Goal: Book appointment/travel/reservation

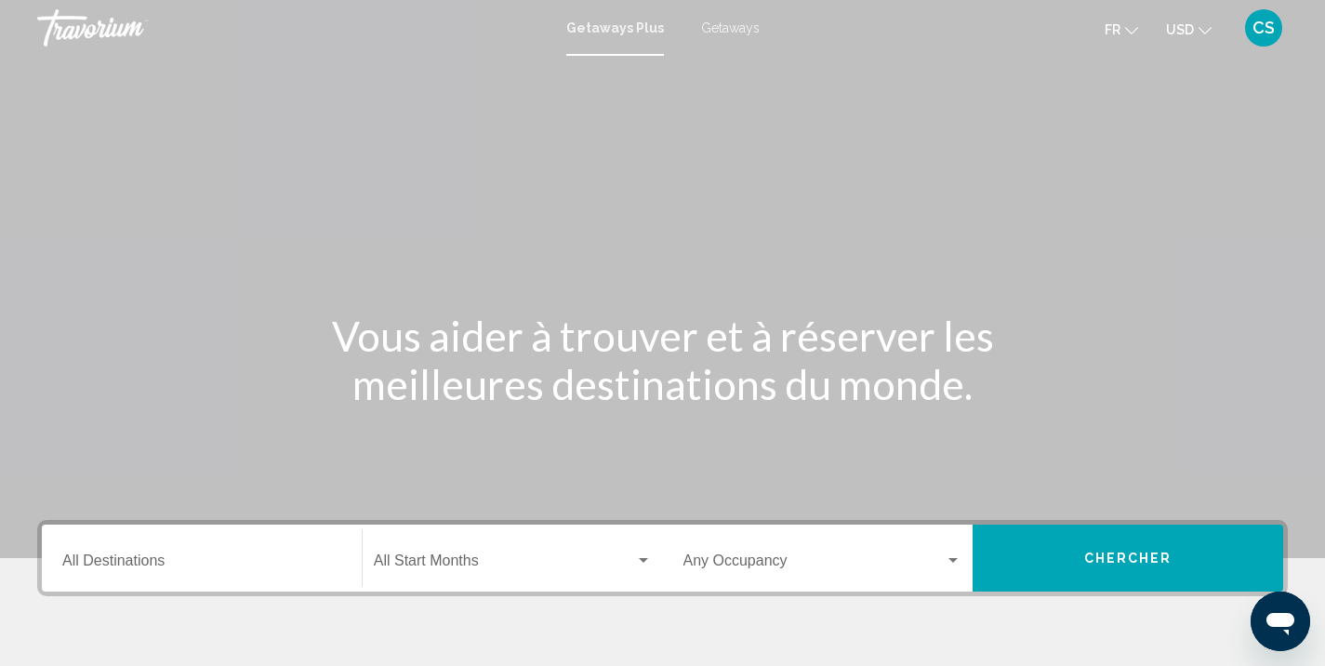
scroll to position [100, 1]
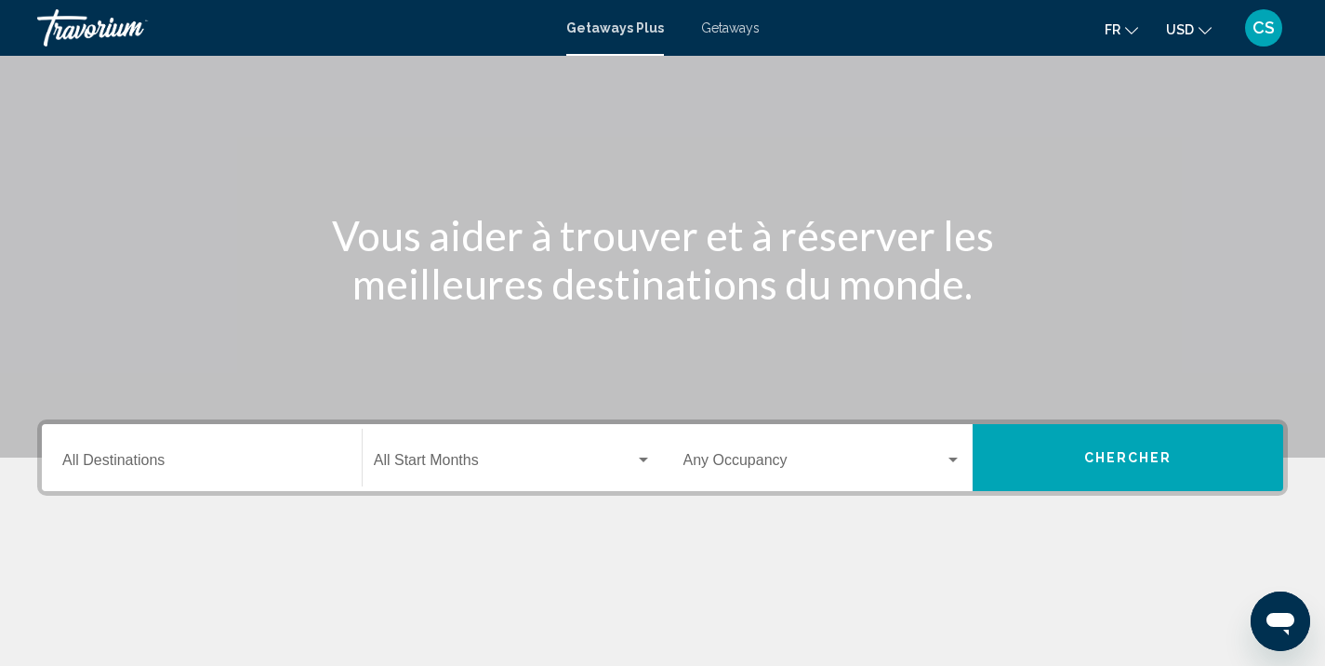
click at [275, 459] on input "Destination All Destinations" at bounding box center [201, 464] width 279 height 17
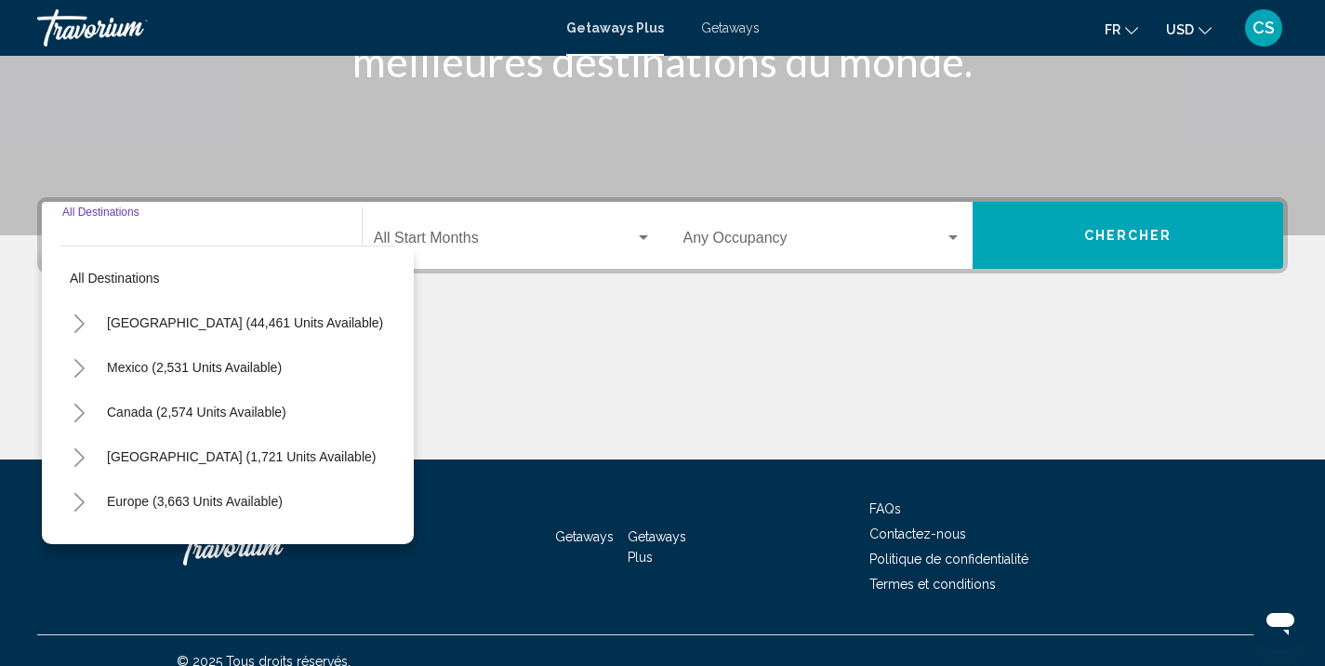
scroll to position [344, 0]
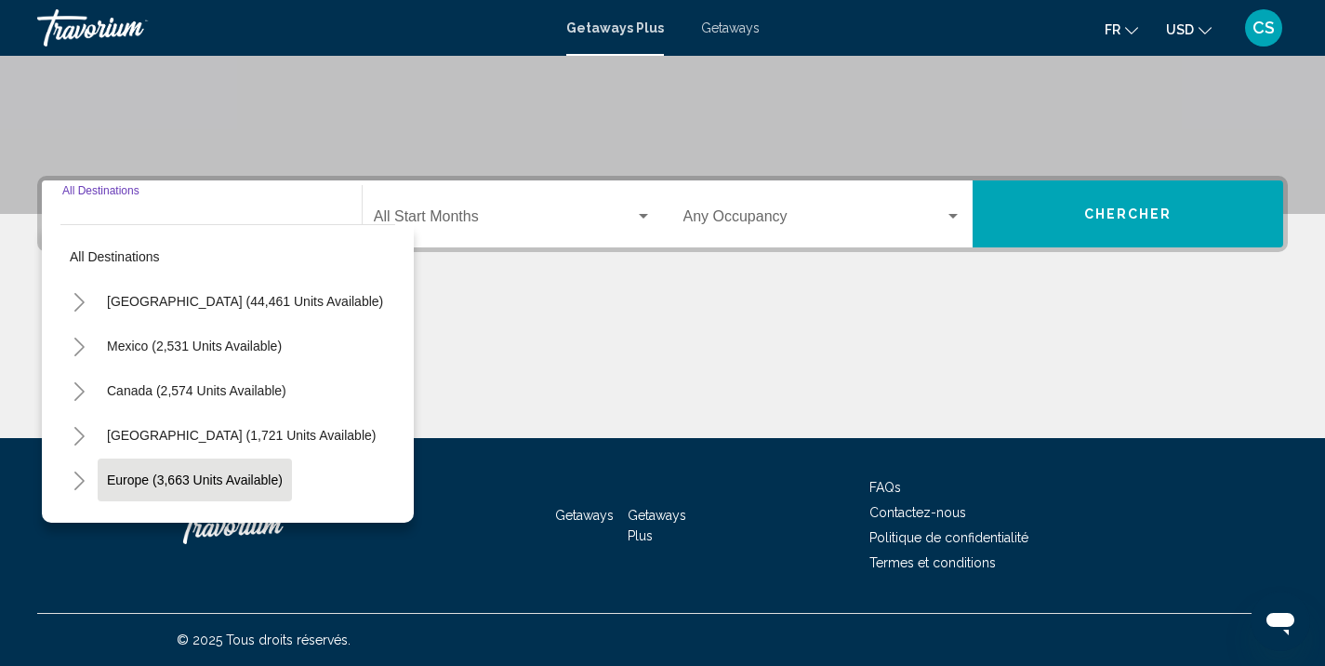
click at [201, 470] on button "Europe (3,663 units available)" at bounding box center [195, 479] width 194 height 43
type input "**********"
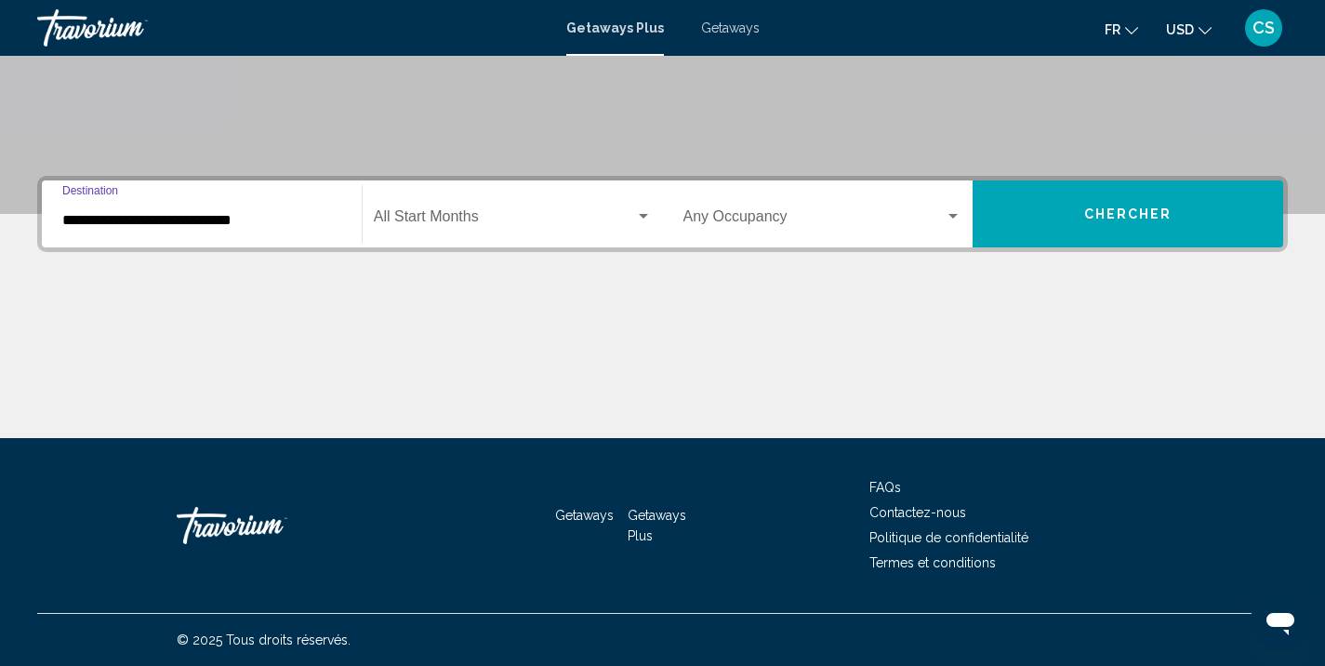
click at [645, 213] on div "Search widget" at bounding box center [643, 216] width 17 height 15
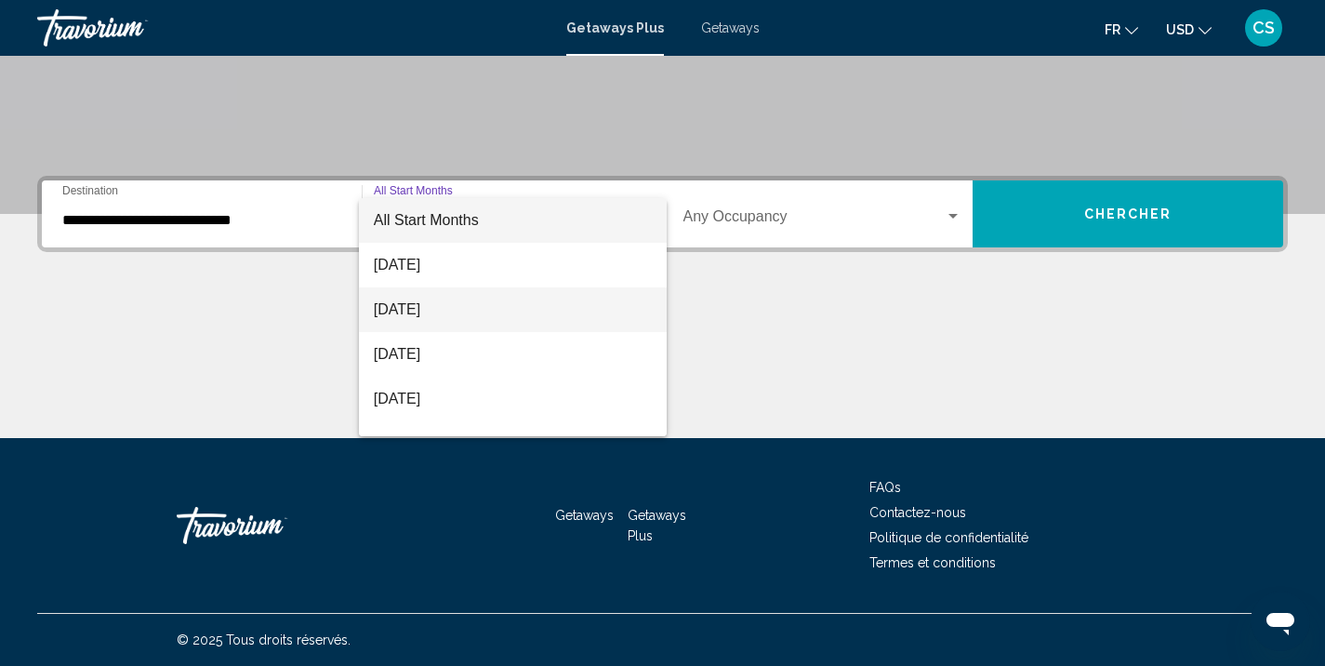
click at [537, 318] on span "[DATE]" at bounding box center [513, 309] width 278 height 45
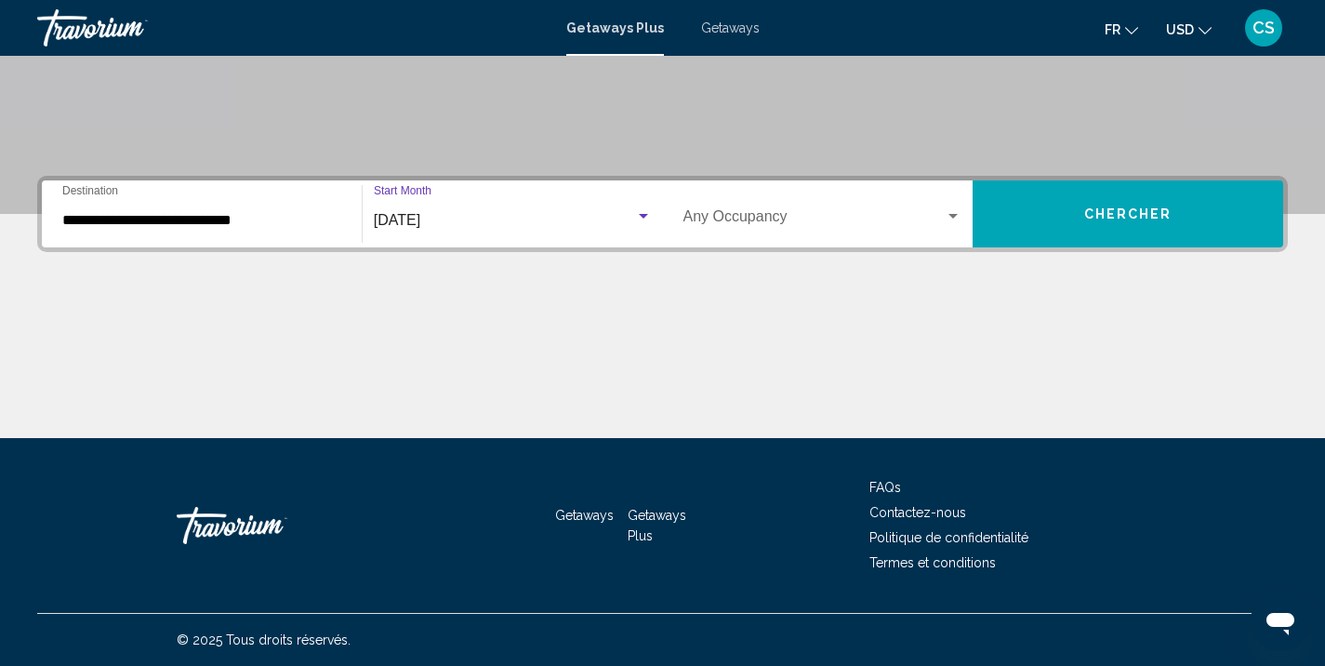
click at [950, 217] on div "Search widget" at bounding box center [952, 216] width 9 height 5
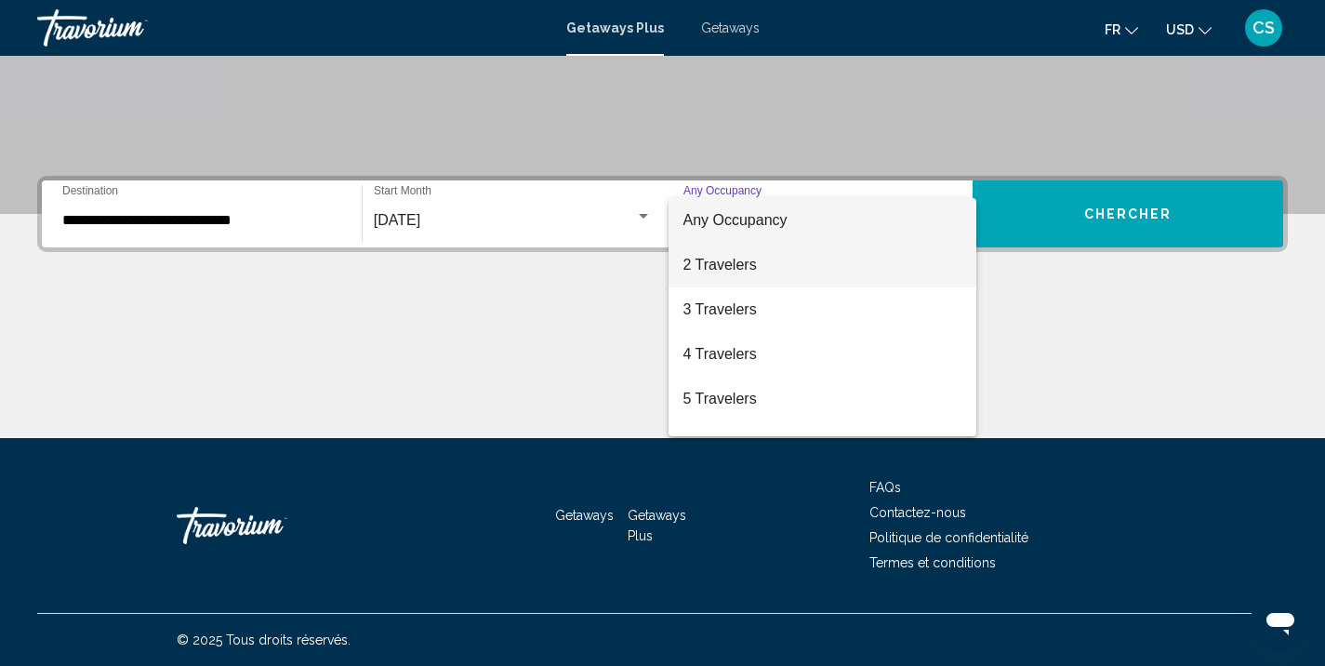
click at [784, 258] on span "2 Travelers" at bounding box center [822, 265] width 279 height 45
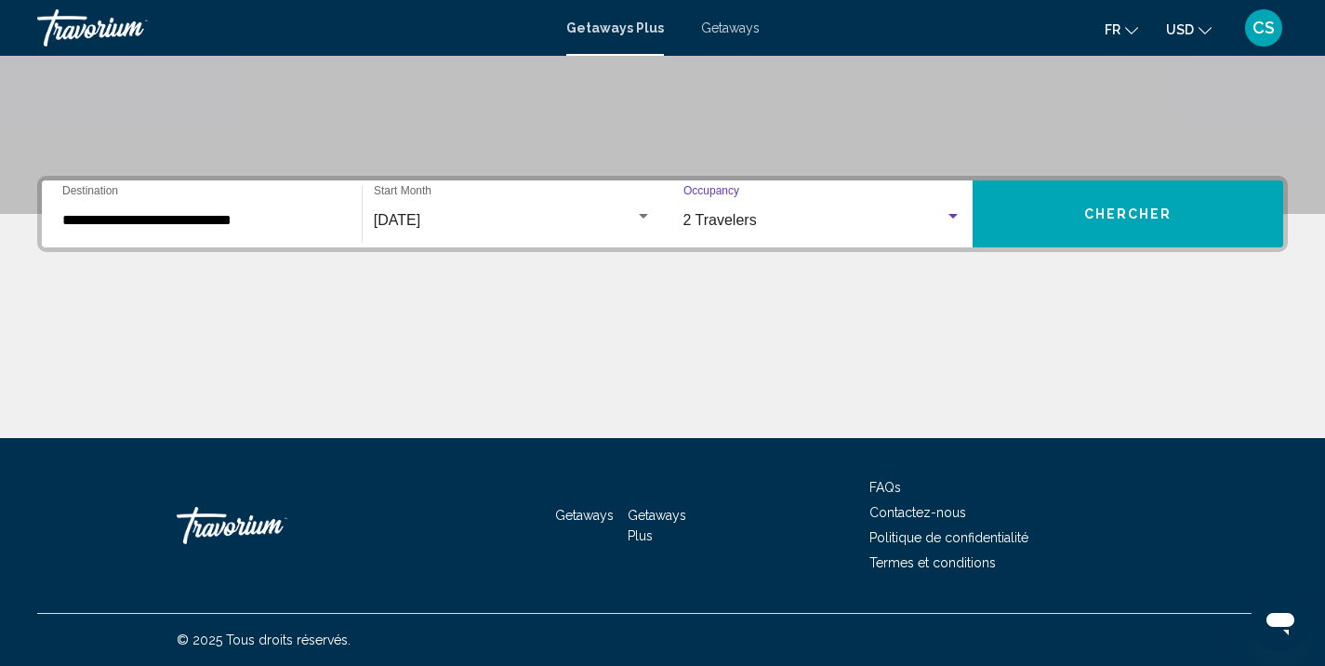
click at [1002, 221] on button "Chercher" at bounding box center [1128, 213] width 311 height 67
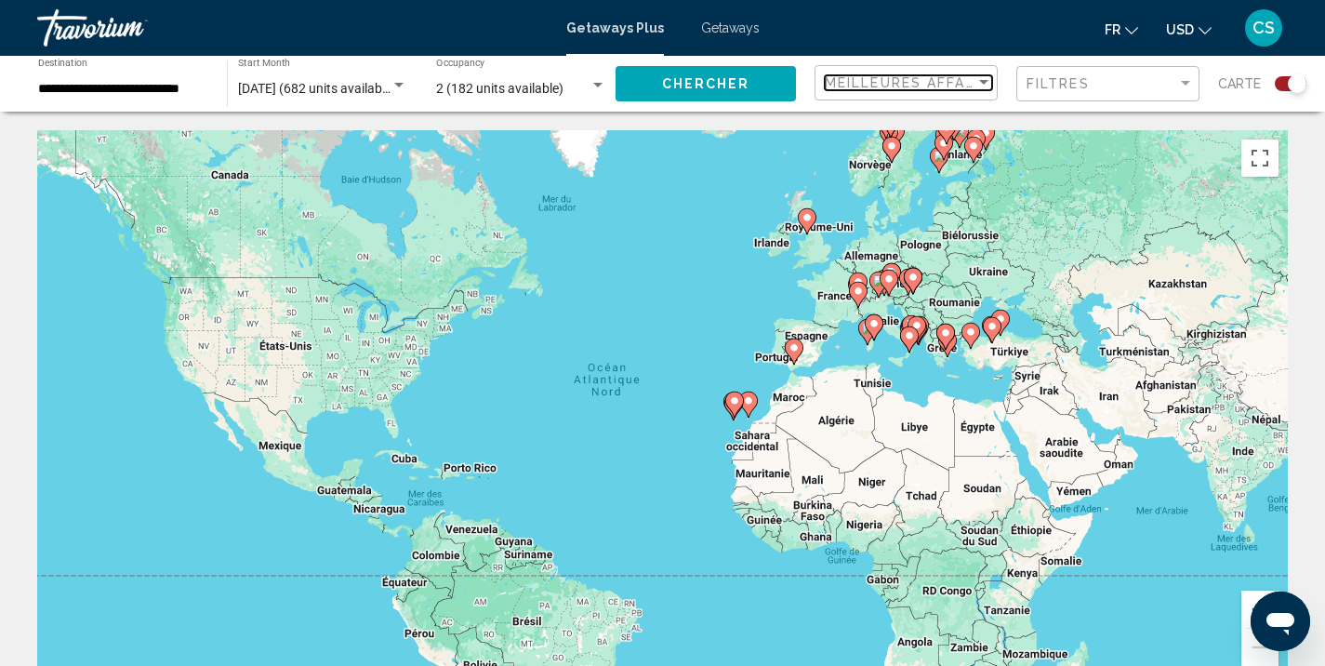
click at [992, 81] on div "Sort by" at bounding box center [983, 82] width 17 height 15
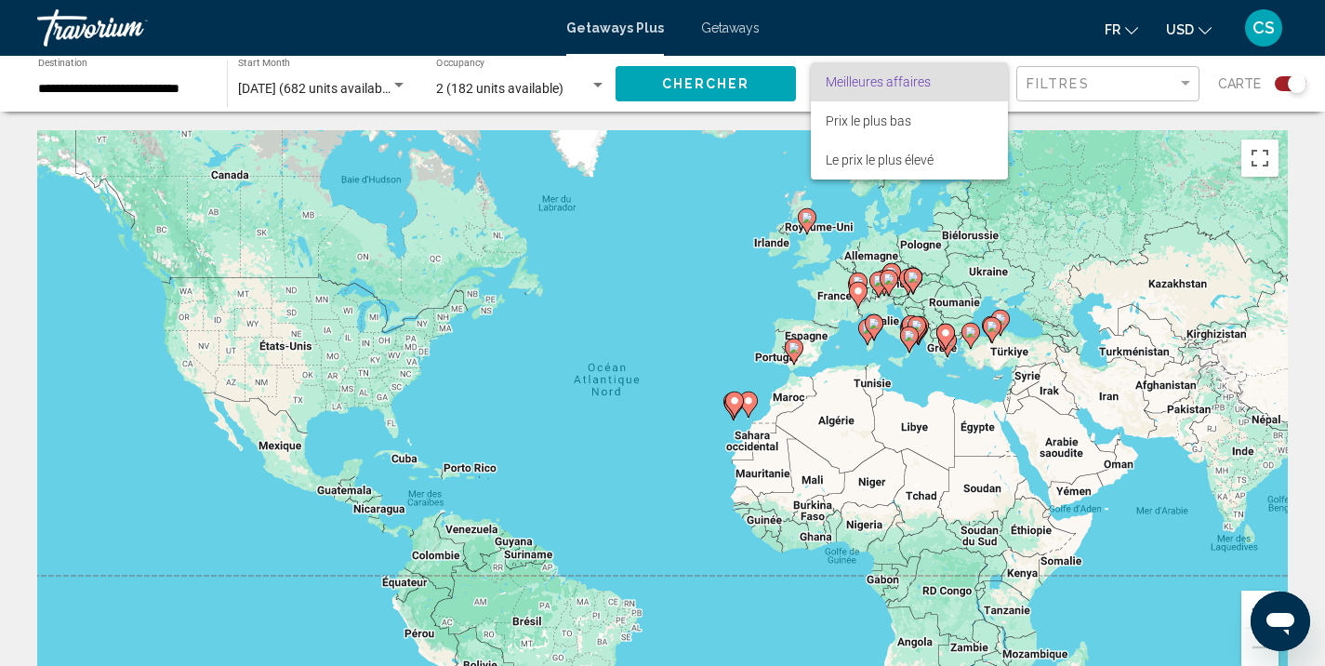
click at [992, 81] on span "Meilleures affaires" at bounding box center [909, 81] width 167 height 39
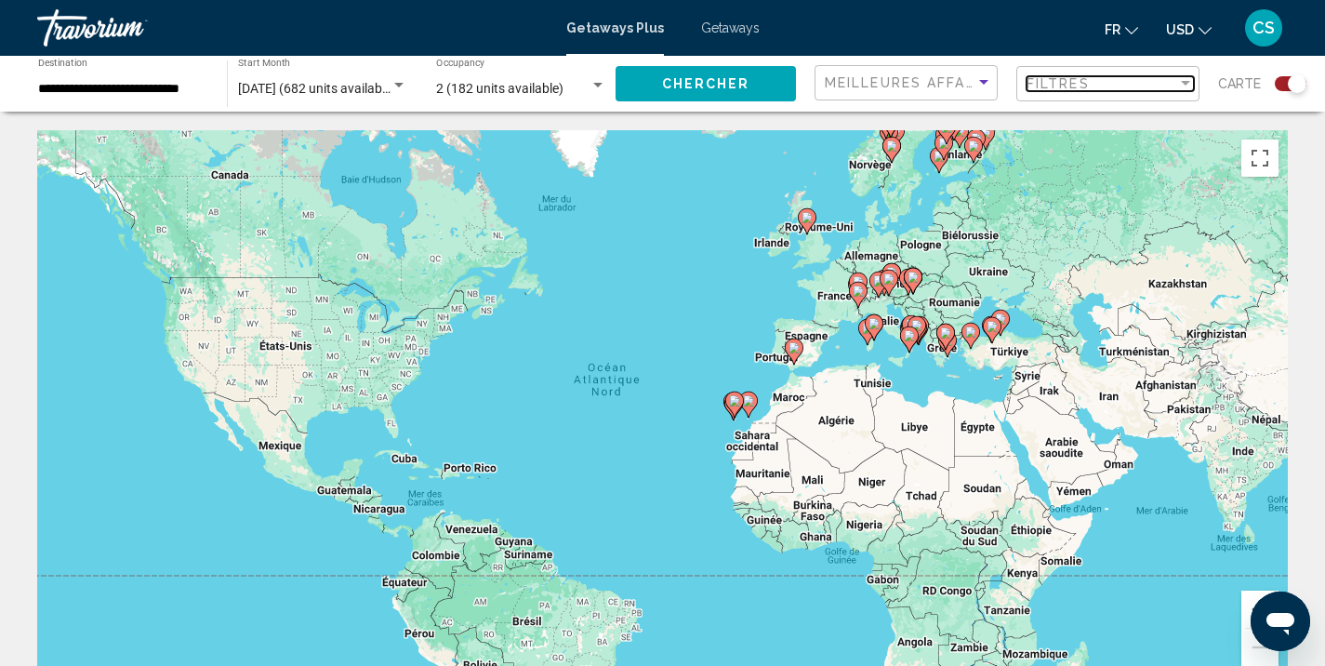
click at [1189, 83] on div "Filter" at bounding box center [1185, 83] width 9 height 5
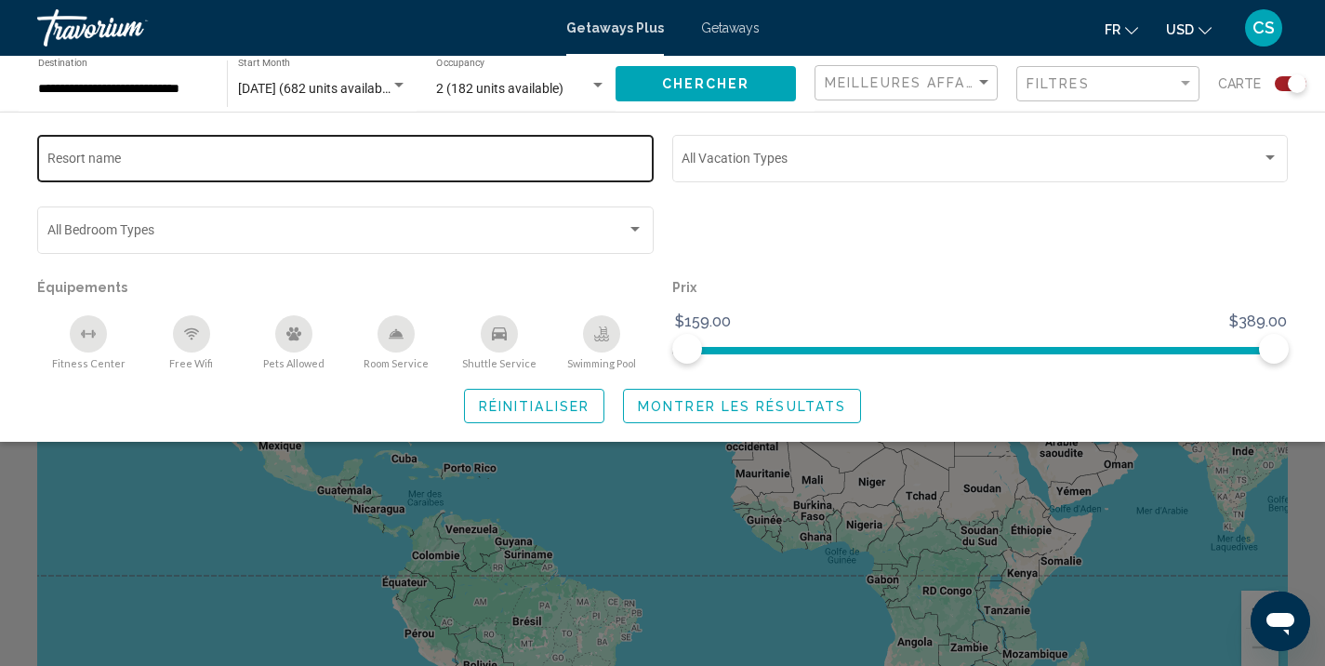
click at [403, 179] on div "Resort name" at bounding box center [345, 156] width 597 height 51
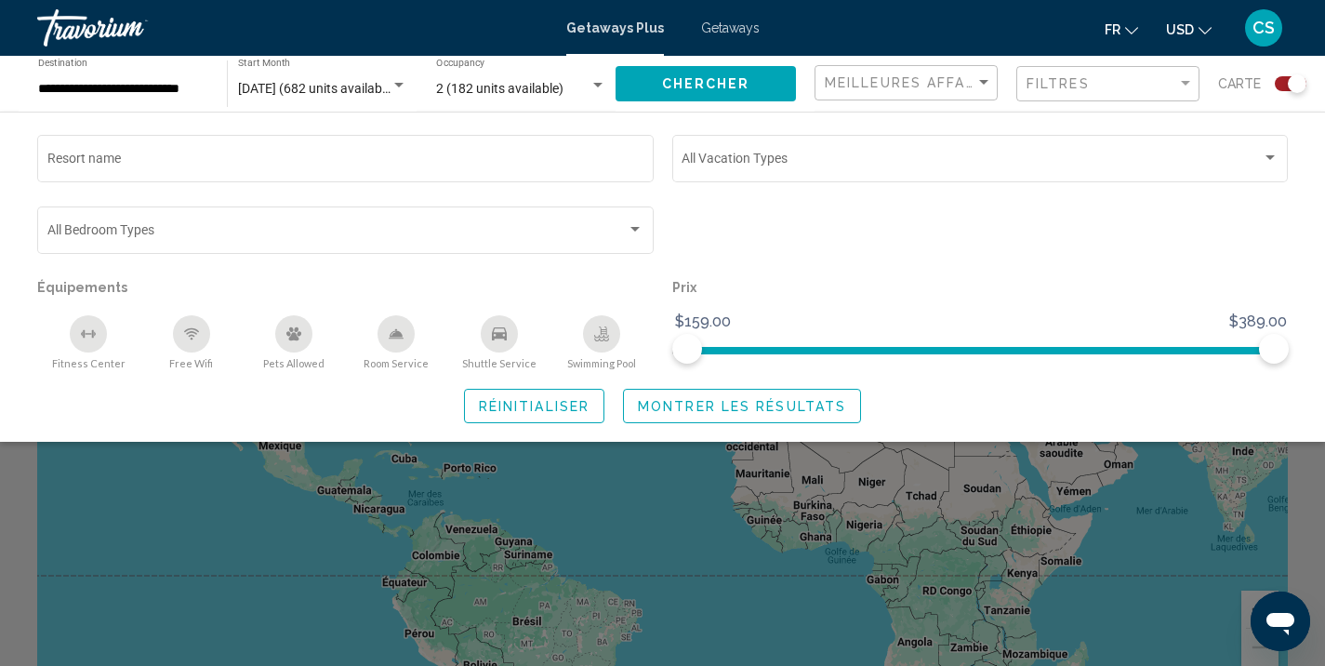
click at [718, 22] on span "Getaways" at bounding box center [730, 27] width 59 height 15
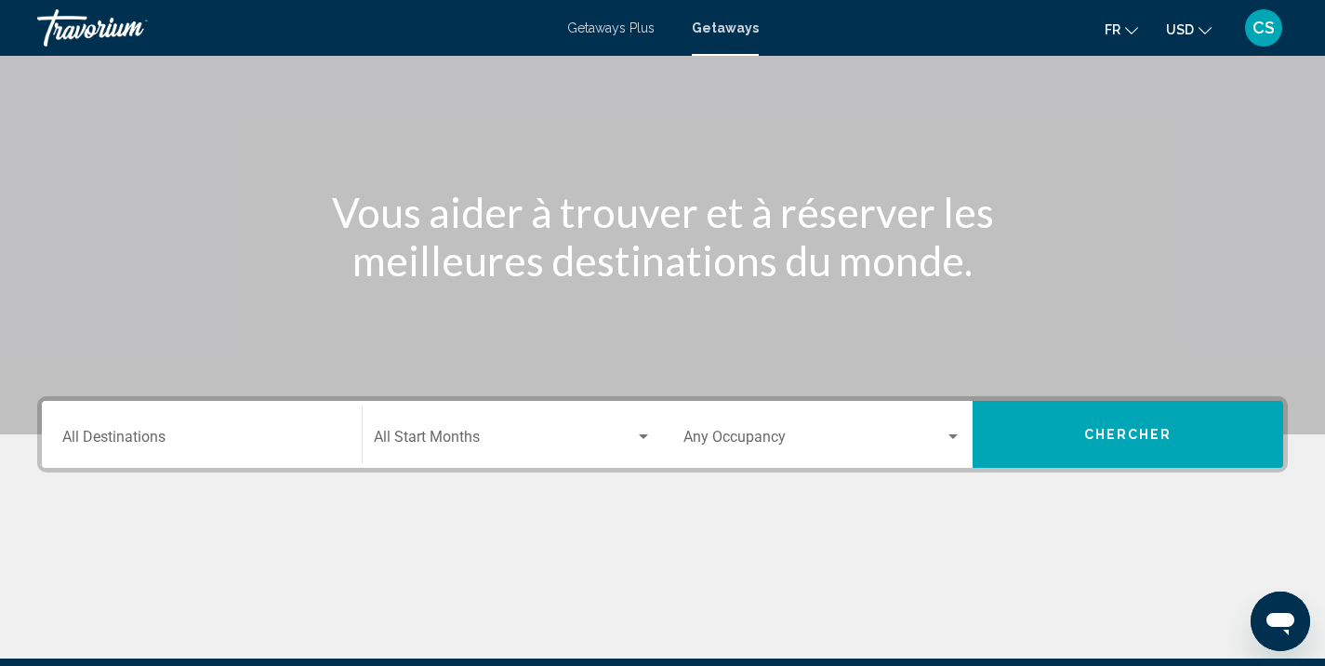
click at [319, 439] on input "Destination All Destinations" at bounding box center [201, 440] width 279 height 17
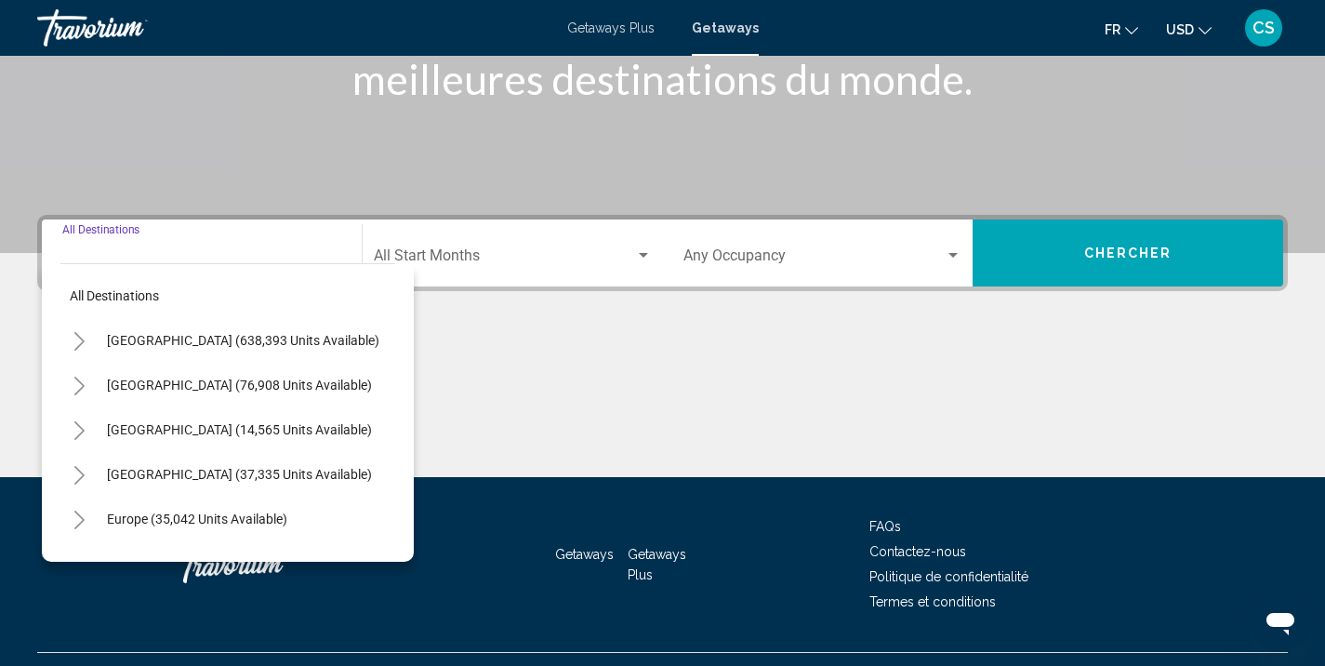
scroll to position [344, 0]
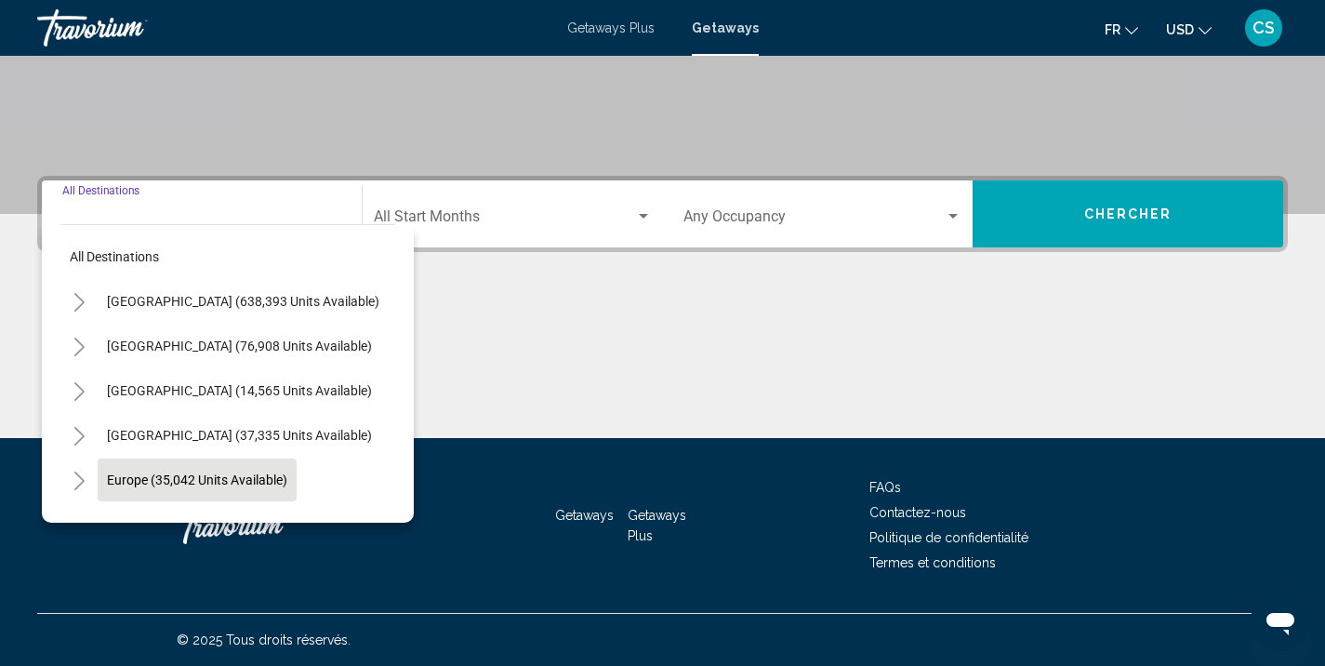
click at [227, 476] on span "Europe (35,042 units available)" at bounding box center [197, 479] width 180 height 15
type input "**********"
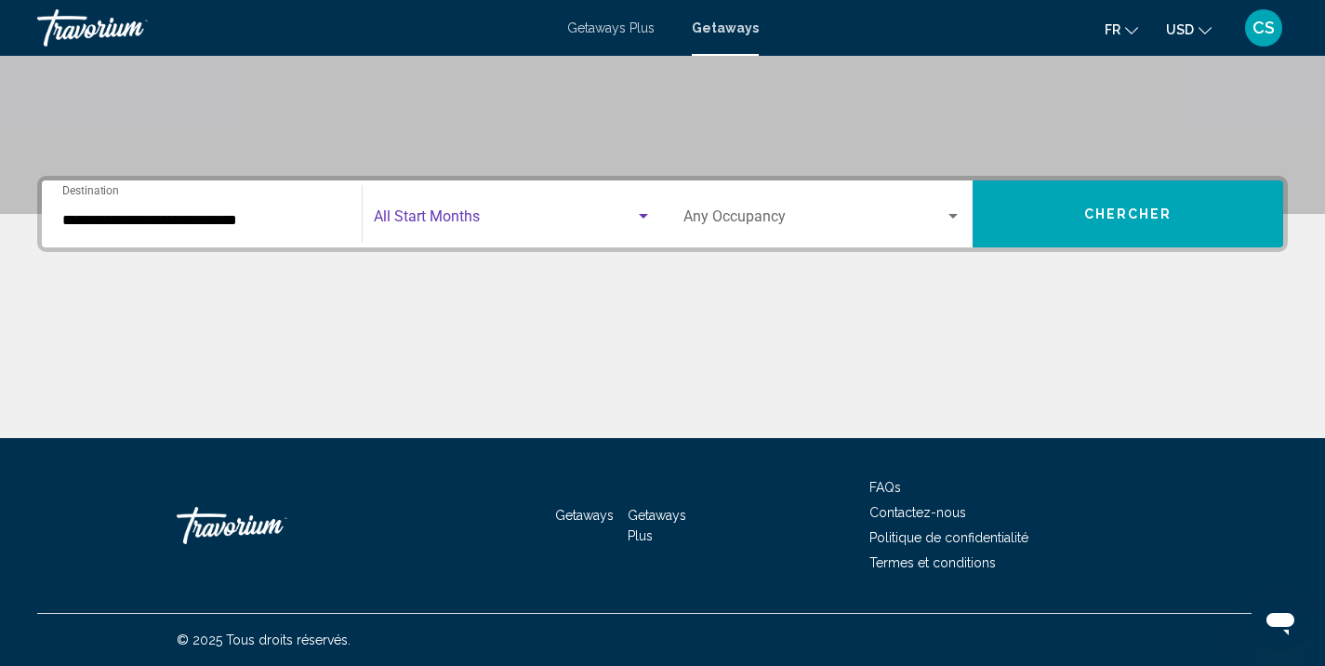
click at [637, 226] on div "Search widget" at bounding box center [513, 220] width 278 height 17
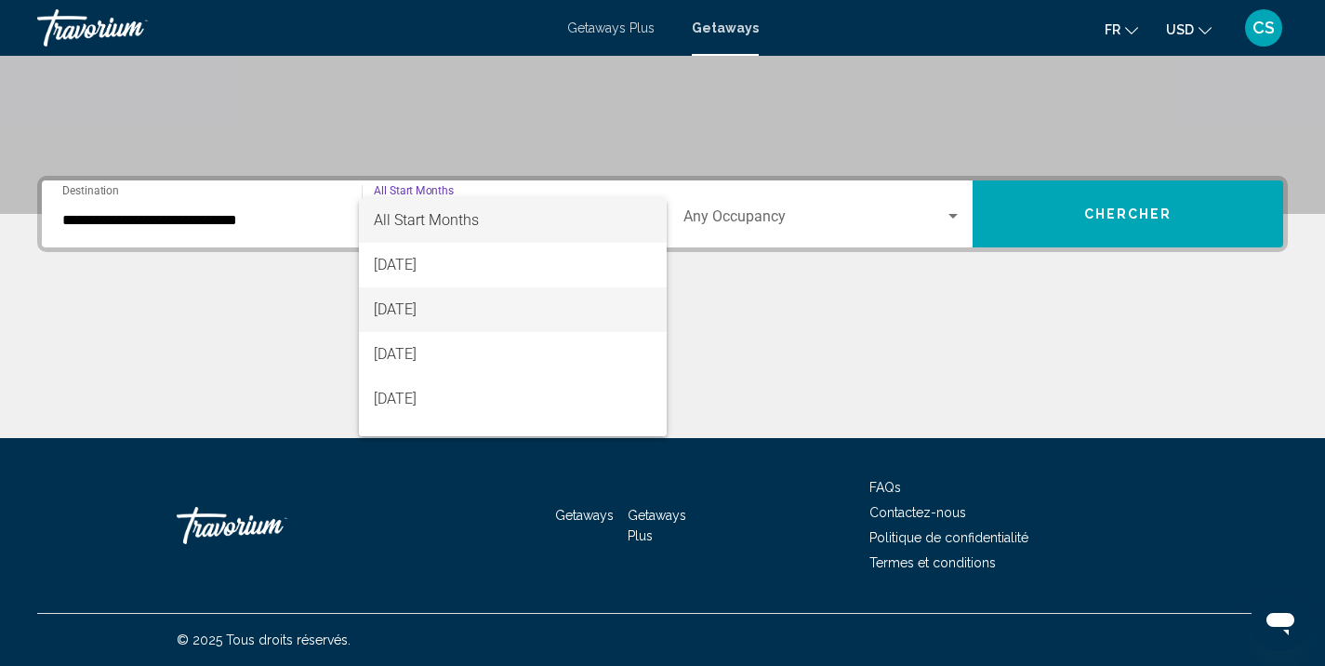
click at [475, 299] on span "[DATE]" at bounding box center [513, 309] width 278 height 45
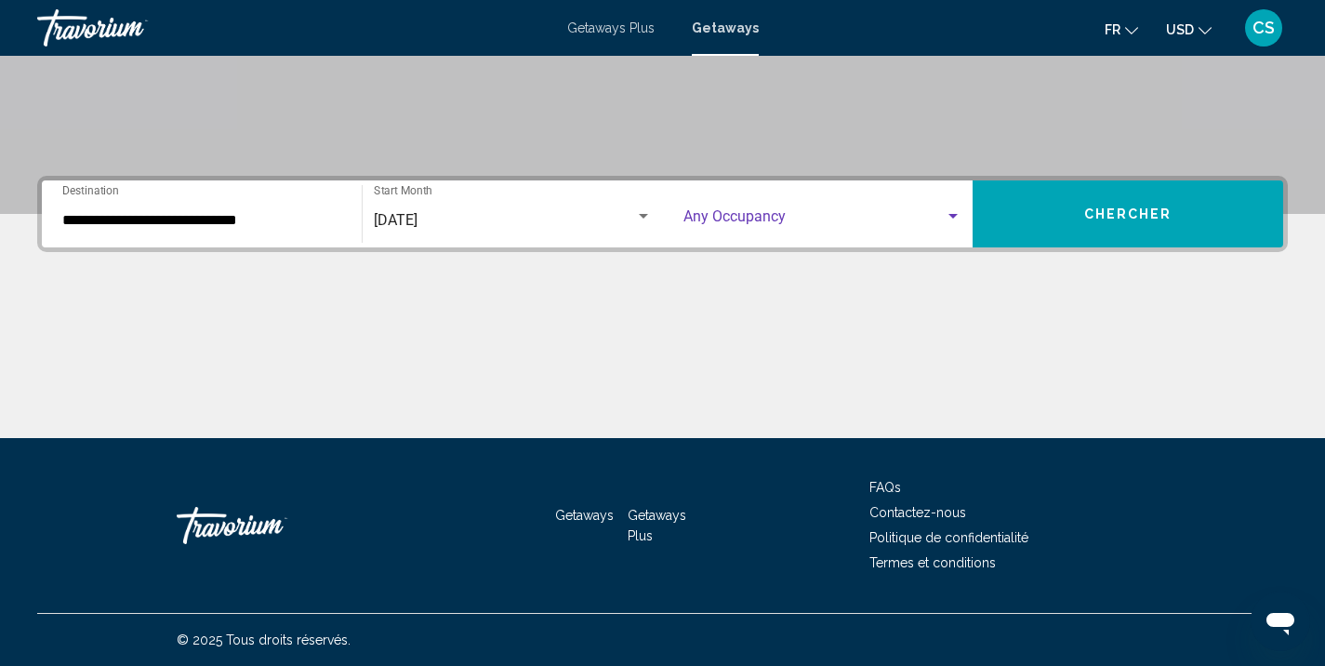
click at [940, 213] on span "Search widget" at bounding box center [814, 220] width 262 height 17
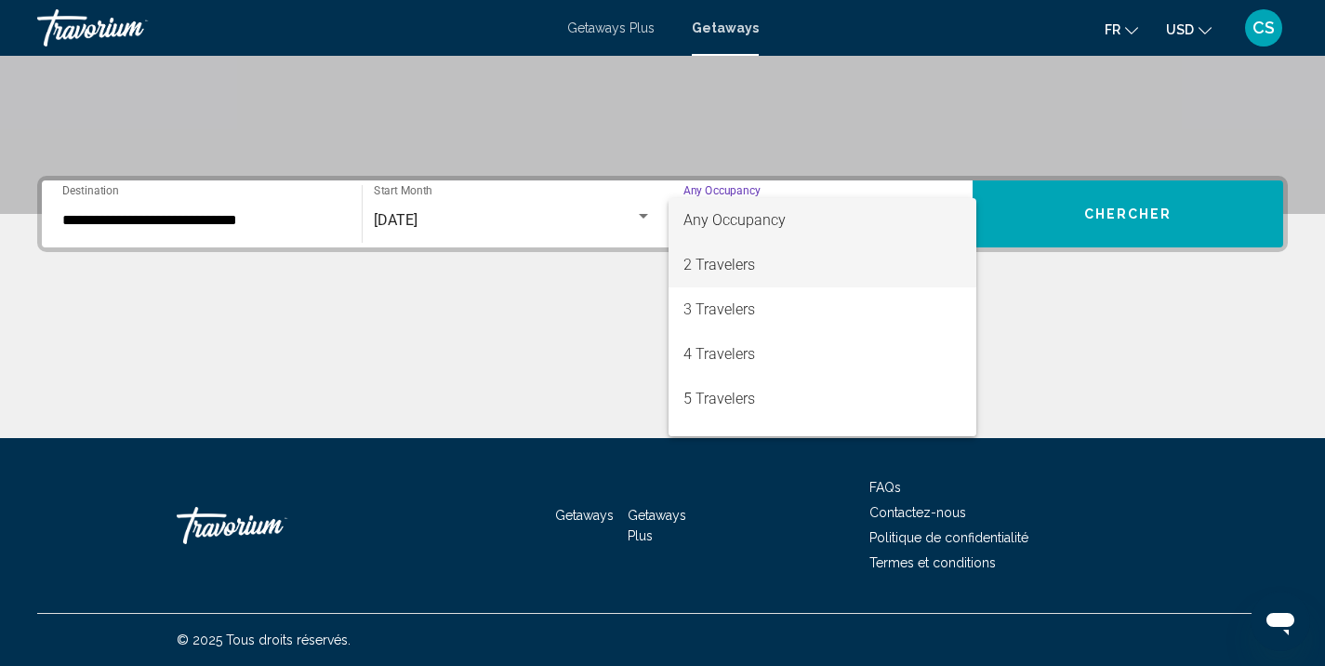
click at [806, 271] on span "2 Travelers" at bounding box center [822, 265] width 279 height 45
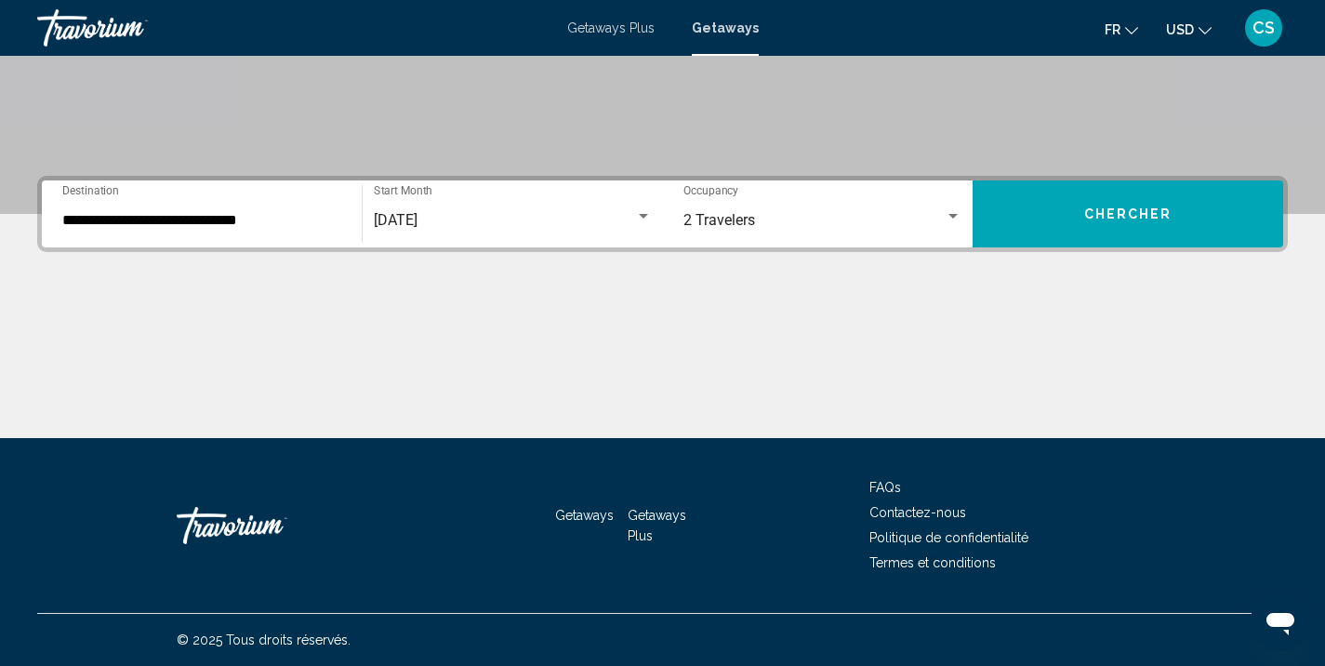
click at [1105, 250] on div "**********" at bounding box center [662, 214] width 1251 height 76
click at [1105, 234] on button "Chercher" at bounding box center [1128, 213] width 311 height 67
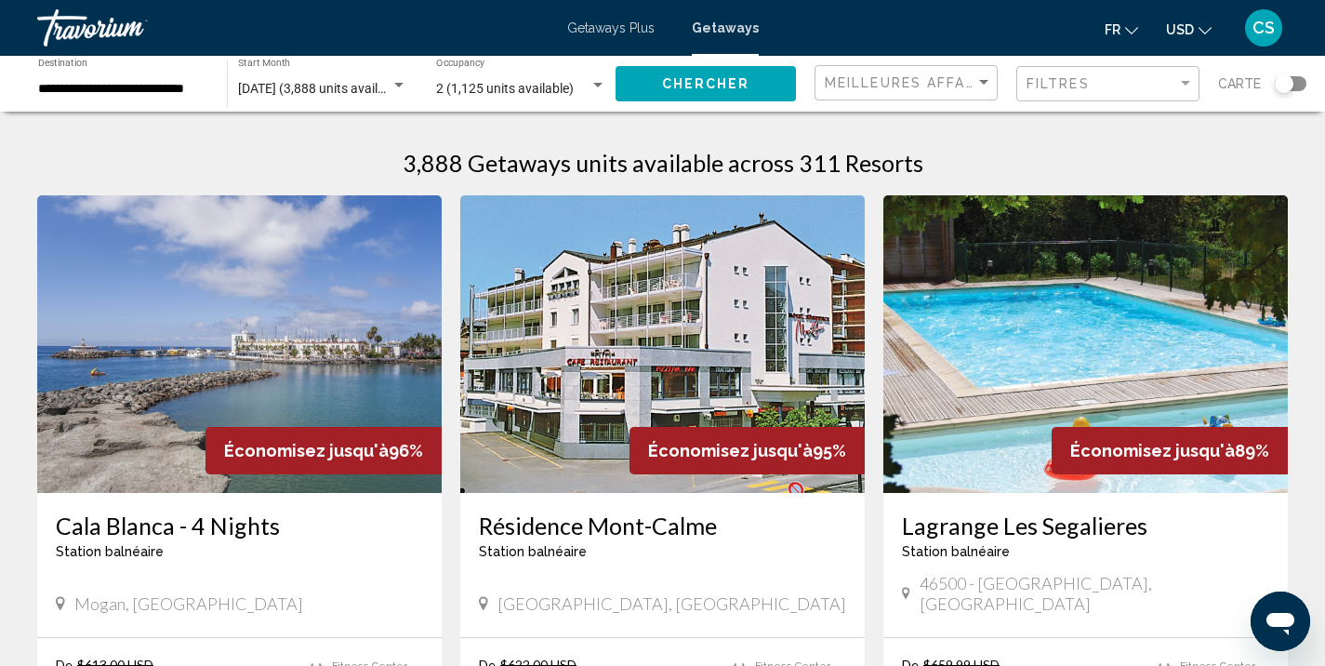
click at [1308, 73] on div "**********" at bounding box center [662, 84] width 1325 height 56
click at [1300, 86] on div "Search widget" at bounding box center [1291, 83] width 32 height 15
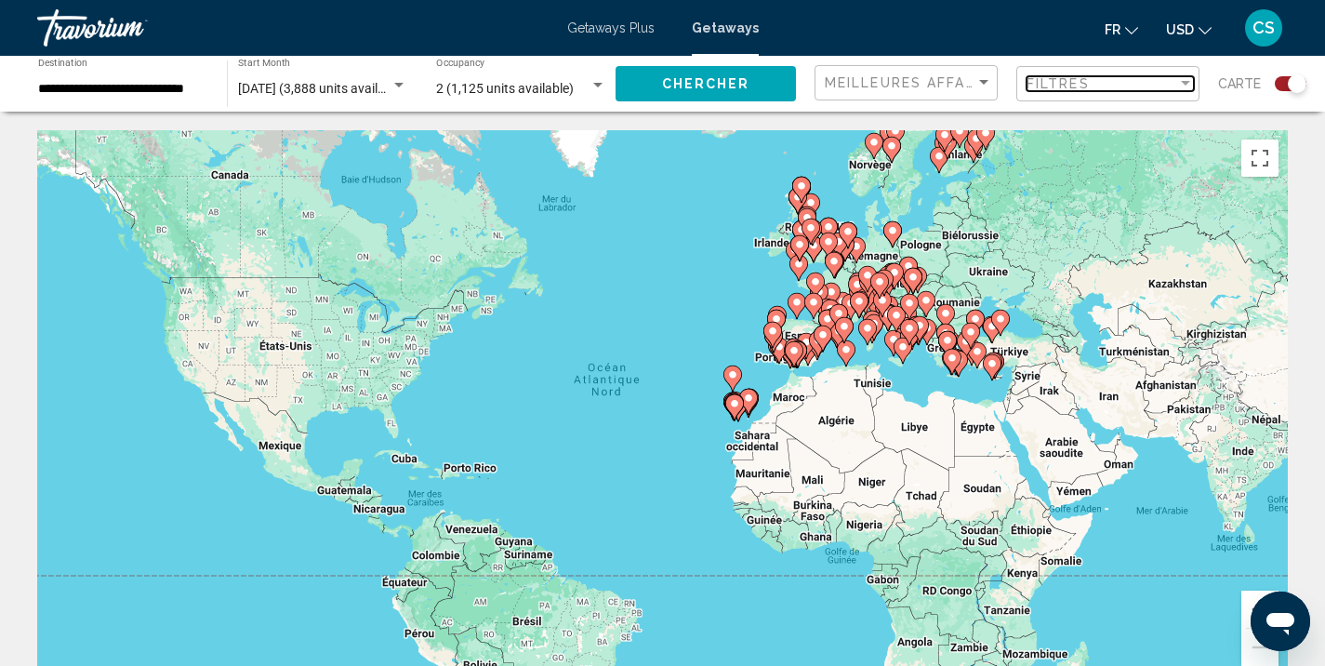
click at [1063, 85] on span "Filtres" at bounding box center [1057, 83] width 63 height 15
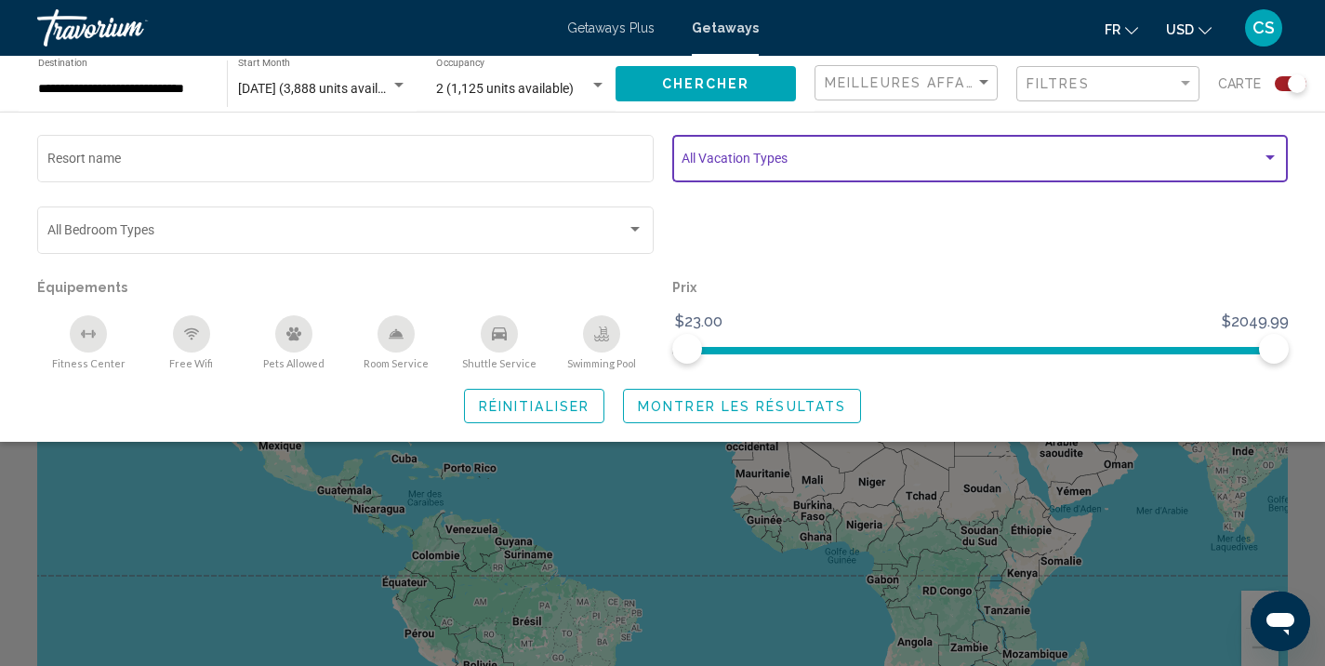
click at [712, 165] on span "Search widget" at bounding box center [972, 161] width 580 height 15
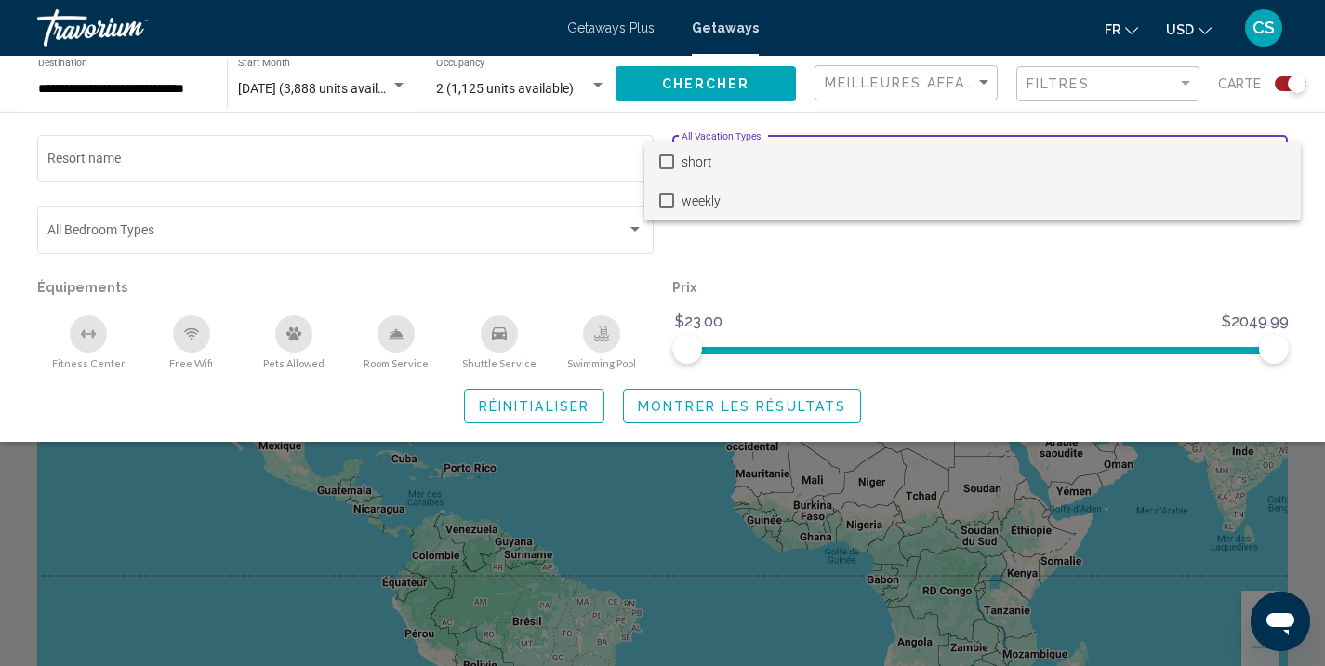
click at [705, 205] on span "weekly" at bounding box center [984, 200] width 604 height 39
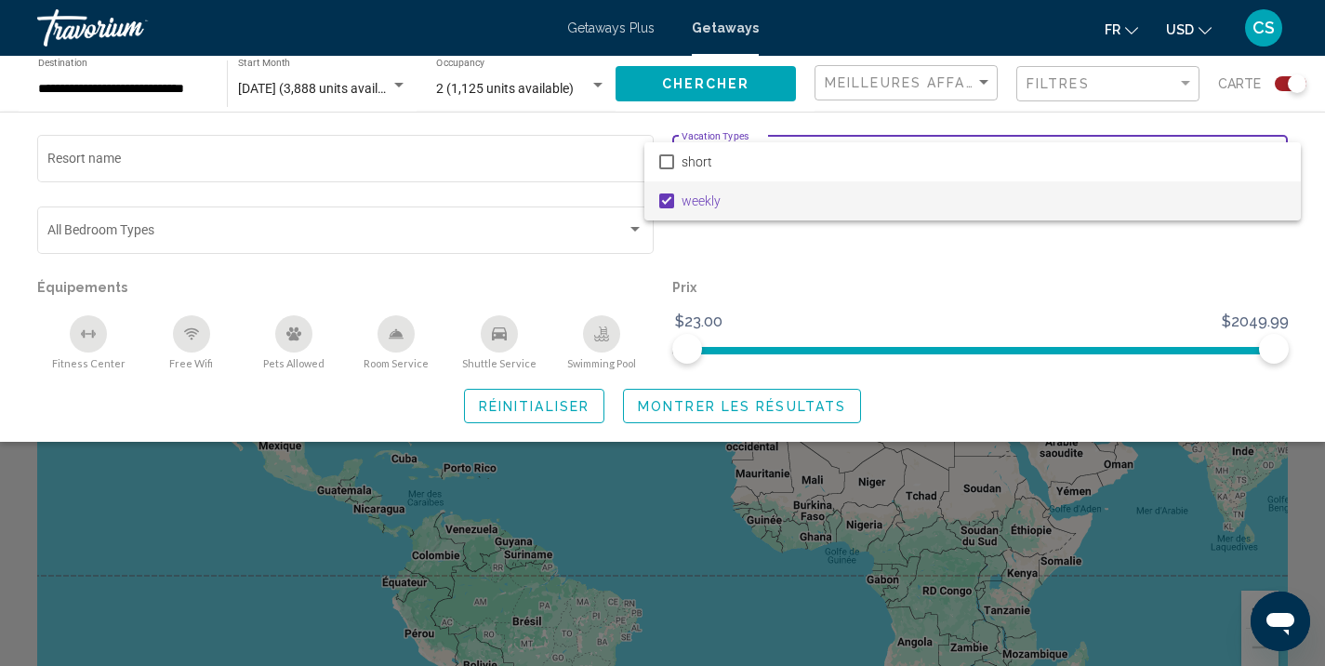
click at [765, 271] on div at bounding box center [662, 333] width 1325 height 666
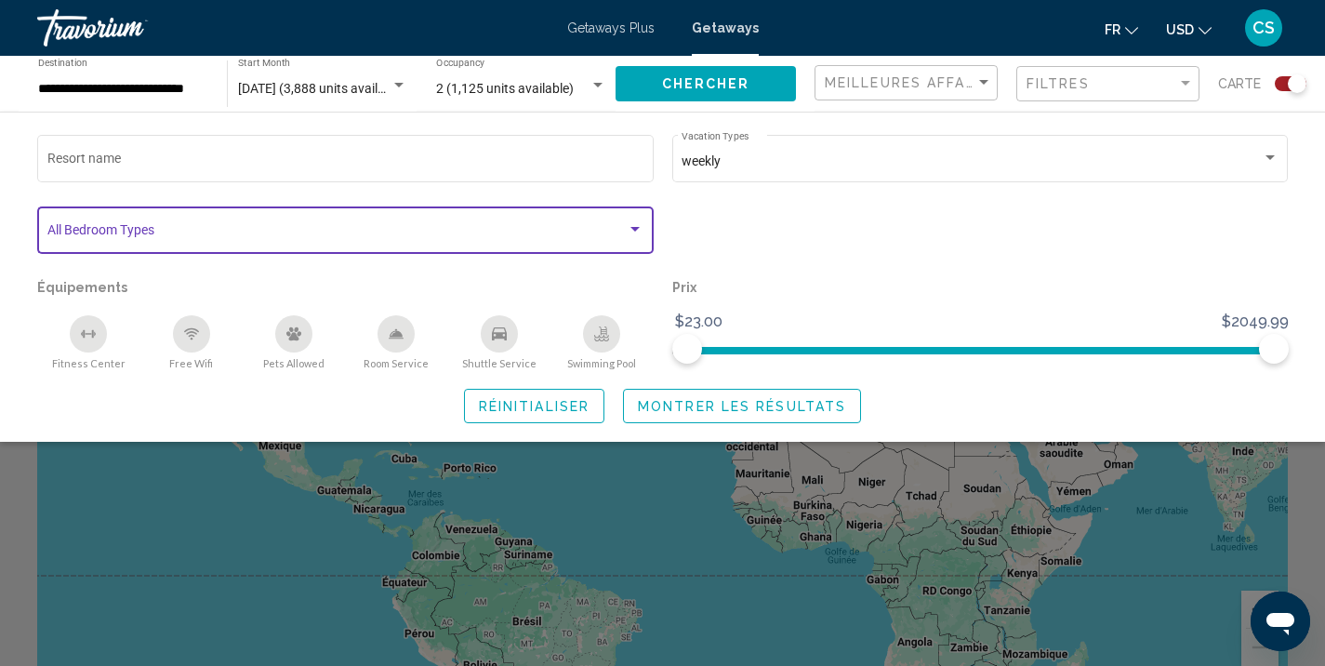
click at [636, 229] on div "Search widget" at bounding box center [634, 229] width 9 height 5
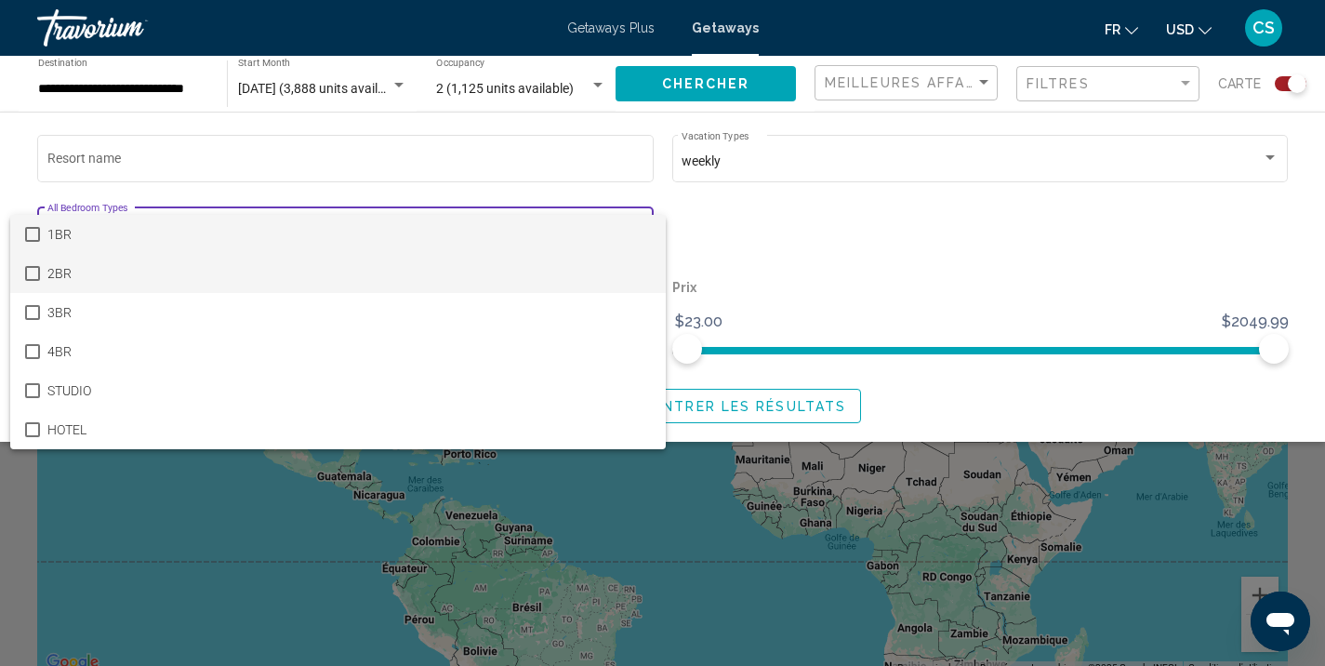
scroll to position [17, 0]
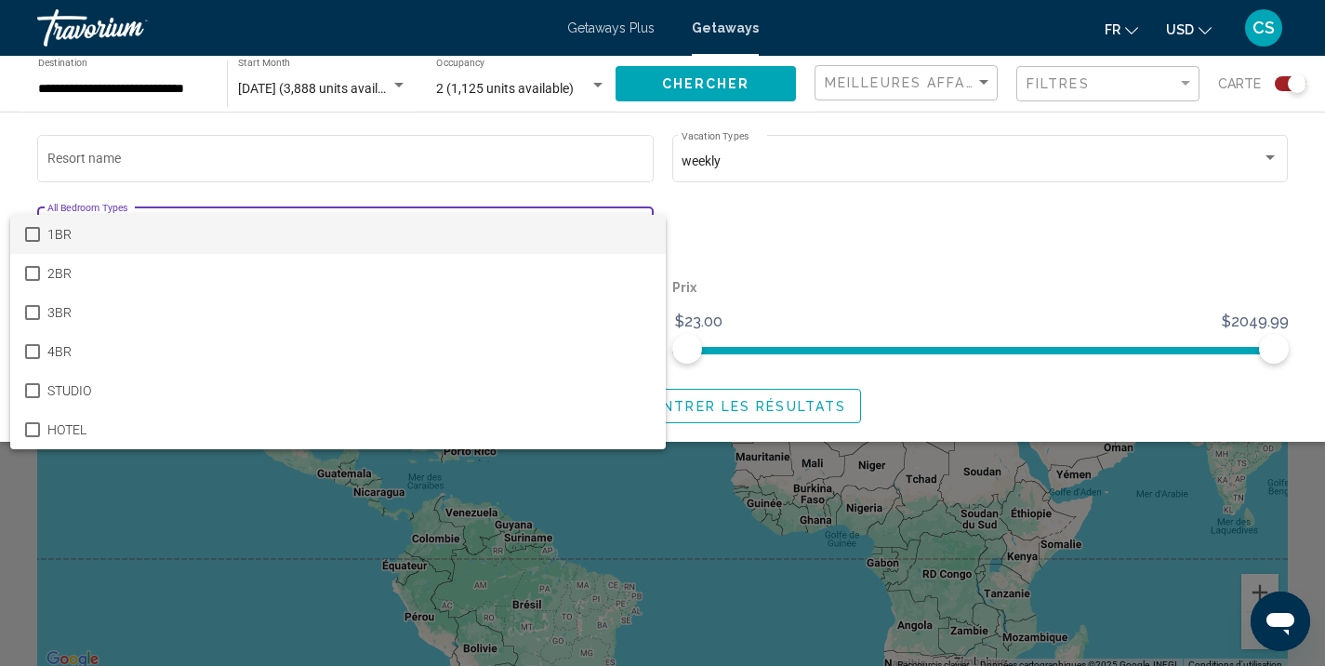
click at [312, 224] on span "1BR" at bounding box center [349, 234] width 604 height 39
click at [790, 279] on div at bounding box center [662, 333] width 1325 height 666
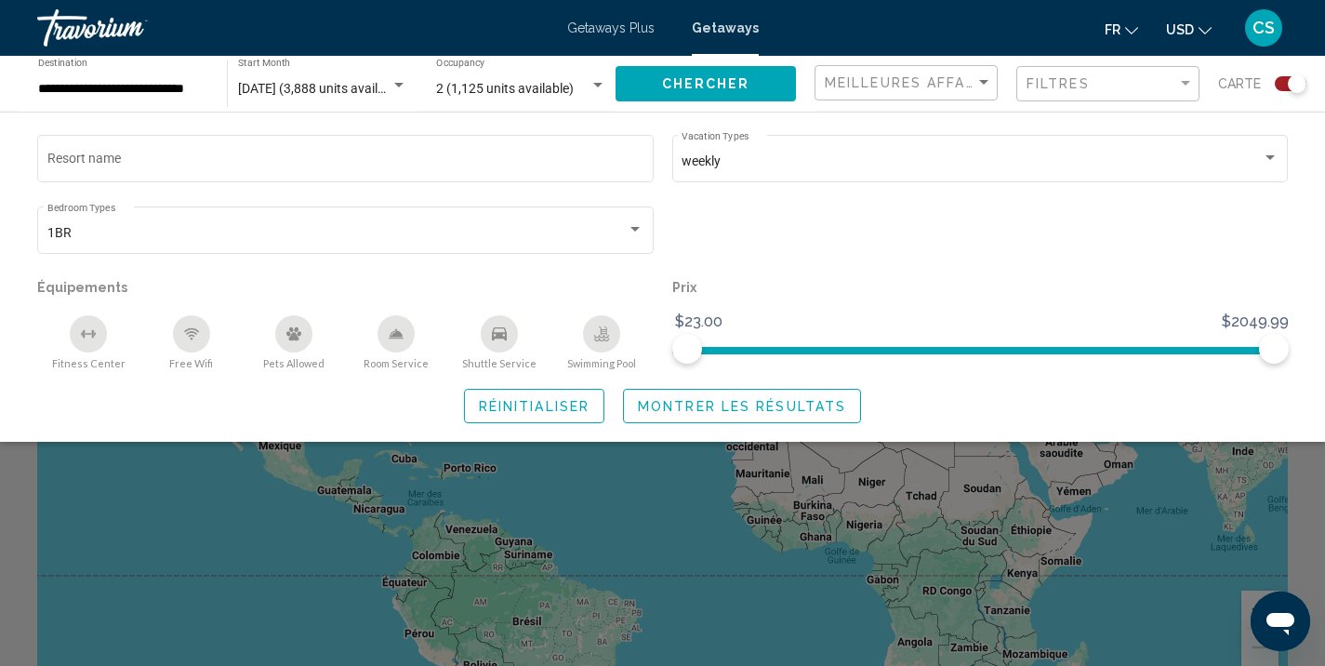
scroll to position [0, 0]
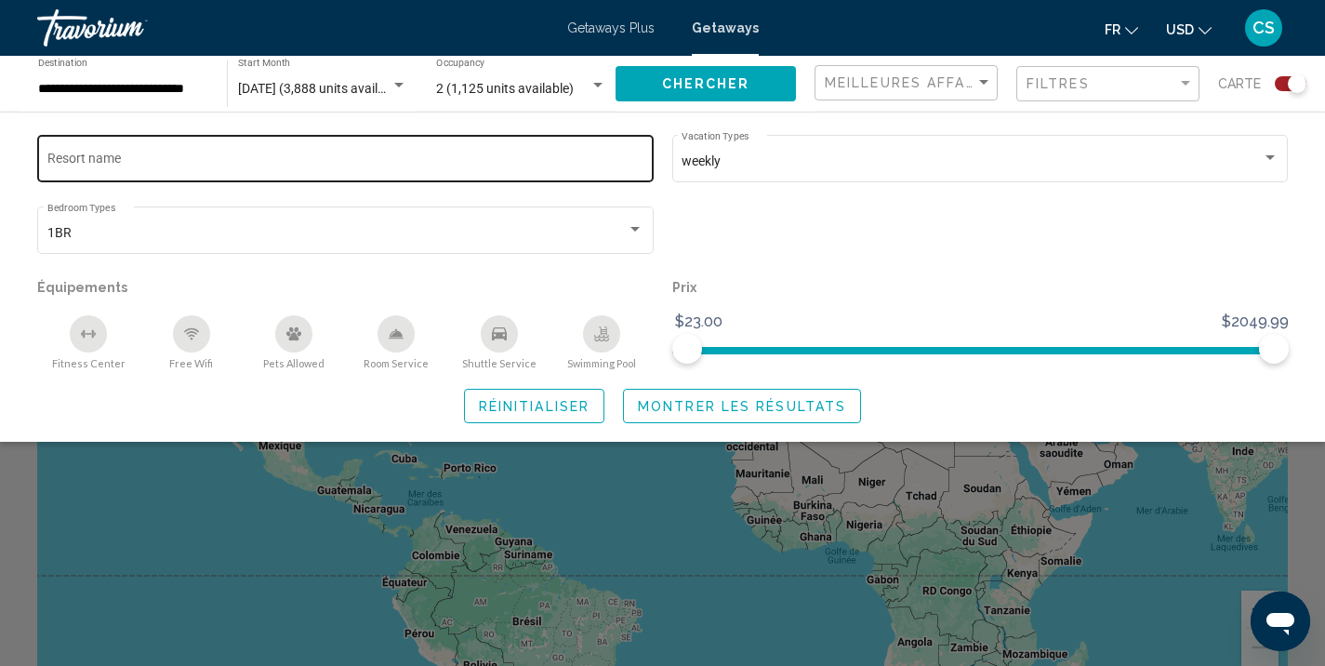
click at [583, 160] on input "Resort name" at bounding box center [345, 161] width 597 height 15
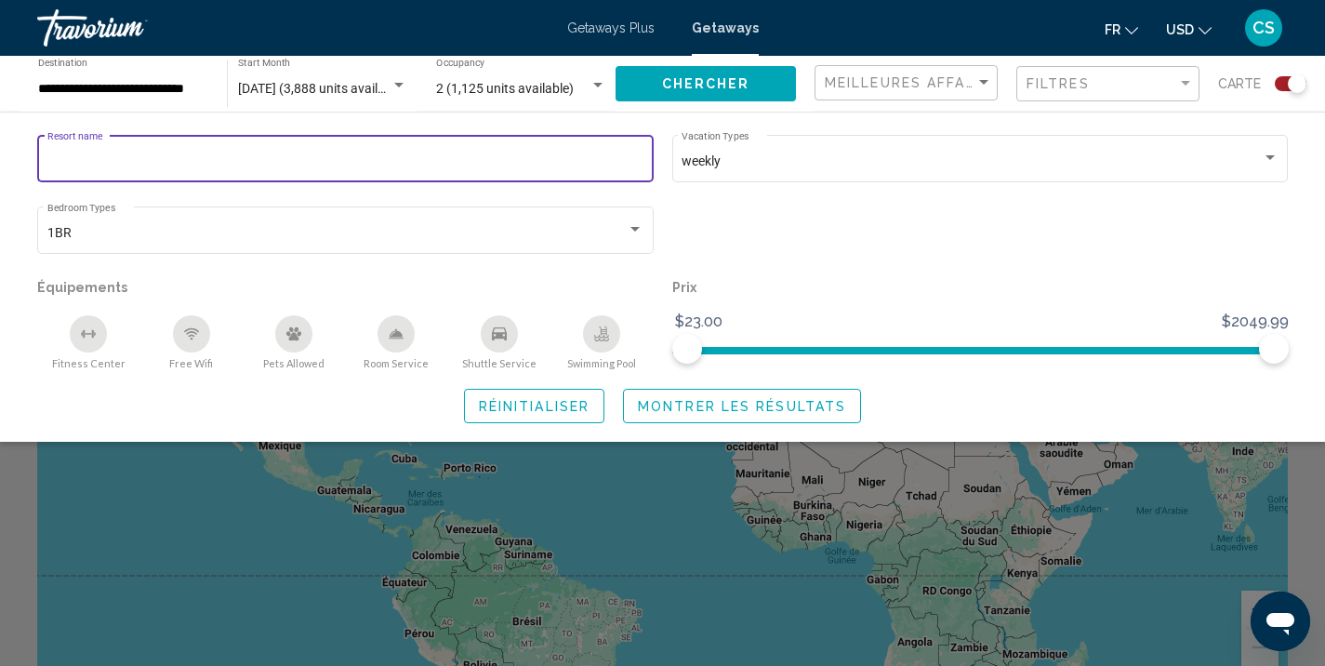
click at [892, 233] on div "Search widget" at bounding box center [980, 239] width 635 height 72
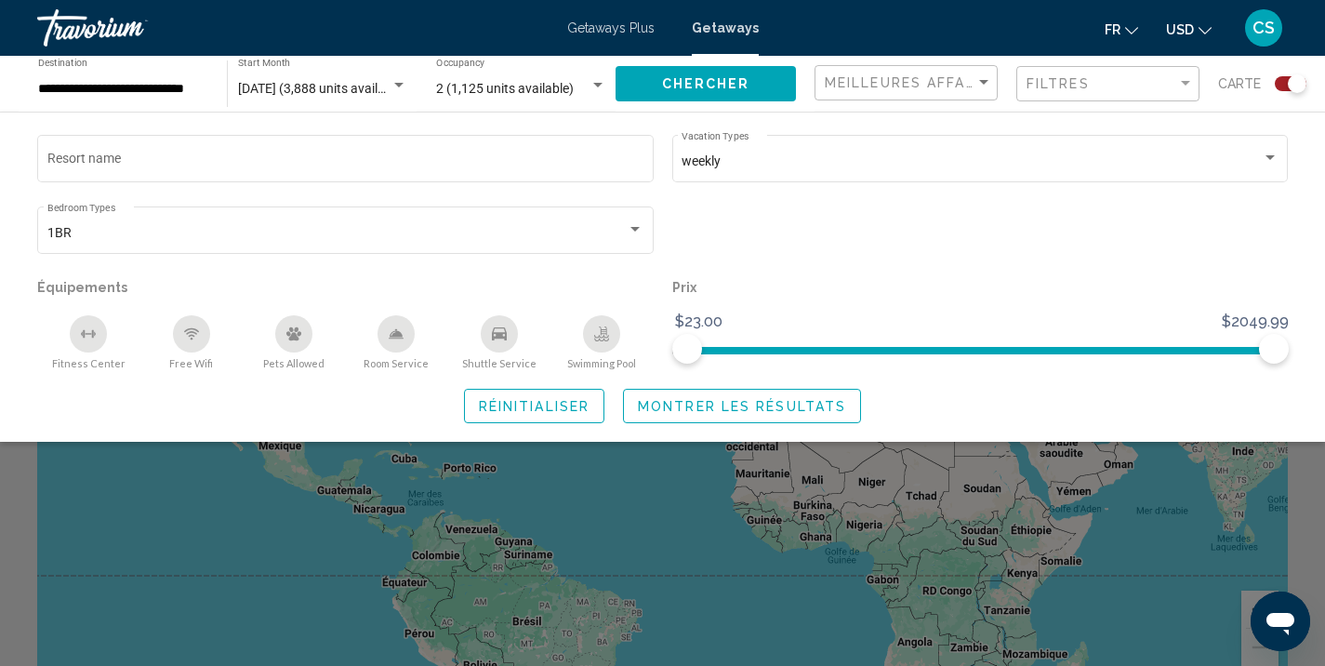
click at [715, 404] on span "Montrer les résultats" at bounding box center [742, 406] width 208 height 15
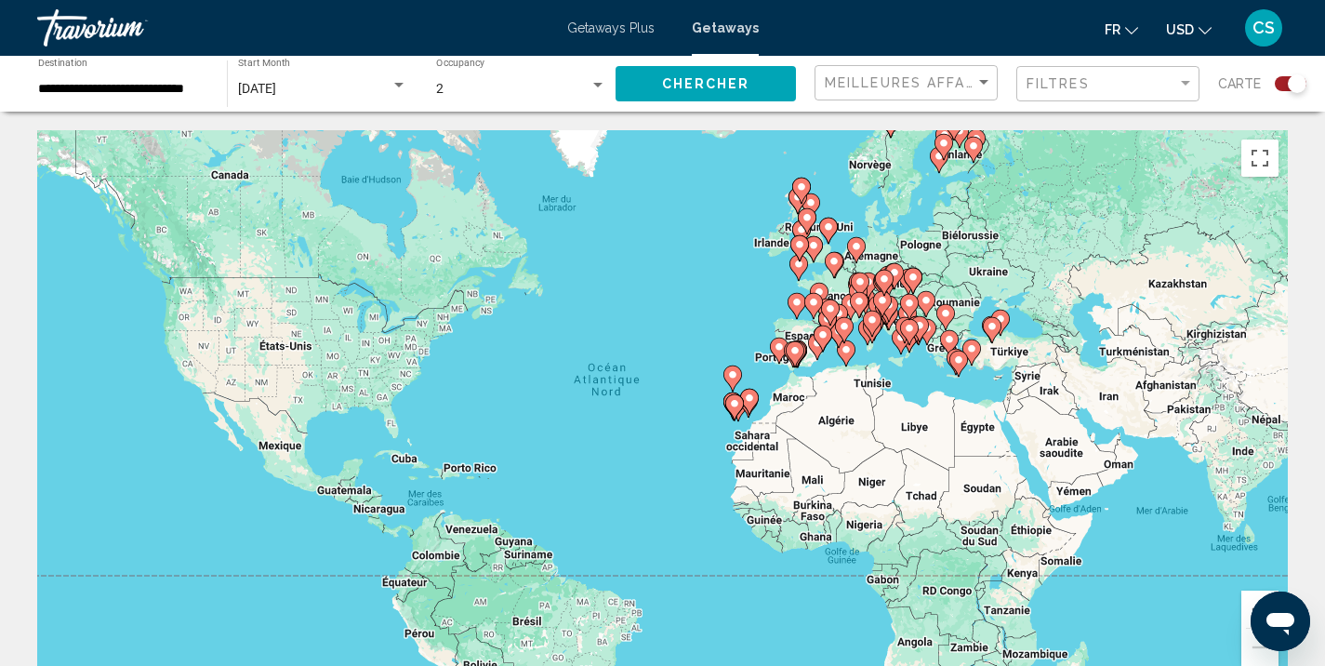
click at [1277, 81] on div "Search widget" at bounding box center [1291, 83] width 32 height 15
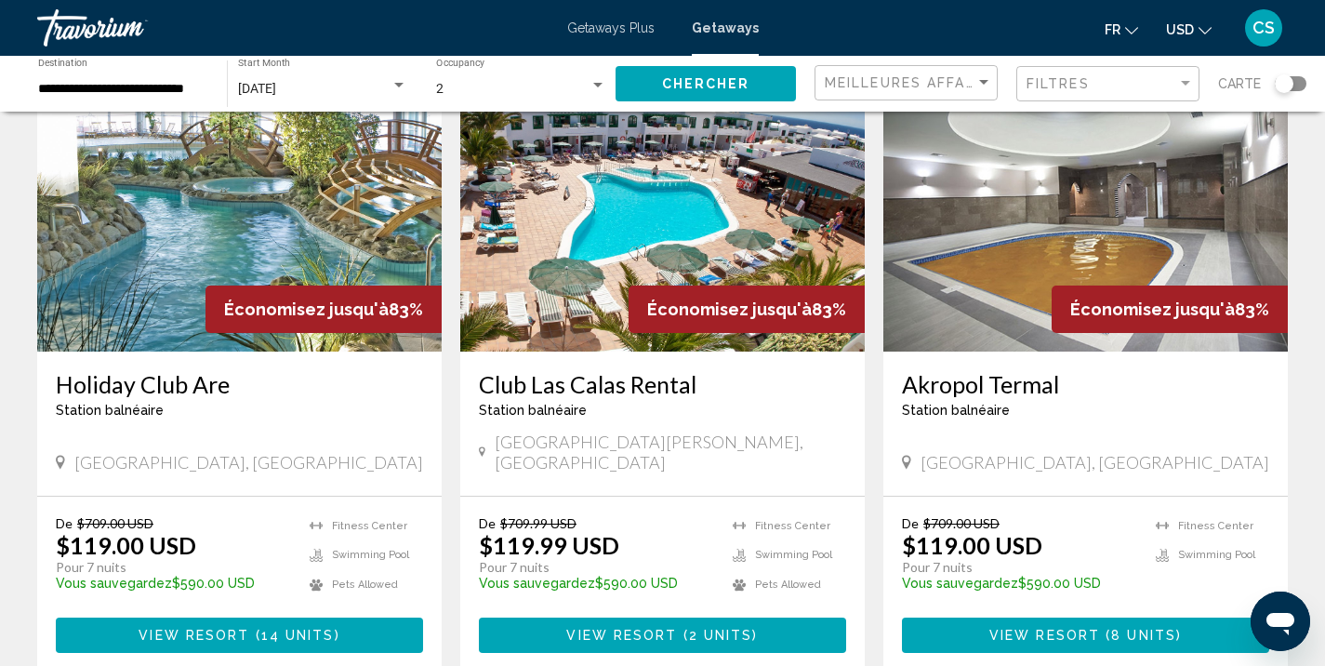
scroll to position [735, 0]
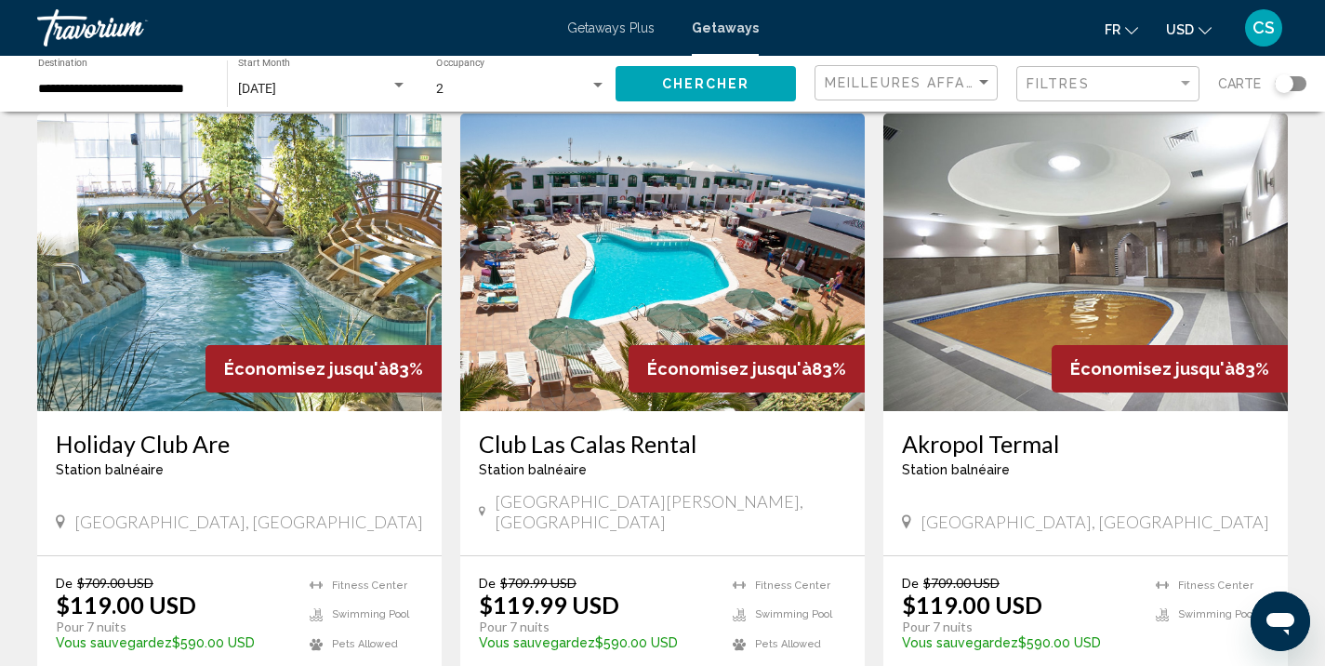
click at [557, 234] on img "Main content" at bounding box center [662, 262] width 404 height 298
click at [0, 0] on div at bounding box center [0, 0] width 0 height 0
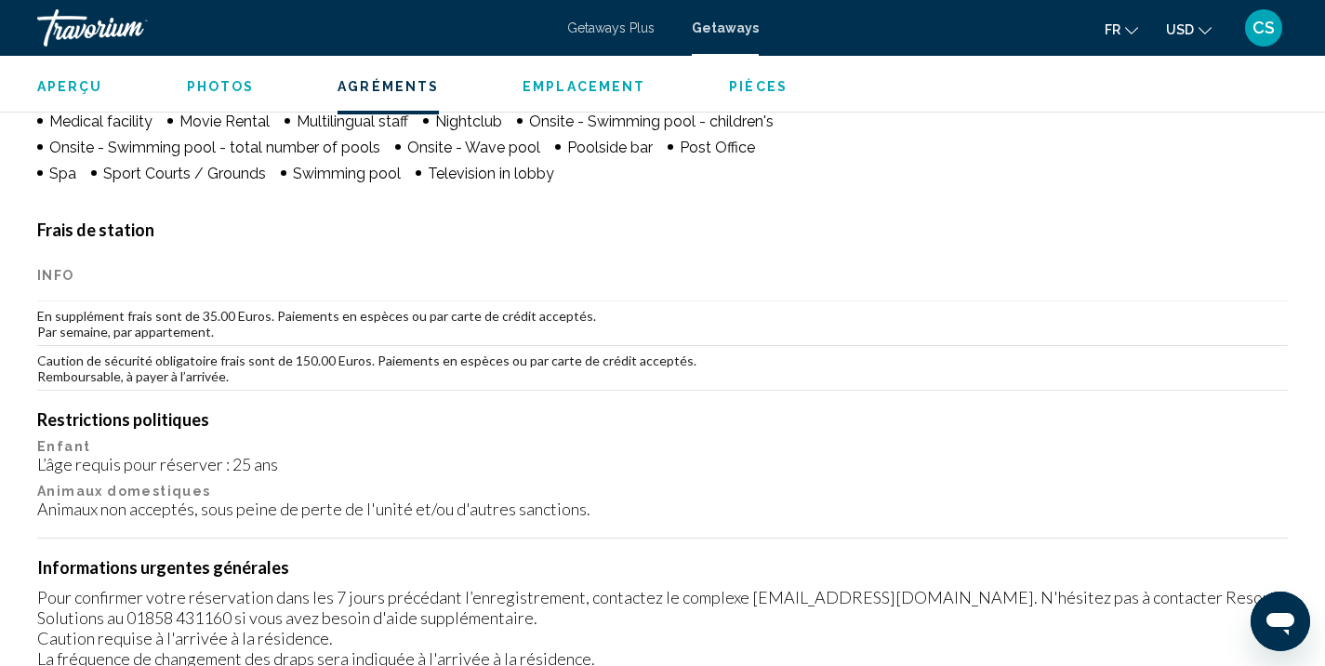
scroll to position [1665, 0]
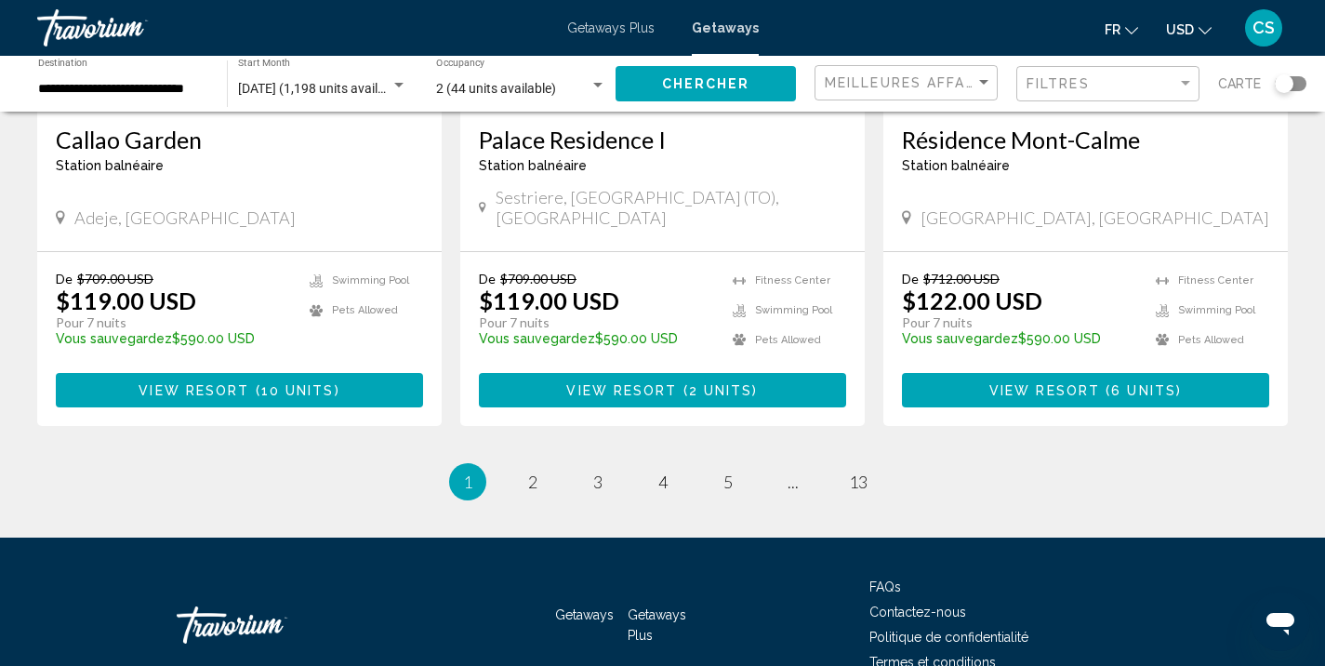
scroll to position [2347, 0]
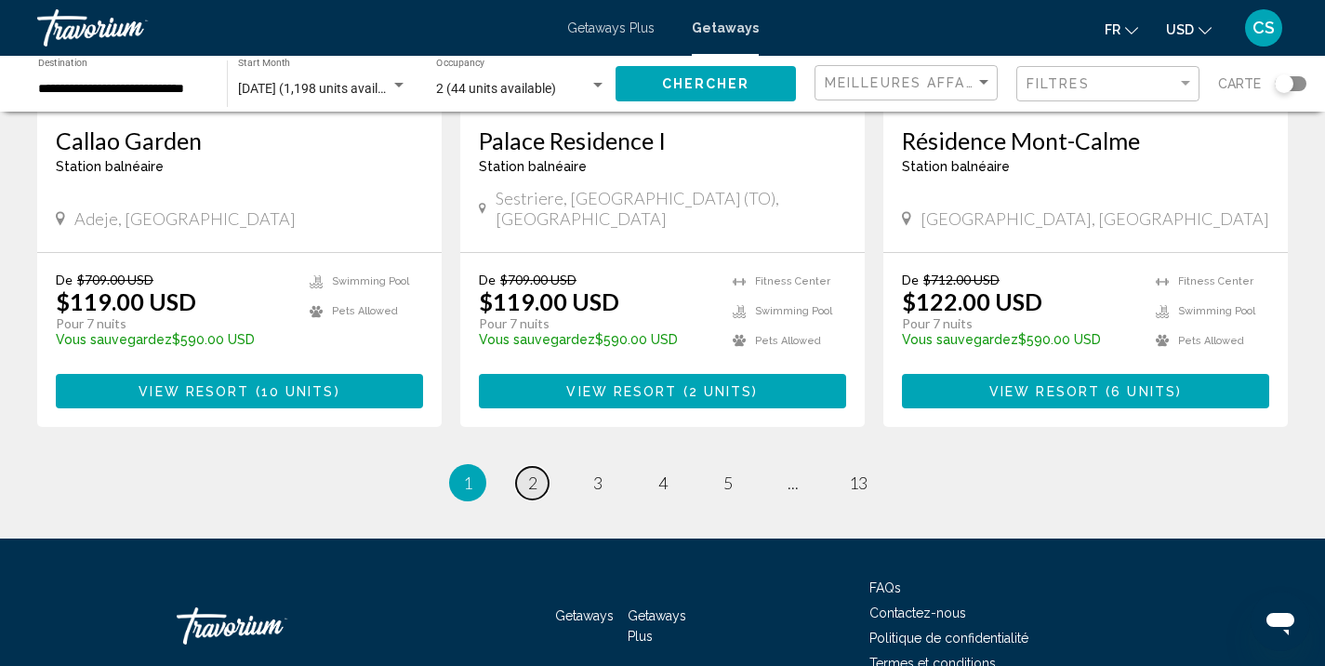
click at [531, 472] on span "2" at bounding box center [532, 482] width 9 height 20
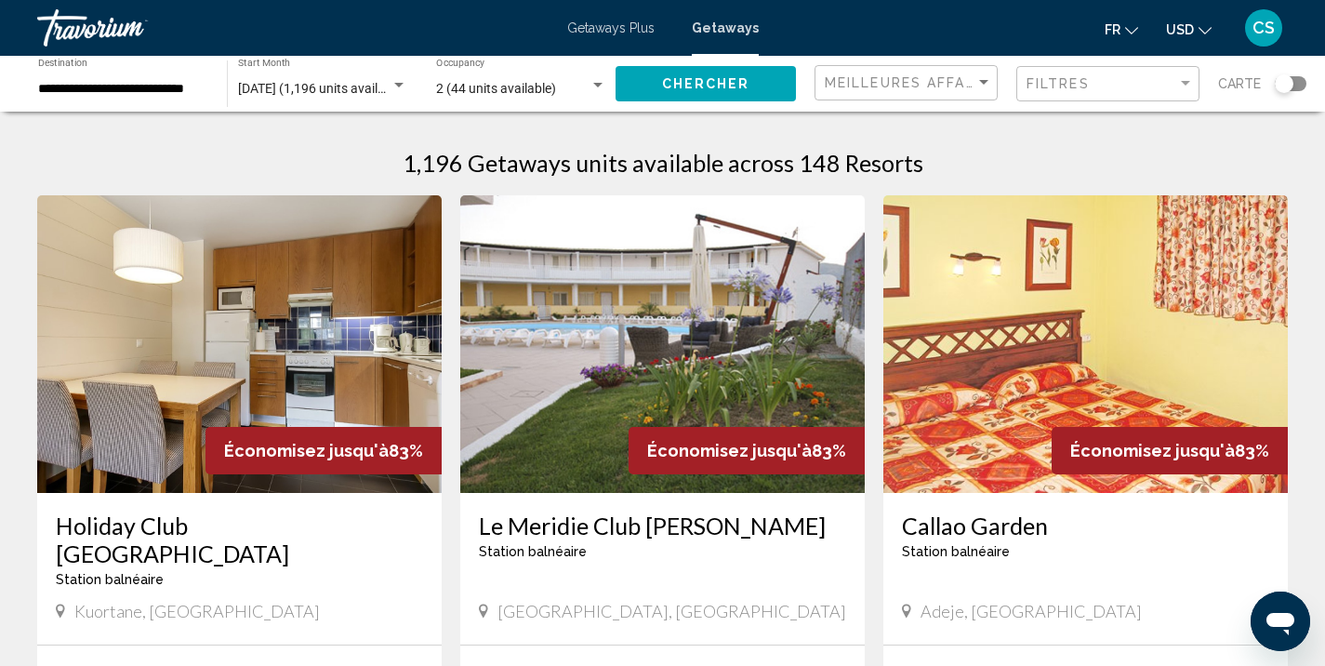
scroll to position [54, 0]
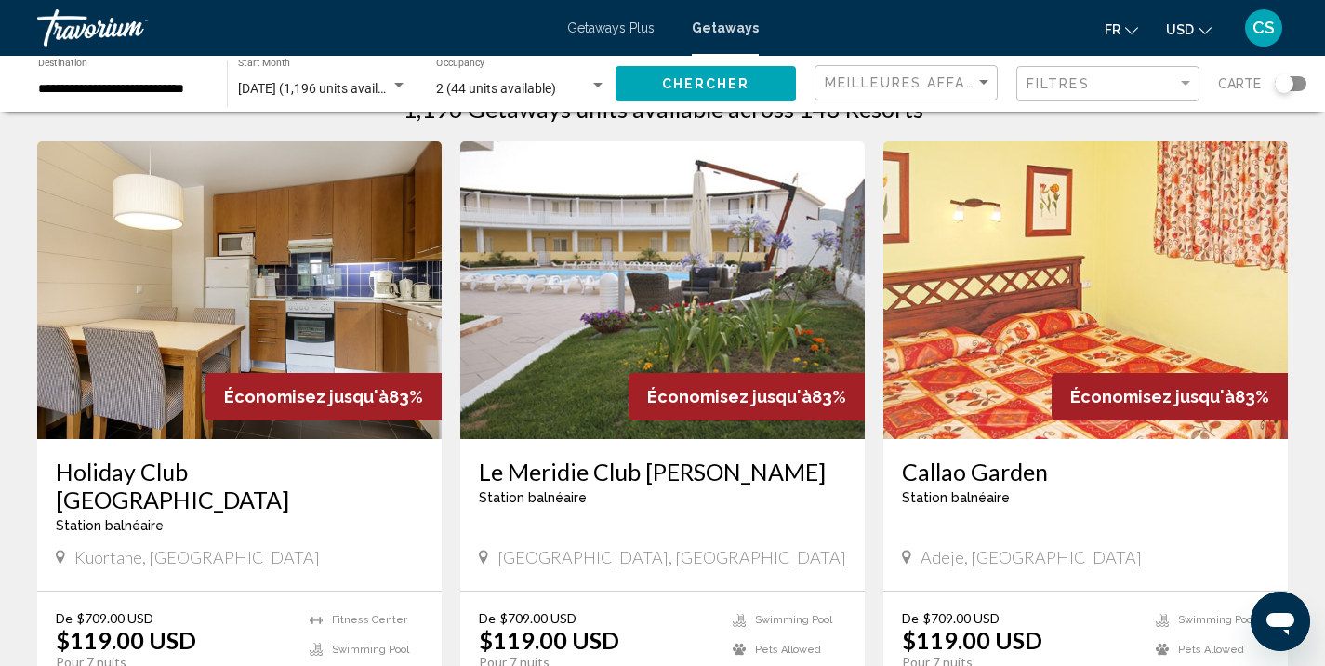
click at [531, 387] on img "Main content" at bounding box center [662, 290] width 404 height 298
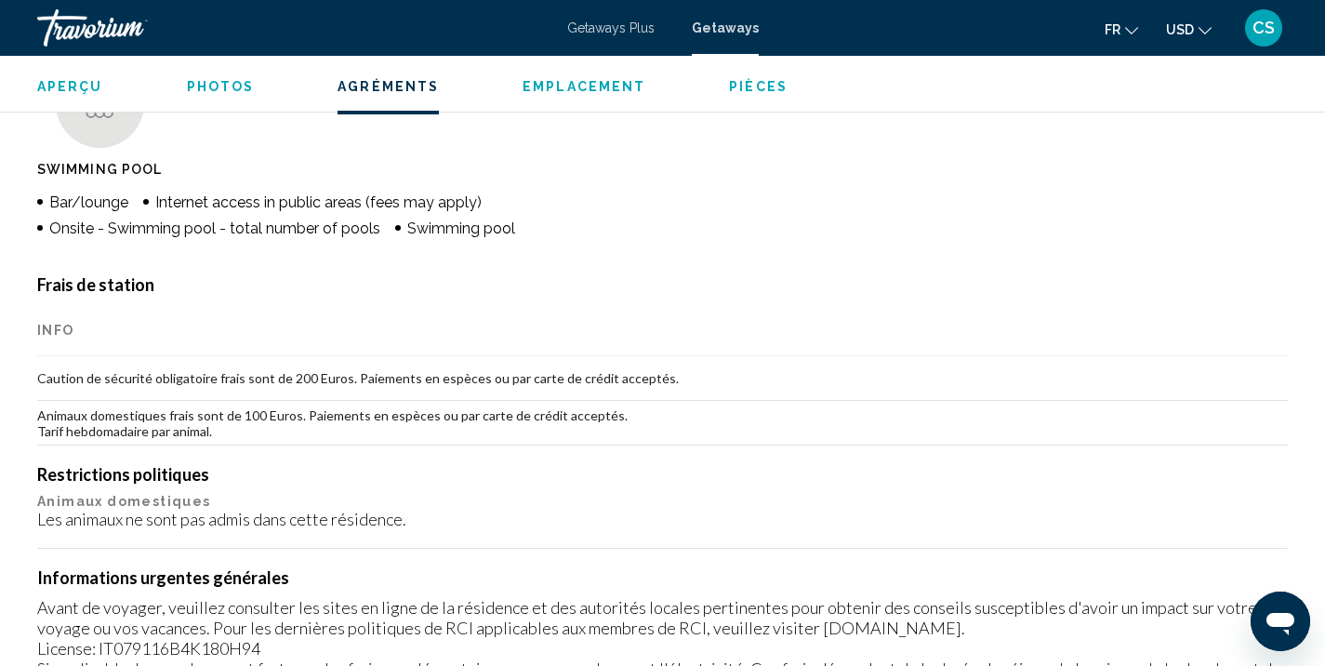
scroll to position [1149, 0]
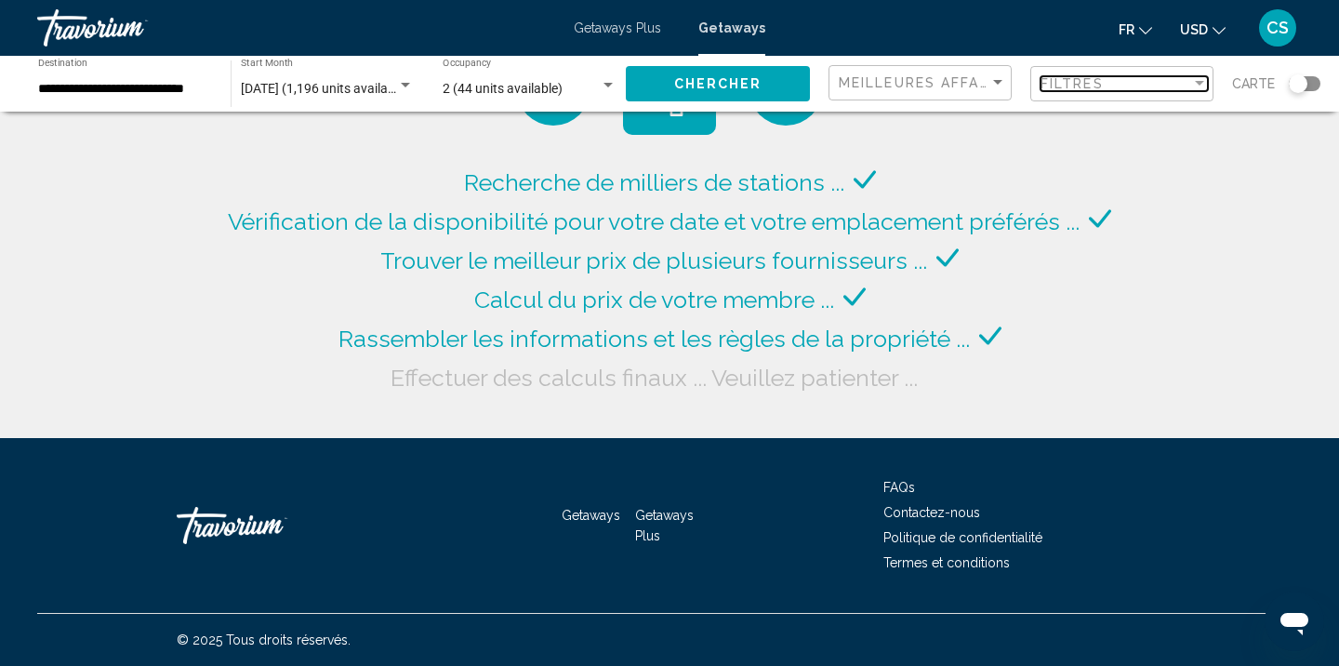
click at [1053, 76] on span "Filtres" at bounding box center [1071, 83] width 63 height 15
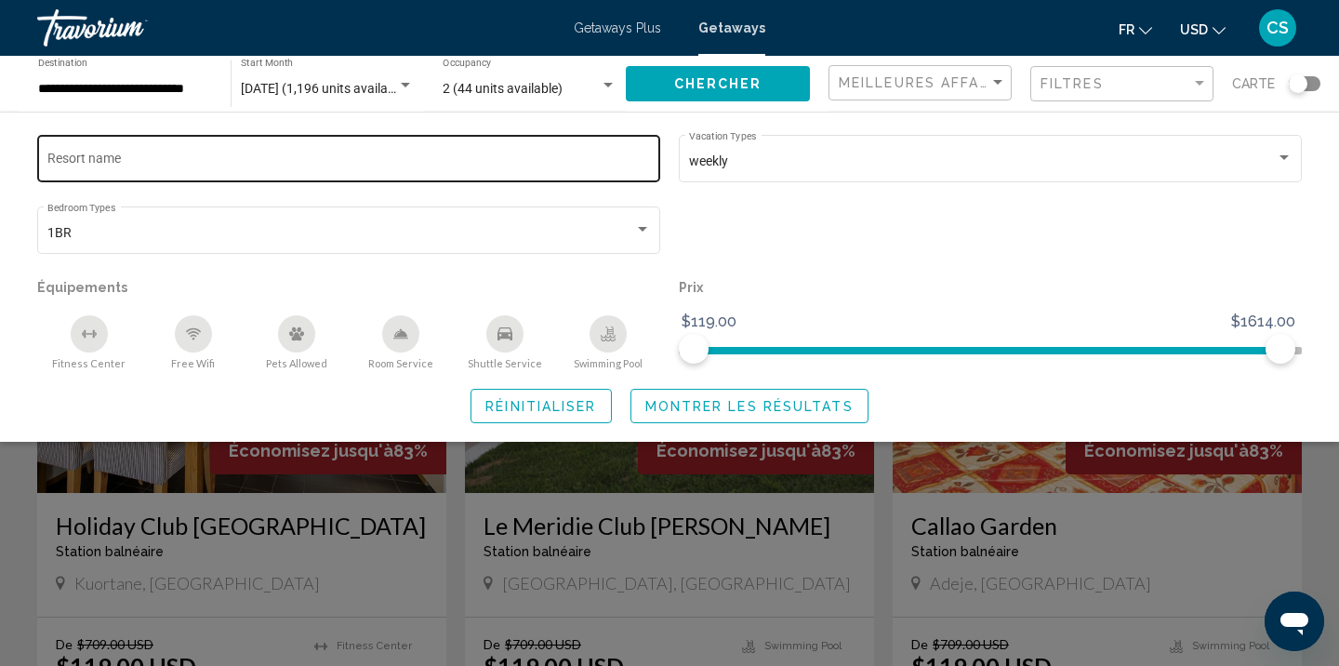
click at [194, 143] on div "Resort name" at bounding box center [348, 156] width 603 height 51
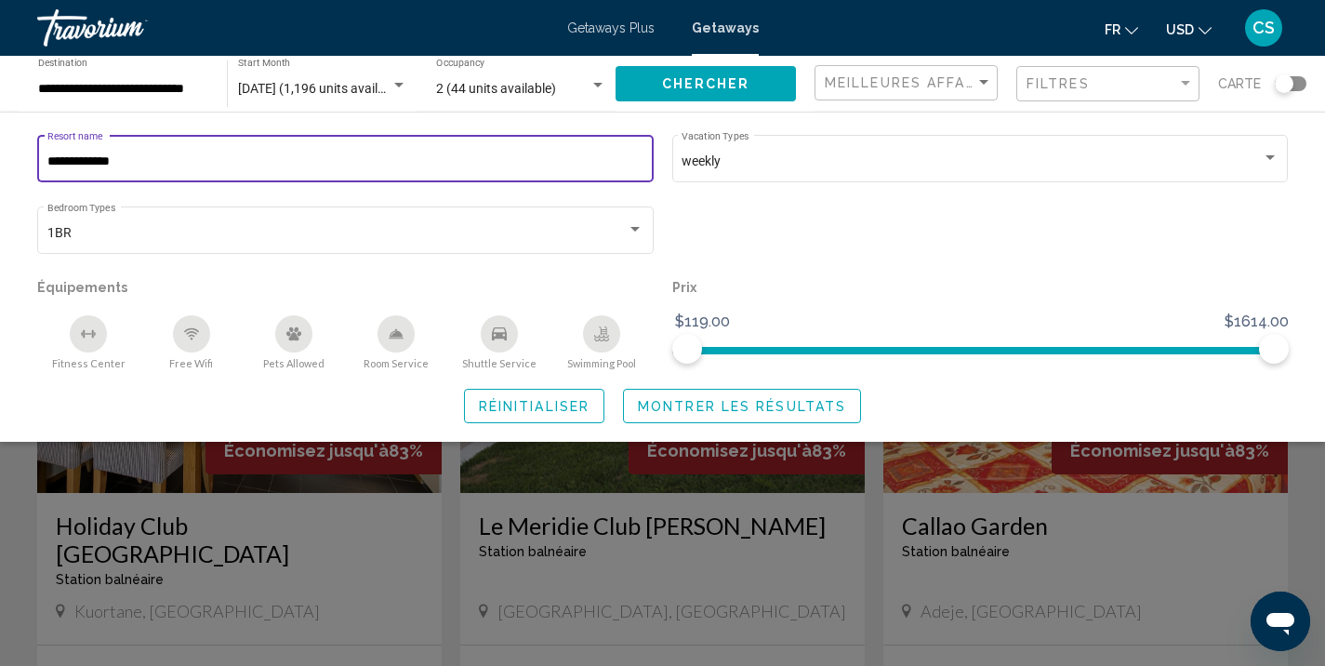
type input "**********"
click at [701, 407] on span "Montrer les résultats" at bounding box center [742, 406] width 208 height 15
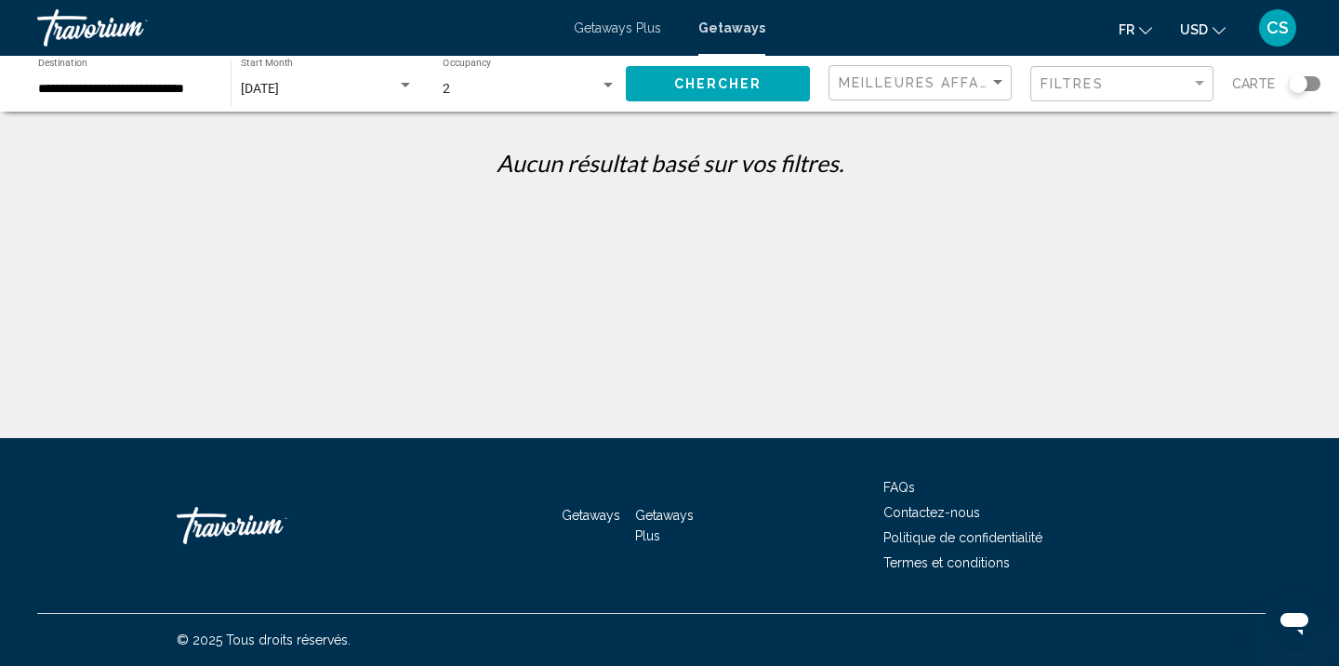
click at [1090, 93] on div "Filtres" at bounding box center [1123, 84] width 167 height 34
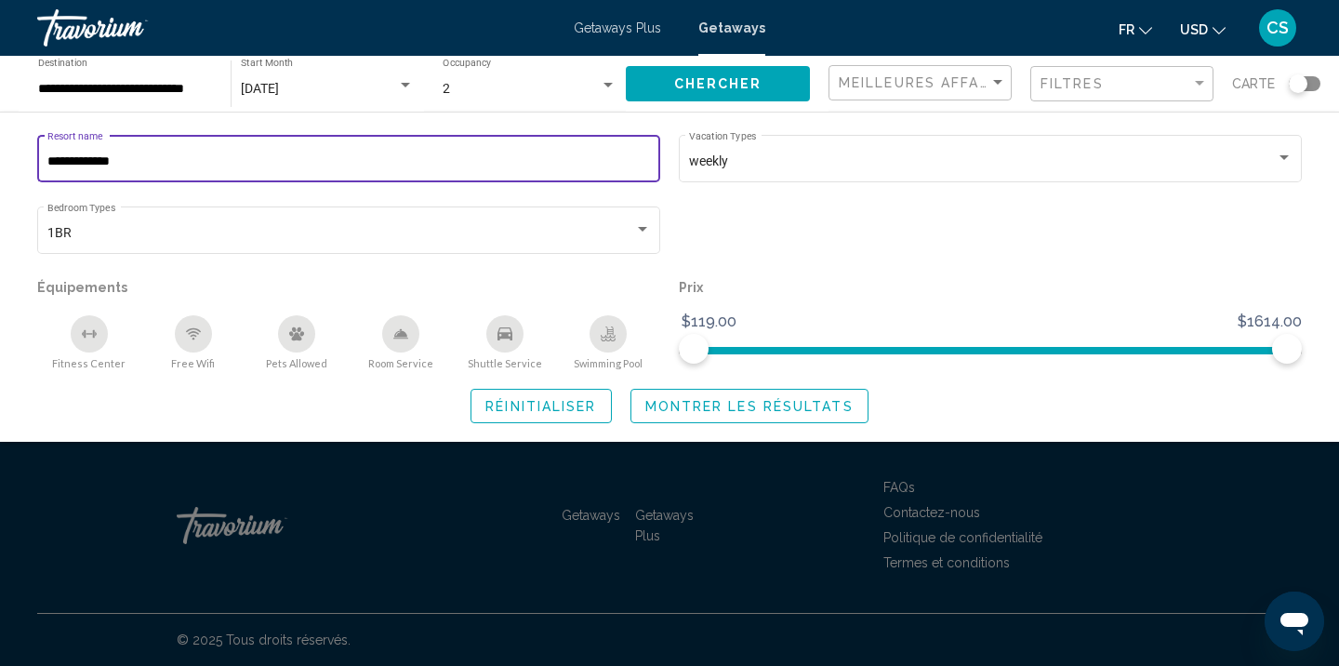
drag, startPoint x: 174, startPoint y: 160, endPoint x: 0, endPoint y: 152, distance: 174.0
click at [0, 152] on div "**********" at bounding box center [669, 277] width 1339 height 292
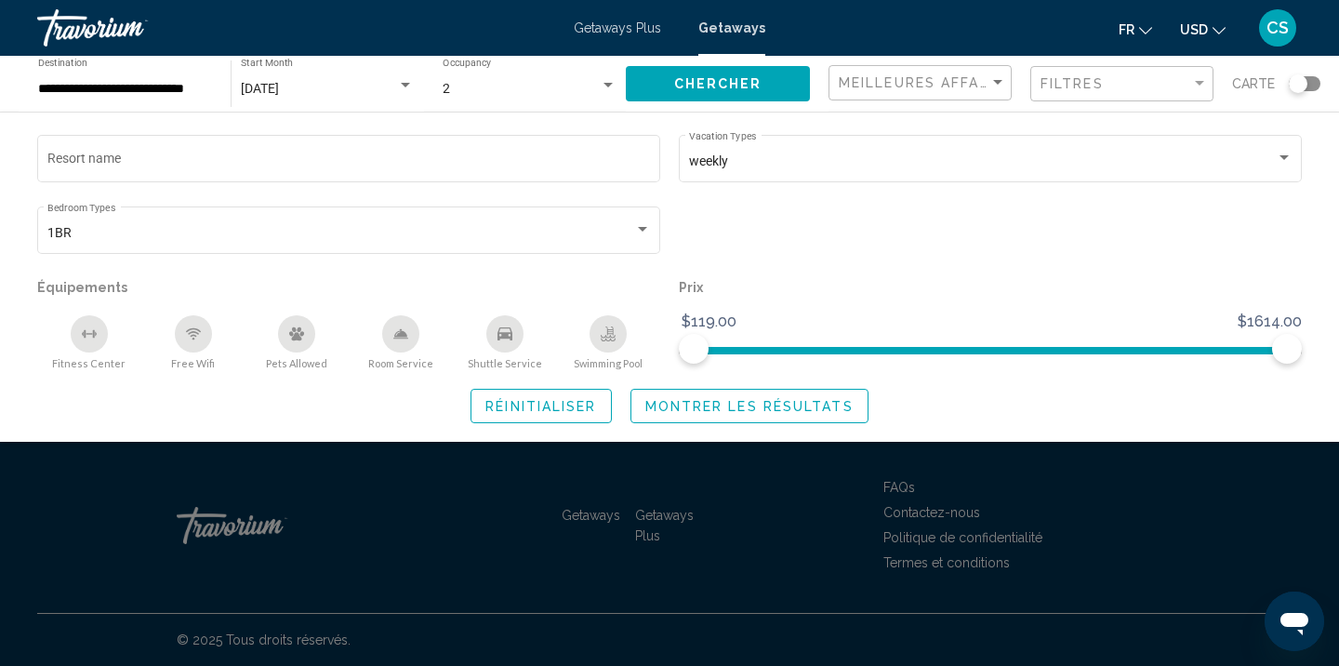
click at [954, 308] on div "Prix $119.00 $1614.00 $119.00 $1614.00" at bounding box center [990, 322] width 642 height 96
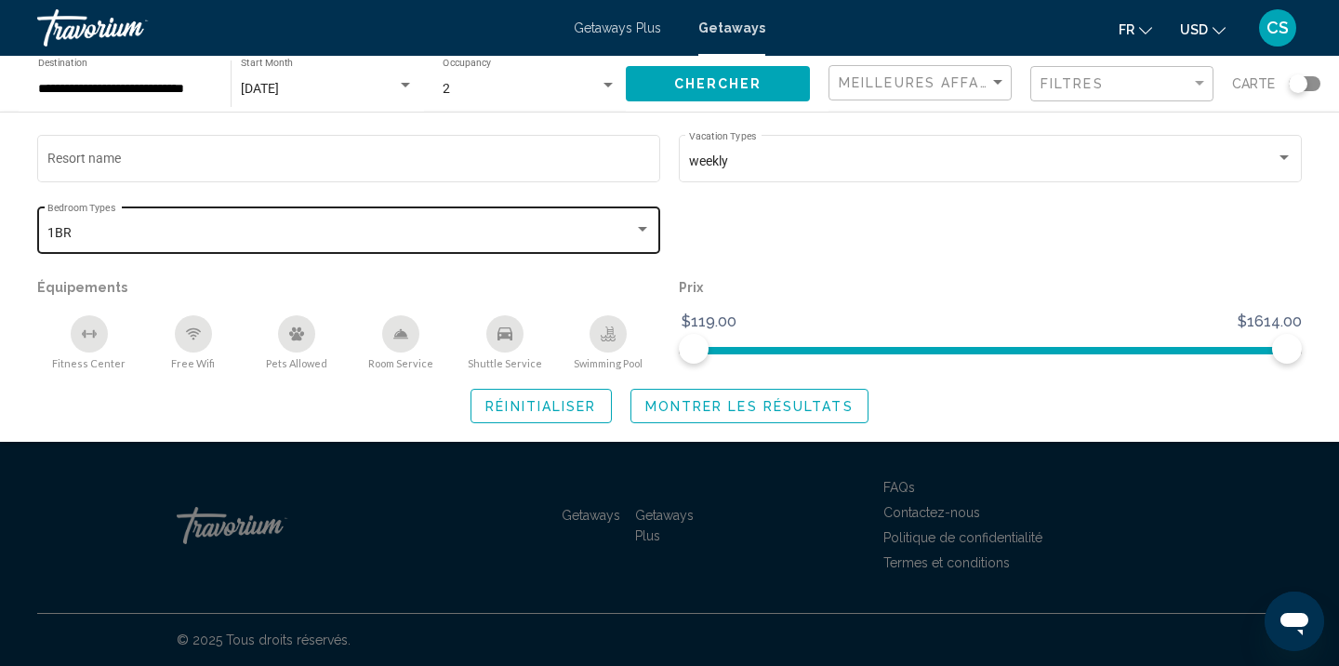
click at [656, 241] on div "1BR Bedroom Types All Bedroom Types" at bounding box center [348, 228] width 623 height 51
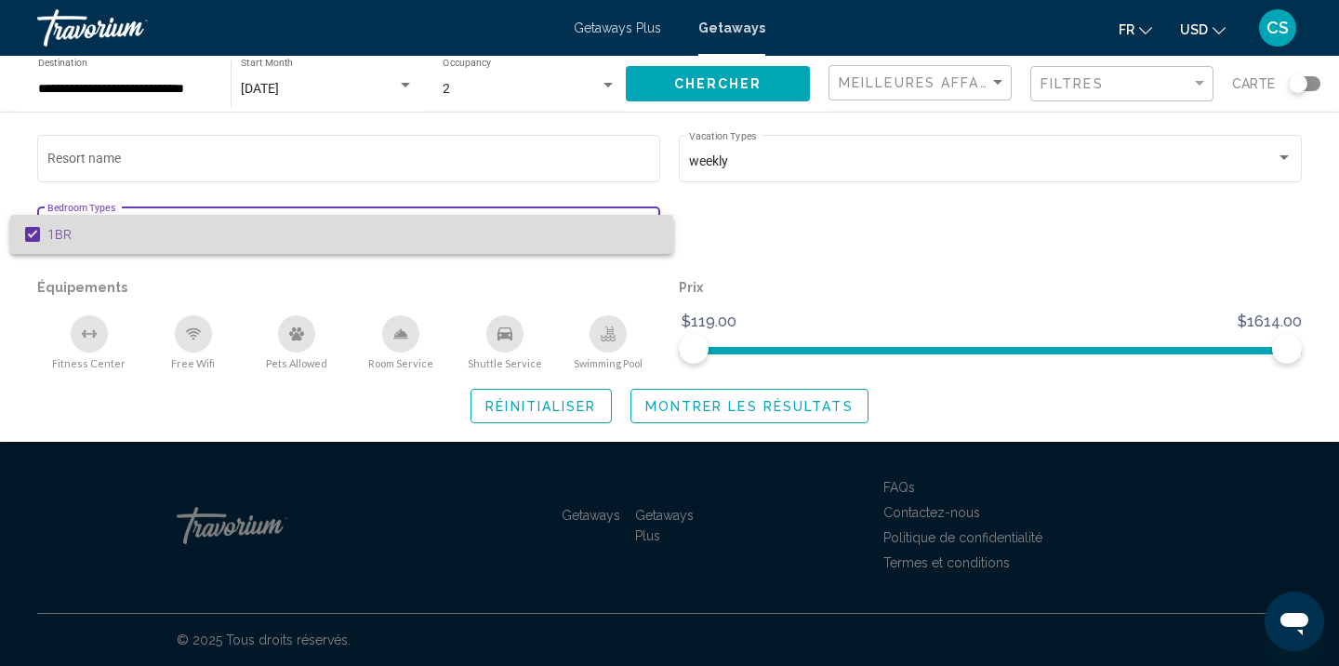
click at [43, 236] on mat-option "1BR" at bounding box center [341, 234] width 663 height 39
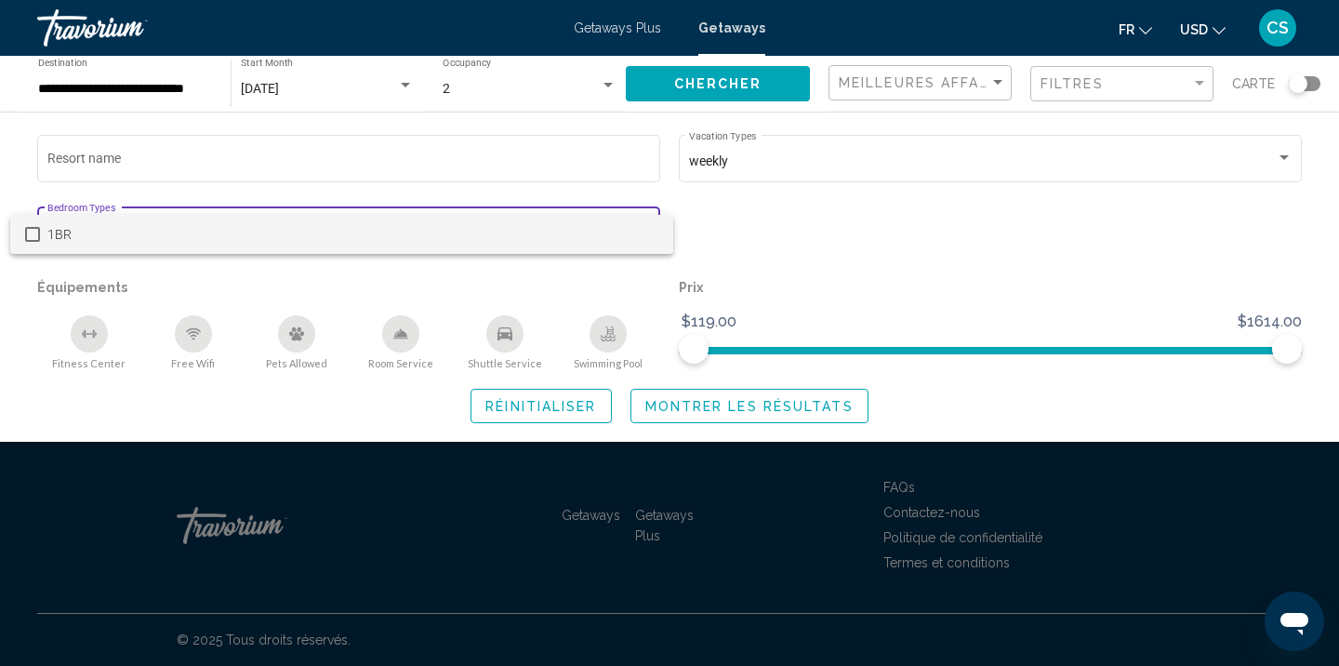
click at [914, 232] on div at bounding box center [669, 333] width 1339 height 666
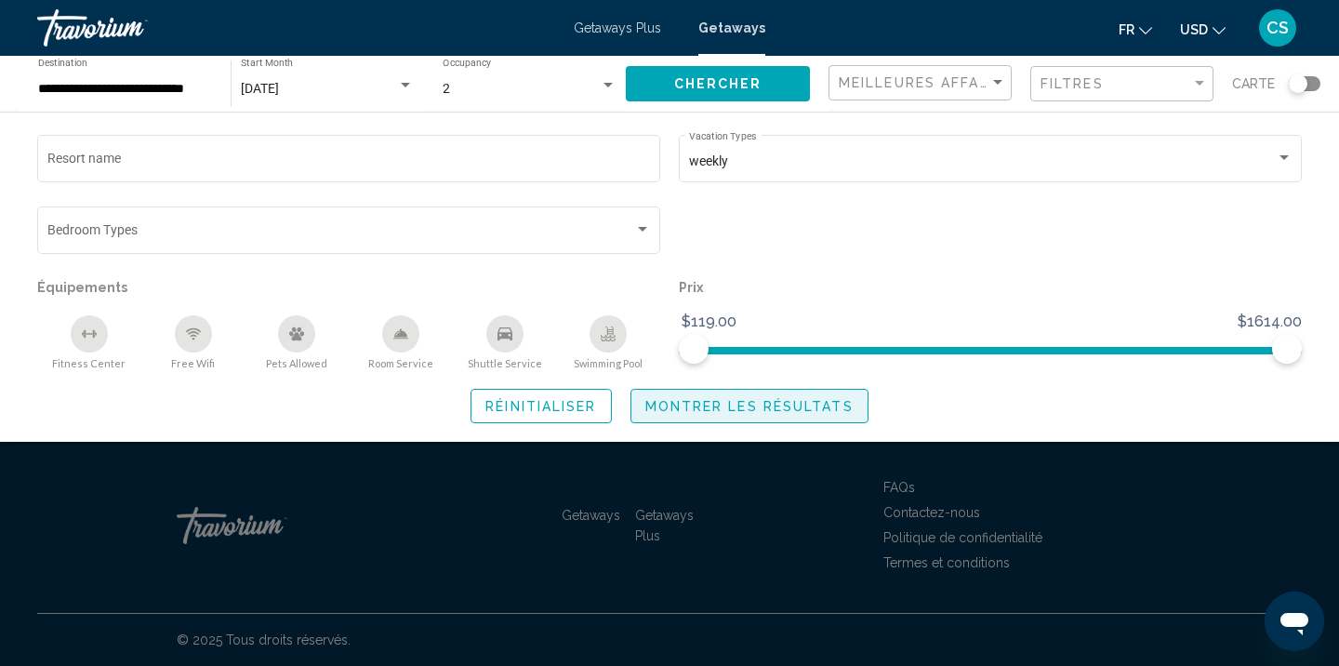
click at [722, 411] on span "Montrer les résultats" at bounding box center [749, 406] width 208 height 15
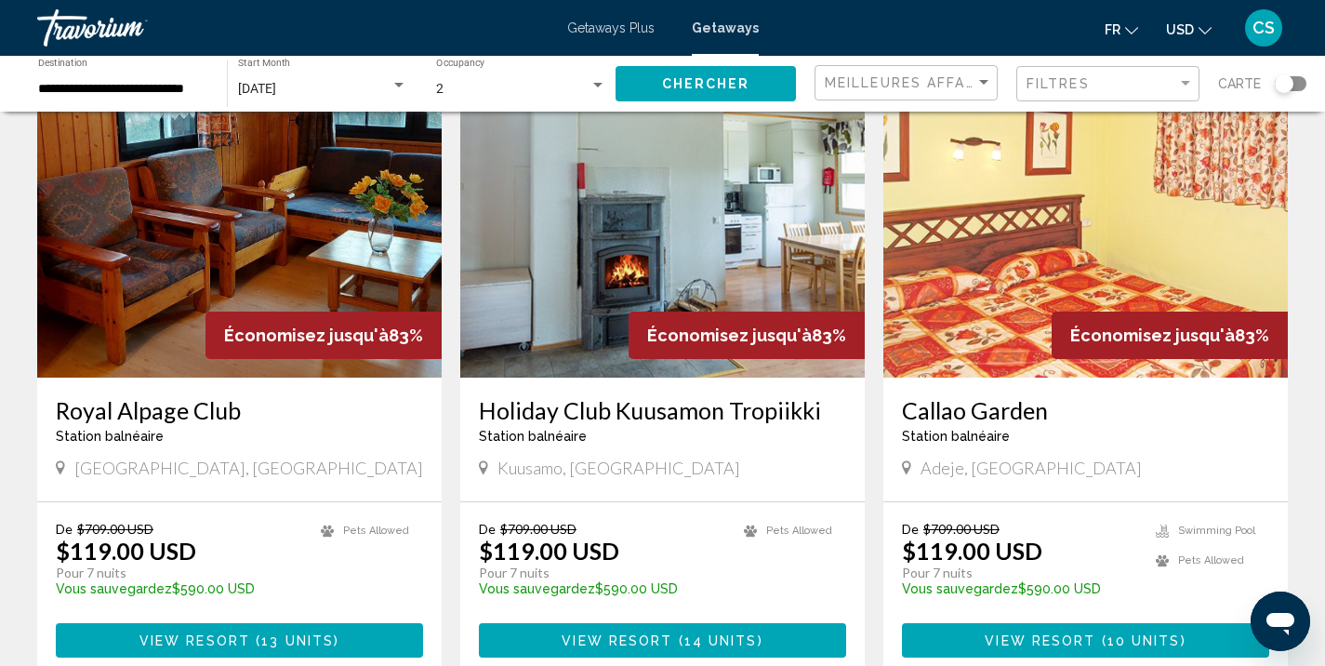
scroll to position [2151, 0]
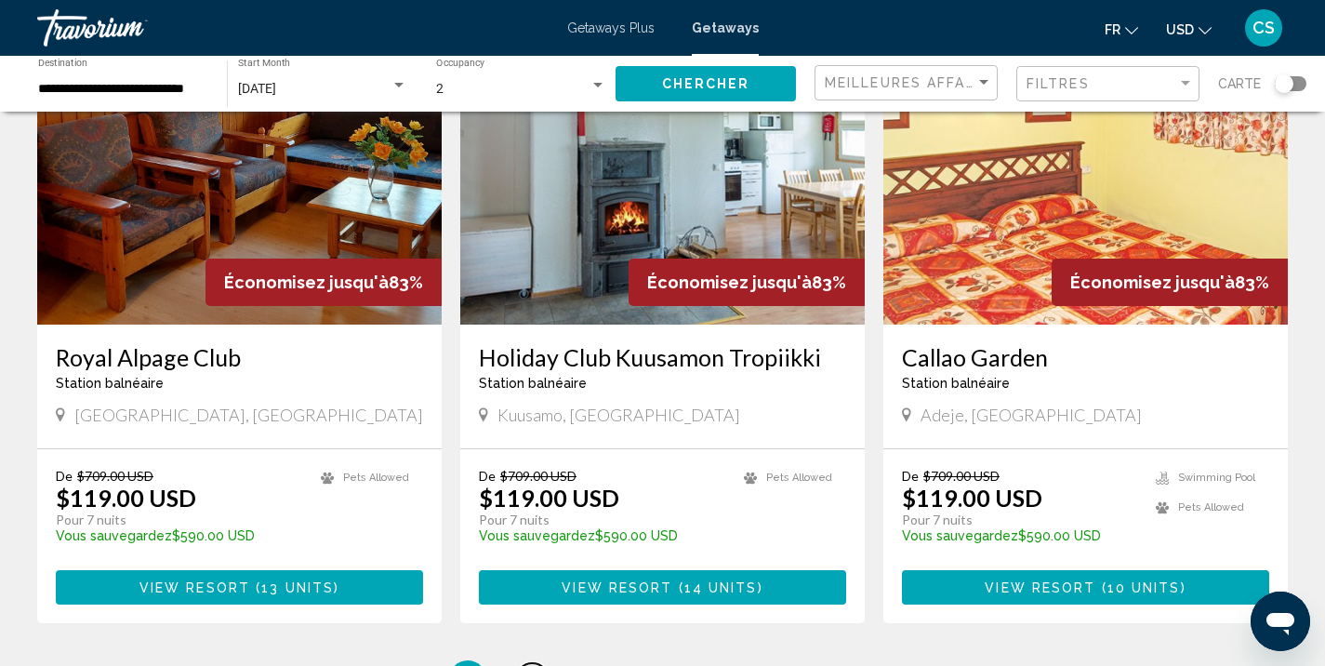
click at [539, 663] on link "page 2" at bounding box center [532, 679] width 33 height 33
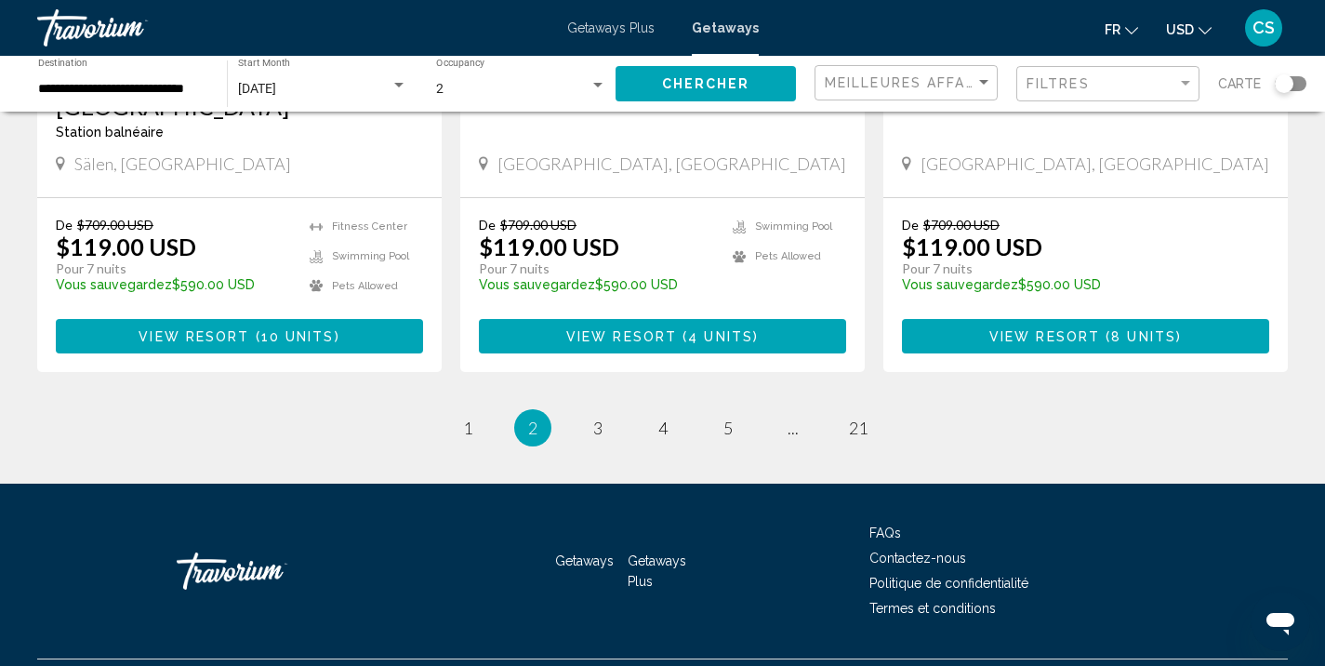
scroll to position [2375, 0]
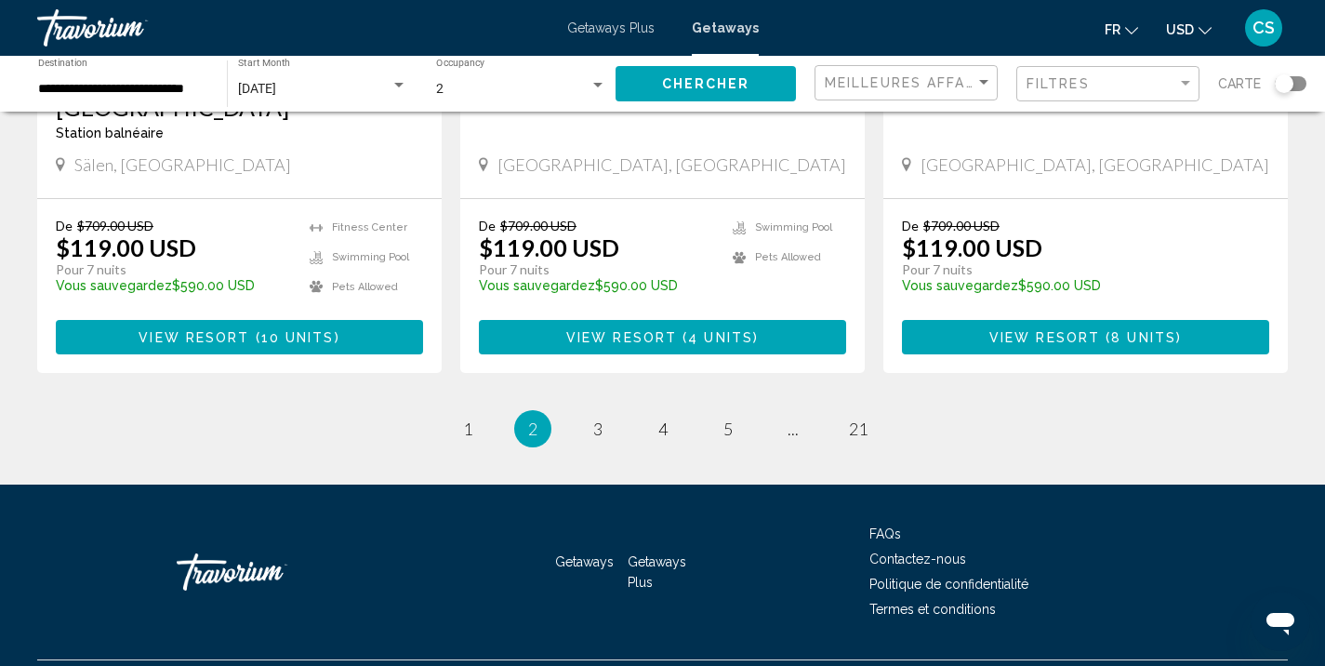
click at [596, 418] on span "3" at bounding box center [597, 428] width 9 height 20
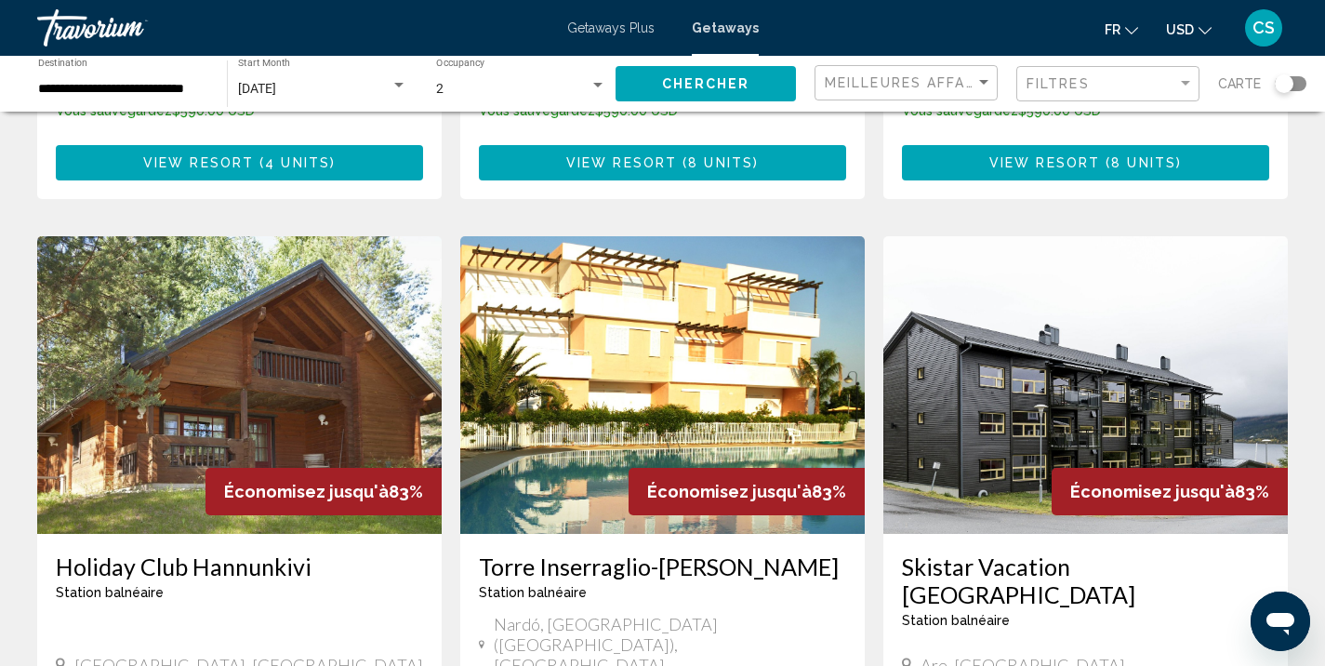
scroll to position [1226, 0]
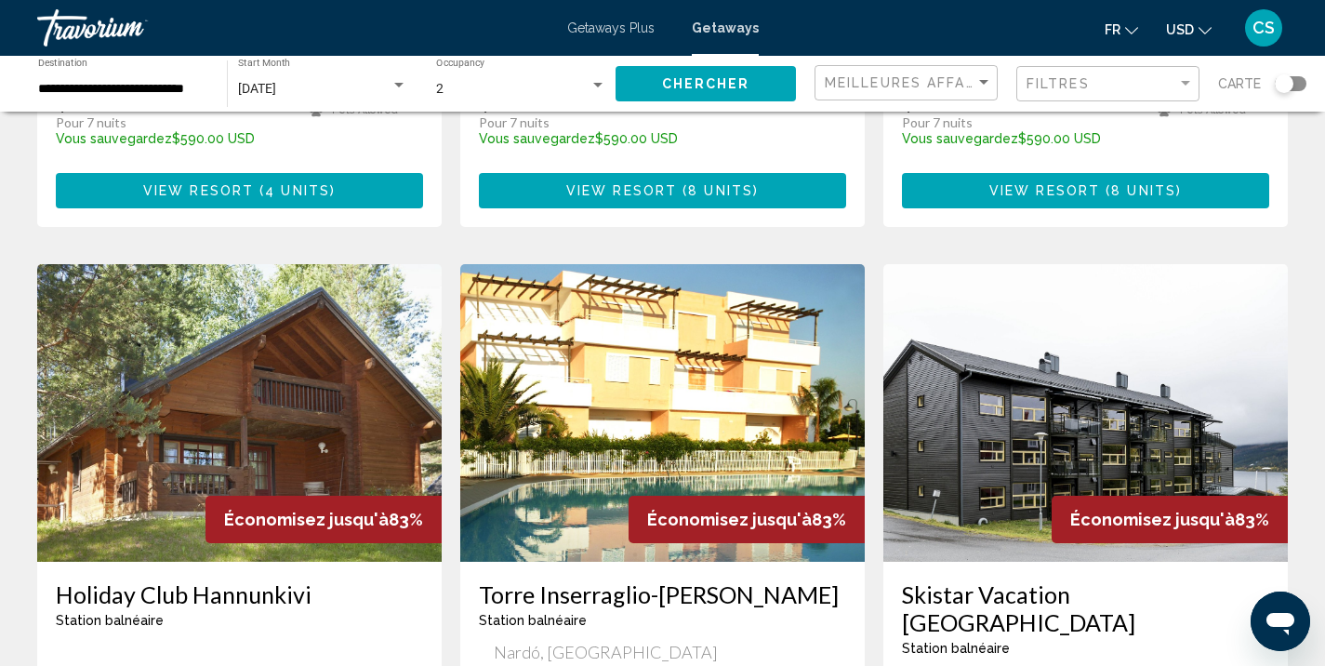
click at [596, 389] on img "Main content" at bounding box center [662, 413] width 404 height 298
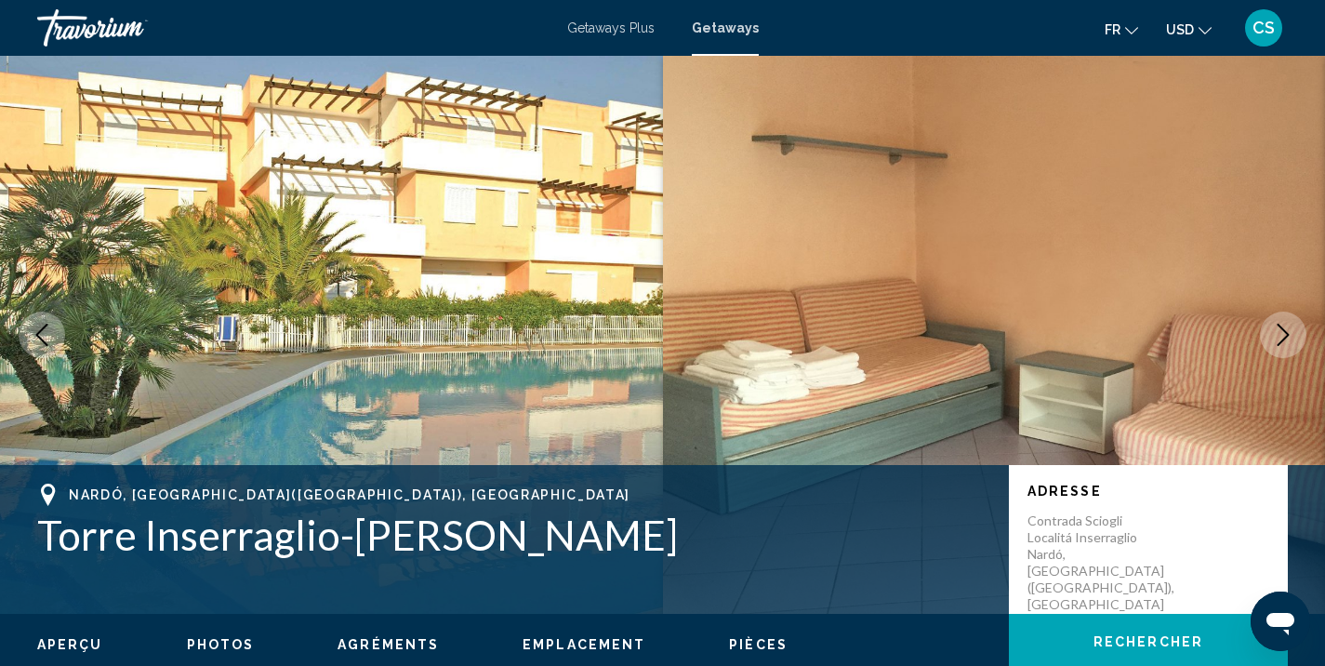
click at [1265, 347] on button "Next image" at bounding box center [1283, 334] width 46 height 46
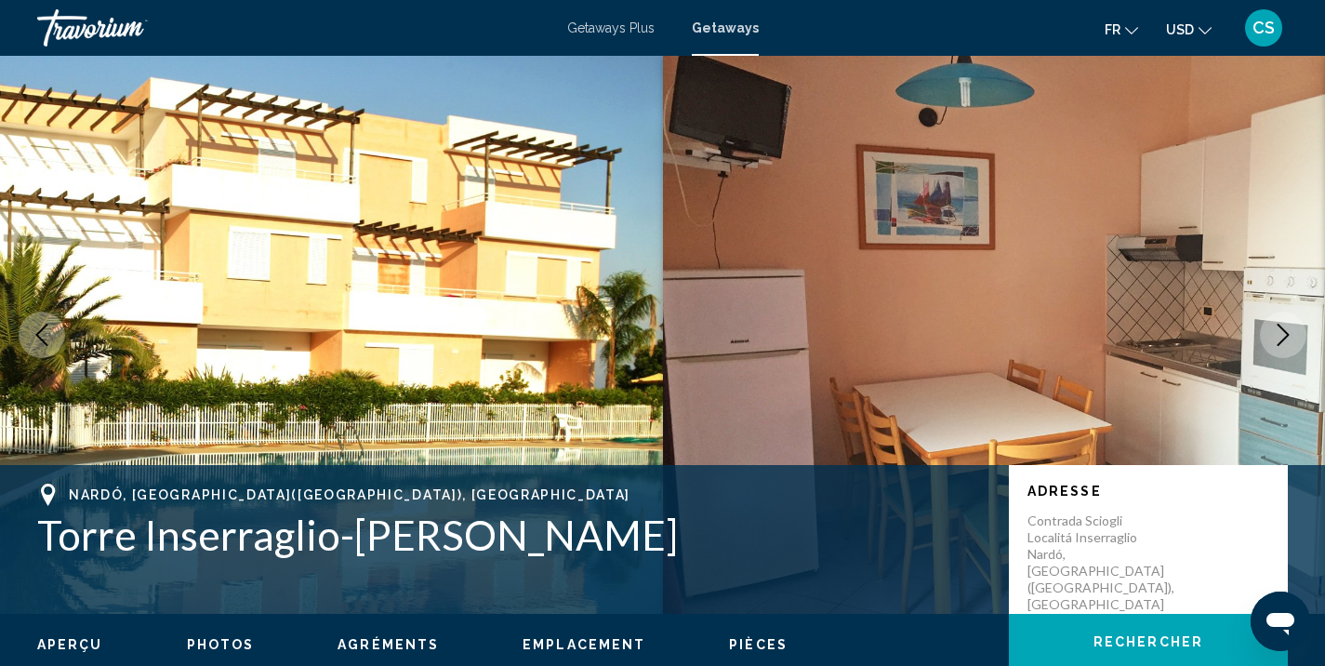
click at [1265, 347] on button "Next image" at bounding box center [1283, 334] width 46 height 46
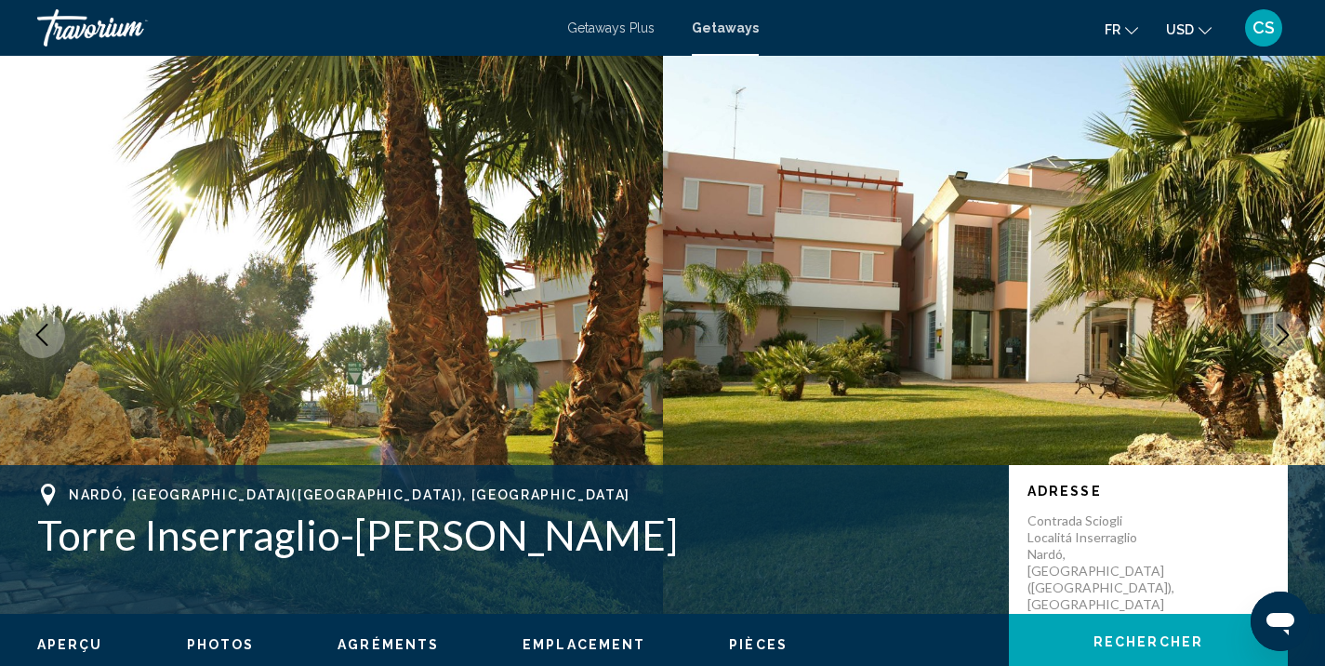
click at [1265, 347] on button "Next image" at bounding box center [1283, 334] width 46 height 46
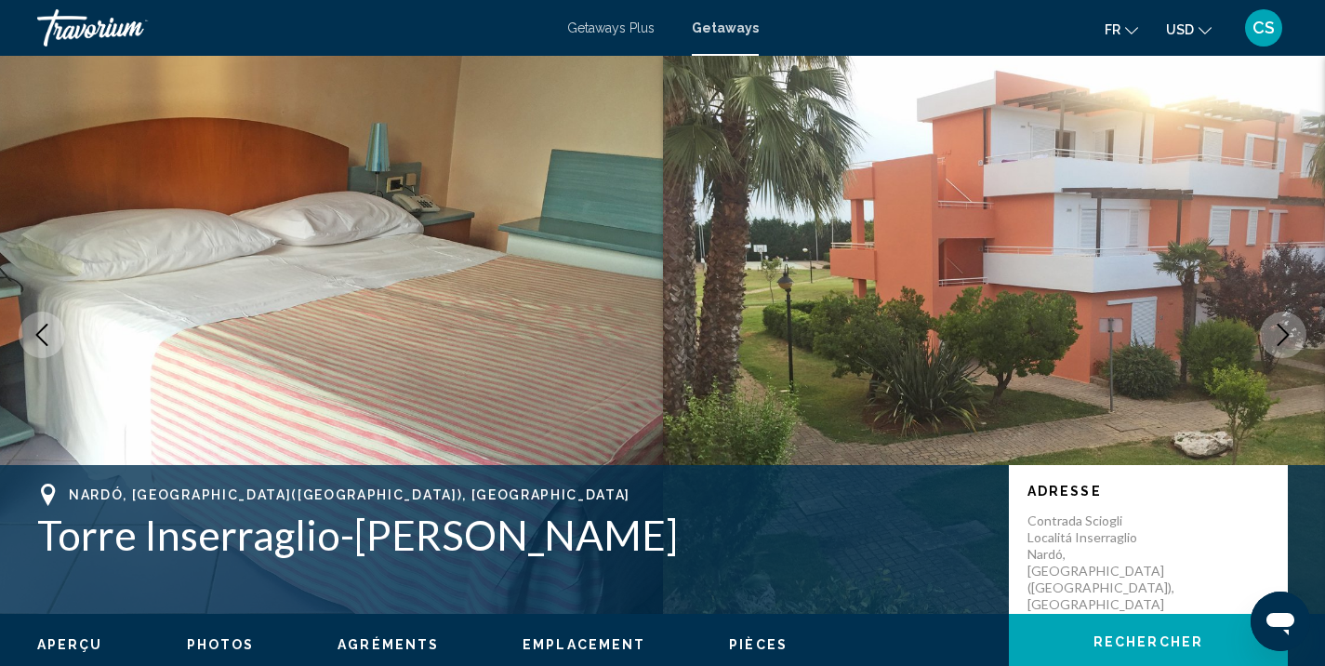
click at [1265, 347] on button "Next image" at bounding box center [1283, 334] width 46 height 46
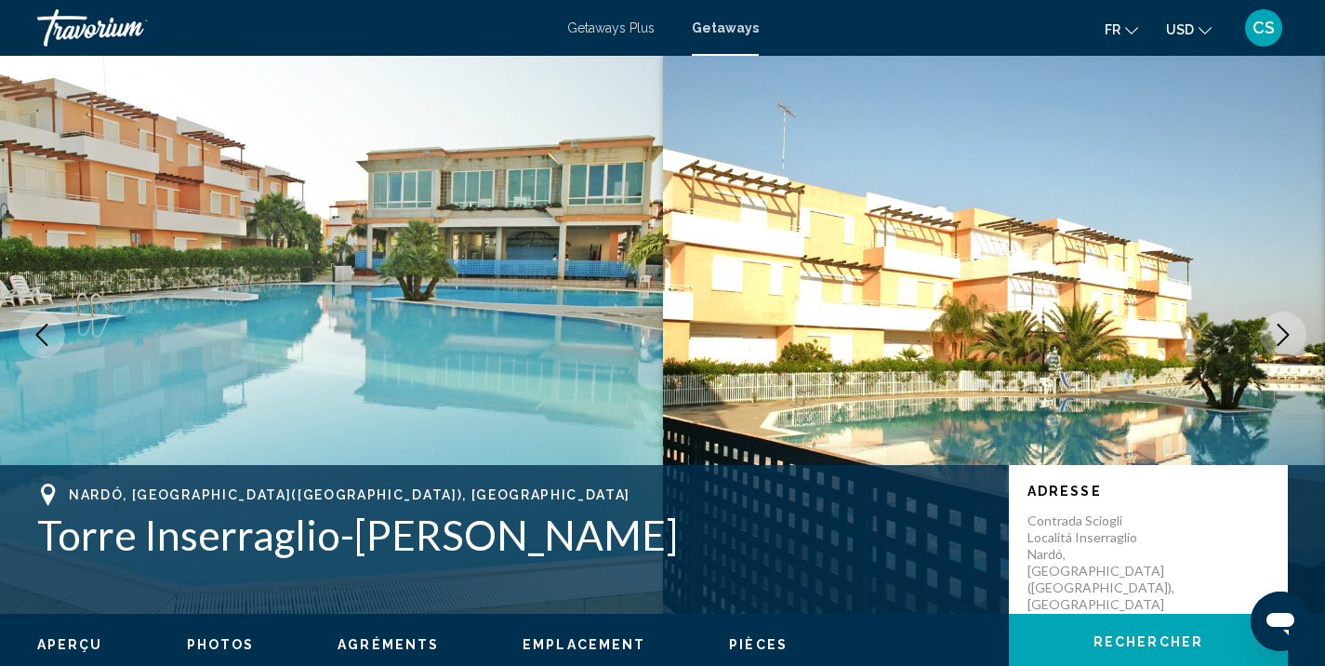
click at [1265, 347] on button "Next image" at bounding box center [1283, 334] width 46 height 46
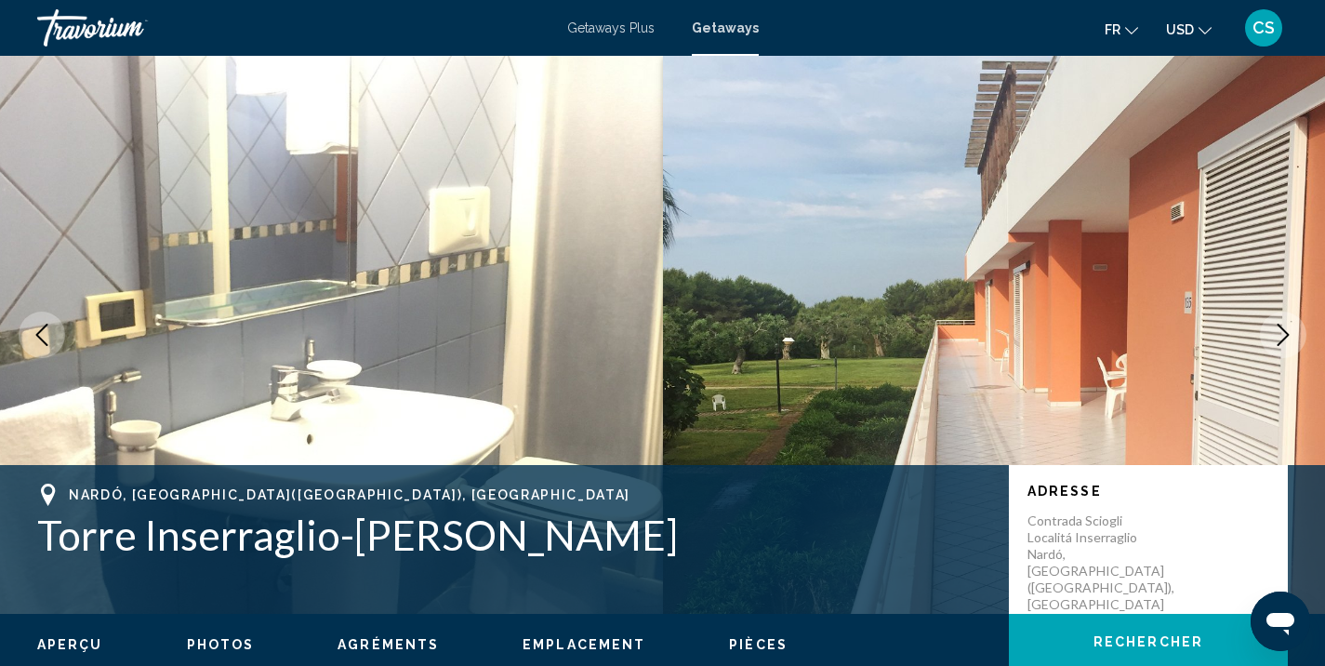
click at [617, 29] on span "Getaways Plus" at bounding box center [610, 27] width 87 height 15
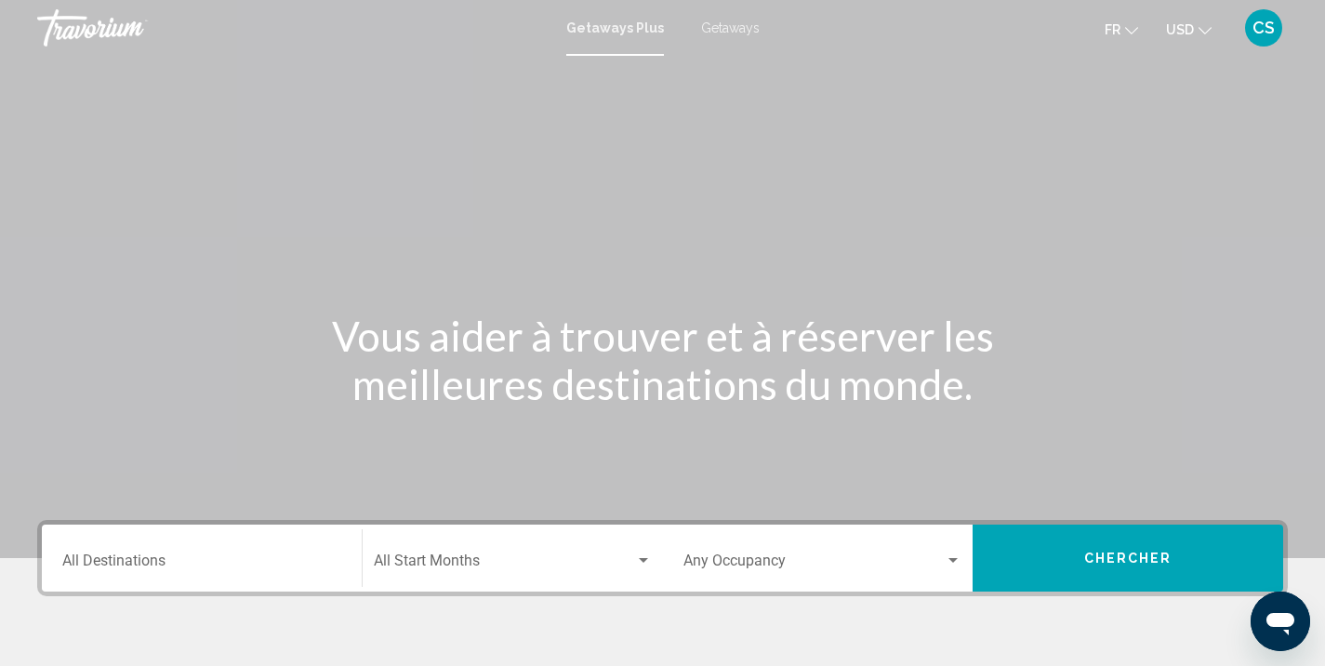
click at [253, 525] on mat-form-field "Destination All Destinations" at bounding box center [201, 558] width 301 height 66
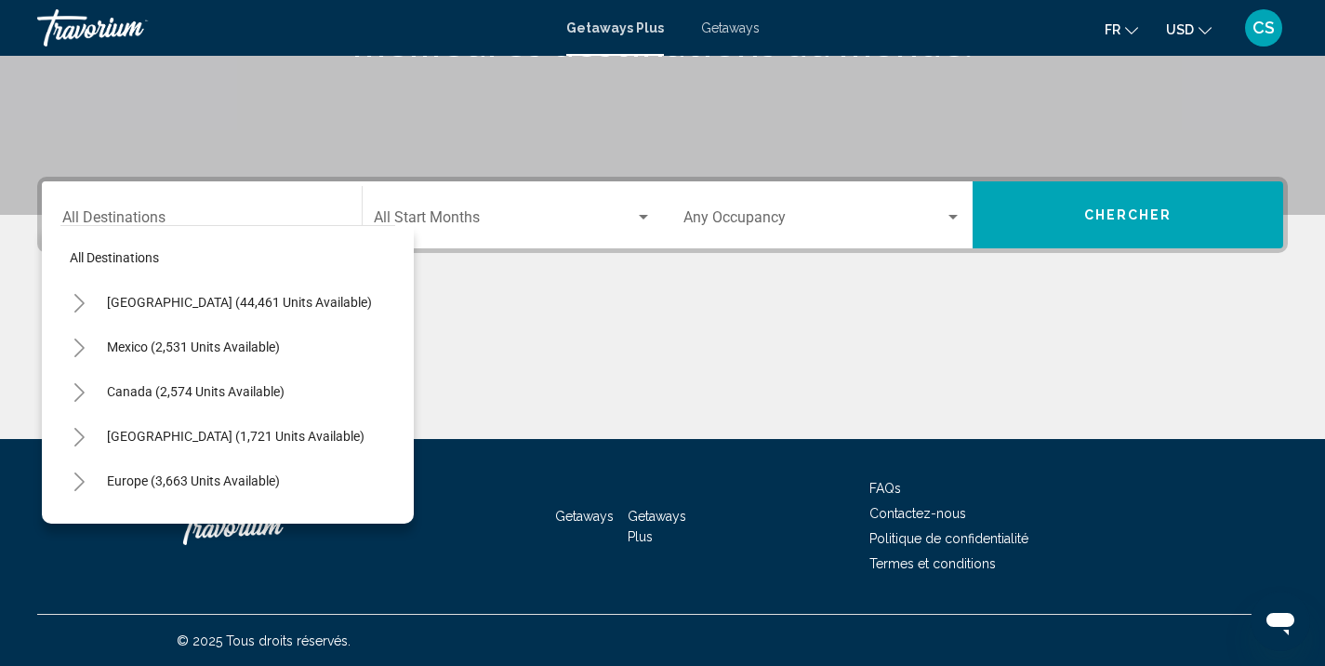
scroll to position [344, 0]
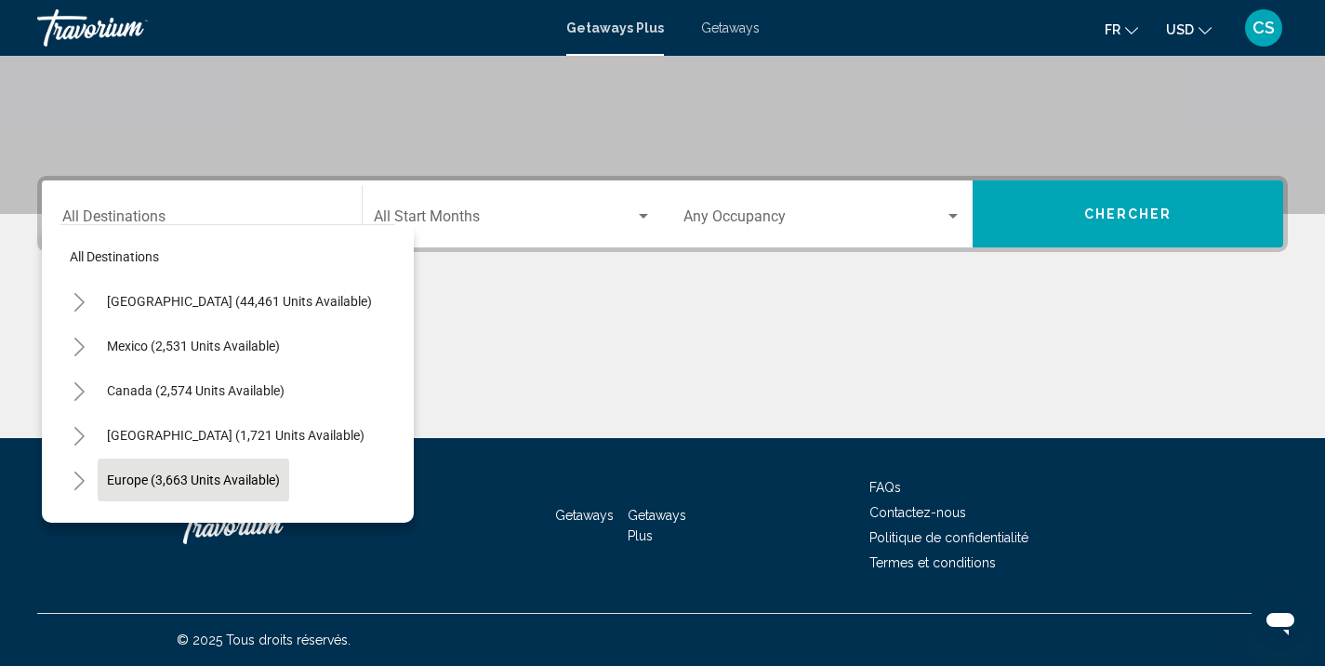
click at [134, 473] on span "Europe (3,663 units available)" at bounding box center [193, 479] width 173 height 15
type input "**********"
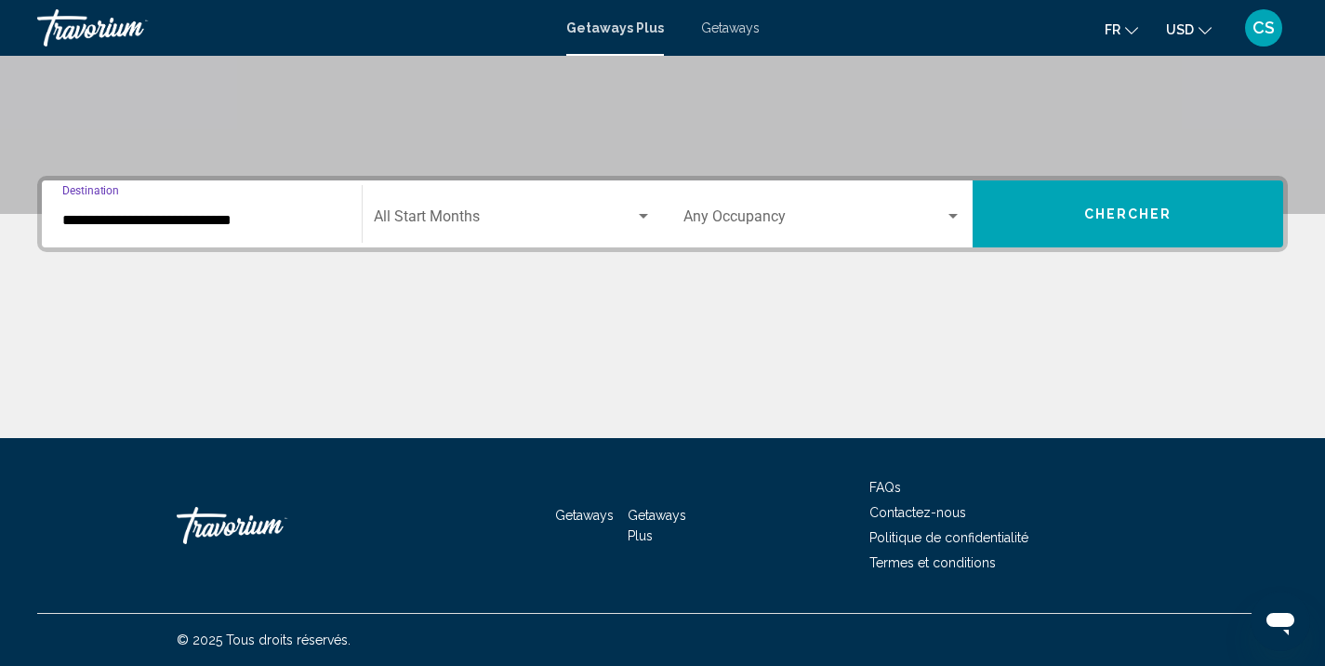
click at [625, 212] on span "Search widget" at bounding box center [504, 220] width 261 height 17
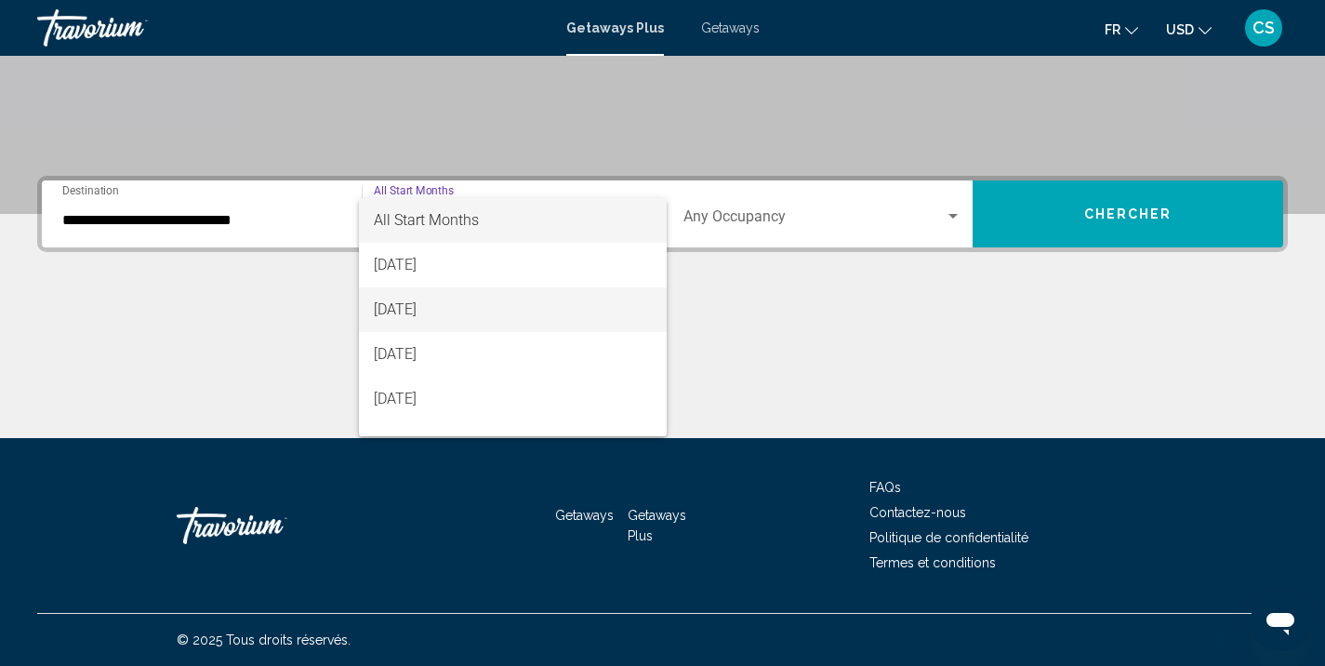
click at [517, 329] on span "[DATE]" at bounding box center [513, 309] width 278 height 45
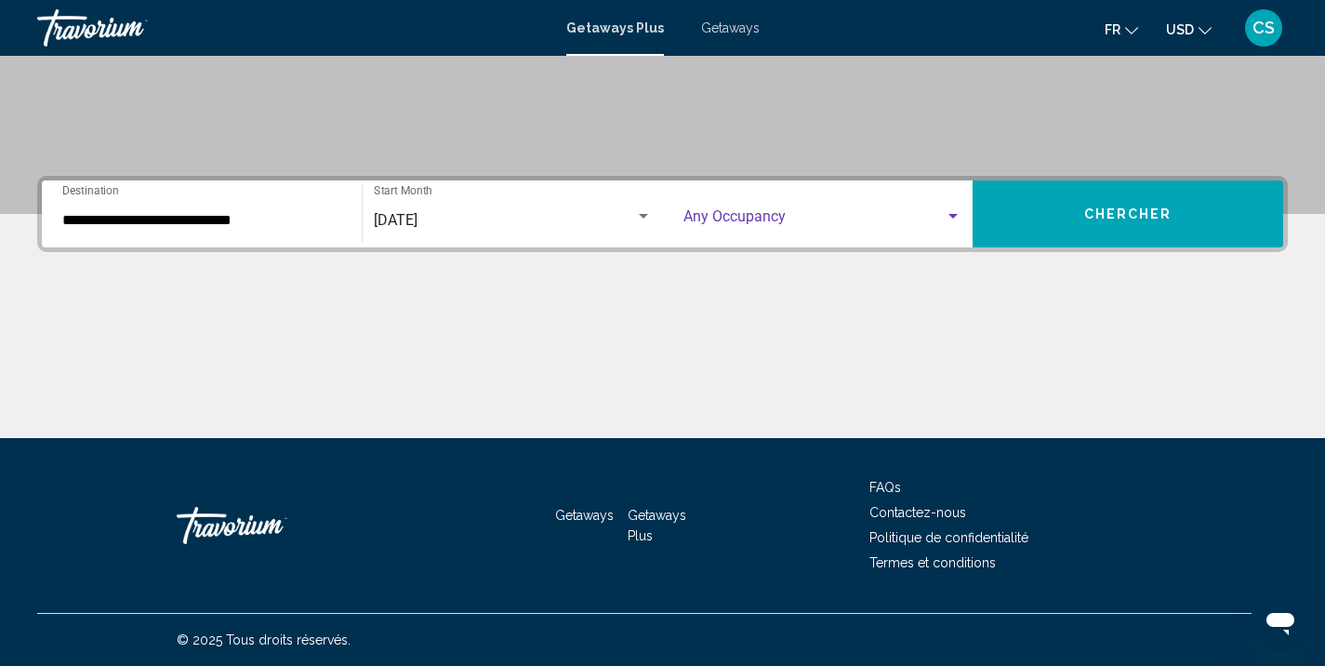
click at [944, 212] on span "Search widget" at bounding box center [814, 220] width 262 height 17
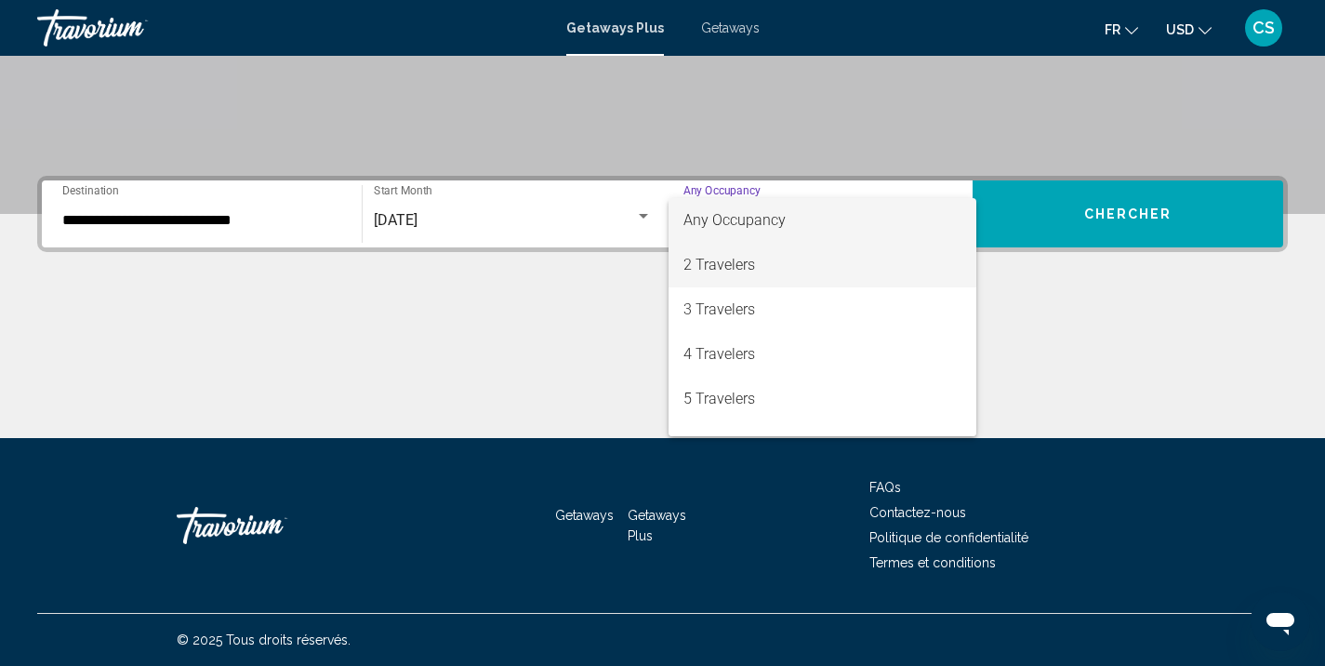
click at [785, 255] on span "2 Travelers" at bounding box center [822, 265] width 279 height 45
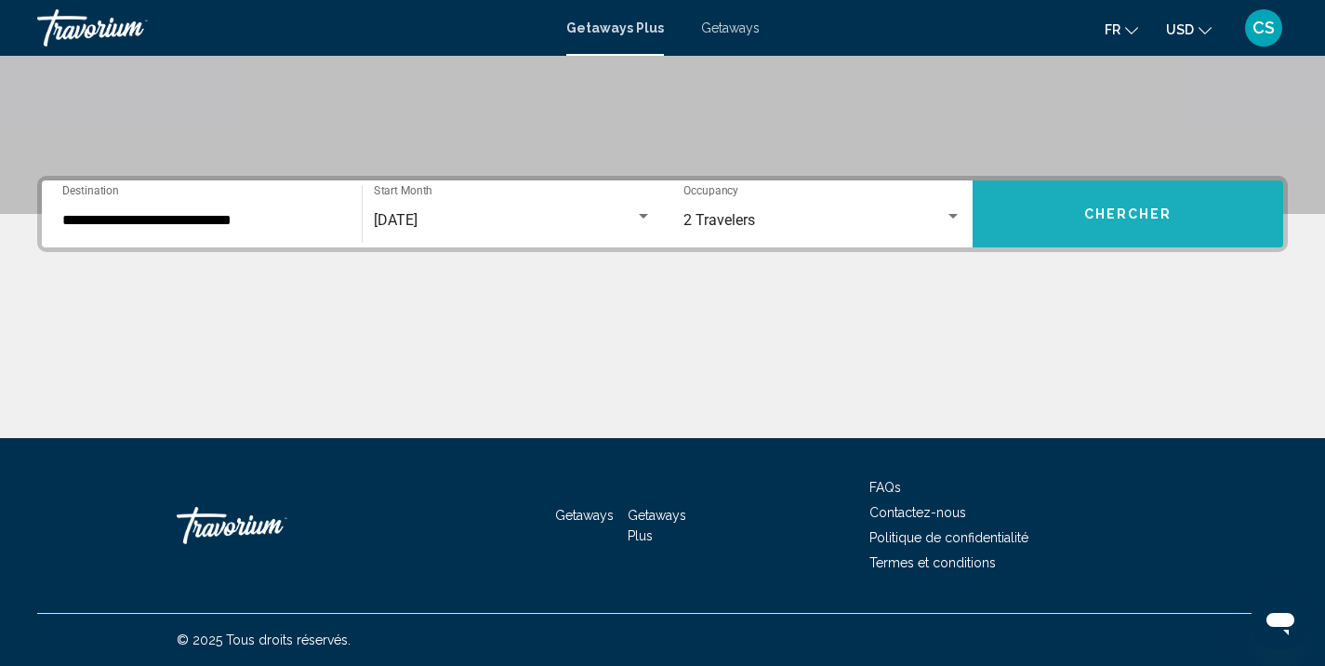
click at [1063, 215] on button "Chercher" at bounding box center [1128, 213] width 311 height 67
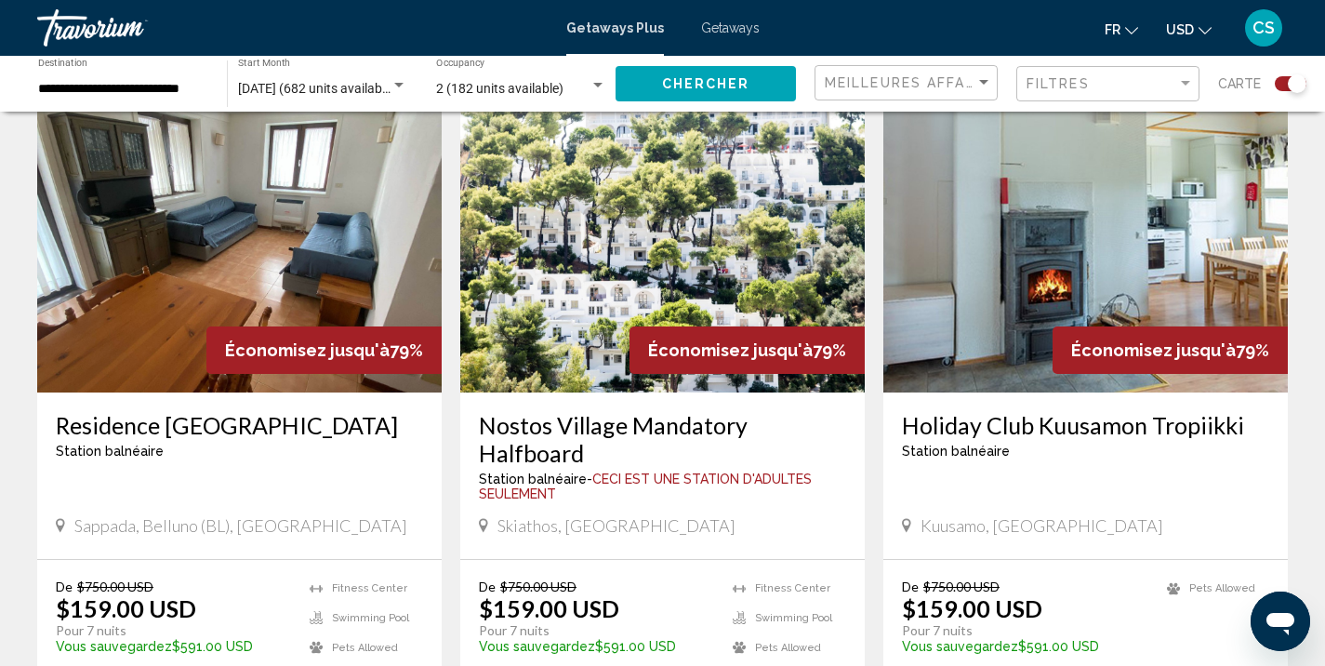
scroll to position [680, 0]
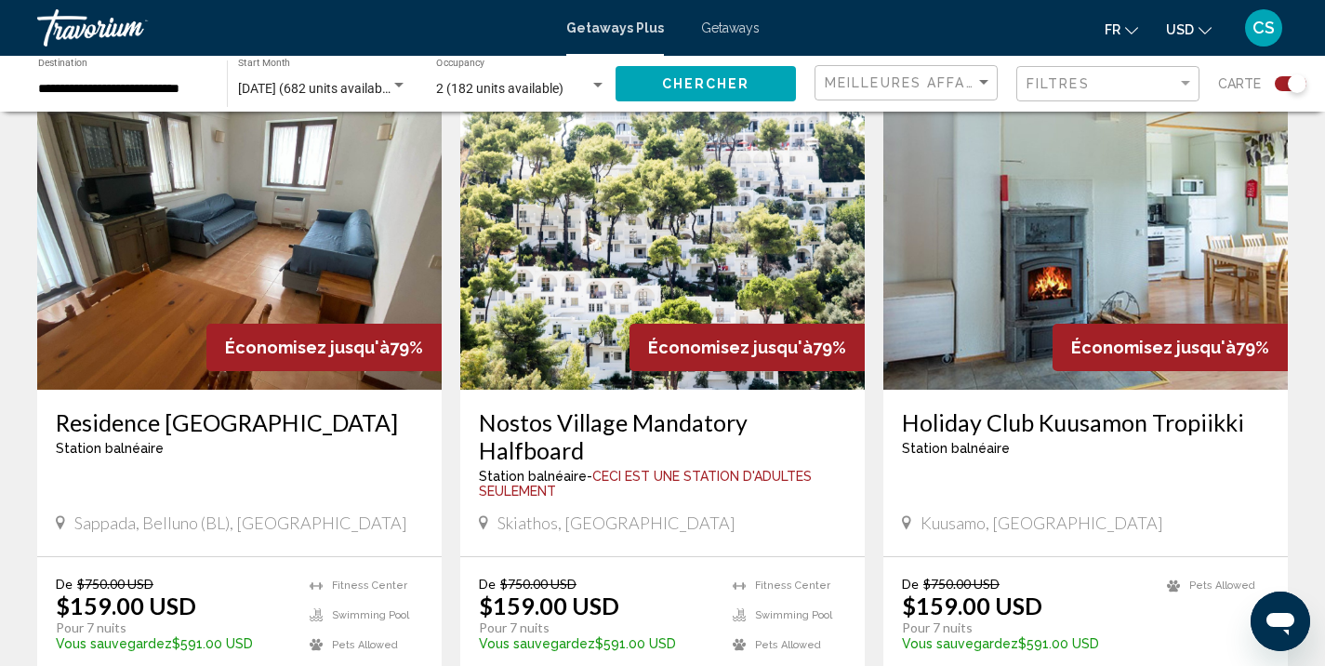
click at [616, 234] on img "Main content" at bounding box center [662, 241] width 404 height 298
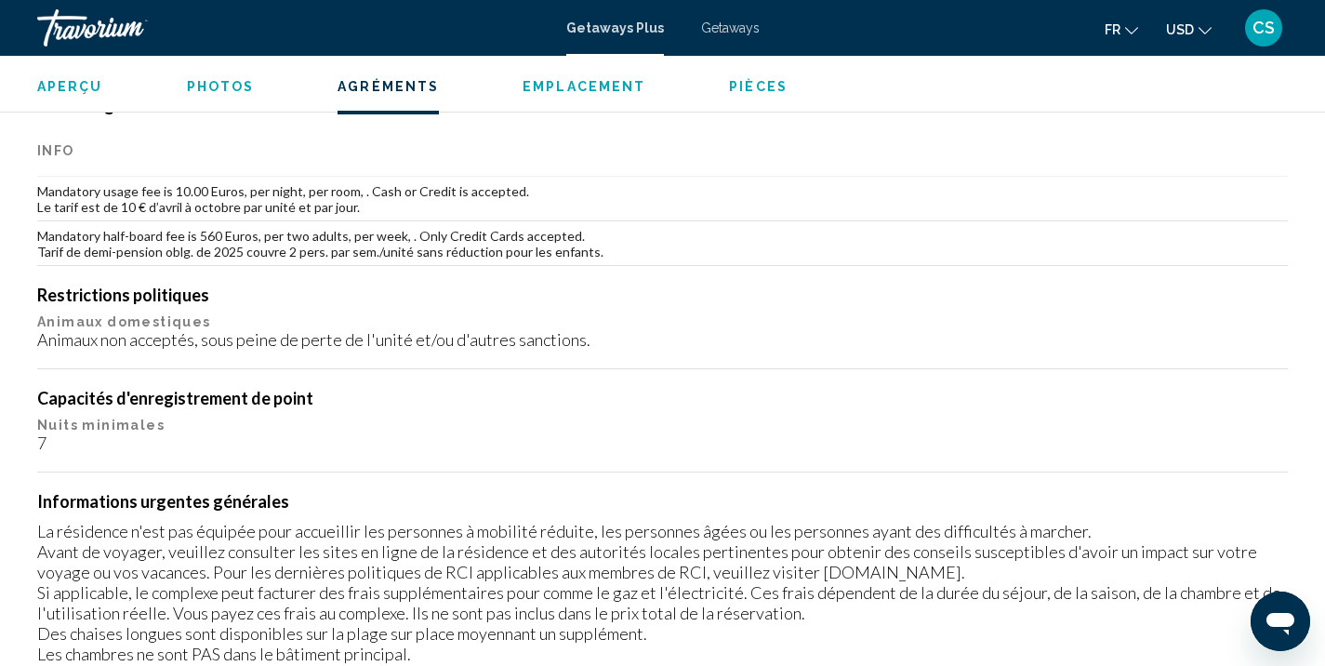
scroll to position [1791, 0]
click at [189, 86] on span "Photos" at bounding box center [221, 86] width 68 height 15
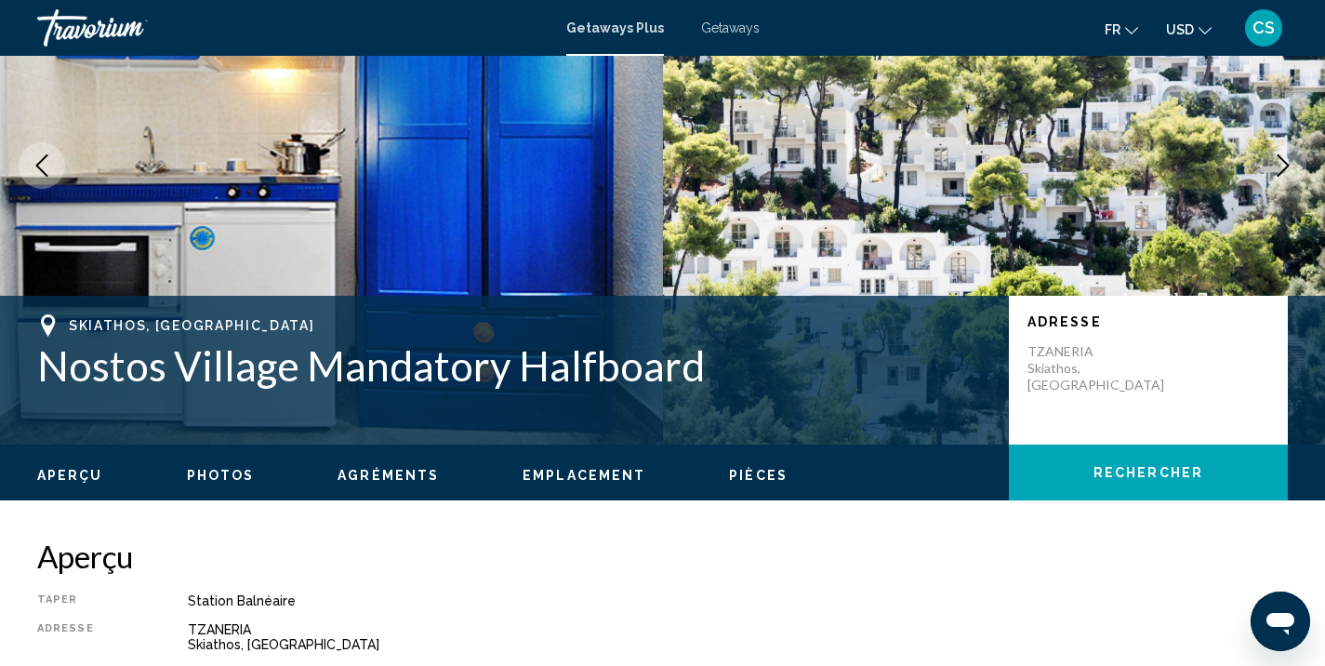
scroll to position [231, 0]
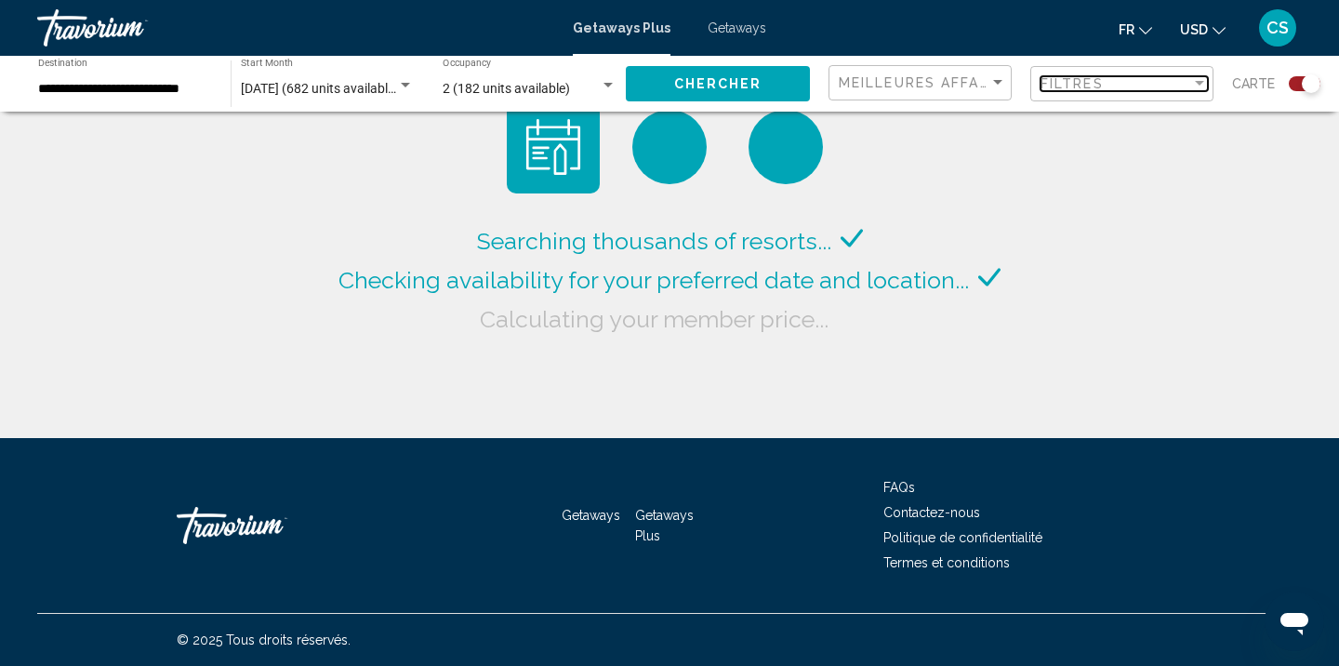
click at [1089, 88] on span "Filtres" at bounding box center [1071, 83] width 63 height 15
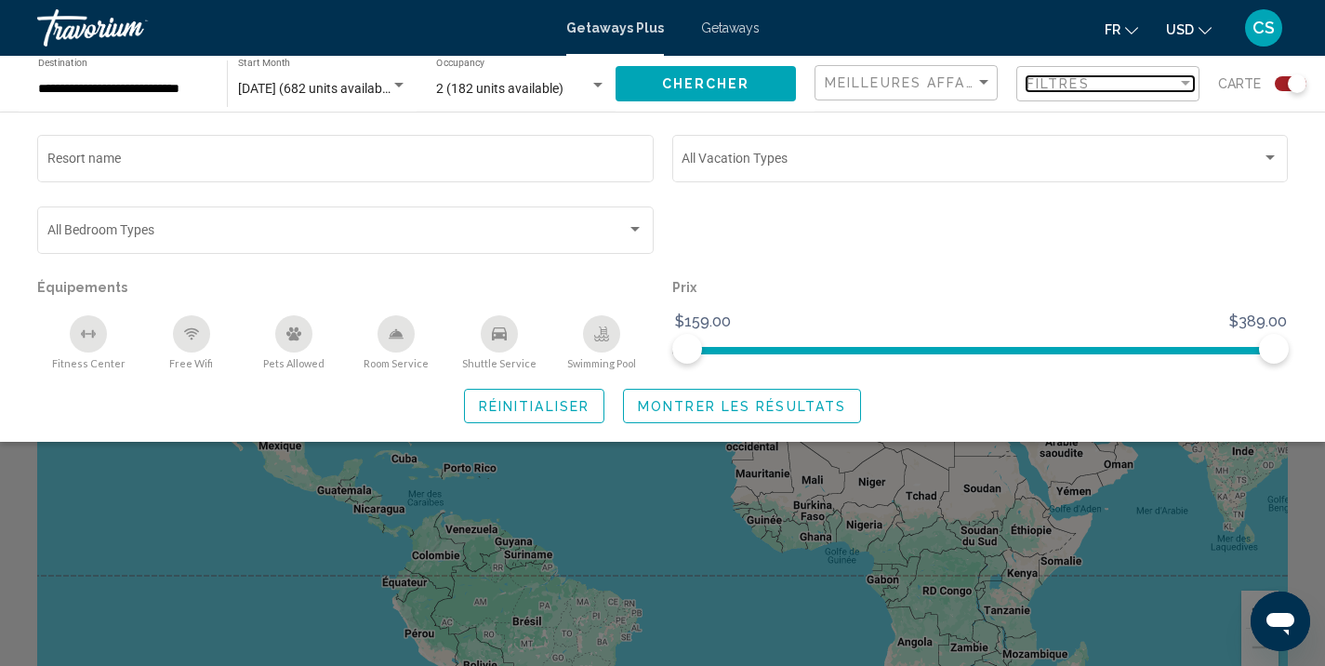
click at [1089, 88] on span "Filtres" at bounding box center [1057, 83] width 63 height 15
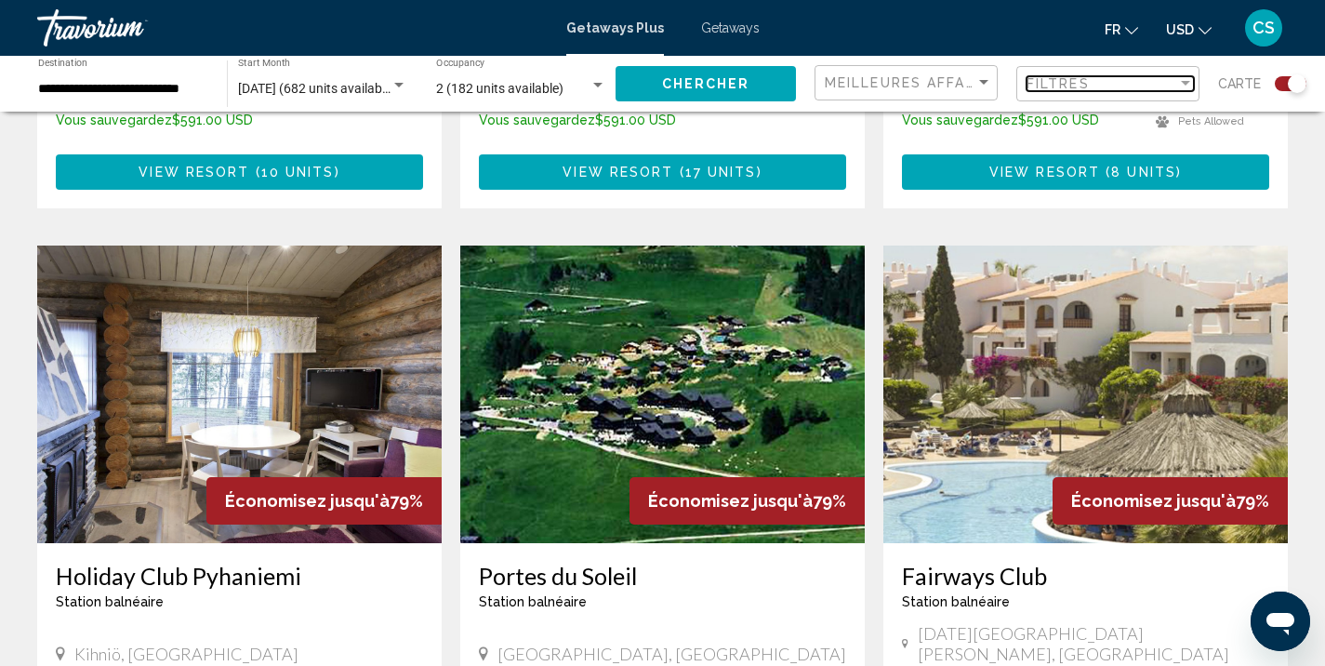
scroll to position [1845, 0]
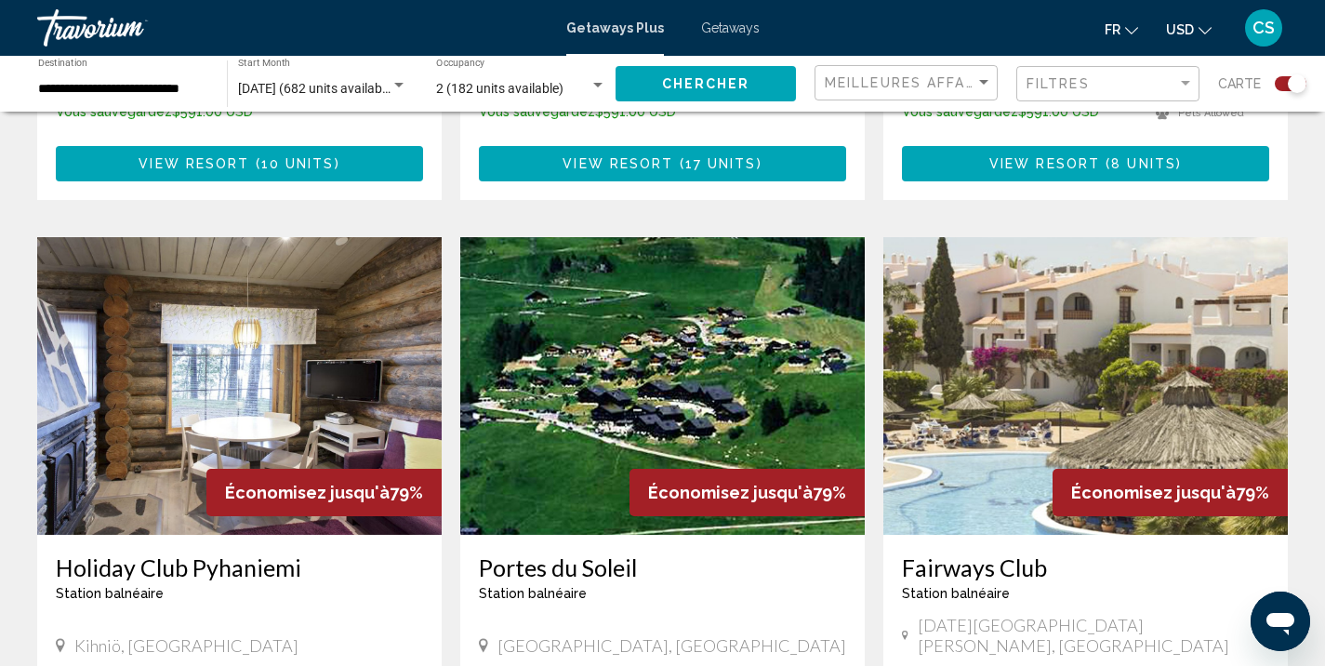
click at [991, 359] on img "Main content" at bounding box center [1085, 386] width 404 height 298
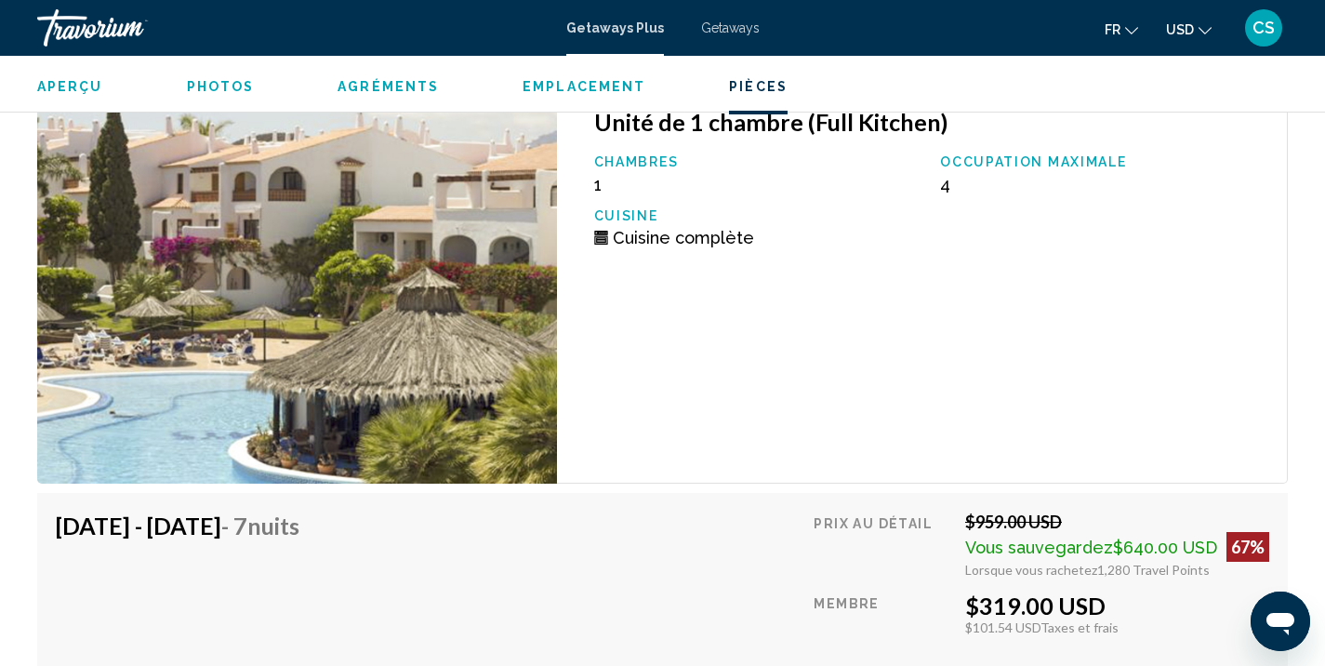
scroll to position [4132, 0]
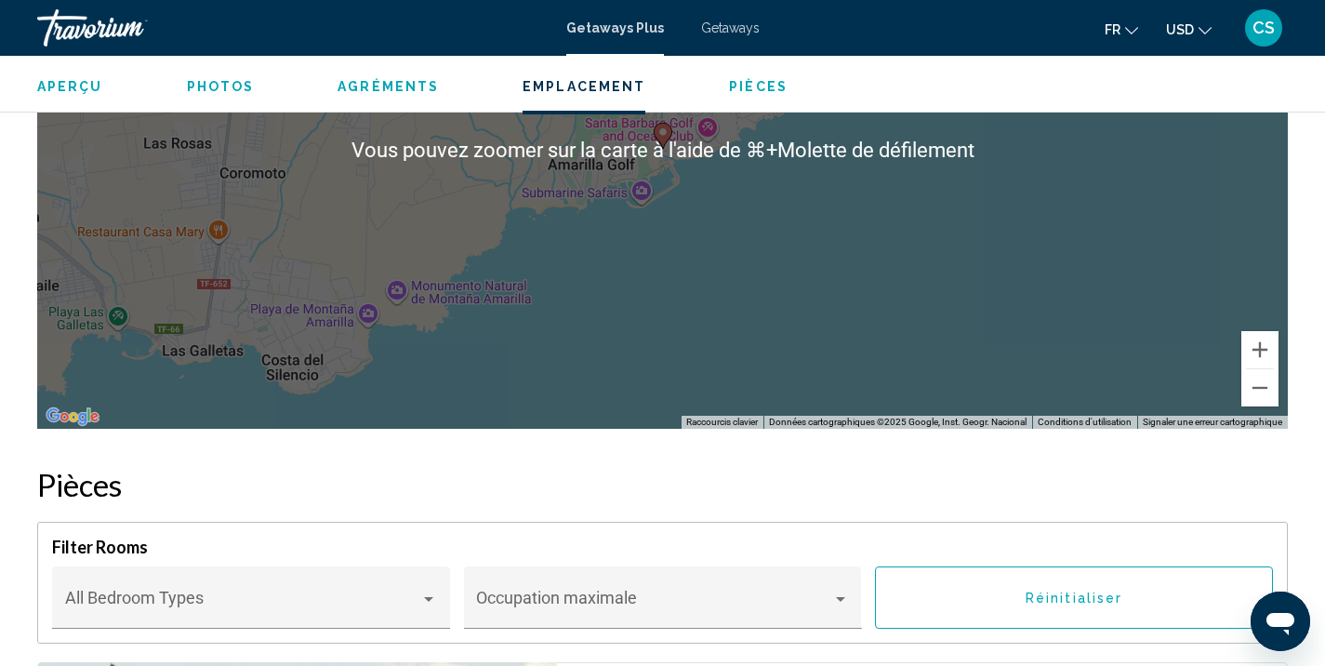
scroll to position [2853, 0]
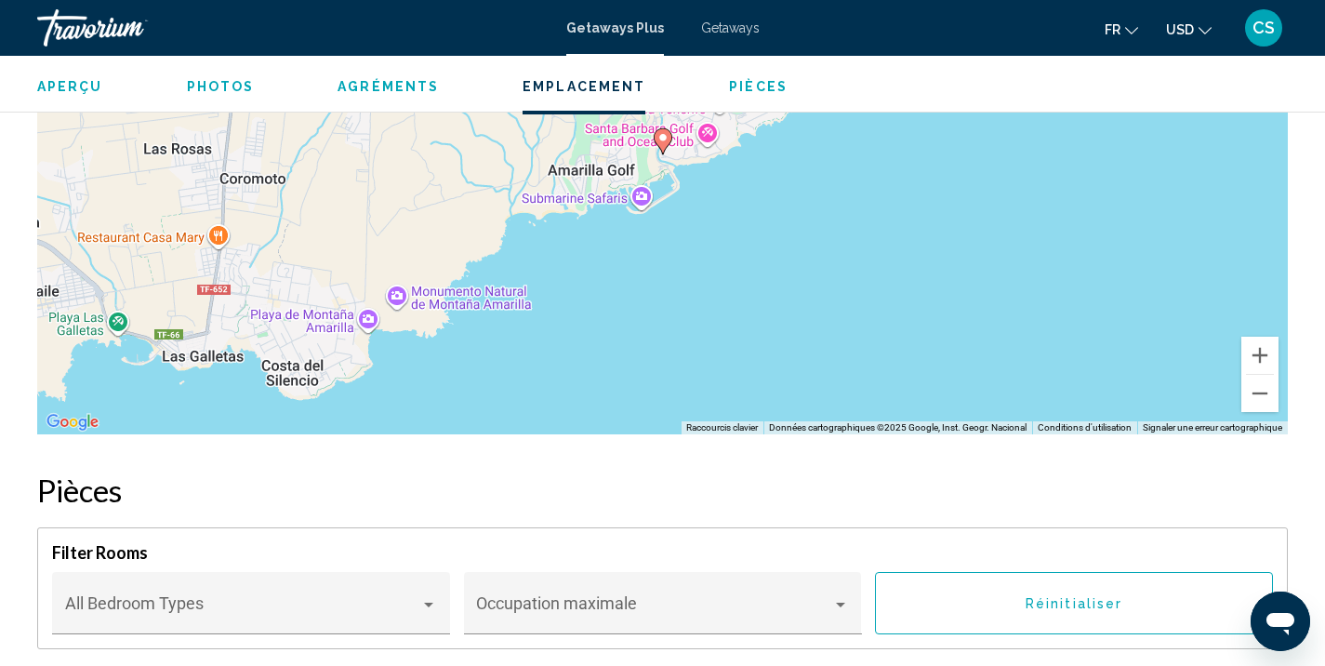
click at [217, 86] on span "Photos" at bounding box center [221, 86] width 68 height 15
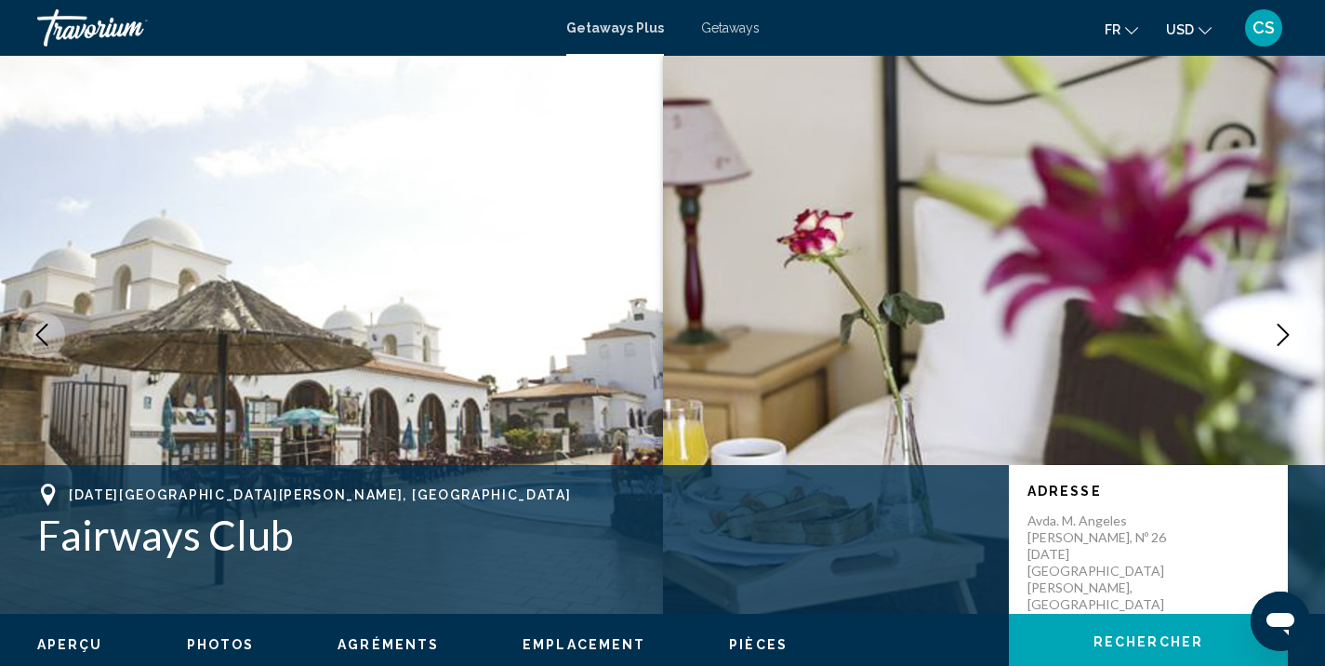
scroll to position [0, 0]
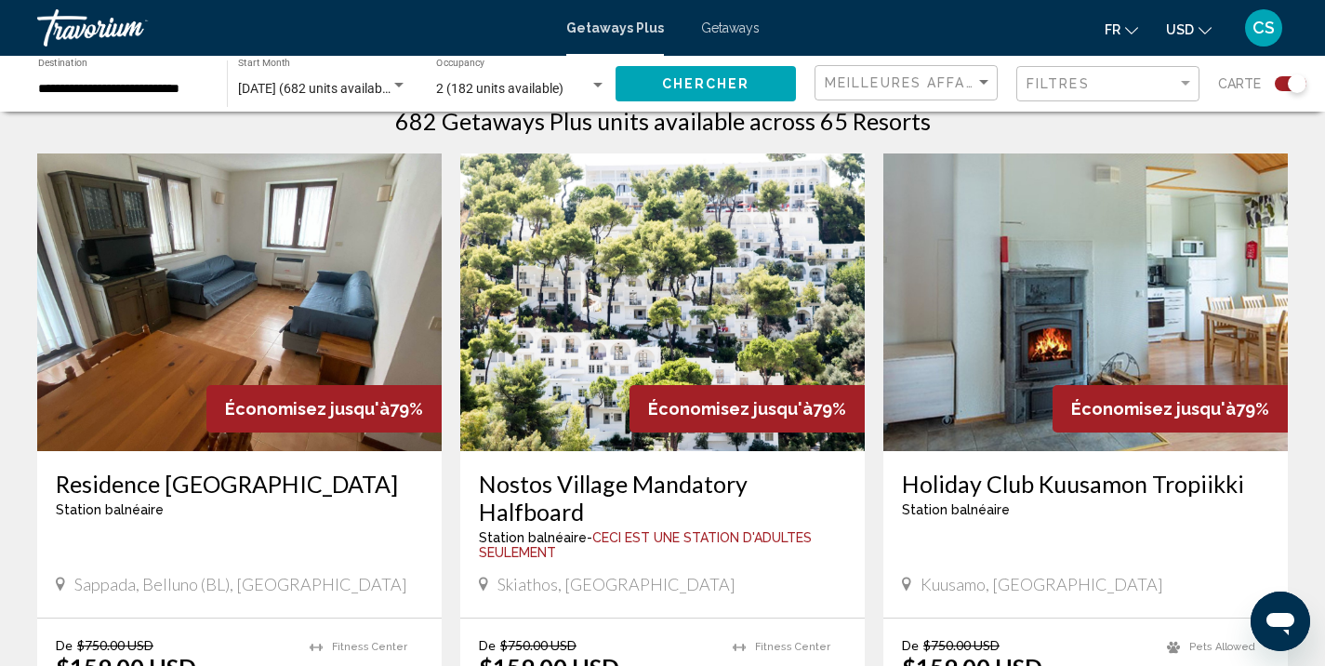
scroll to position [633, 0]
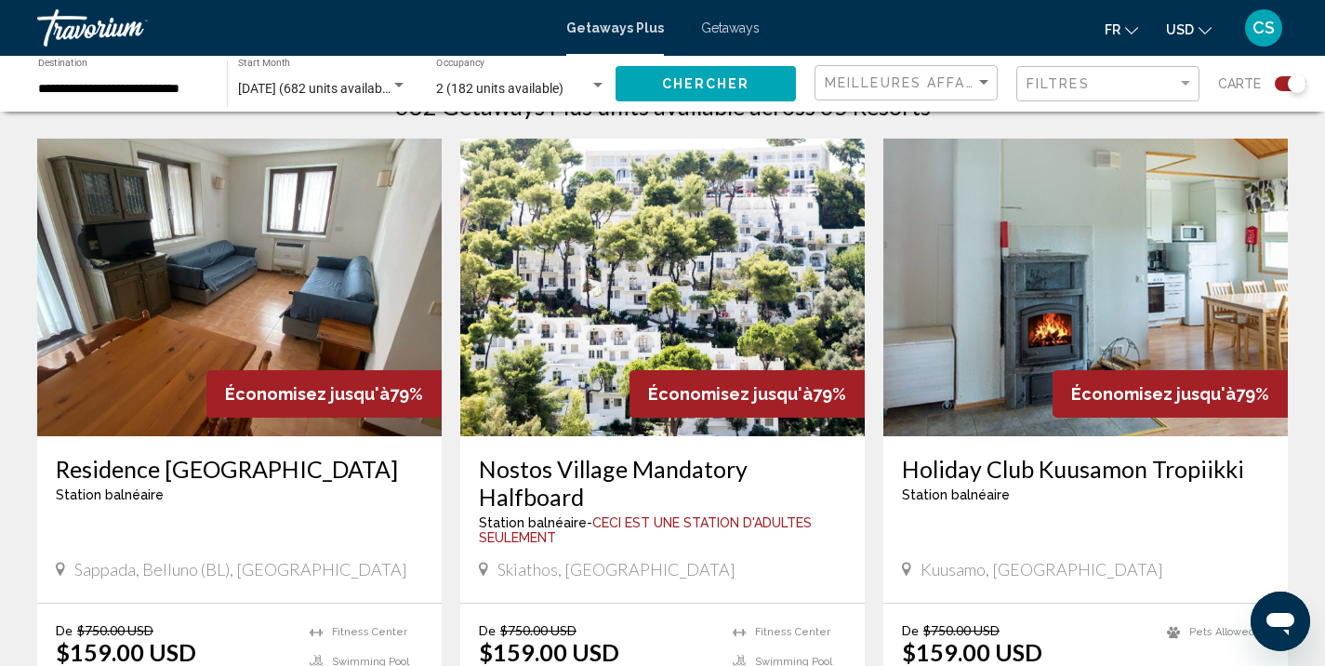
click at [648, 281] on img "Main content" at bounding box center [662, 288] width 404 height 298
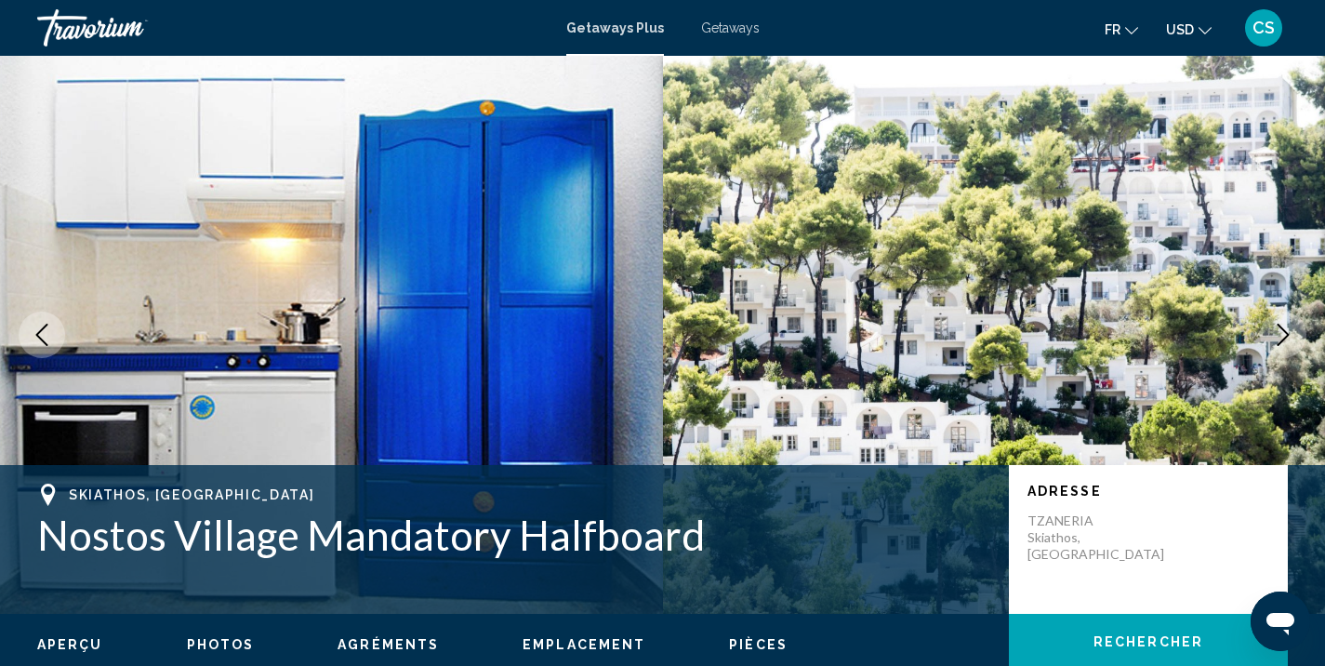
click at [1287, 328] on icon "Next image" at bounding box center [1283, 335] width 22 height 22
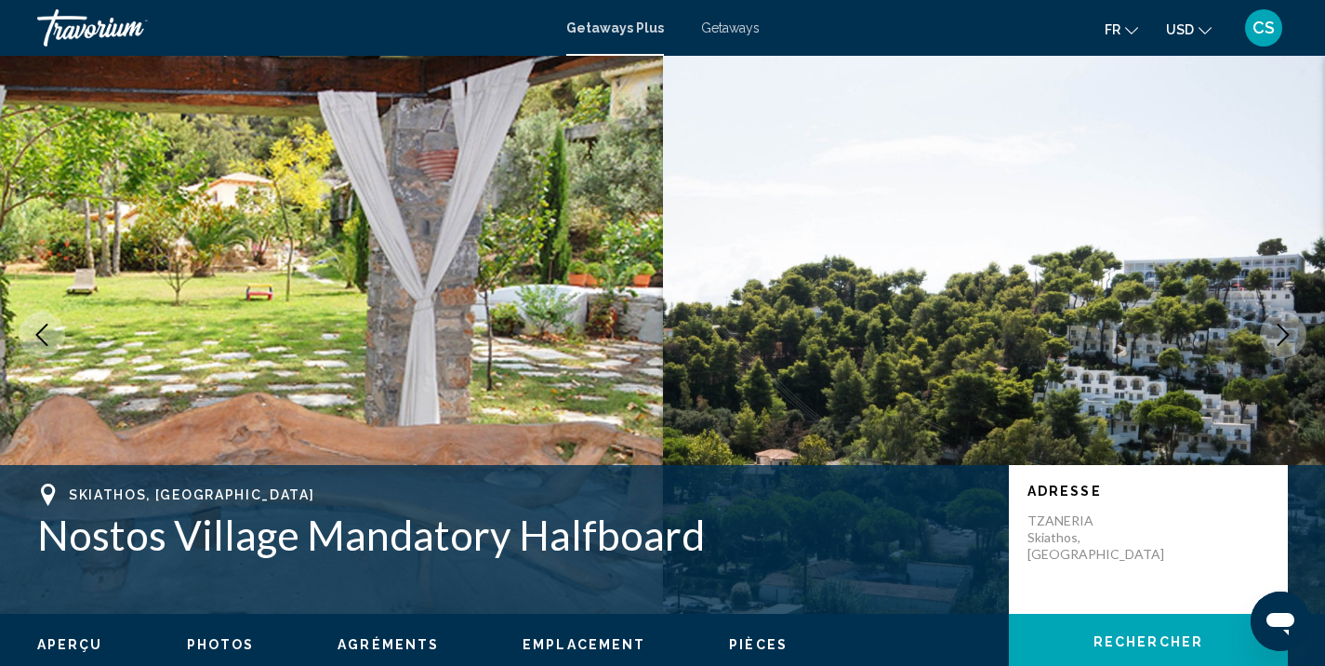
click at [1287, 328] on icon "Next image" at bounding box center [1283, 335] width 22 height 22
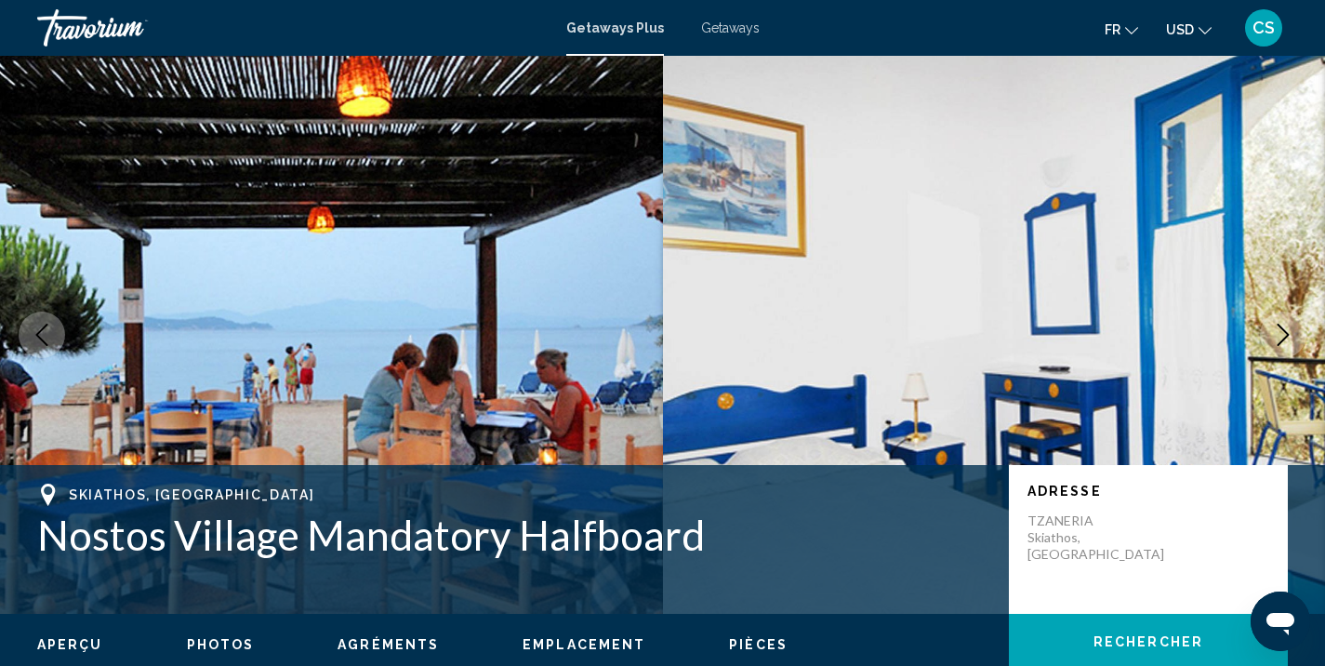
click at [1287, 328] on icon "Next image" at bounding box center [1283, 335] width 22 height 22
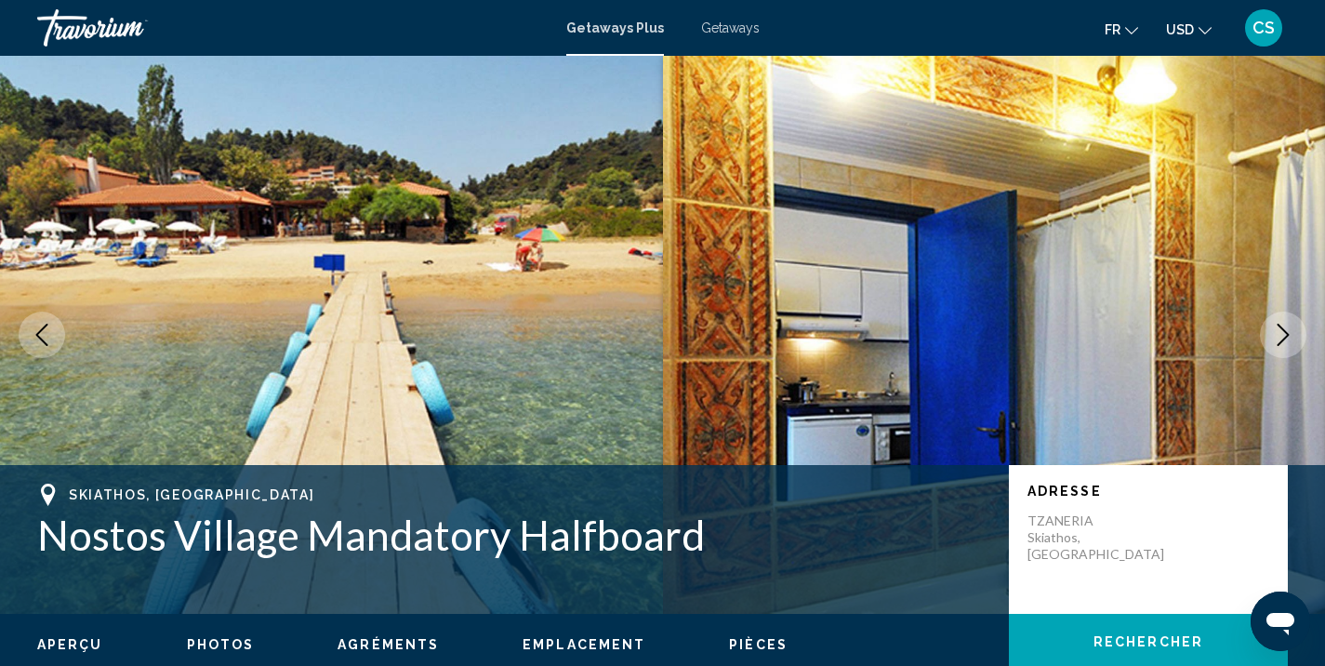
click at [1287, 328] on icon "Next image" at bounding box center [1283, 335] width 22 height 22
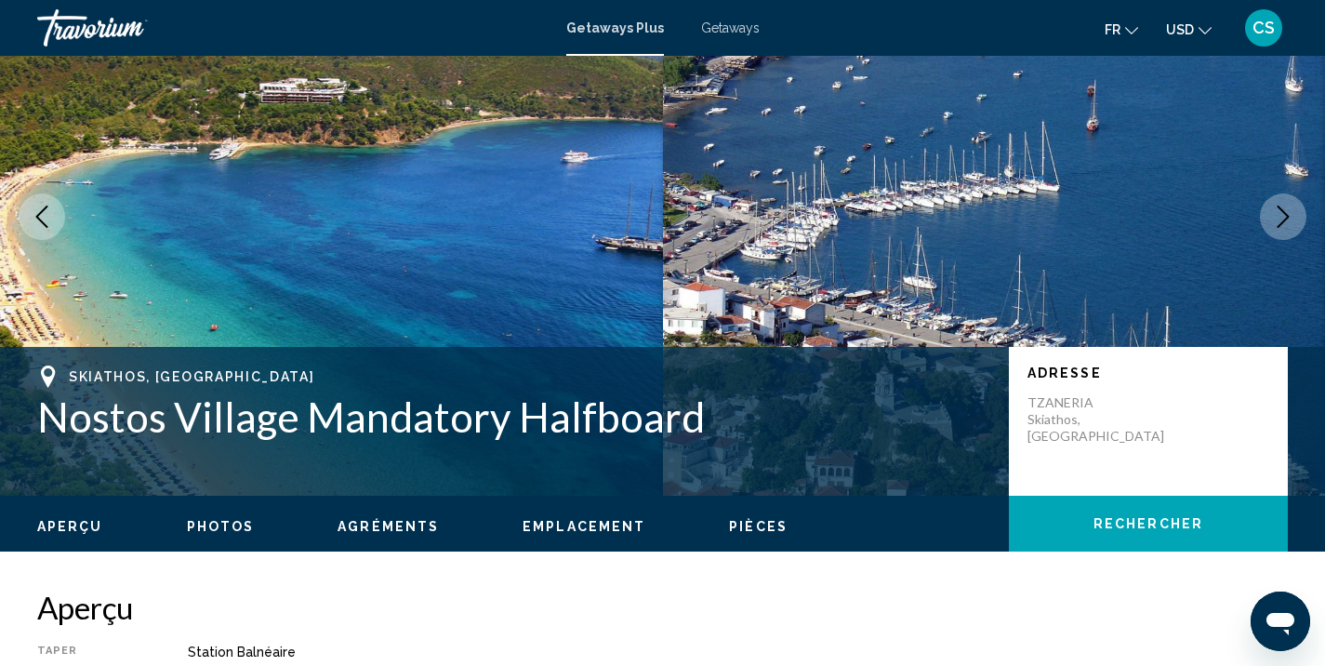
scroll to position [119, 0]
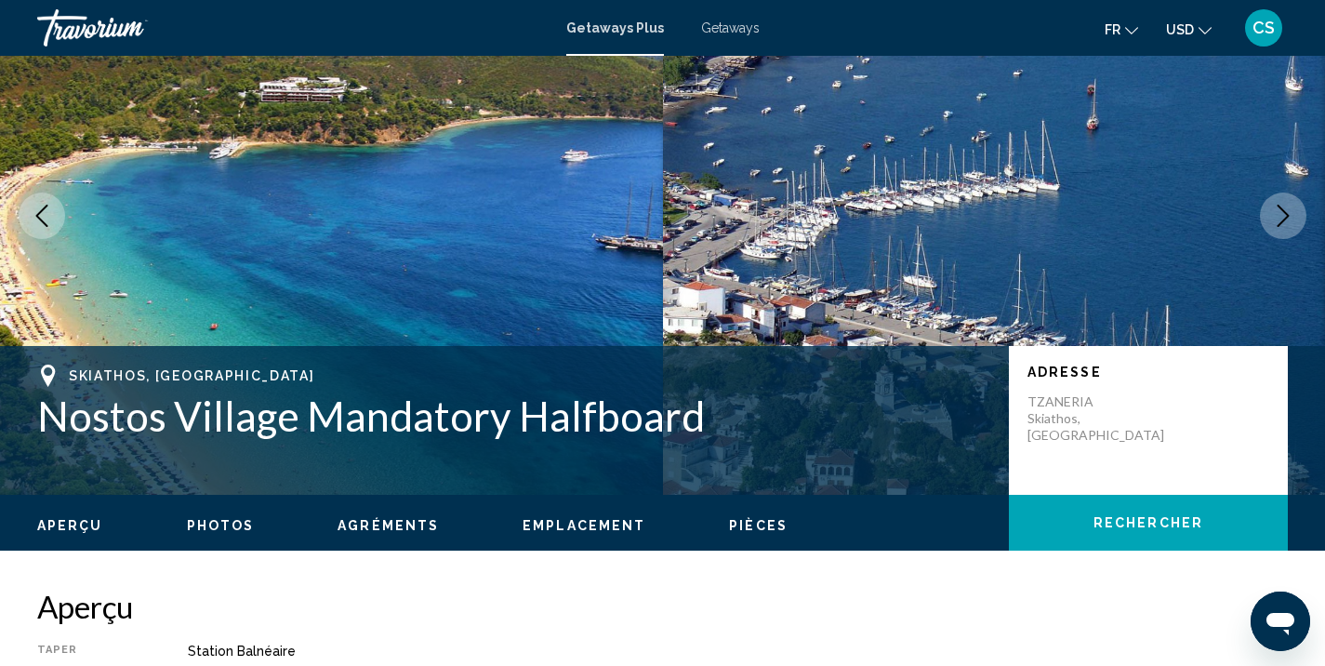
click at [210, 523] on span "Photos" at bounding box center [221, 525] width 68 height 15
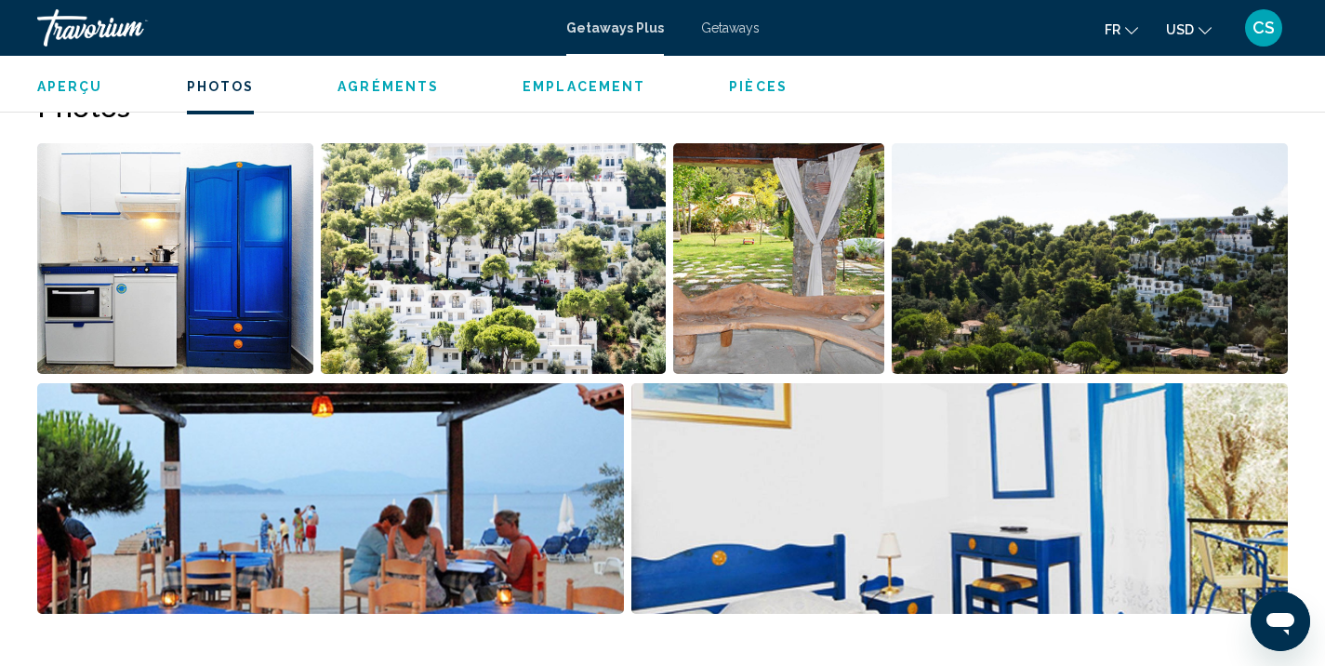
scroll to position [793, 0]
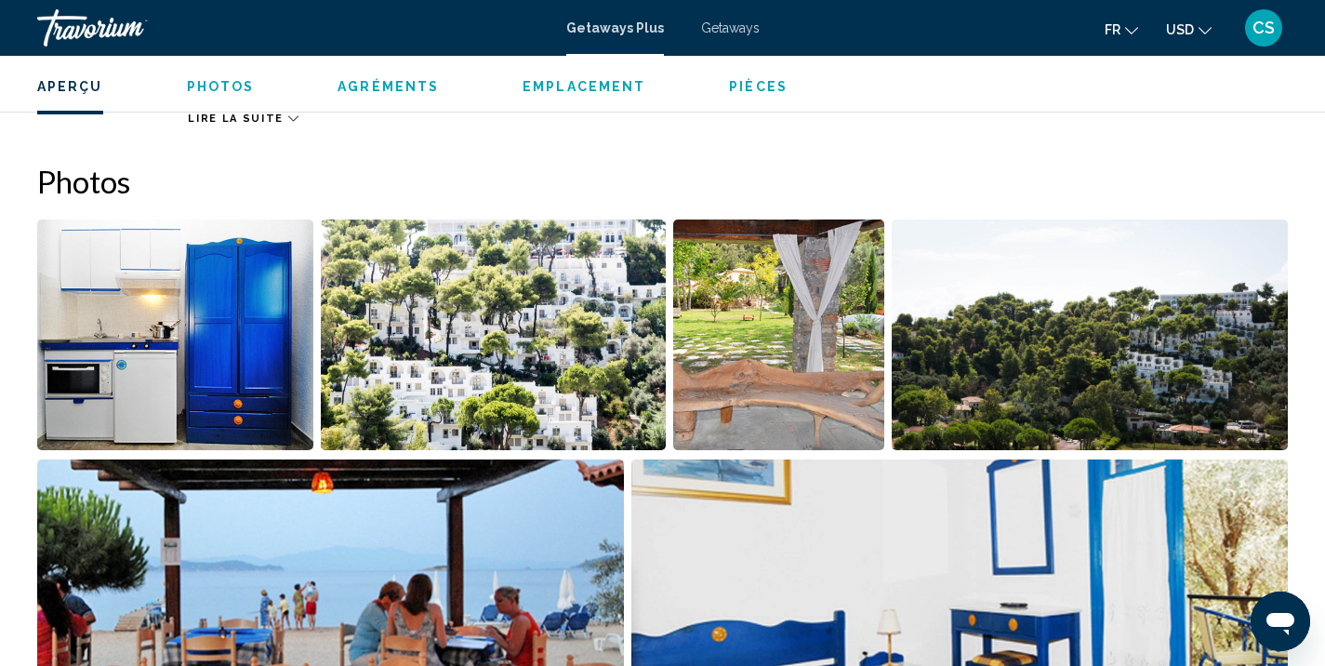
click at [241, 367] on img "Open full-screen image slider" at bounding box center [175, 334] width 276 height 231
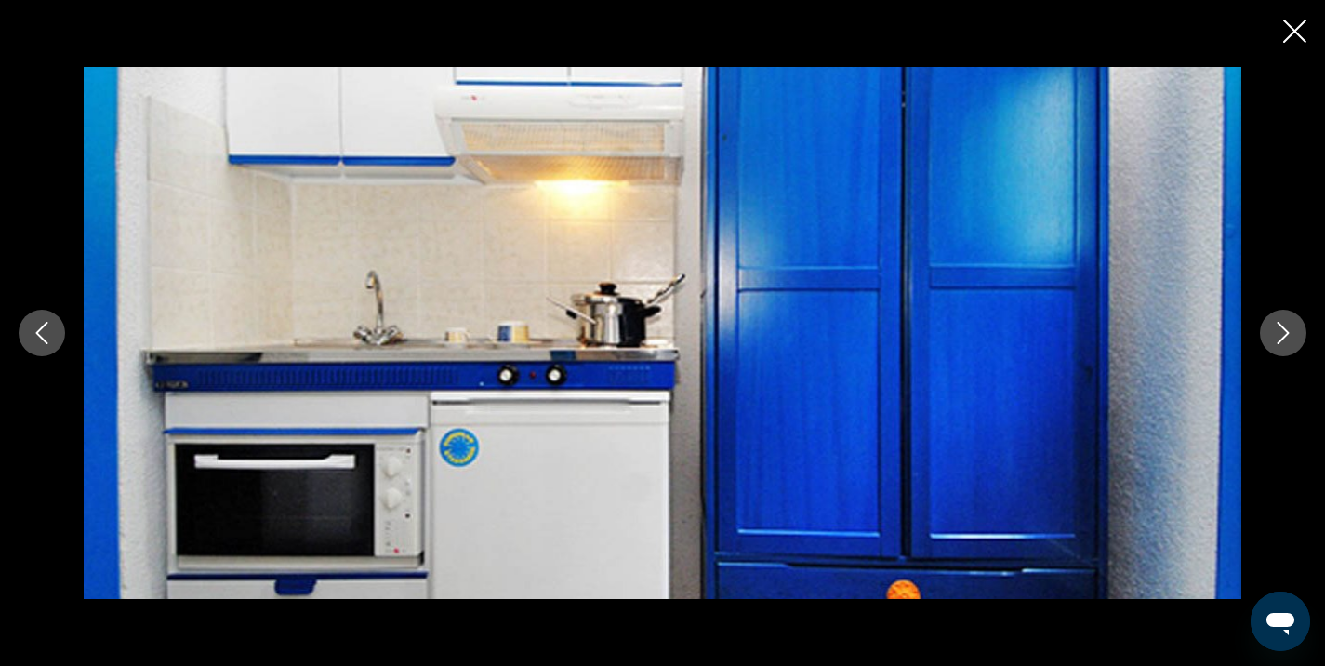
click at [241, 367] on img "Main content" at bounding box center [663, 333] width 1158 height 533
click at [1294, 327] on button "Next image" at bounding box center [1283, 333] width 46 height 46
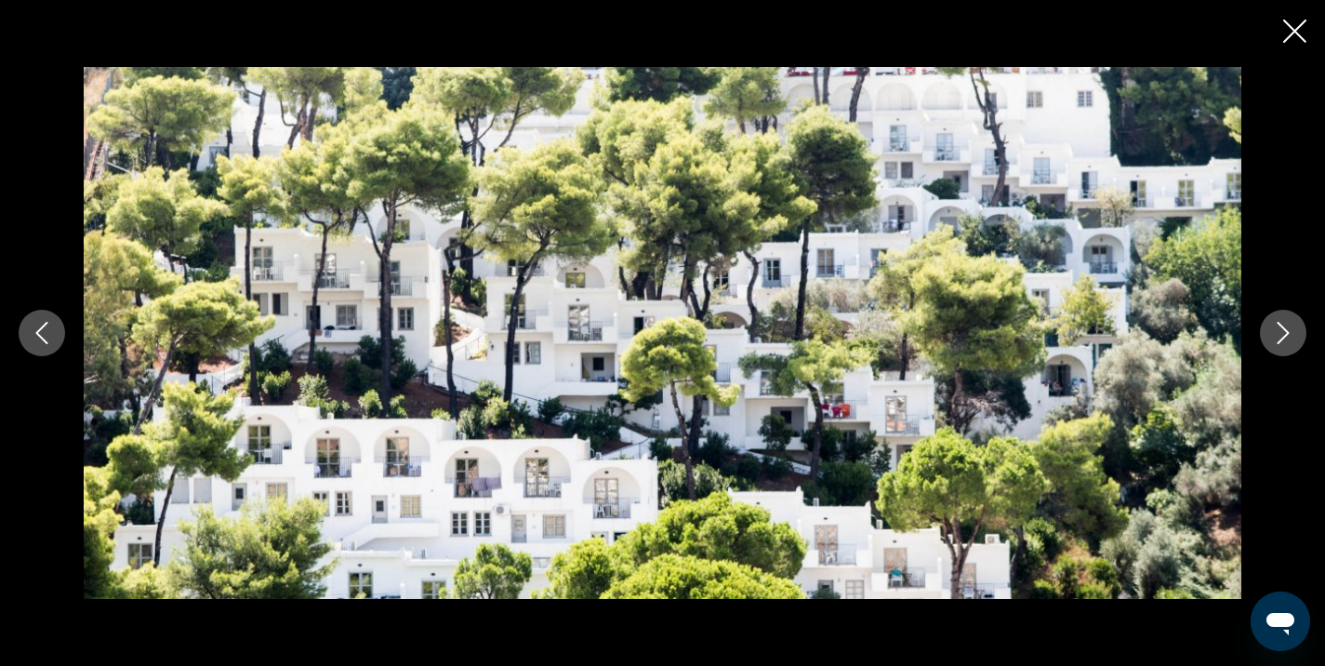
click at [1294, 327] on button "Next image" at bounding box center [1283, 333] width 46 height 46
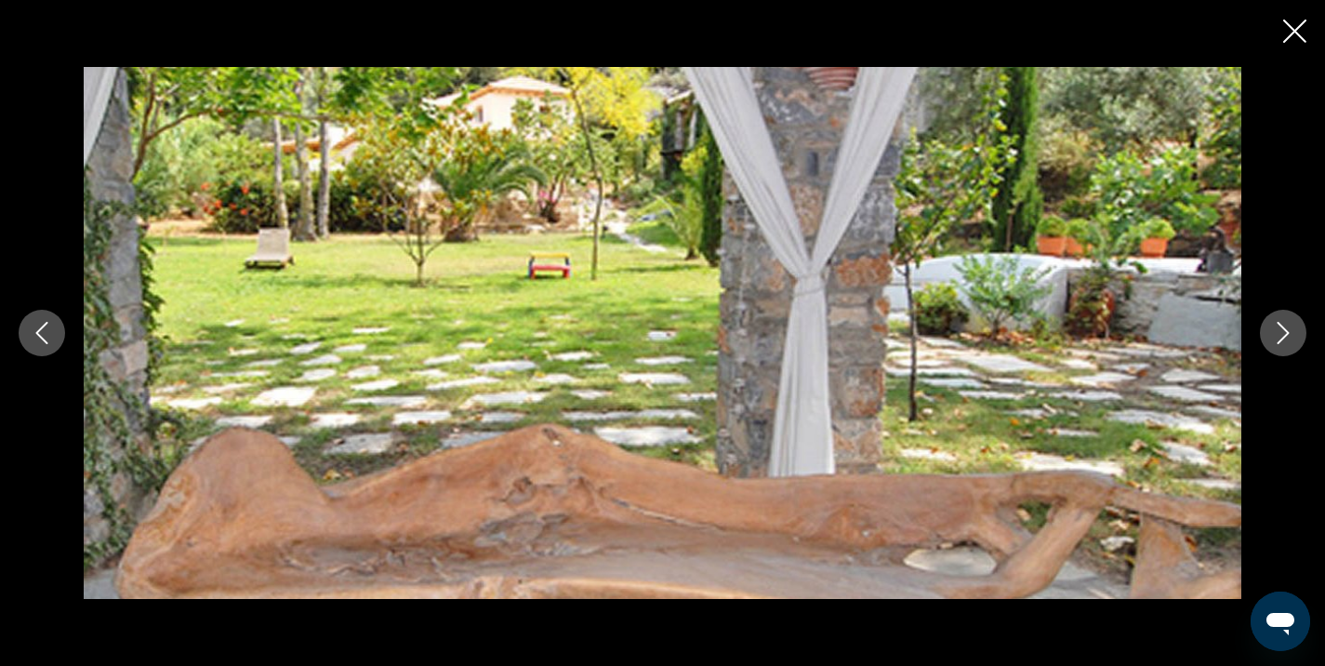
click at [1294, 327] on button "Next image" at bounding box center [1283, 333] width 46 height 46
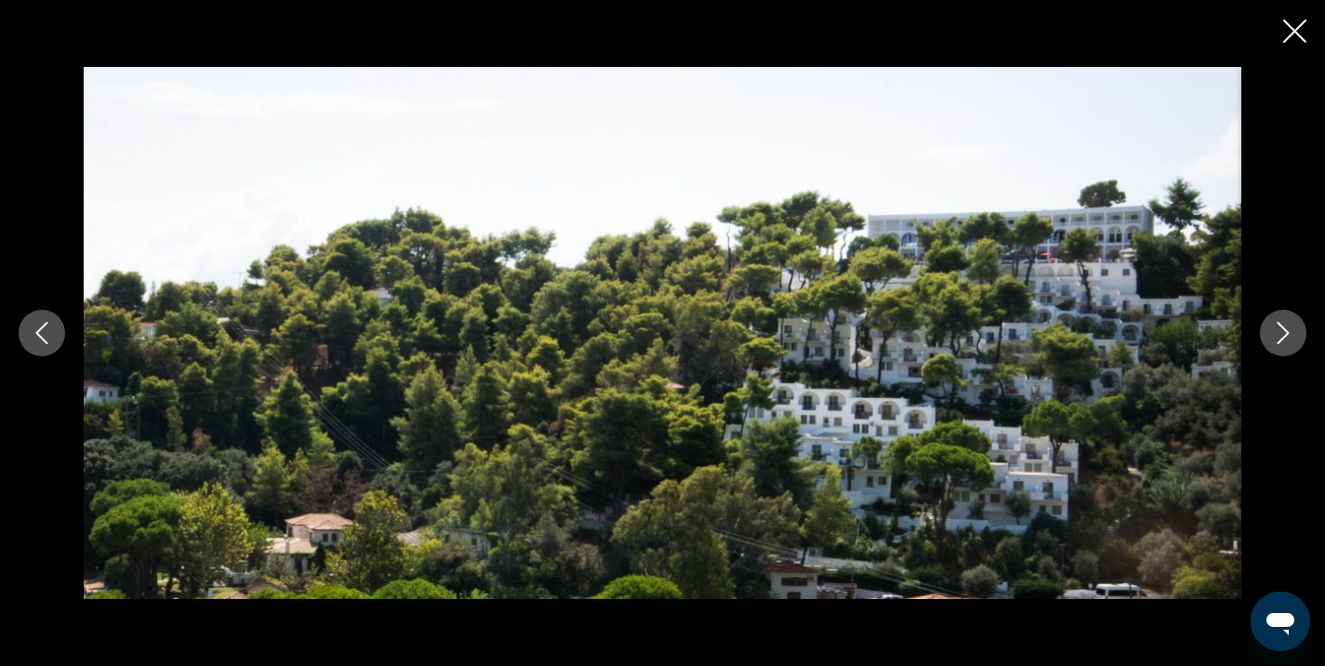
click at [1294, 327] on button "Next image" at bounding box center [1283, 333] width 46 height 46
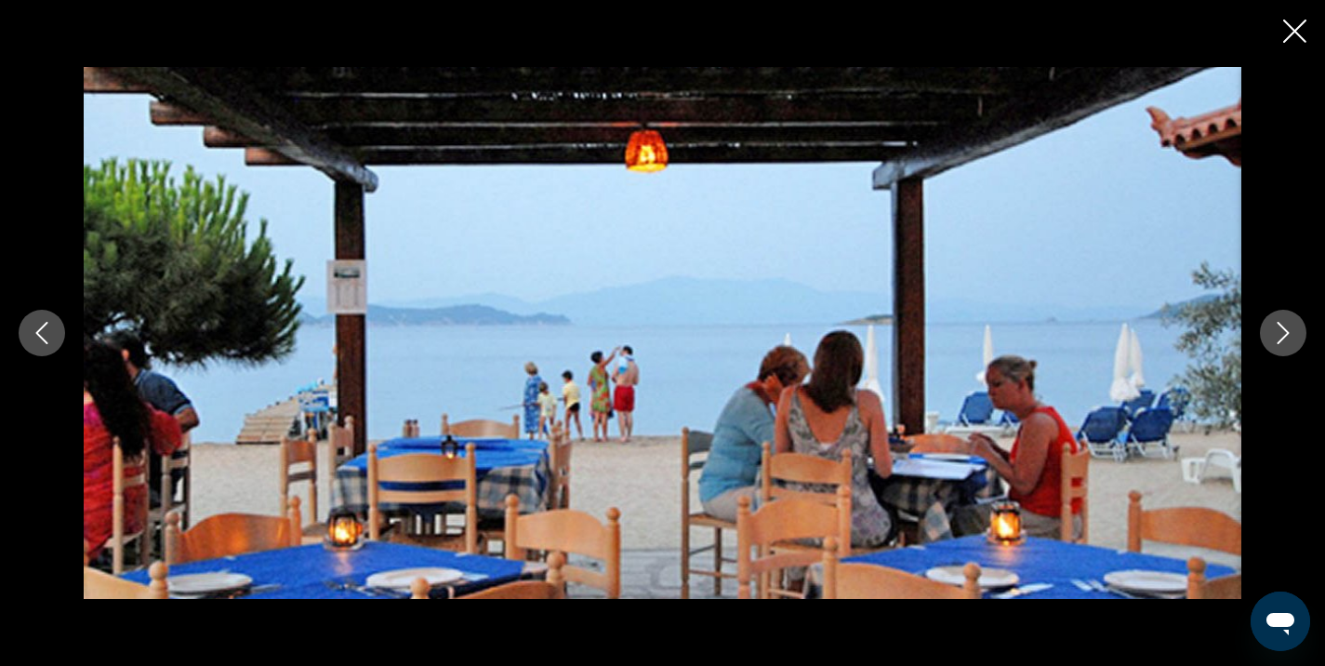
click at [1294, 327] on button "Next image" at bounding box center [1283, 333] width 46 height 46
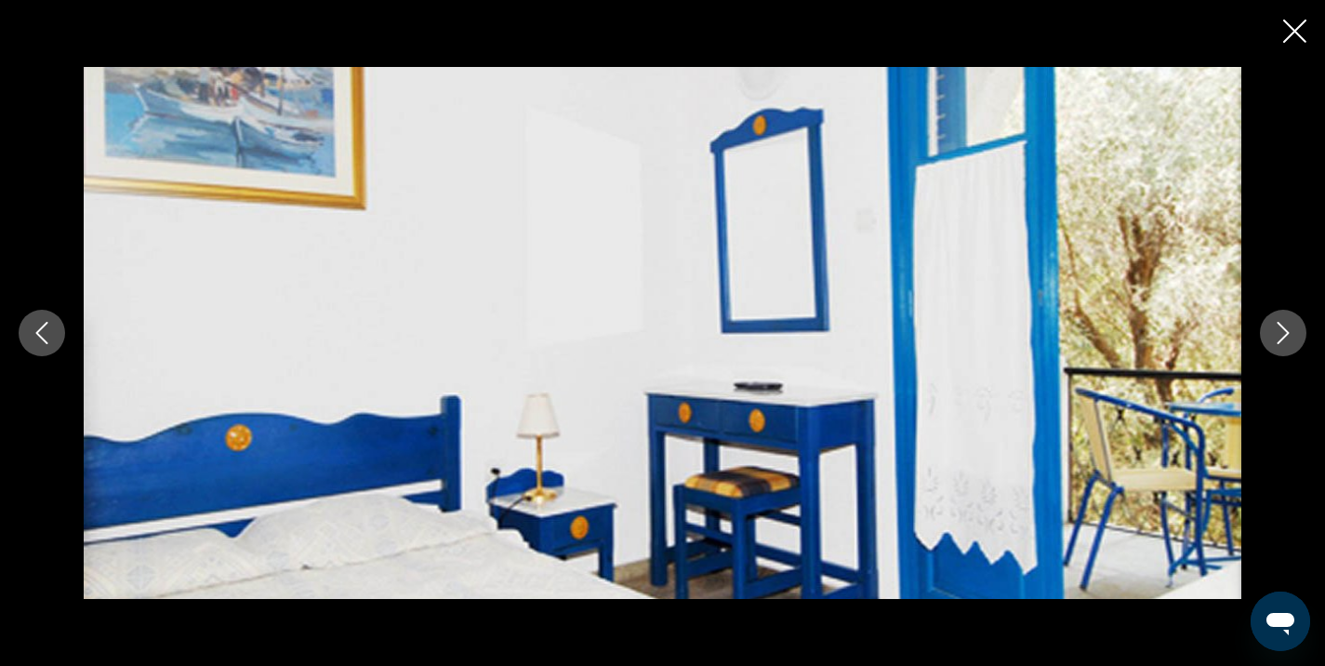
click at [1294, 327] on button "Next image" at bounding box center [1283, 333] width 46 height 46
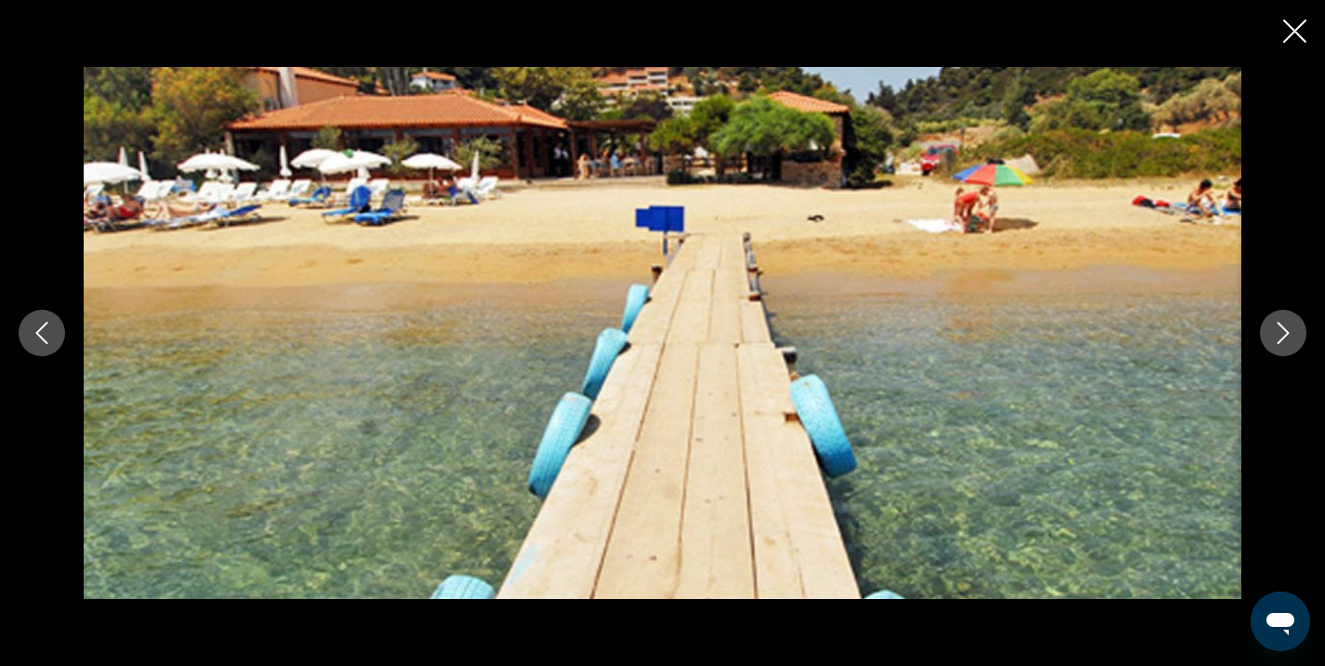
click at [1294, 327] on button "Next image" at bounding box center [1283, 333] width 46 height 46
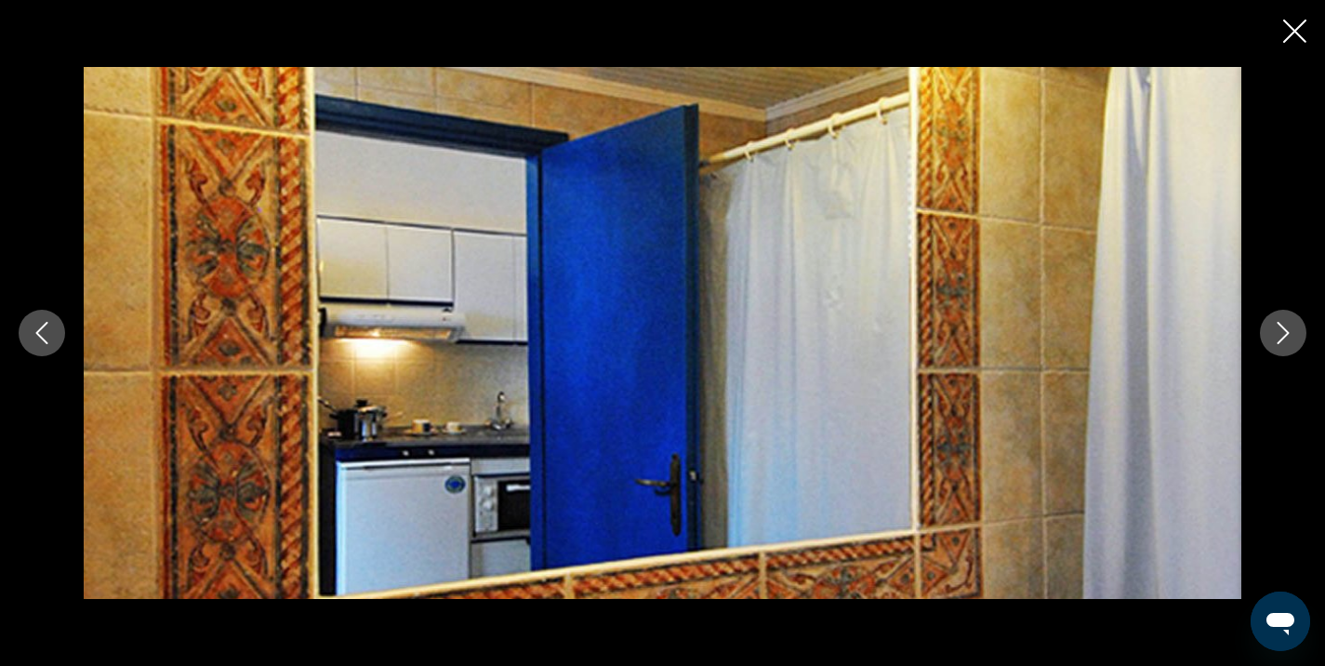
click at [1294, 327] on button "Next image" at bounding box center [1283, 333] width 46 height 46
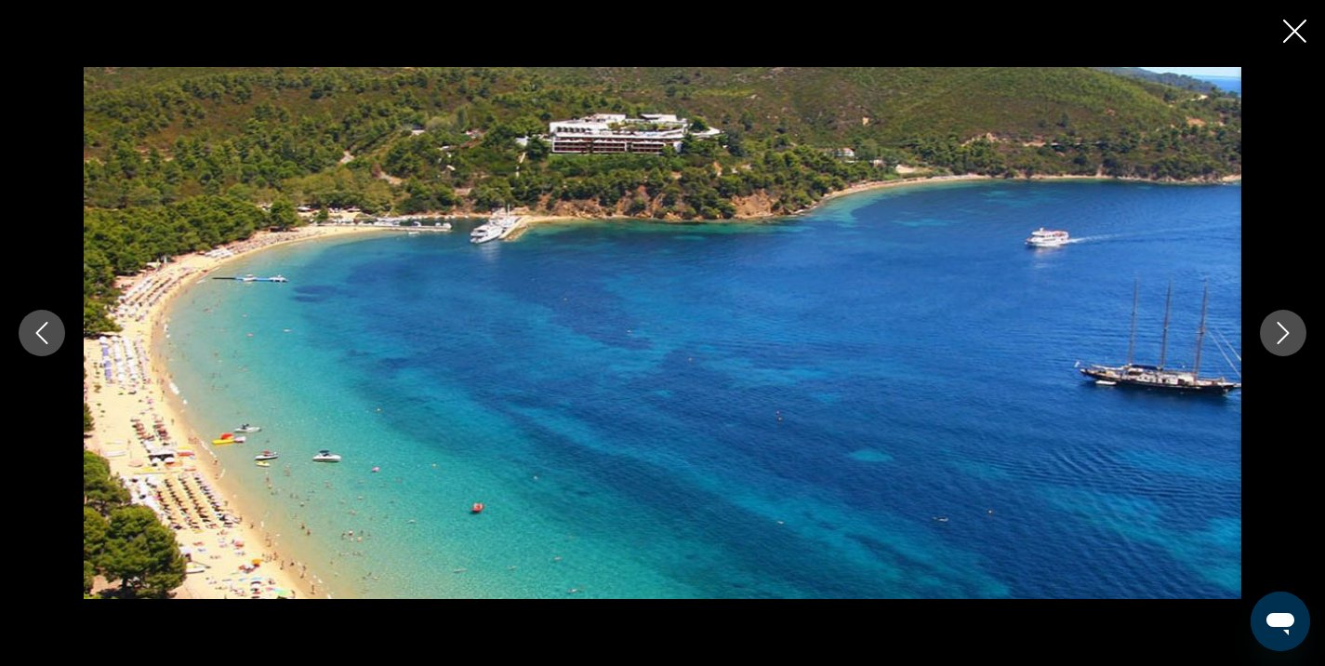
click at [1294, 327] on button "Next image" at bounding box center [1283, 333] width 46 height 46
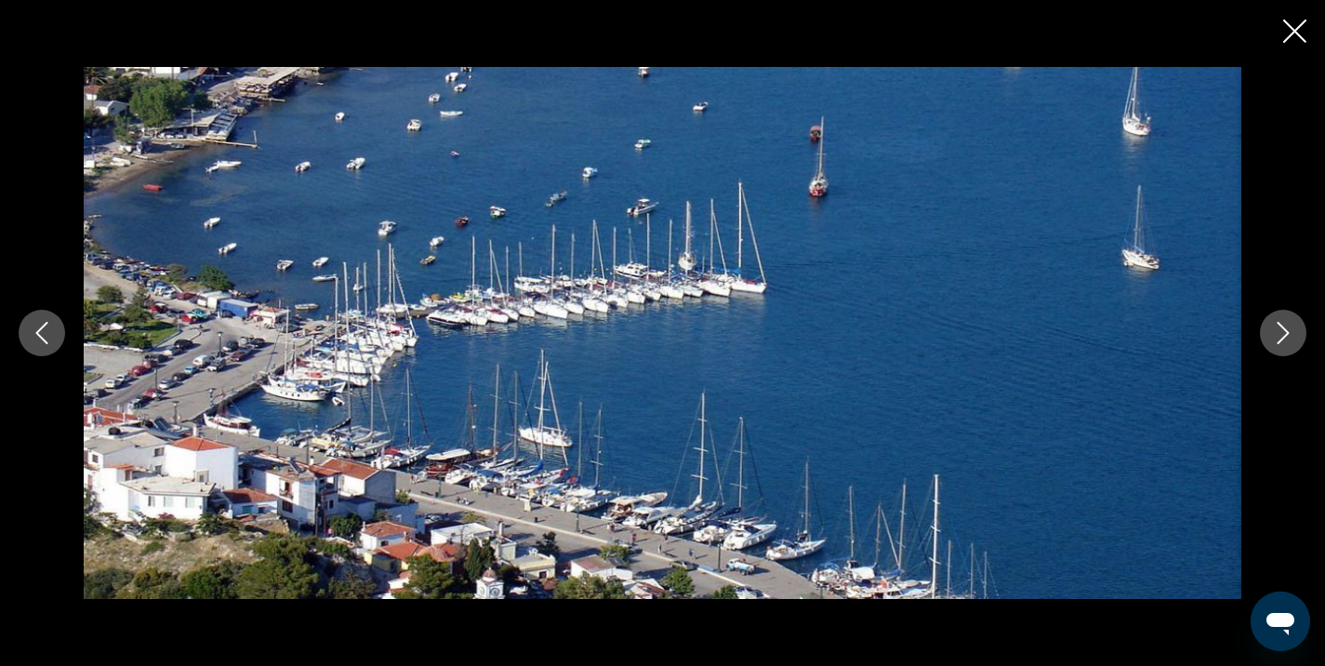
click at [1294, 327] on button "Next image" at bounding box center [1283, 333] width 46 height 46
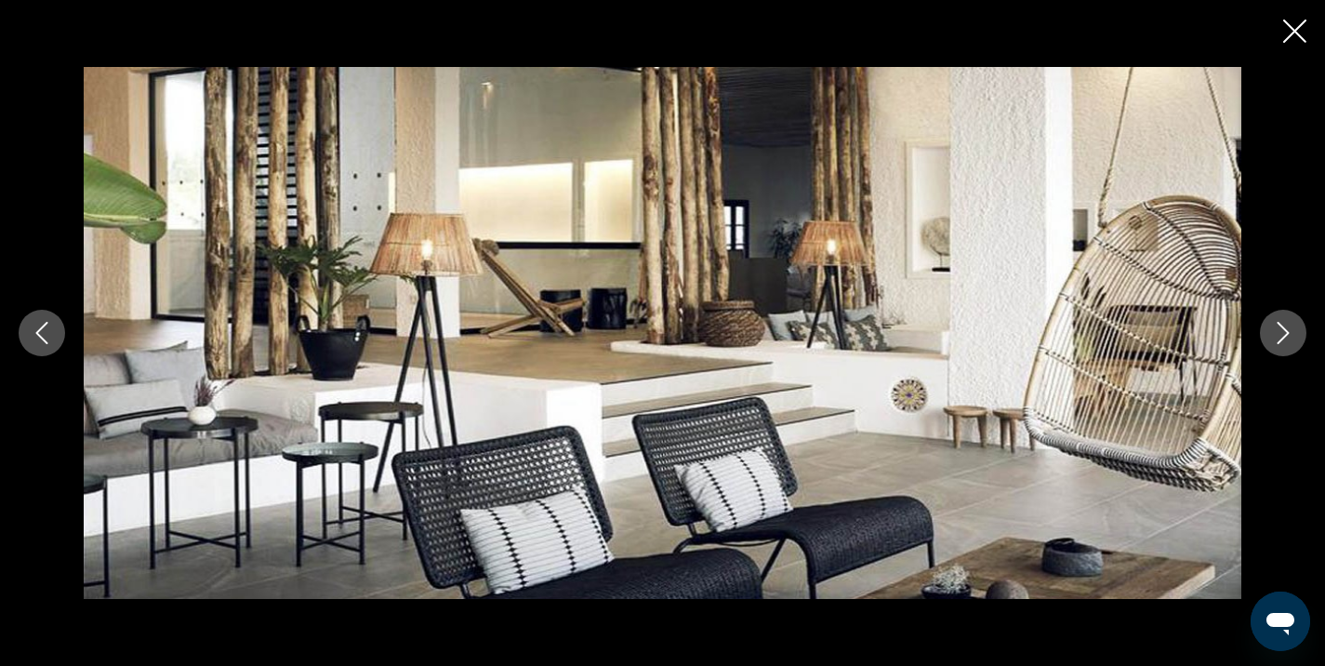
click at [1294, 327] on button "Next image" at bounding box center [1283, 333] width 46 height 46
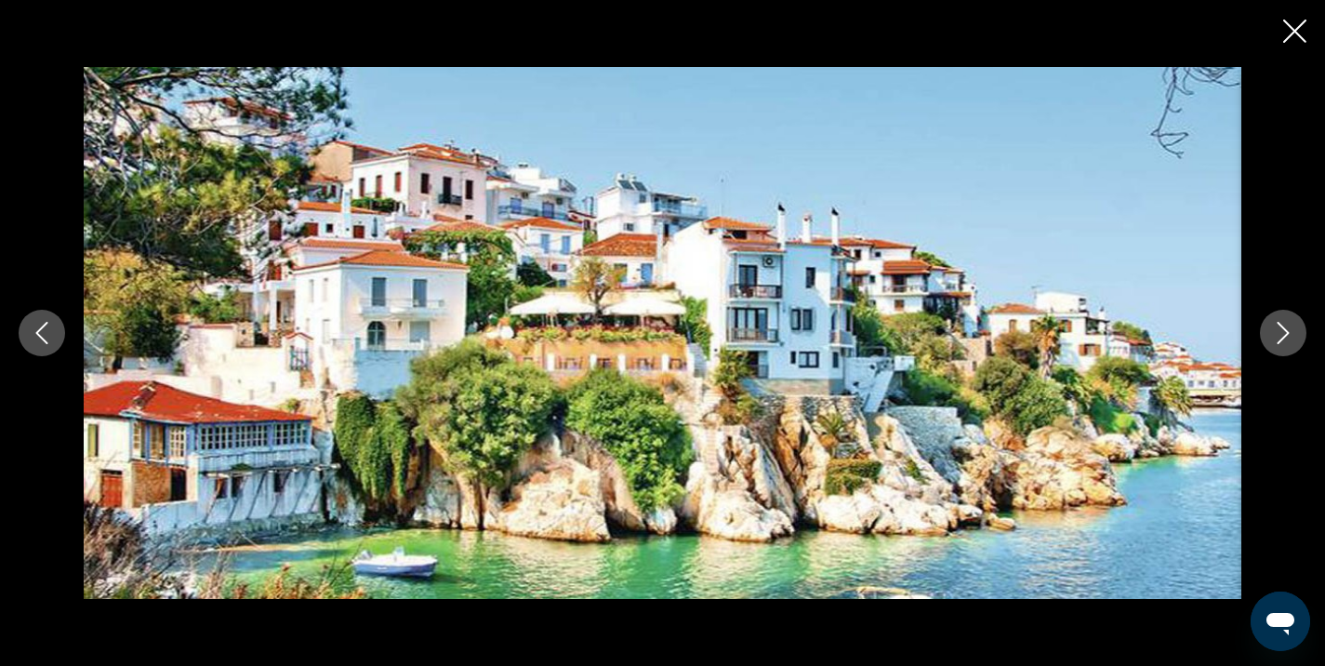
click at [1294, 327] on button "Next image" at bounding box center [1283, 333] width 46 height 46
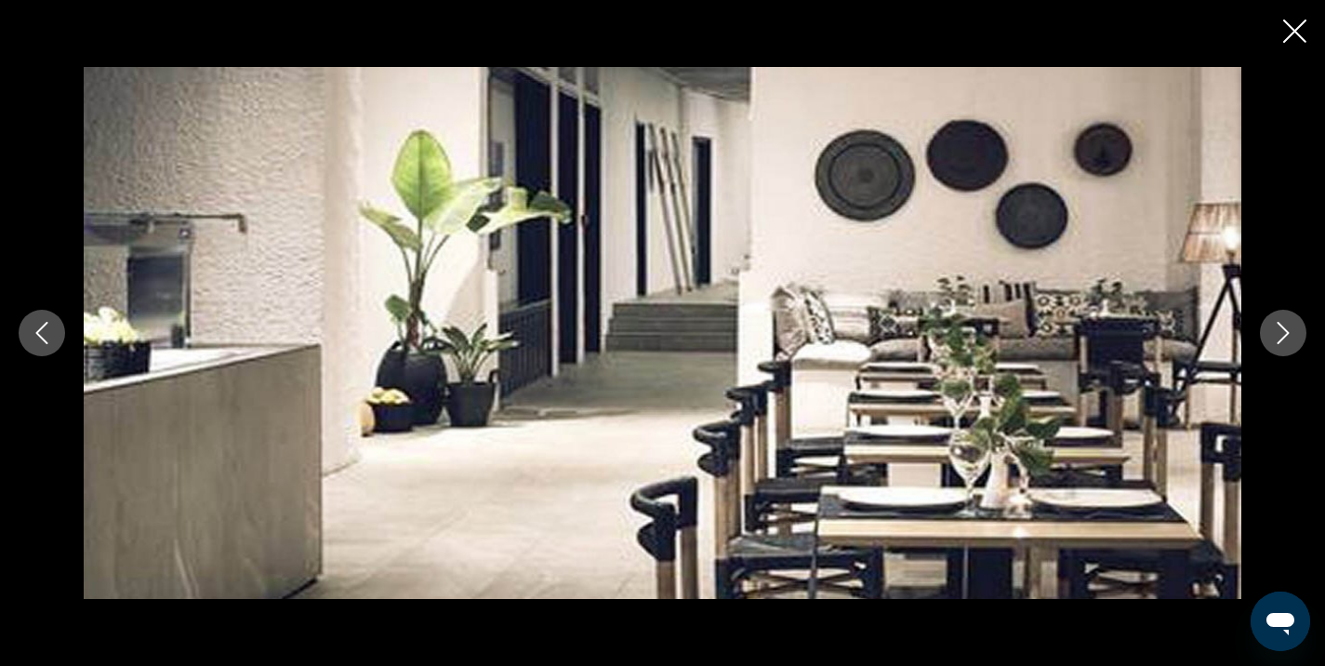
click at [1294, 327] on button "Next image" at bounding box center [1283, 333] width 46 height 46
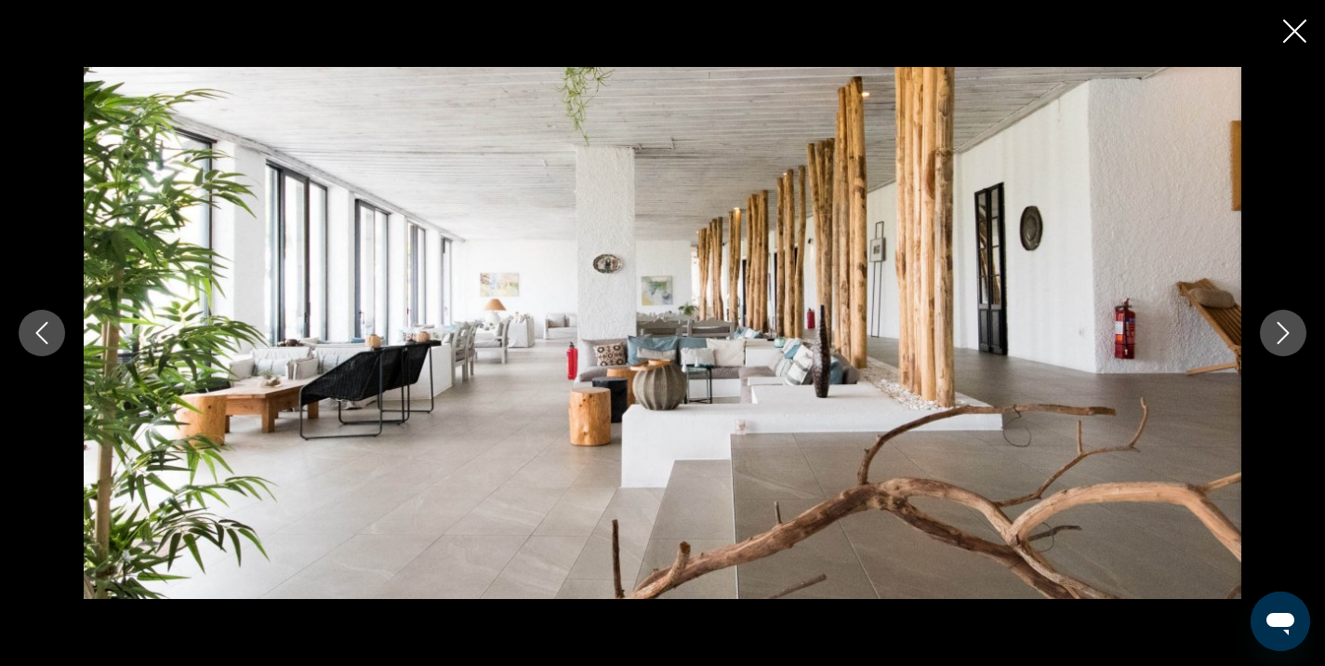
click at [1294, 327] on button "Next image" at bounding box center [1283, 333] width 46 height 46
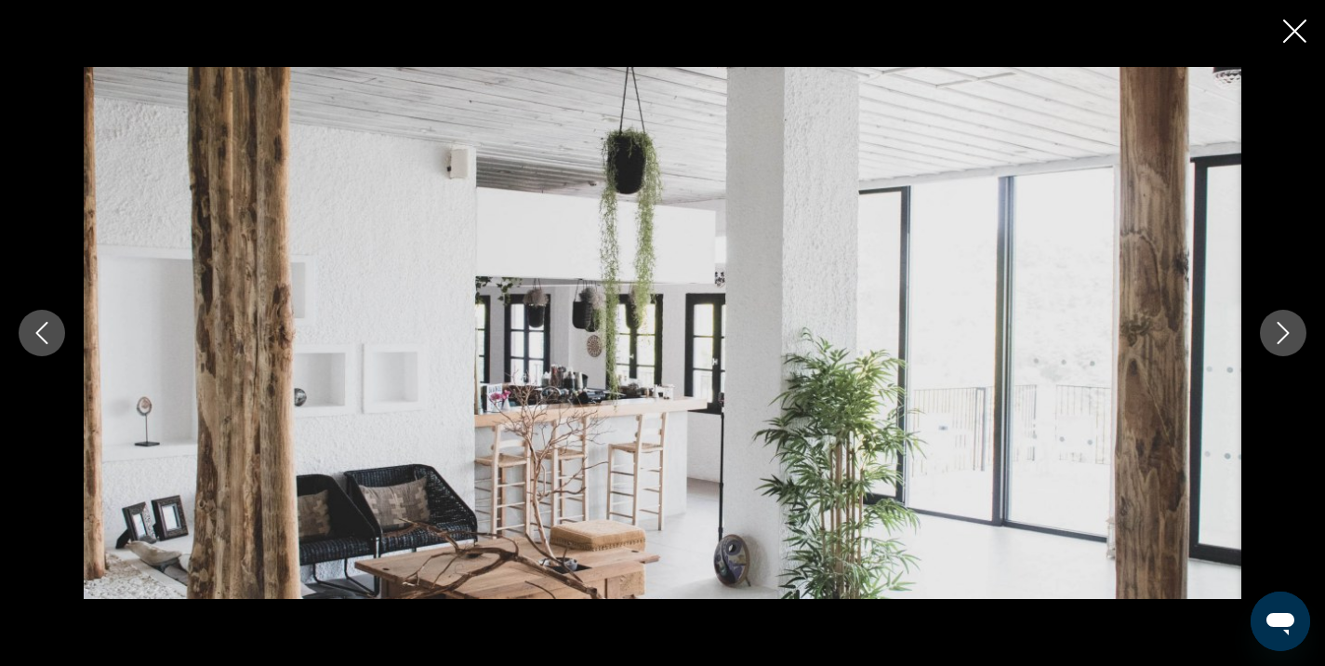
click at [1294, 327] on button "Next image" at bounding box center [1283, 333] width 46 height 46
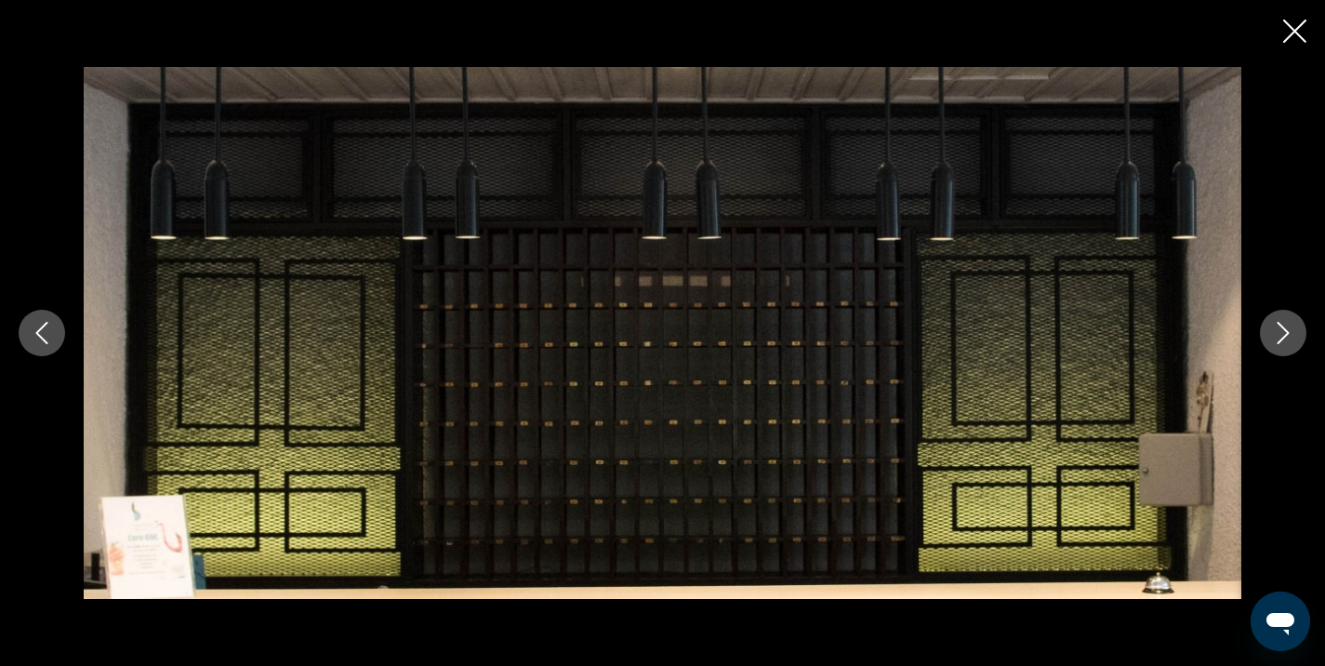
click at [1294, 327] on button "Next image" at bounding box center [1283, 333] width 46 height 46
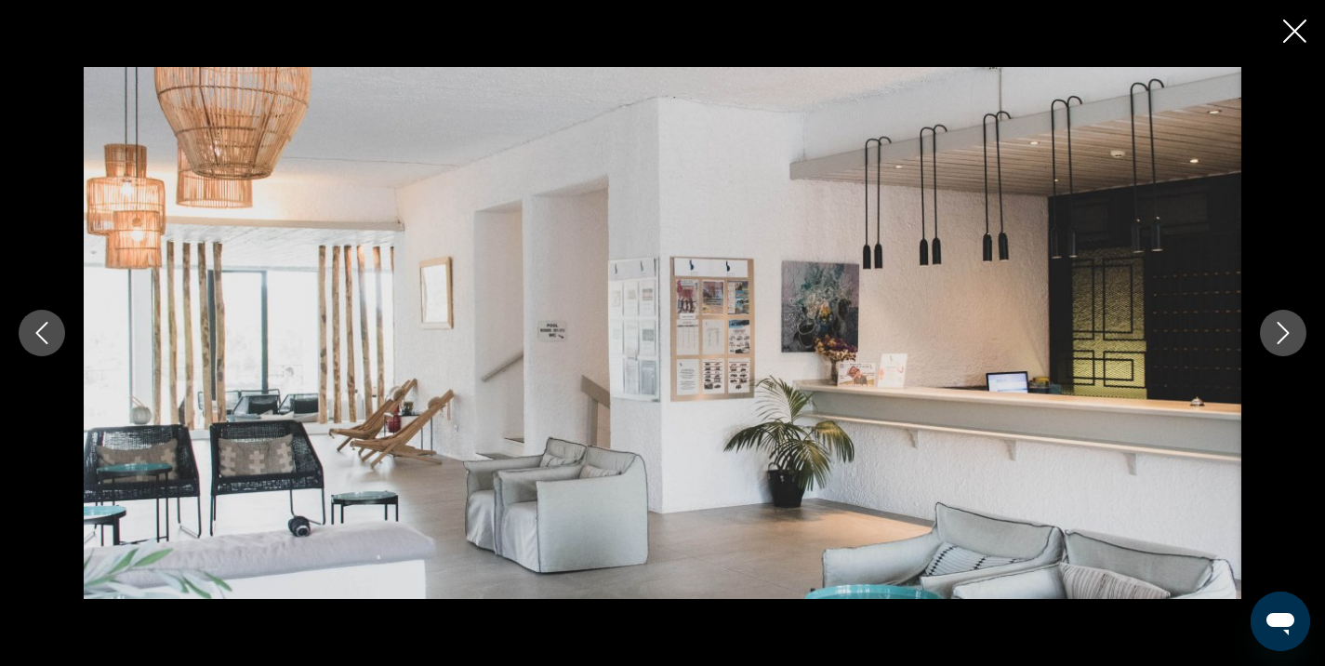
click at [1294, 327] on button "Next image" at bounding box center [1283, 333] width 46 height 46
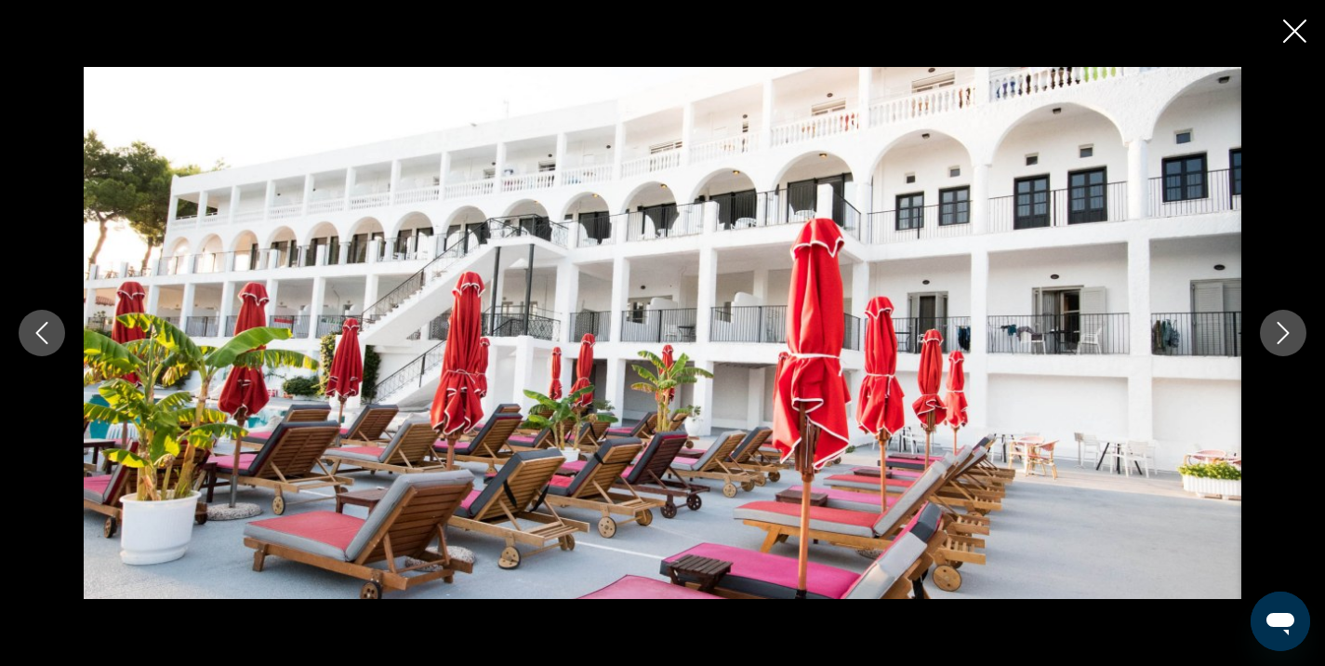
click at [1294, 327] on button "Next image" at bounding box center [1283, 333] width 46 height 46
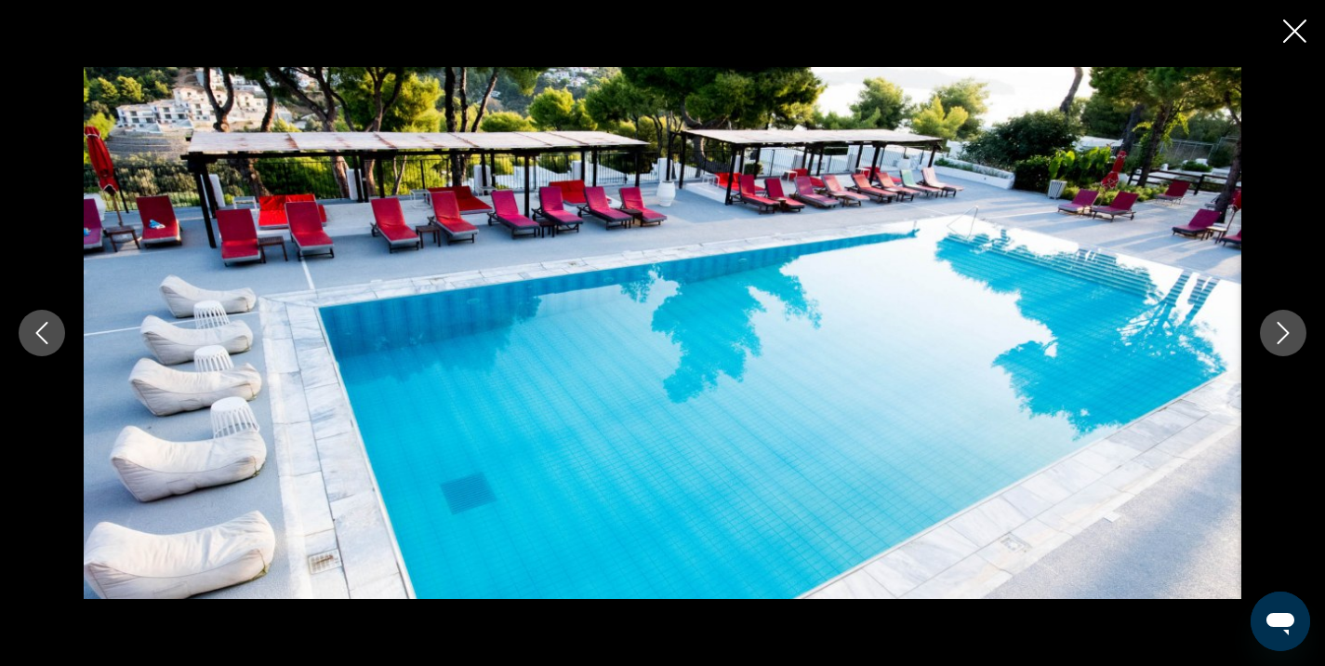
click at [1294, 327] on button "Next image" at bounding box center [1283, 333] width 46 height 46
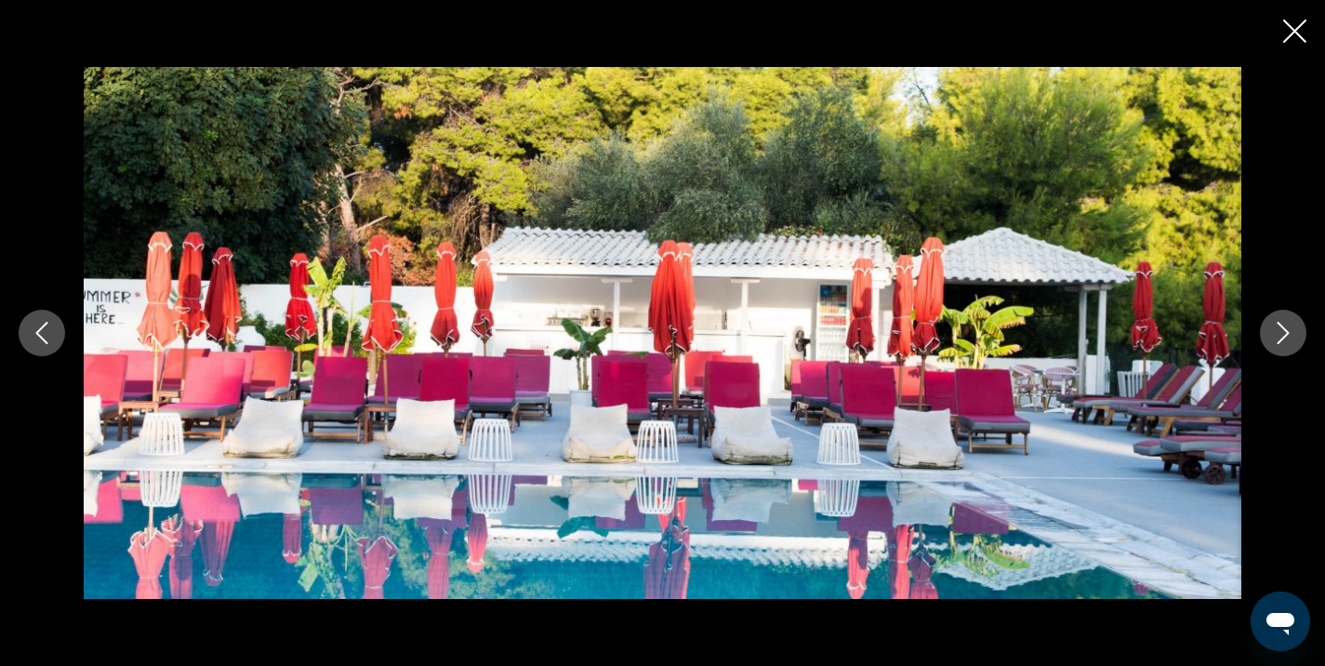
click at [1294, 327] on button "Next image" at bounding box center [1283, 333] width 46 height 46
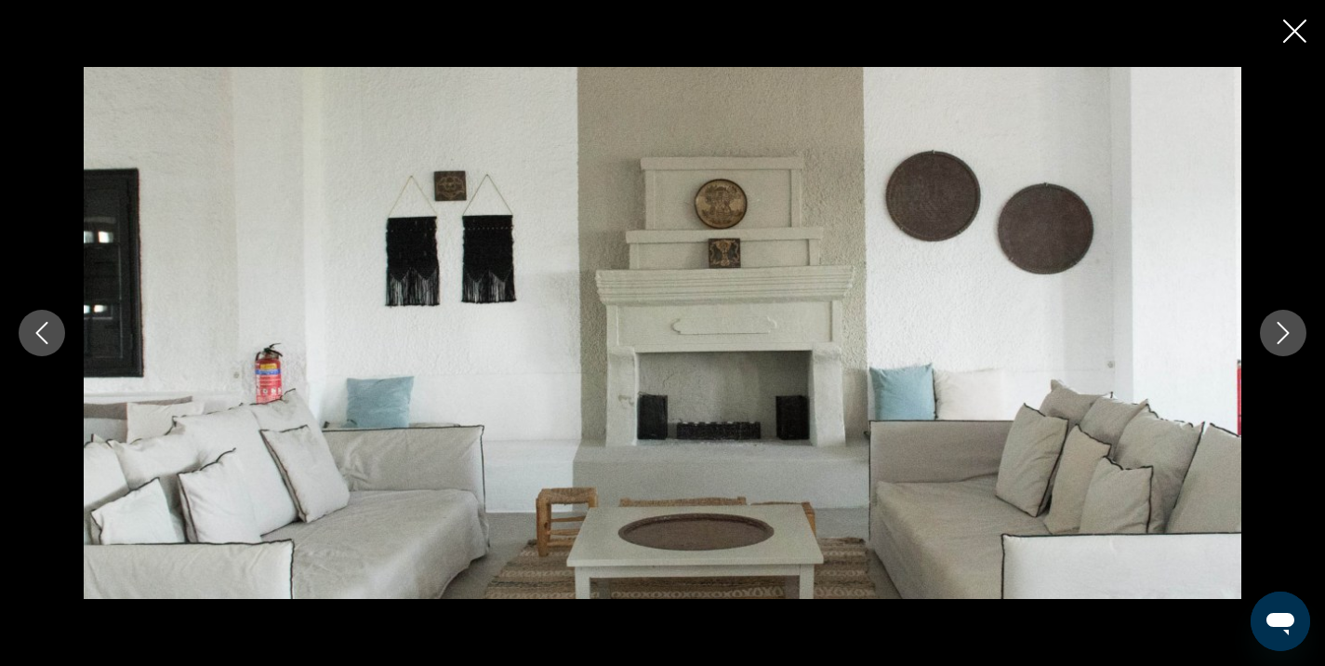
click at [1294, 327] on button "Next image" at bounding box center [1283, 333] width 46 height 46
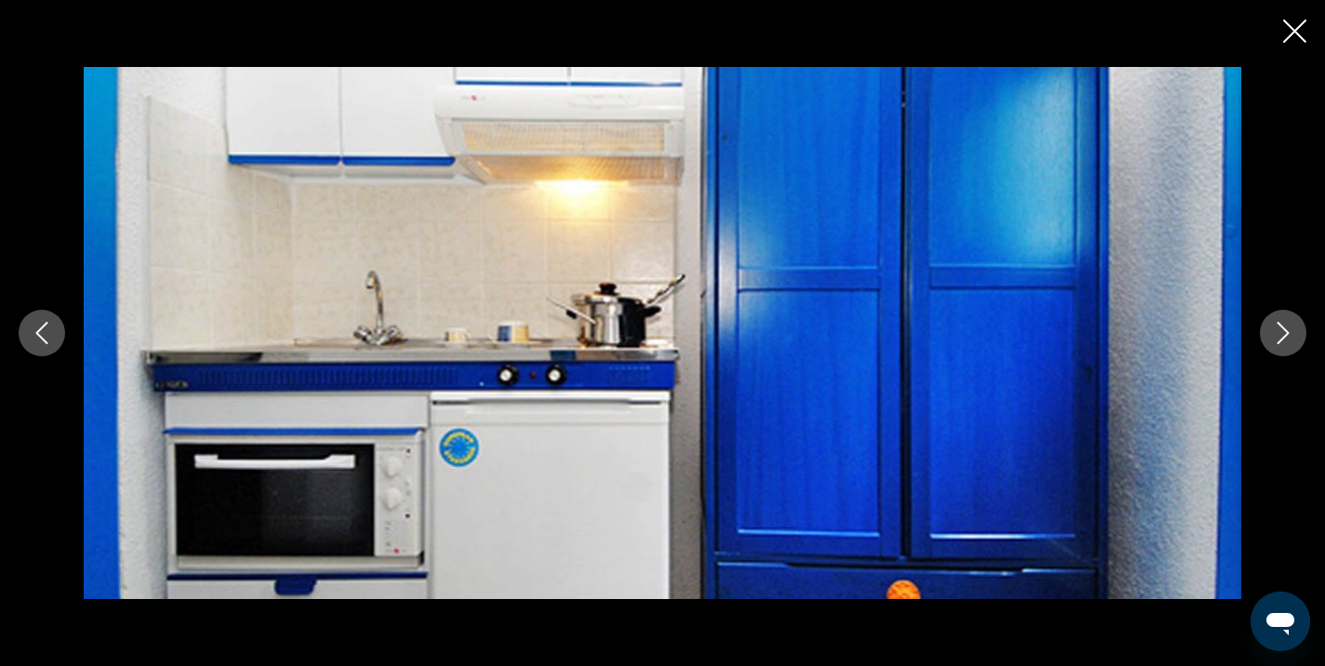
click at [1300, 26] on icon "Close slideshow" at bounding box center [1294, 31] width 23 height 23
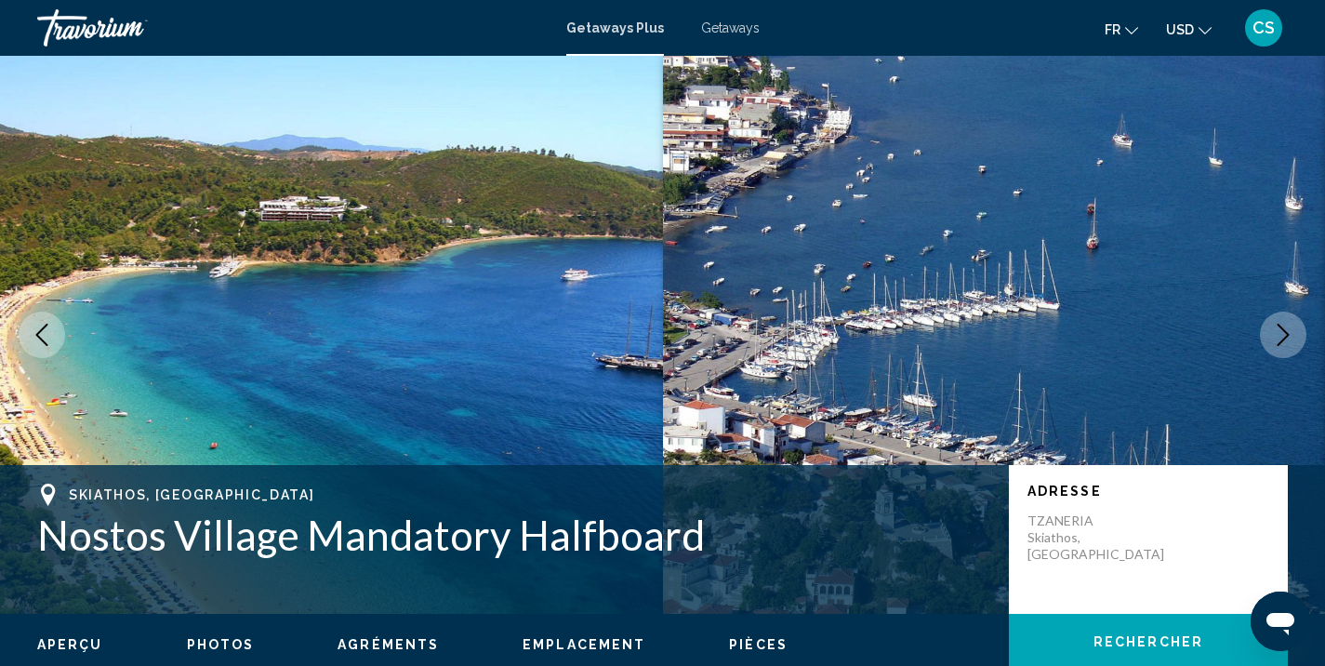
scroll to position [0, 0]
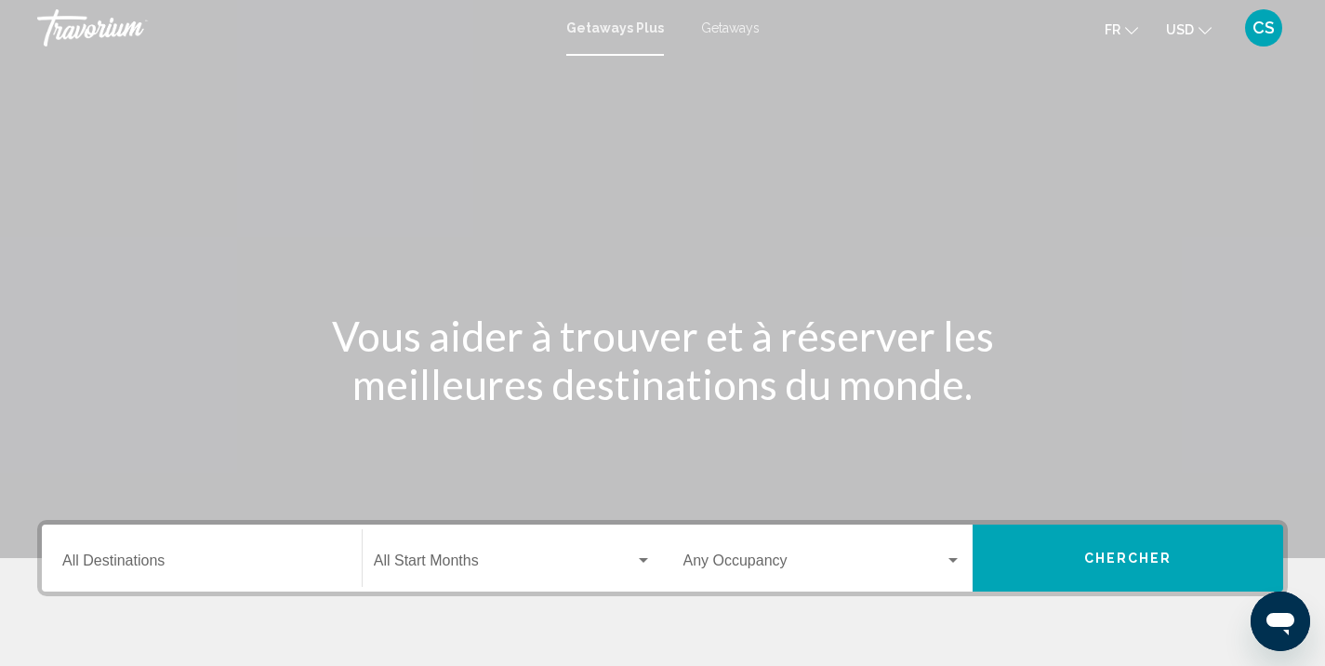
click at [640, 563] on div "Search widget" at bounding box center [643, 560] width 17 height 15
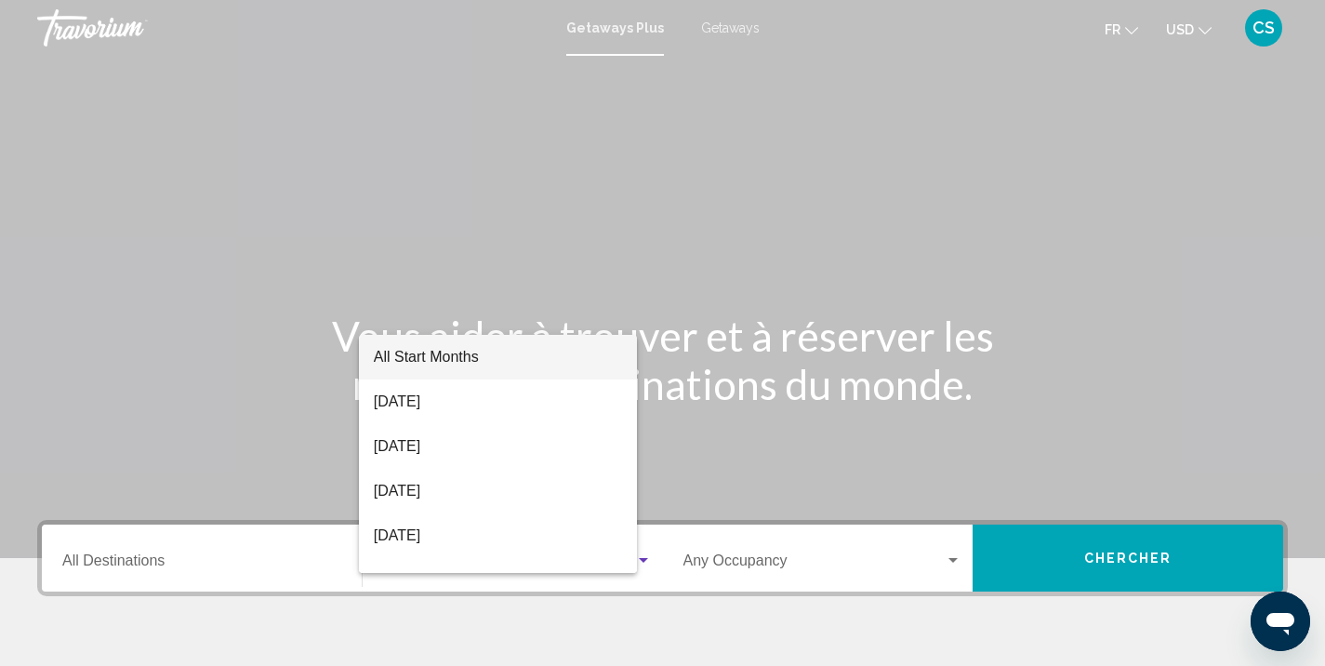
scroll to position [344, 0]
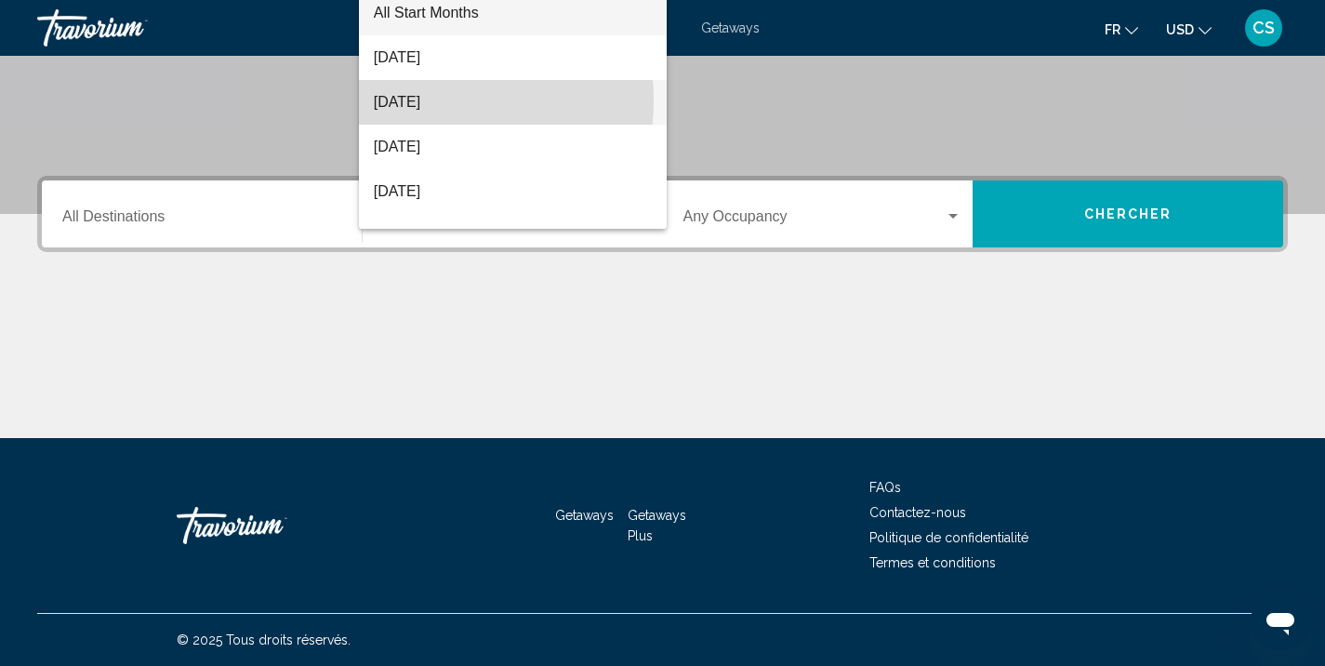
click at [412, 100] on span "[DATE]" at bounding box center [513, 102] width 278 height 45
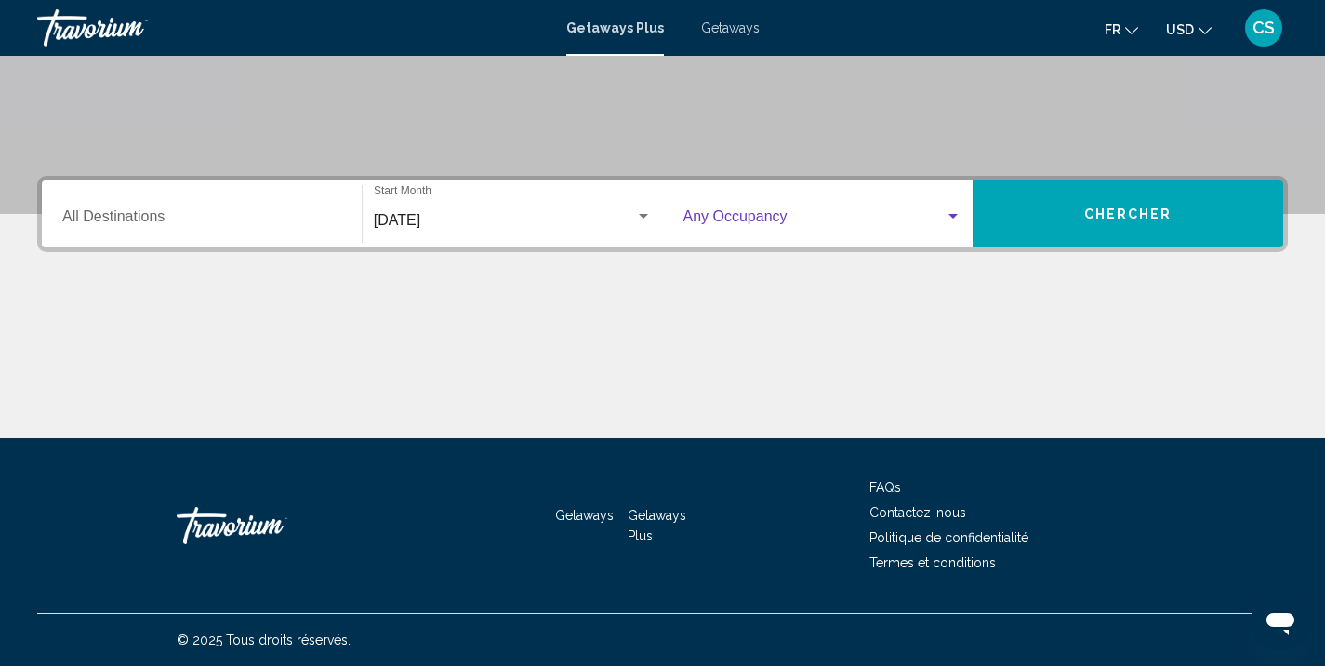
click at [955, 217] on div "Search widget" at bounding box center [952, 216] width 9 height 5
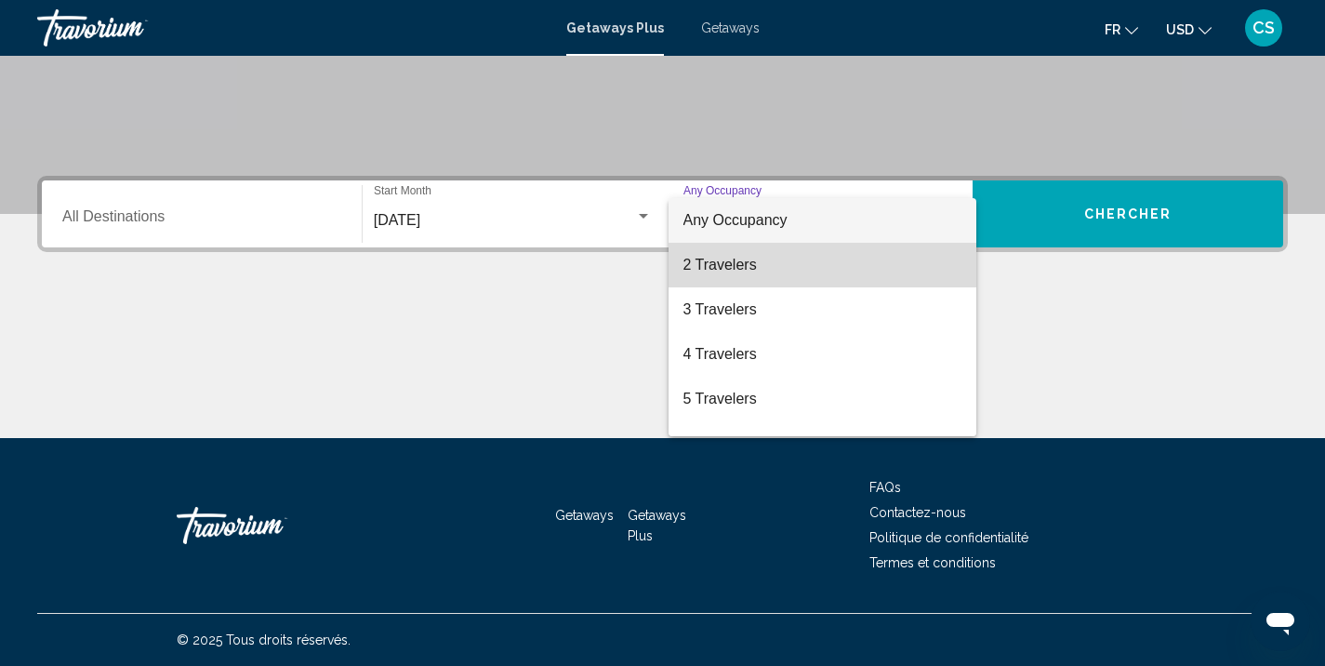
click at [826, 264] on span "2 Travelers" at bounding box center [822, 265] width 279 height 45
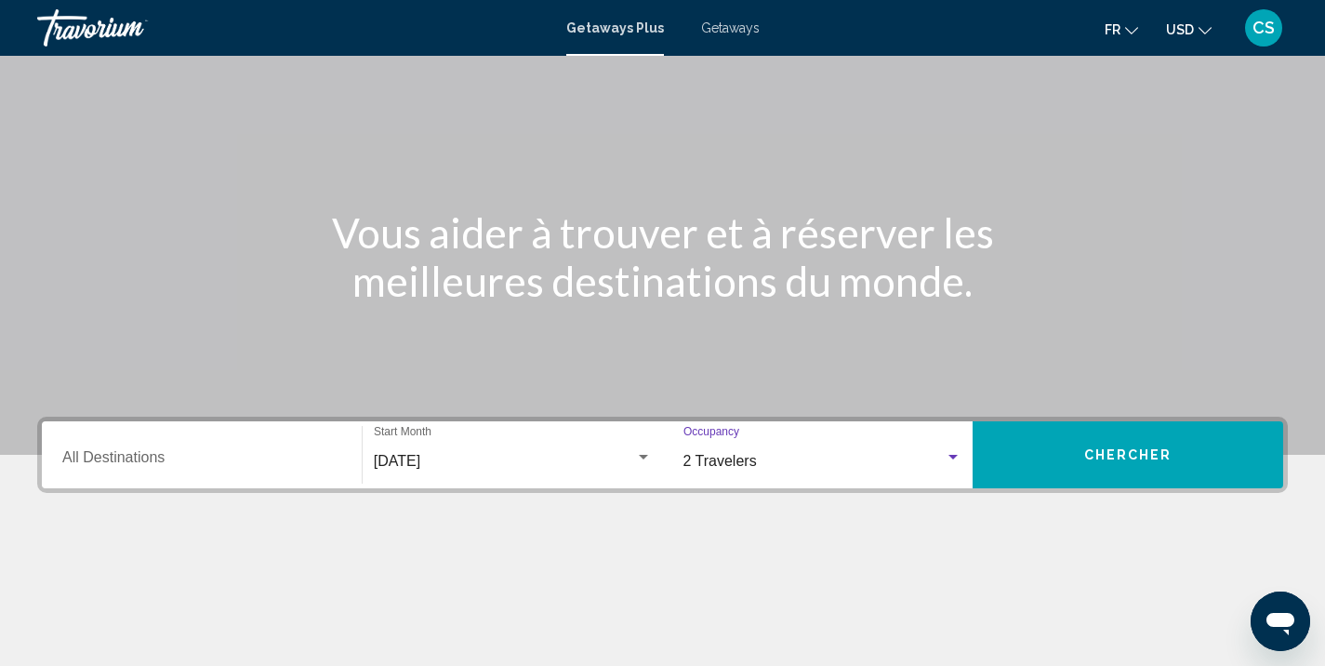
scroll to position [109, 0]
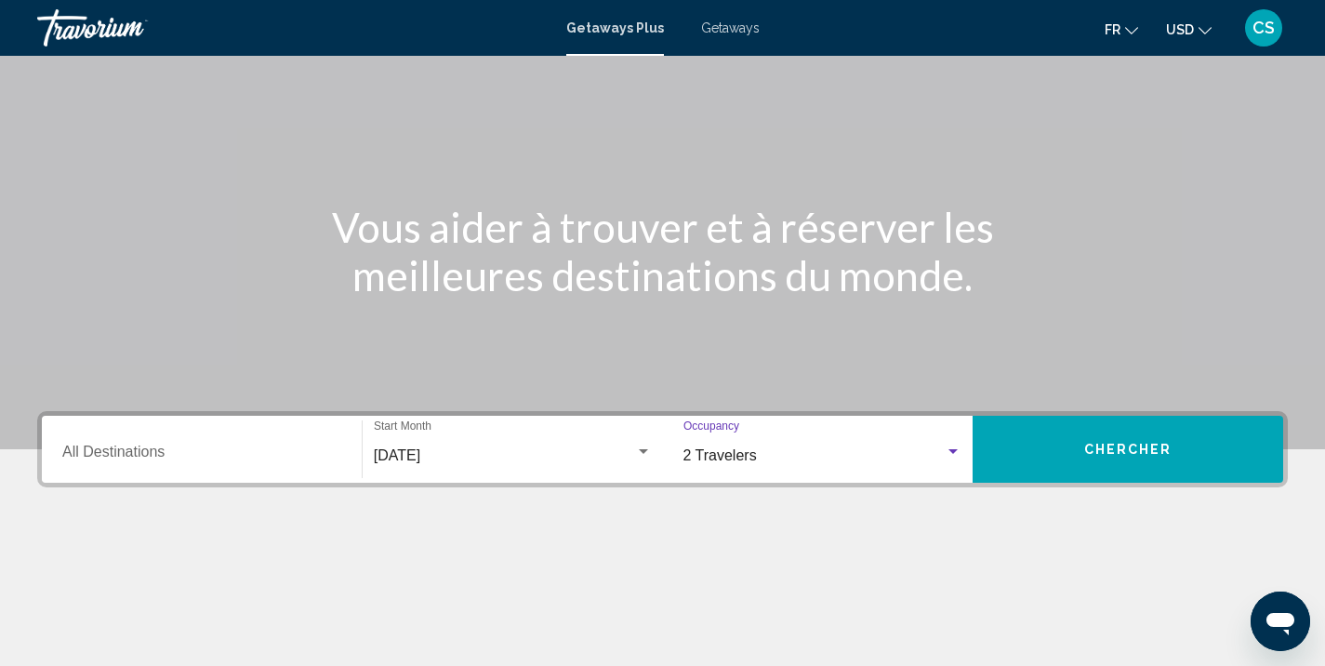
click at [1113, 470] on button "Chercher" at bounding box center [1128, 449] width 311 height 67
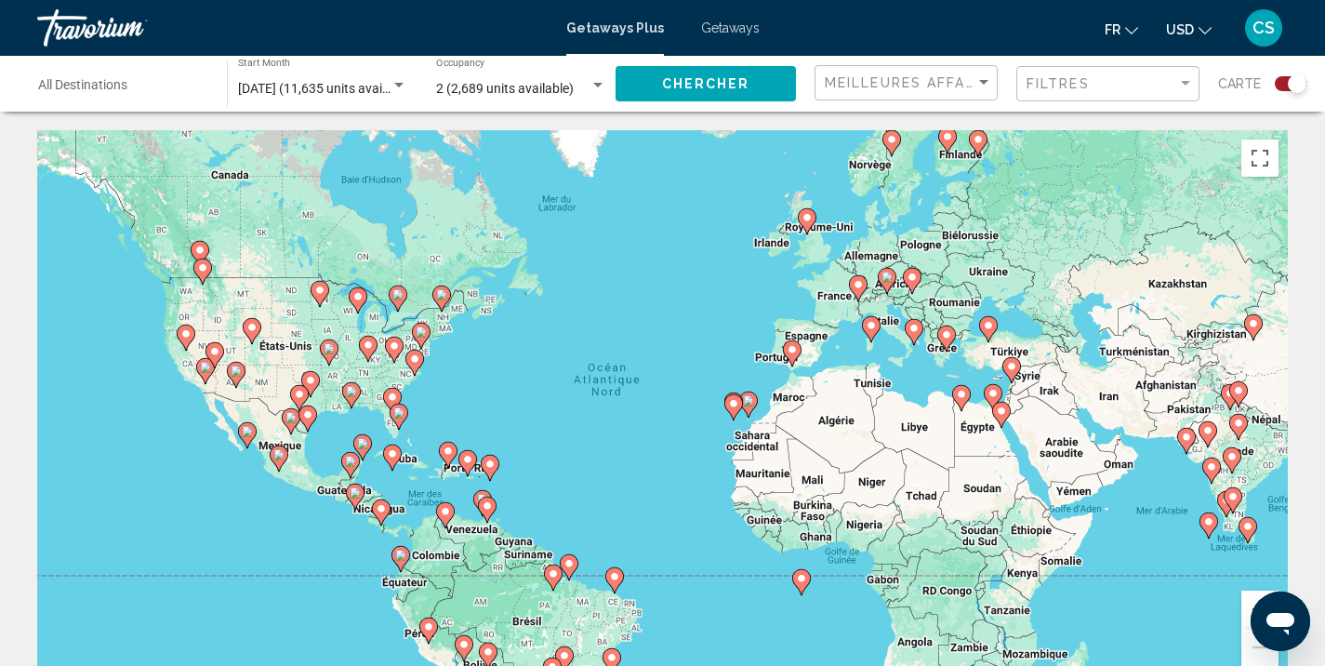
click at [101, 96] on div "Destination All Destinations" at bounding box center [123, 84] width 170 height 51
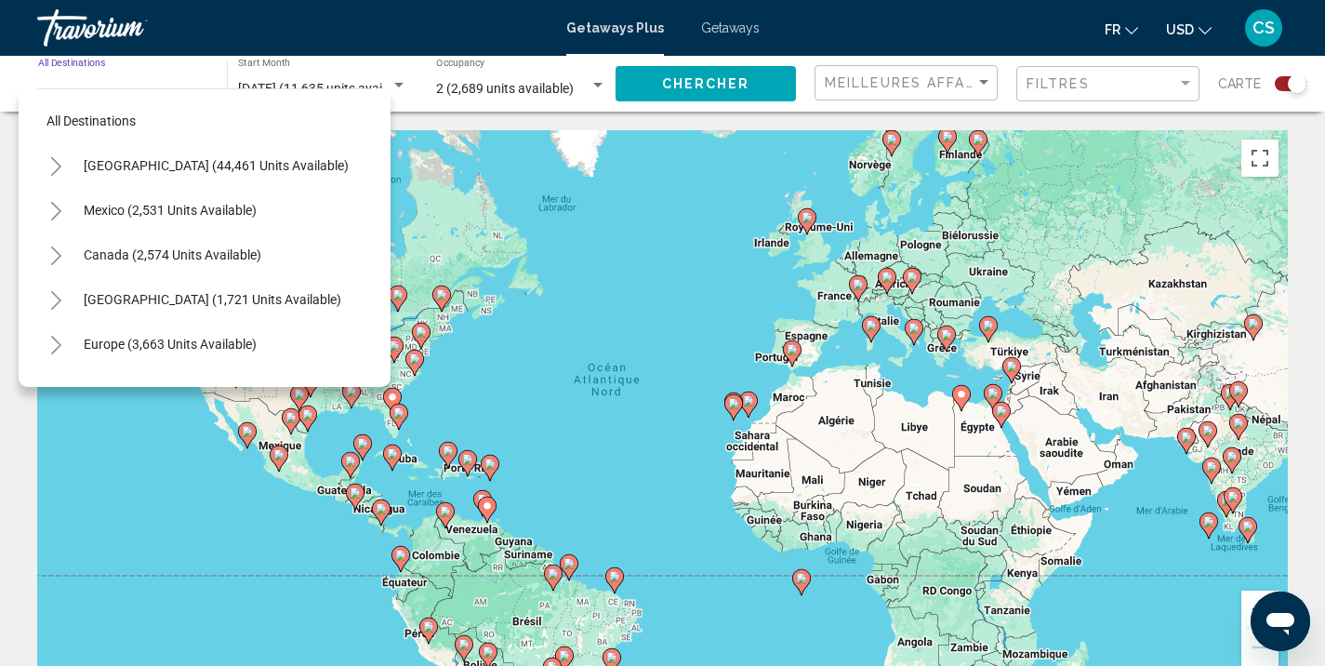
click at [648, 372] on div "Pour activer le glissement avec le clavier, appuyez sur Alt+Entrée. Une fois ce…" at bounding box center [662, 409] width 1251 height 558
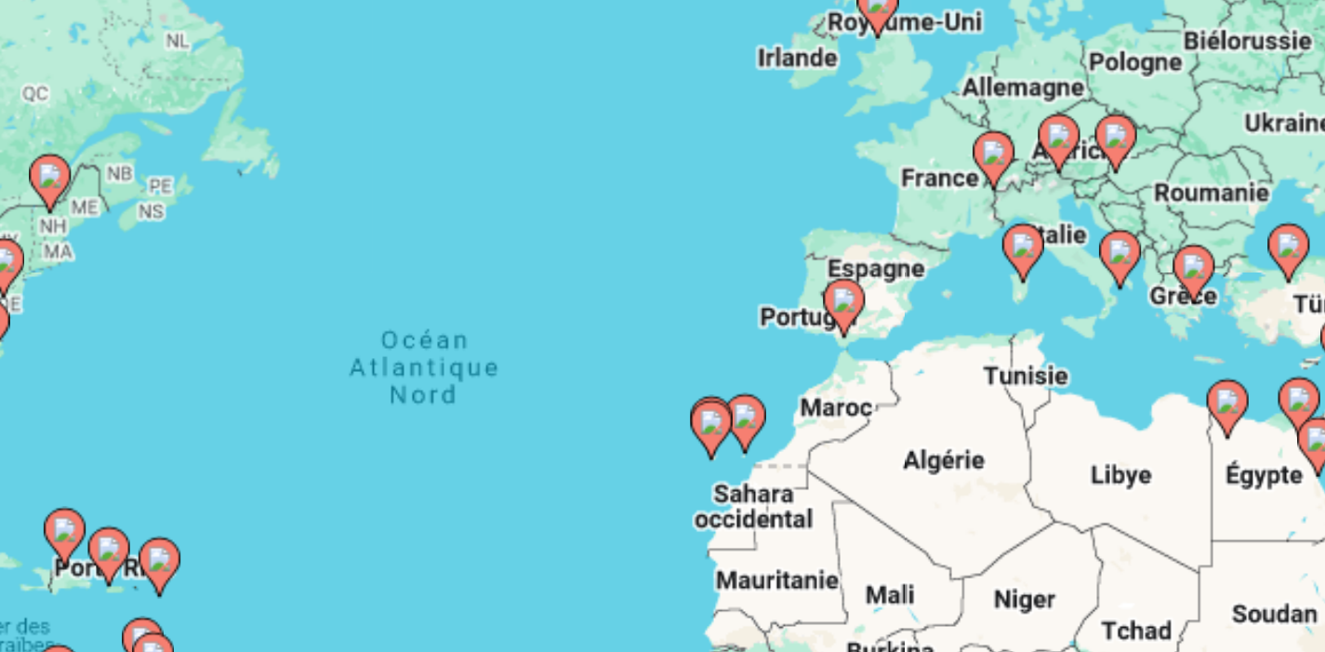
drag, startPoint x: 485, startPoint y: 183, endPoint x: 423, endPoint y: 174, distance: 63.0
click at [423, 174] on div "Pour activer le glissement avec le clavier, appuyez sur Alt+Entrée. Une fois ce…" at bounding box center [662, 409] width 1251 height 558
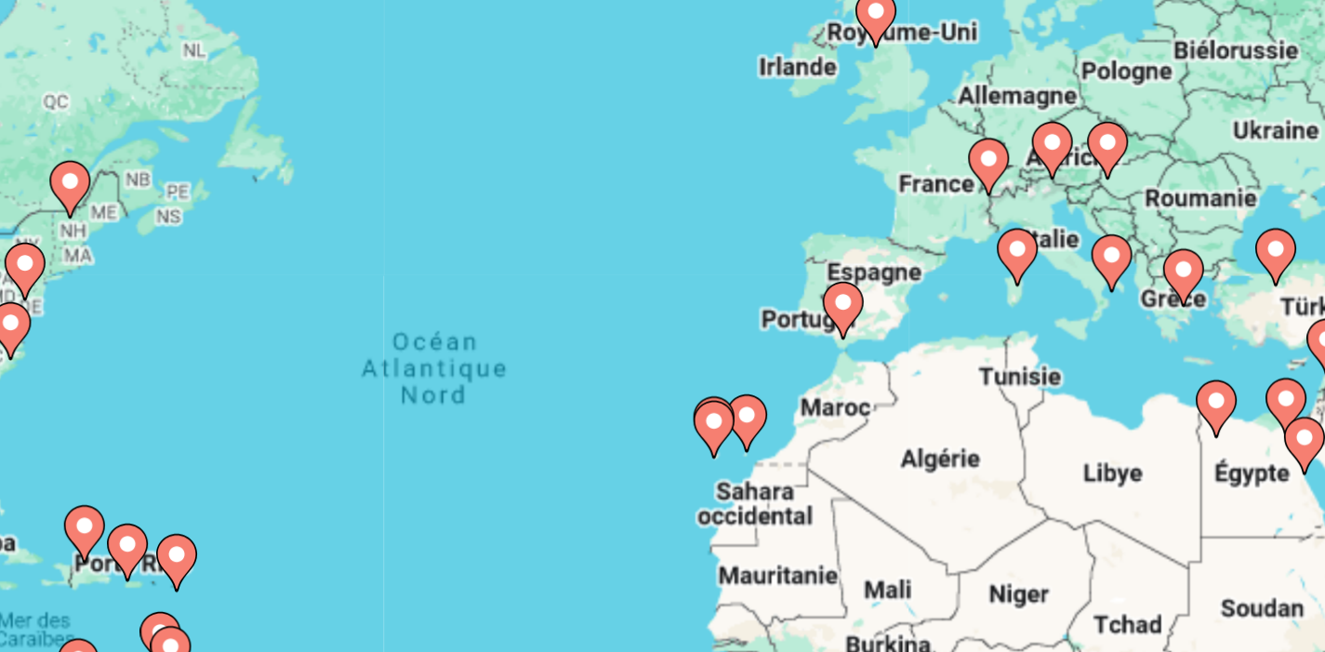
scroll to position [103, 0]
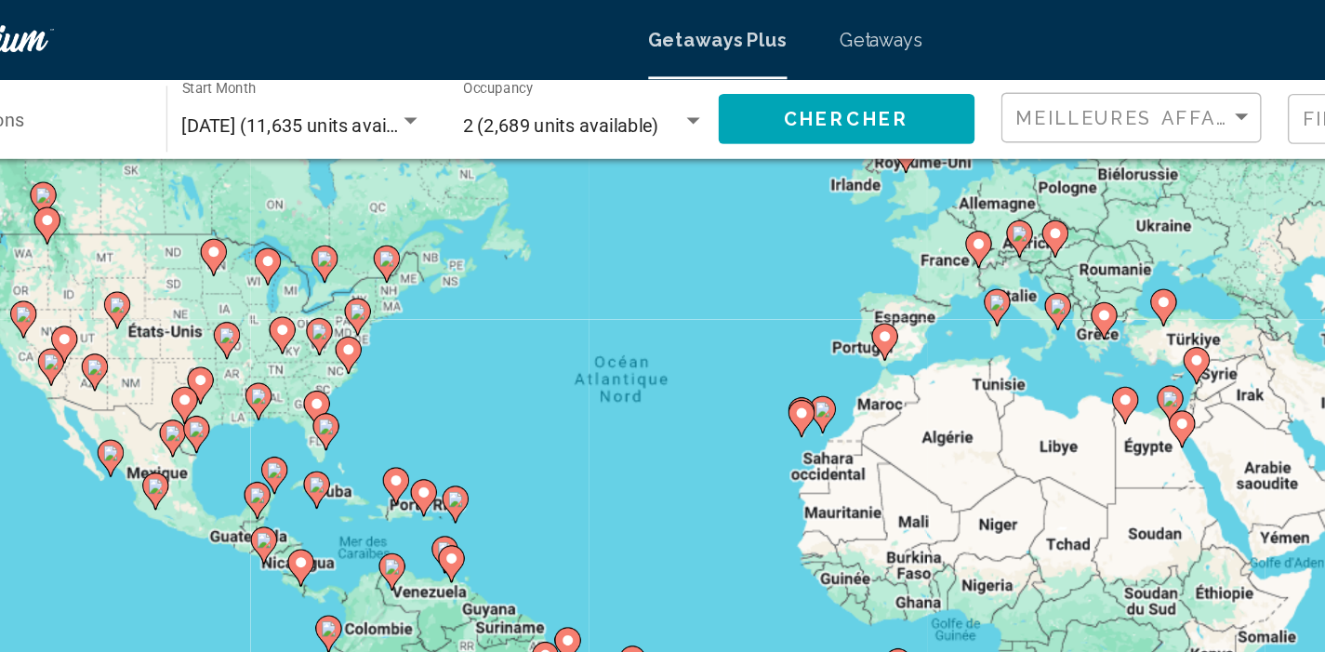
click at [721, 276] on div "Pour activer le glissement avec le clavier, appuyez sur Alt+Entrée. Une fois ce…" at bounding box center [662, 306] width 1251 height 558
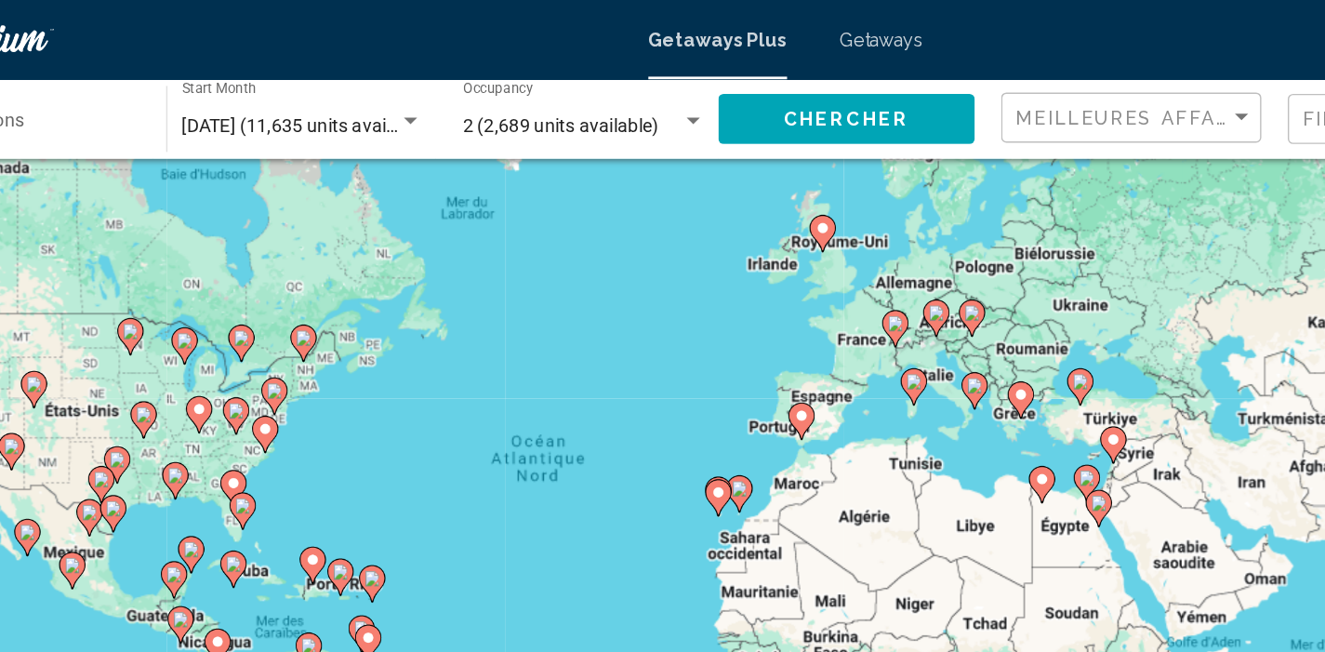
drag, startPoint x: 721, startPoint y: 276, endPoint x: 660, endPoint y: 335, distance: 84.8
click at [660, 335] on div "Pour activer le glissement avec le clavier, appuyez sur Alt+Entrée. Une fois ce…" at bounding box center [662, 306] width 1251 height 558
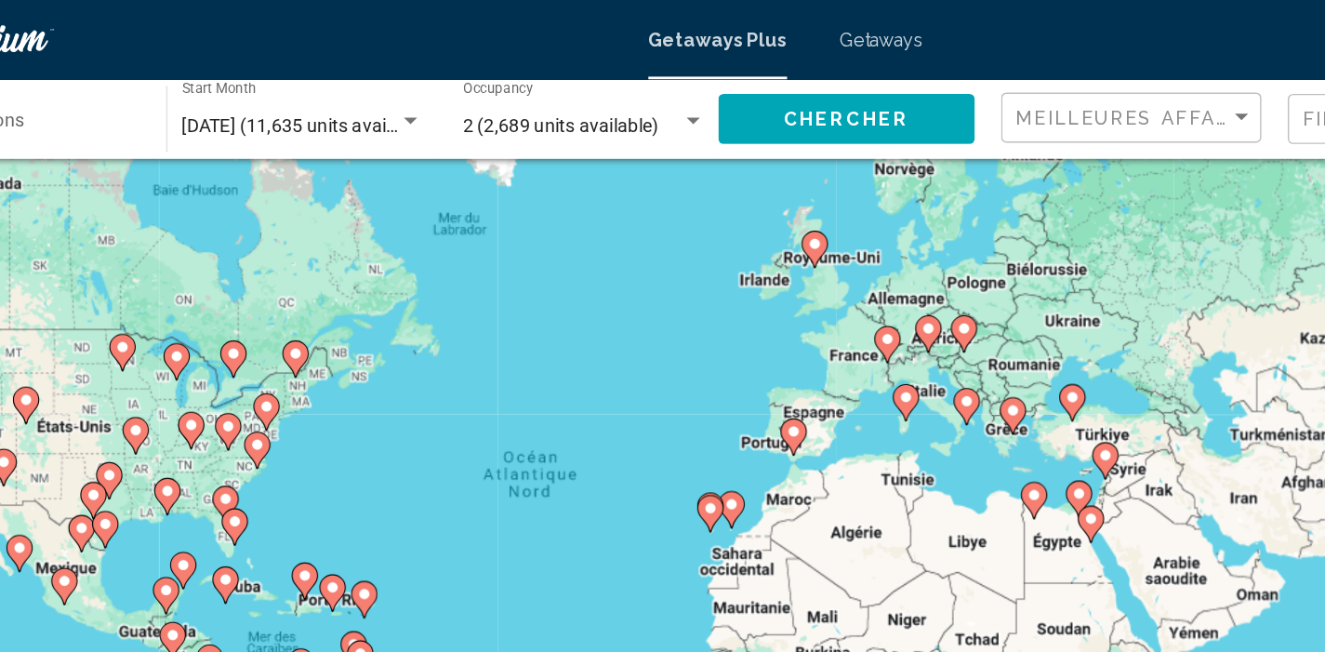
scroll to position [101, 0]
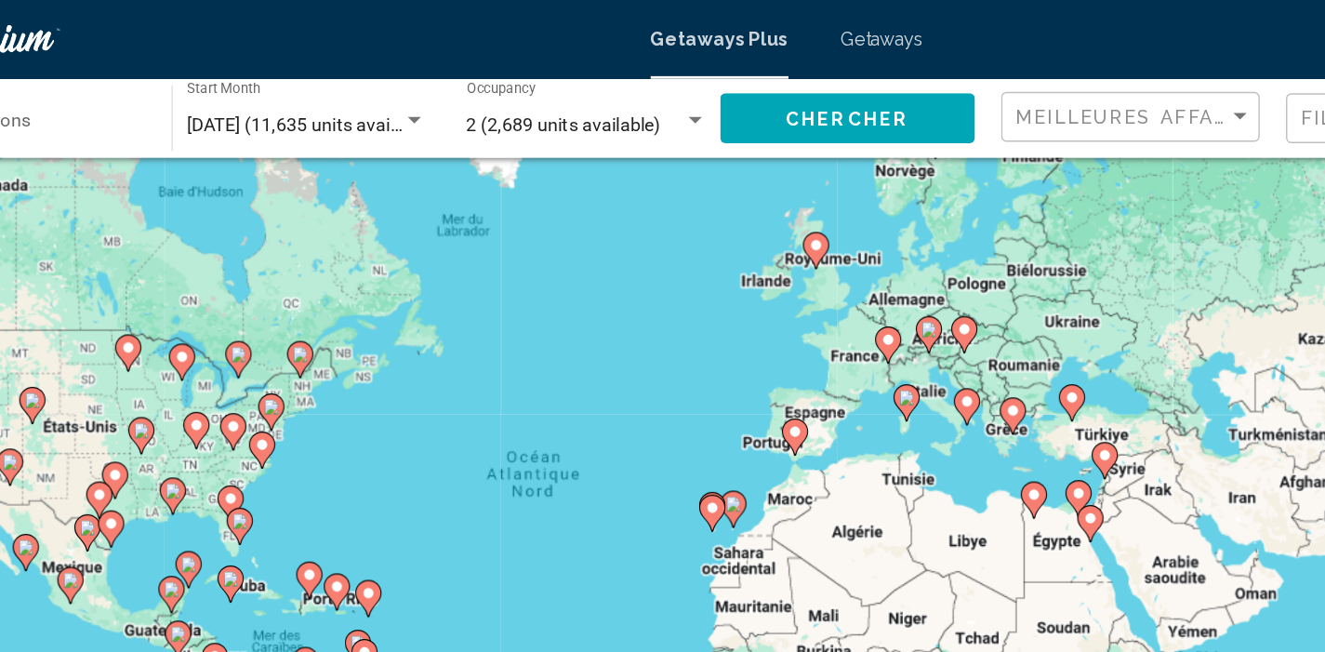
click at [817, 293] on image "Main content" at bounding box center [822, 290] width 11 height 11
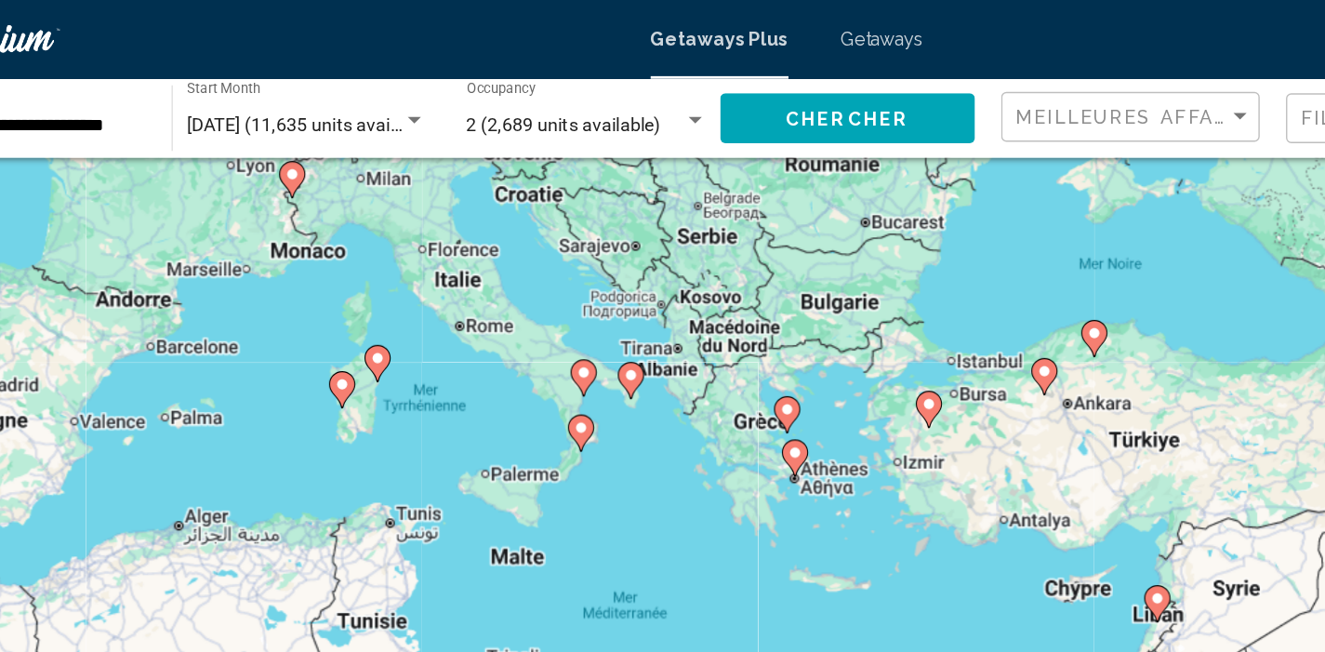
click at [657, 287] on image "Main content" at bounding box center [662, 290] width 11 height 11
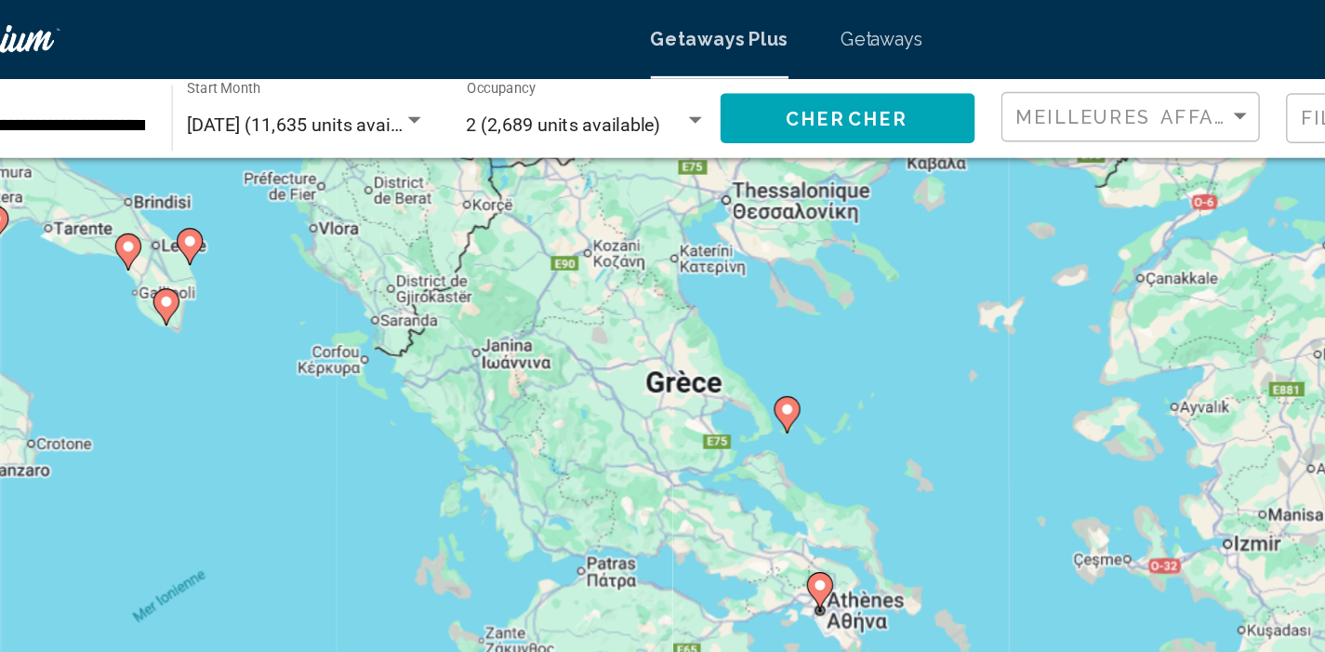
click at [657, 290] on image "Main content" at bounding box center [662, 290] width 11 height 11
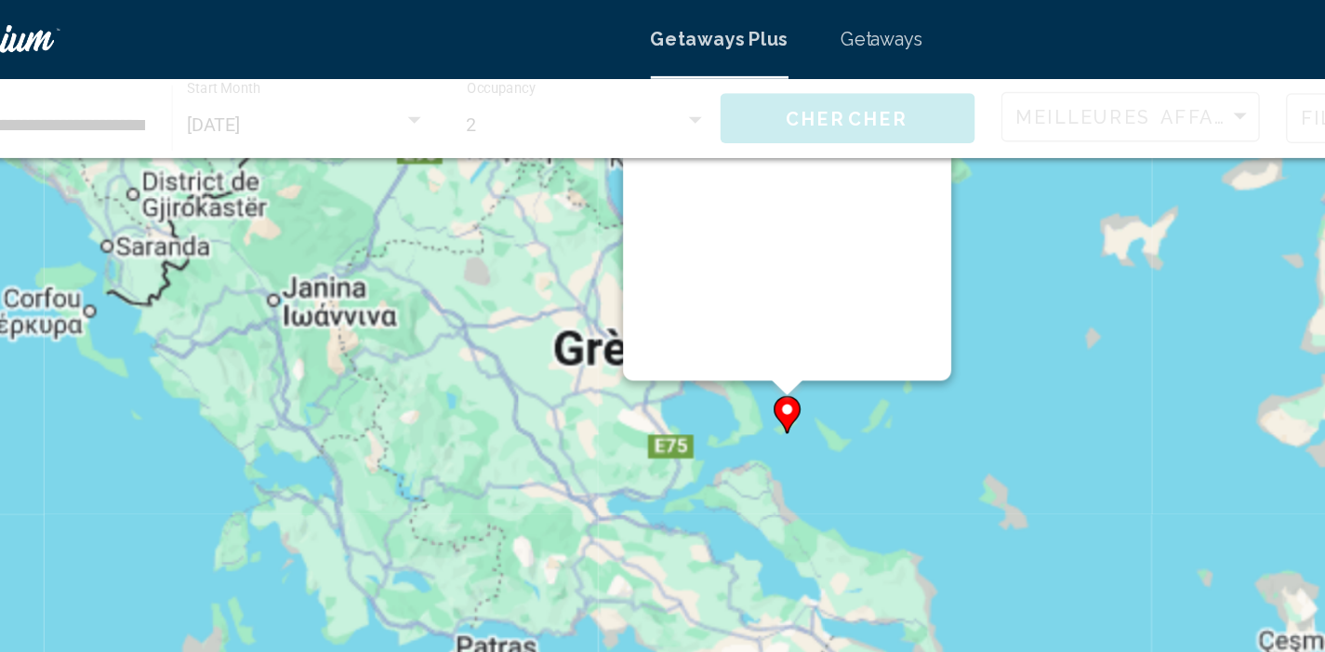
scroll to position [0, 0]
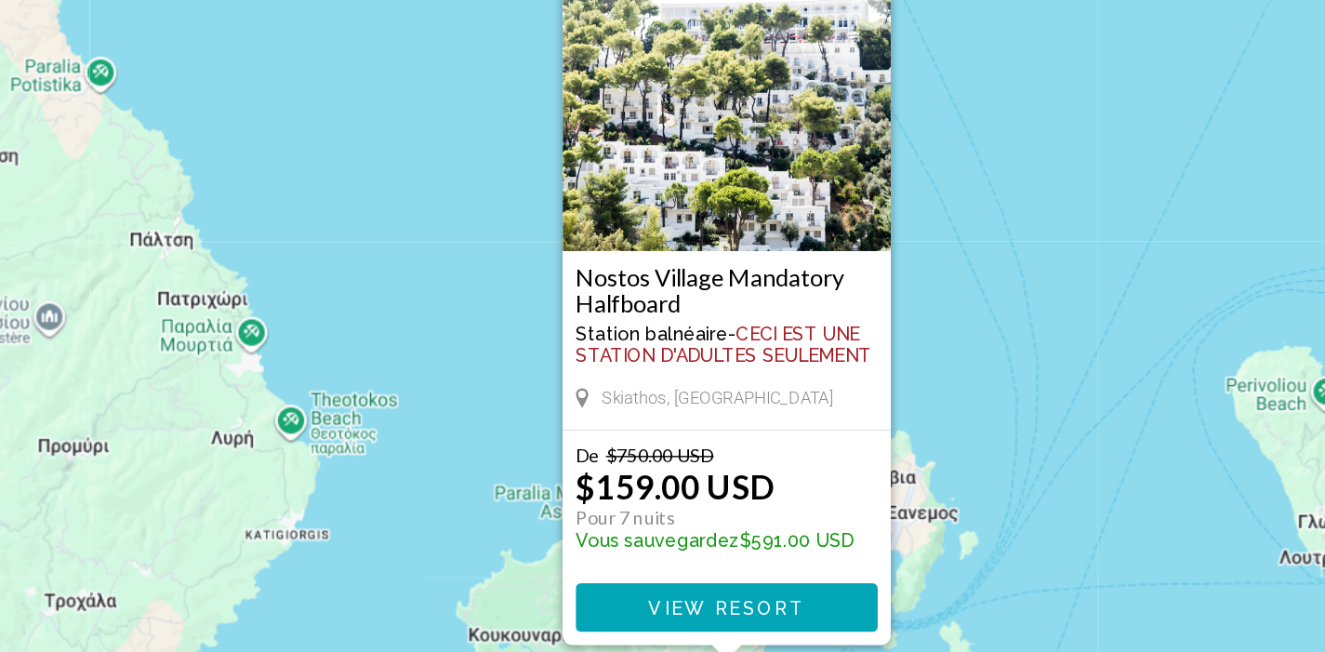
click at [362, 130] on div "Pour naviguer, appuyez sur les touches fléchées. Pour activer le glissement ave…" at bounding box center [662, 409] width 1251 height 558
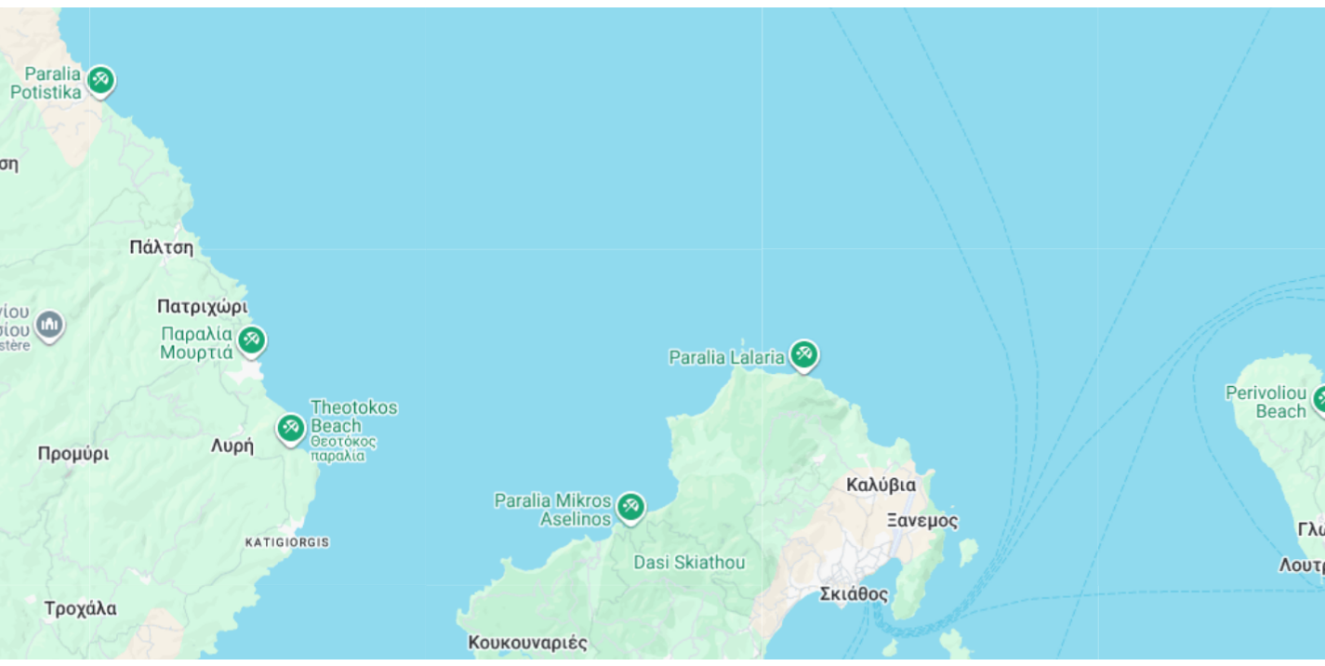
scroll to position [130, 0]
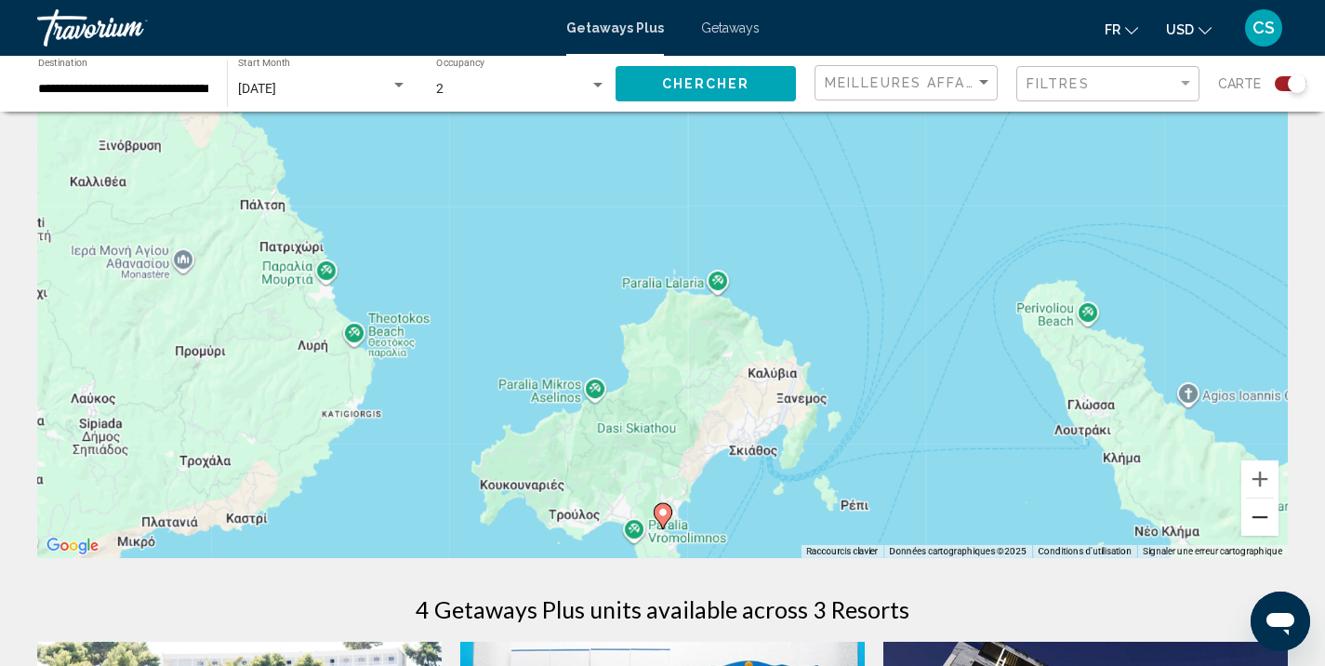
click at [1264, 523] on button "Zoom arrière" at bounding box center [1259, 516] width 37 height 37
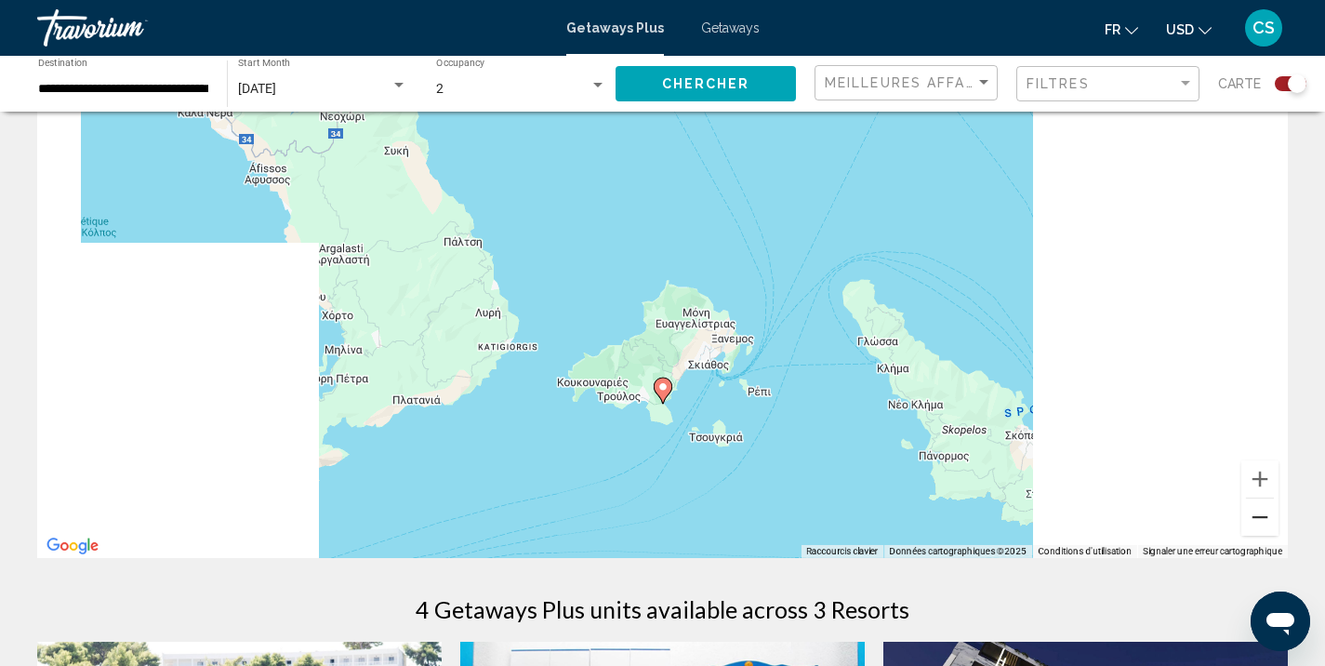
click at [1264, 523] on button "Zoom arrière" at bounding box center [1259, 516] width 37 height 37
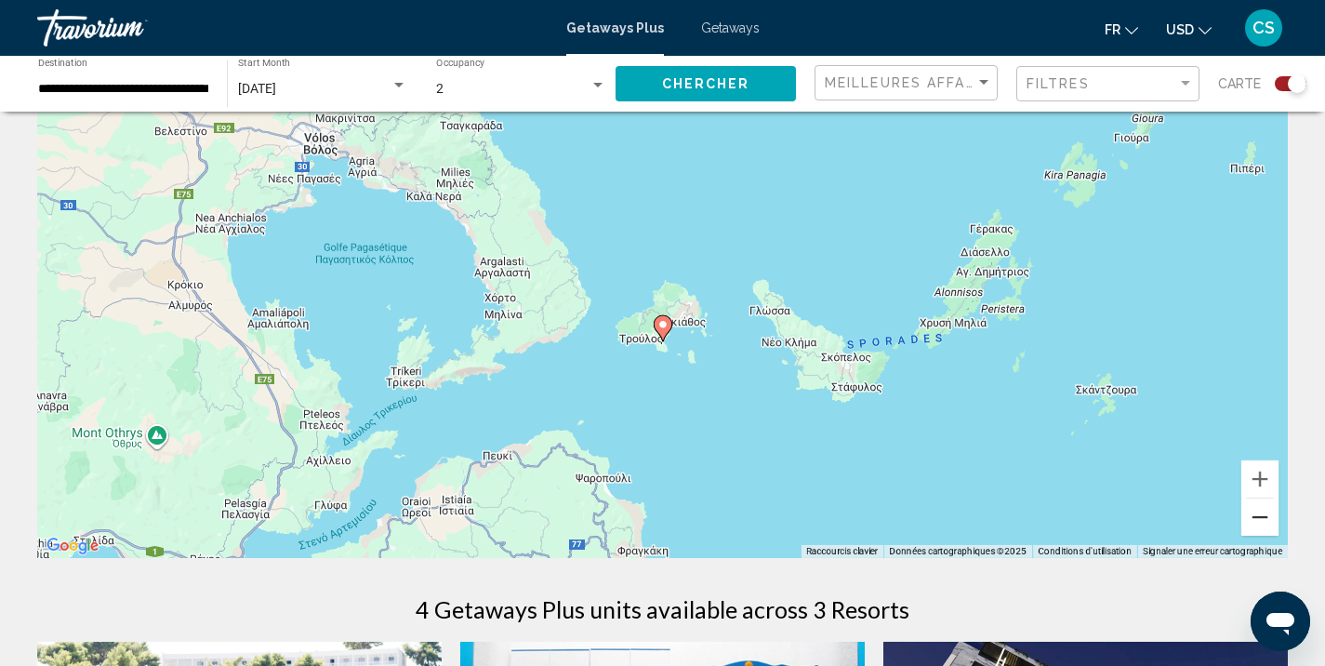
click at [1264, 523] on button "Zoom arrière" at bounding box center [1259, 516] width 37 height 37
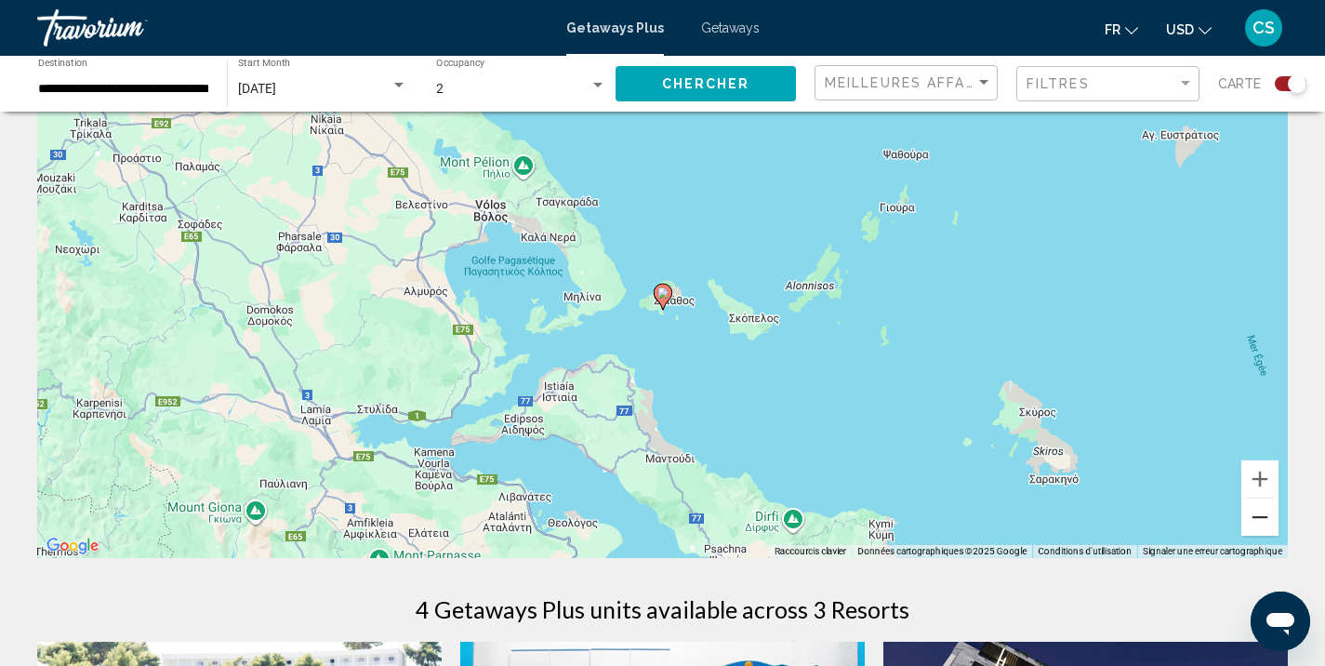
click at [1264, 523] on button "Zoom arrière" at bounding box center [1259, 516] width 37 height 37
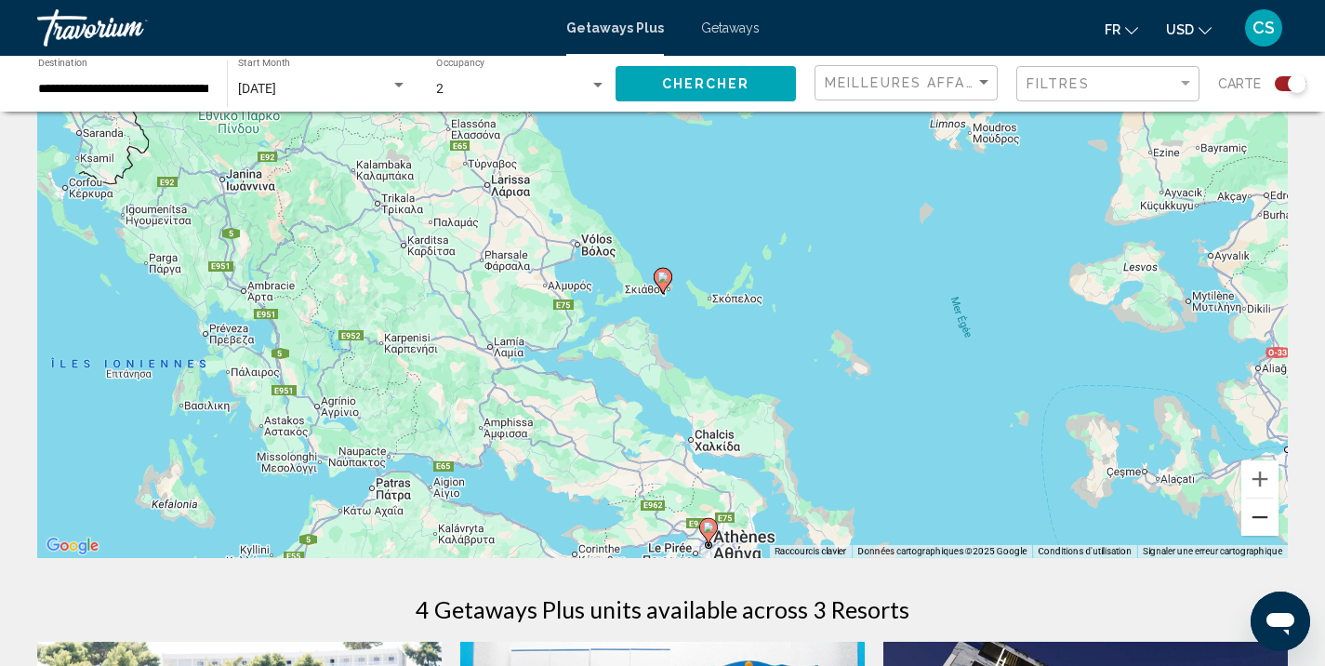
click at [1264, 523] on button "Zoom arrière" at bounding box center [1259, 516] width 37 height 37
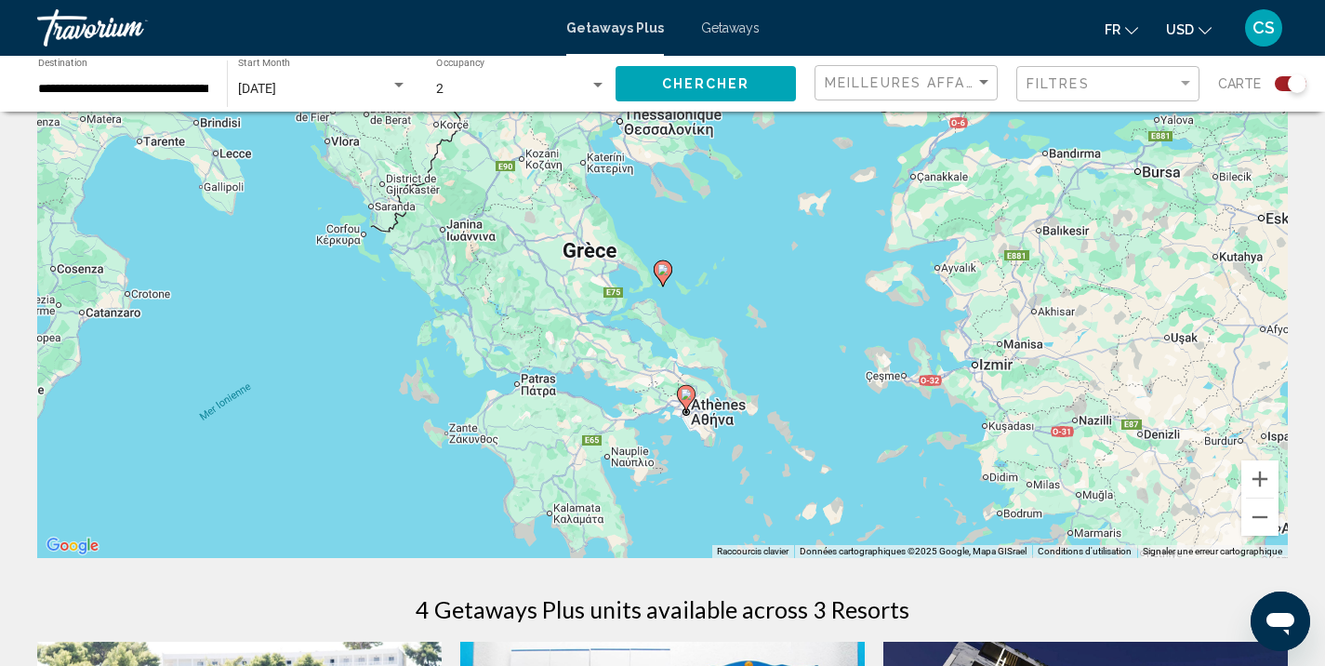
click at [688, 394] on image "Main content" at bounding box center [686, 394] width 11 height 11
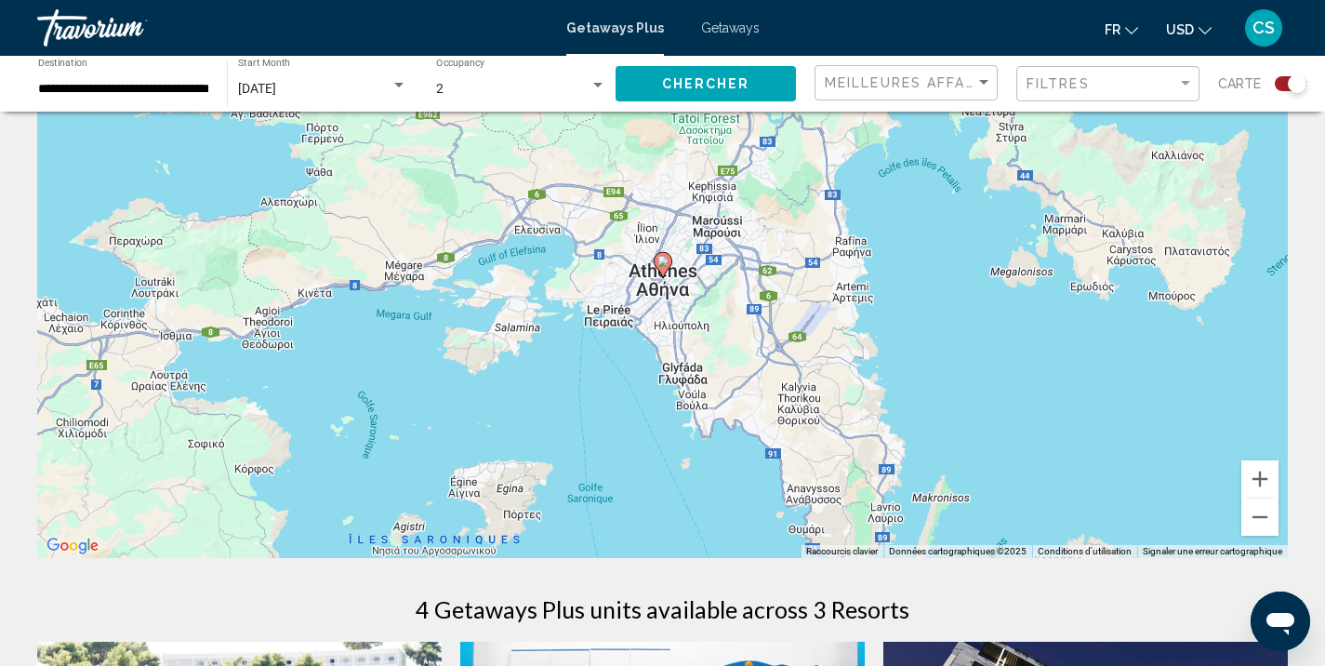
click at [664, 272] on icon "Main content" at bounding box center [662, 265] width 17 height 24
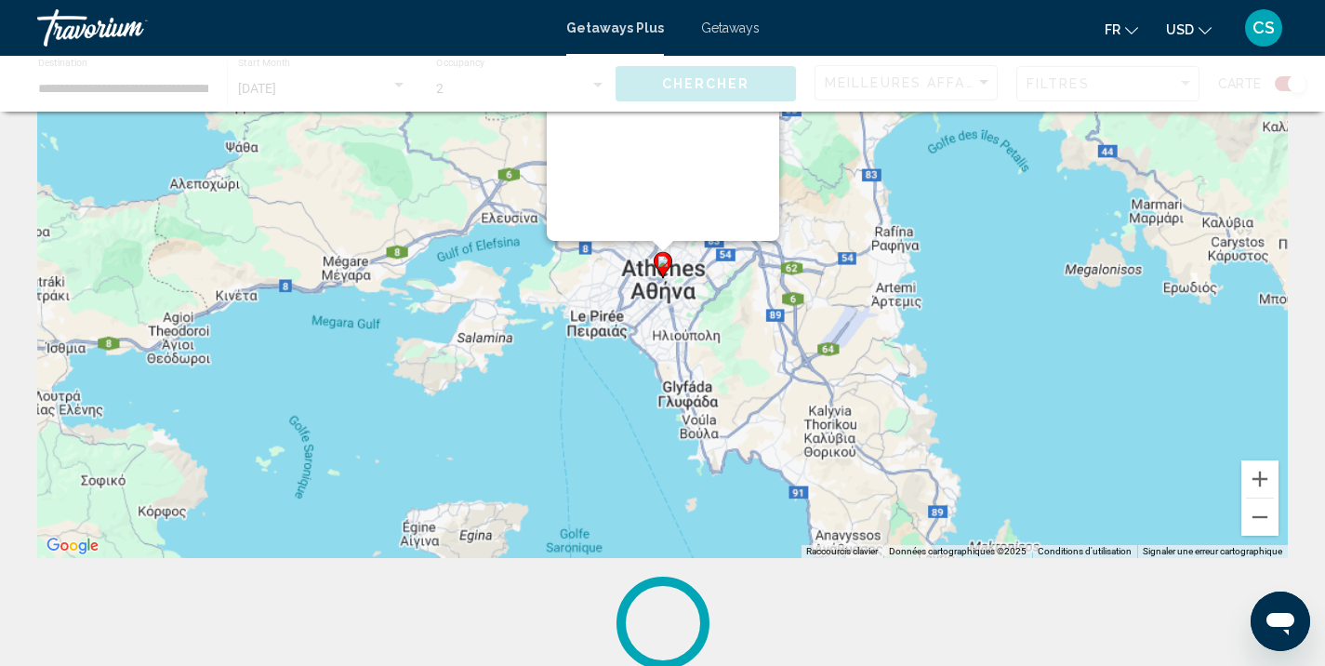
scroll to position [0, 0]
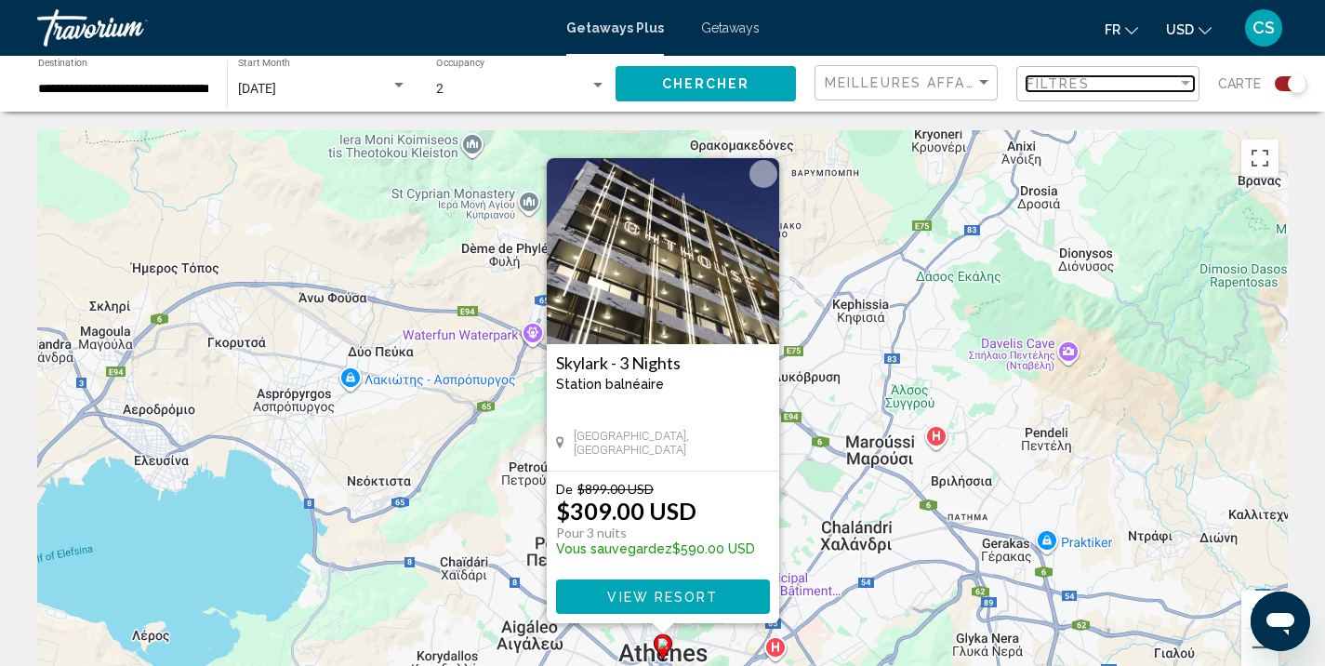
click at [1054, 80] on span "Filtres" at bounding box center [1057, 83] width 63 height 15
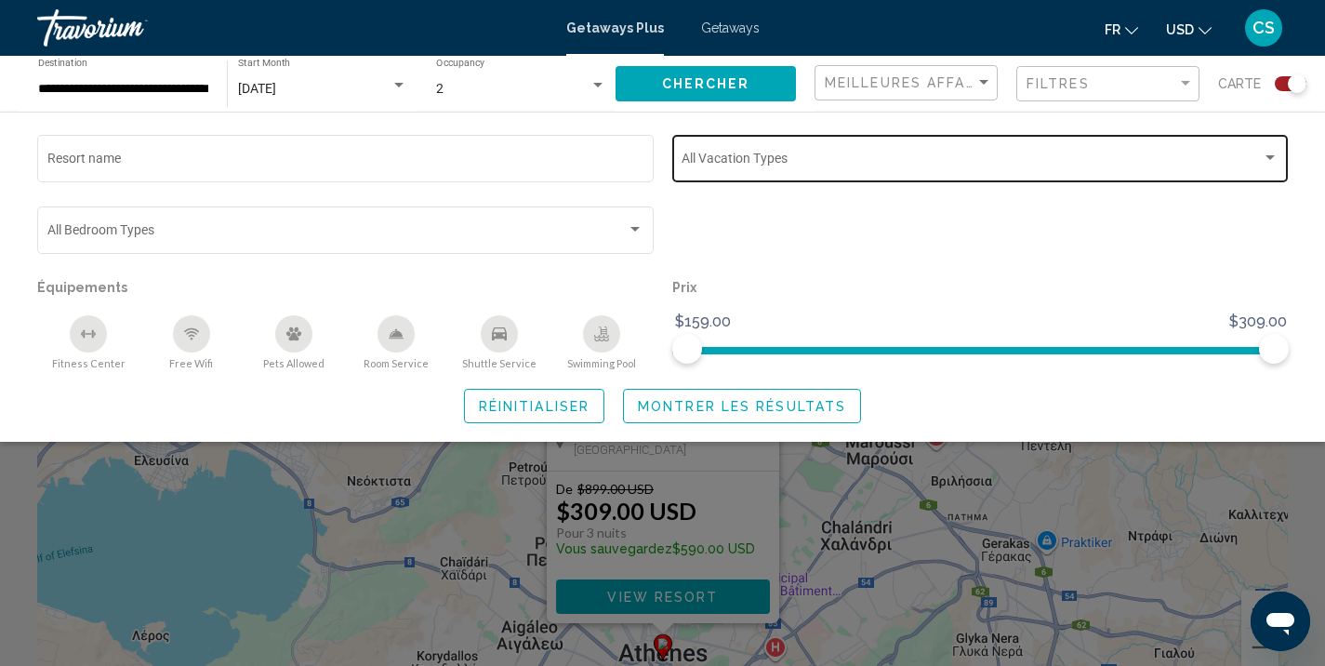
click at [771, 136] on div "Vacation Types All Vacation Types" at bounding box center [980, 156] width 597 height 51
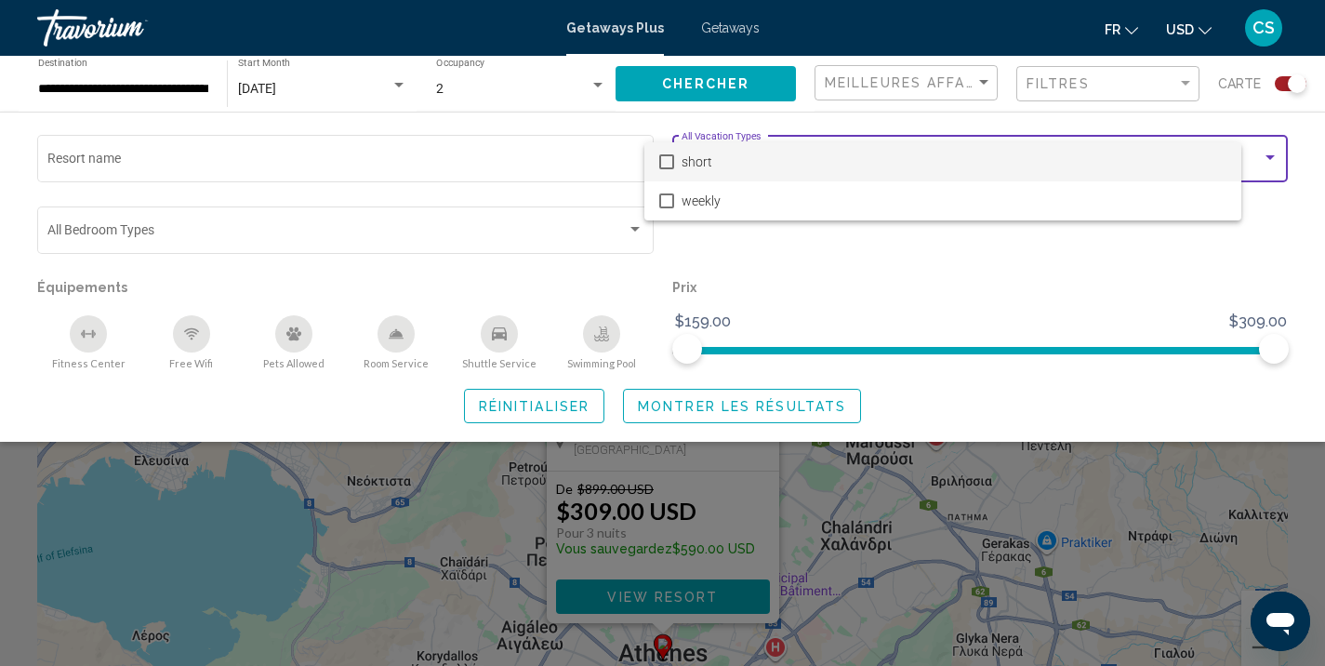
click at [771, 136] on div at bounding box center [662, 333] width 1325 height 666
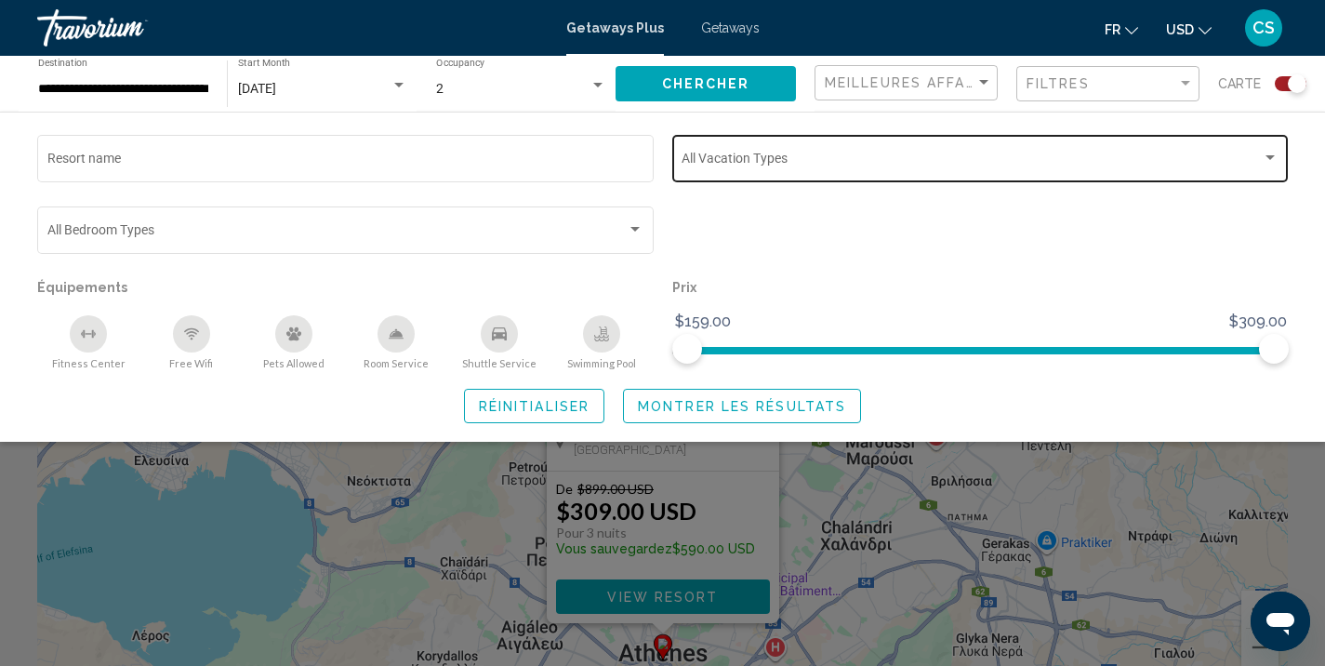
click at [770, 148] on div "Vacation Types All Vacation Types" at bounding box center [980, 156] width 597 height 51
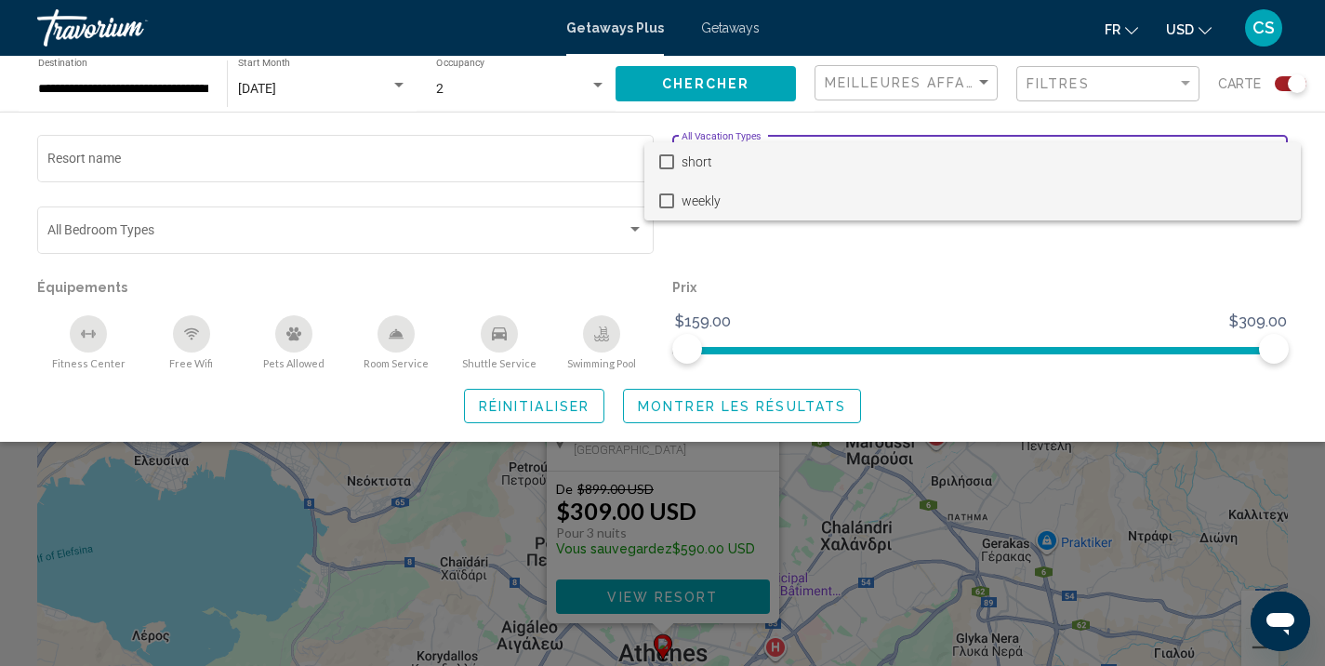
click at [704, 199] on span "weekly" at bounding box center [984, 200] width 604 height 39
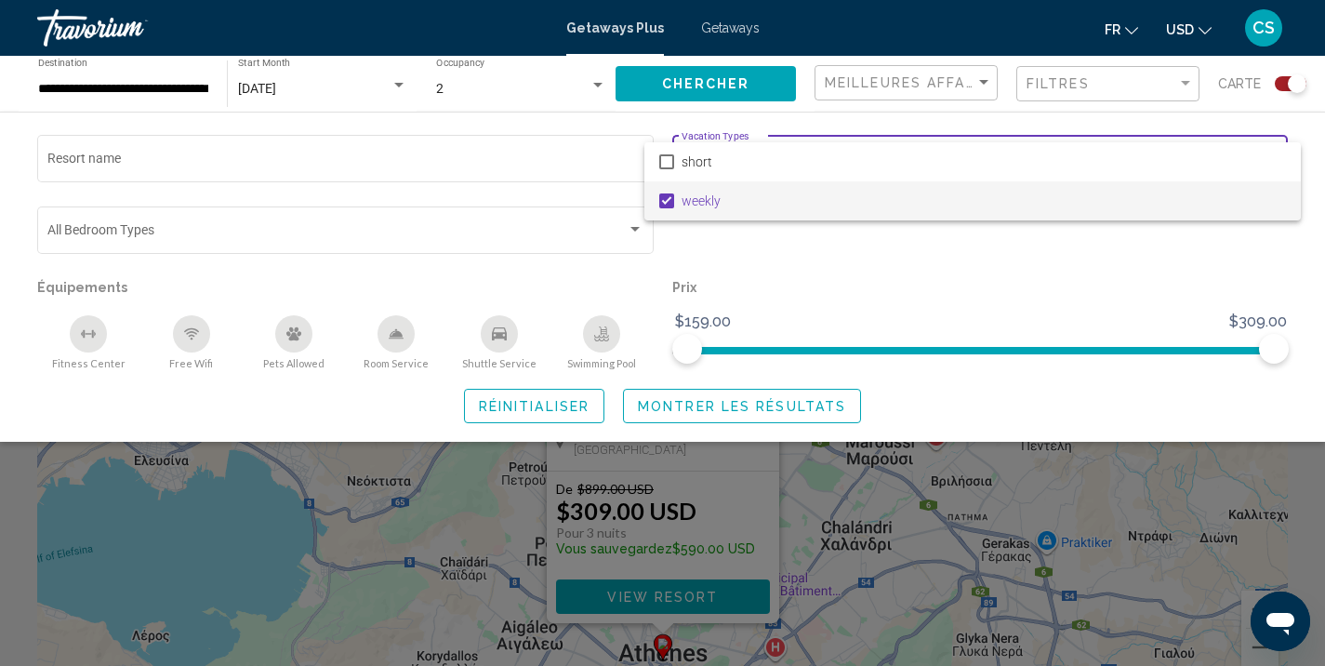
click at [705, 402] on div at bounding box center [662, 333] width 1325 height 666
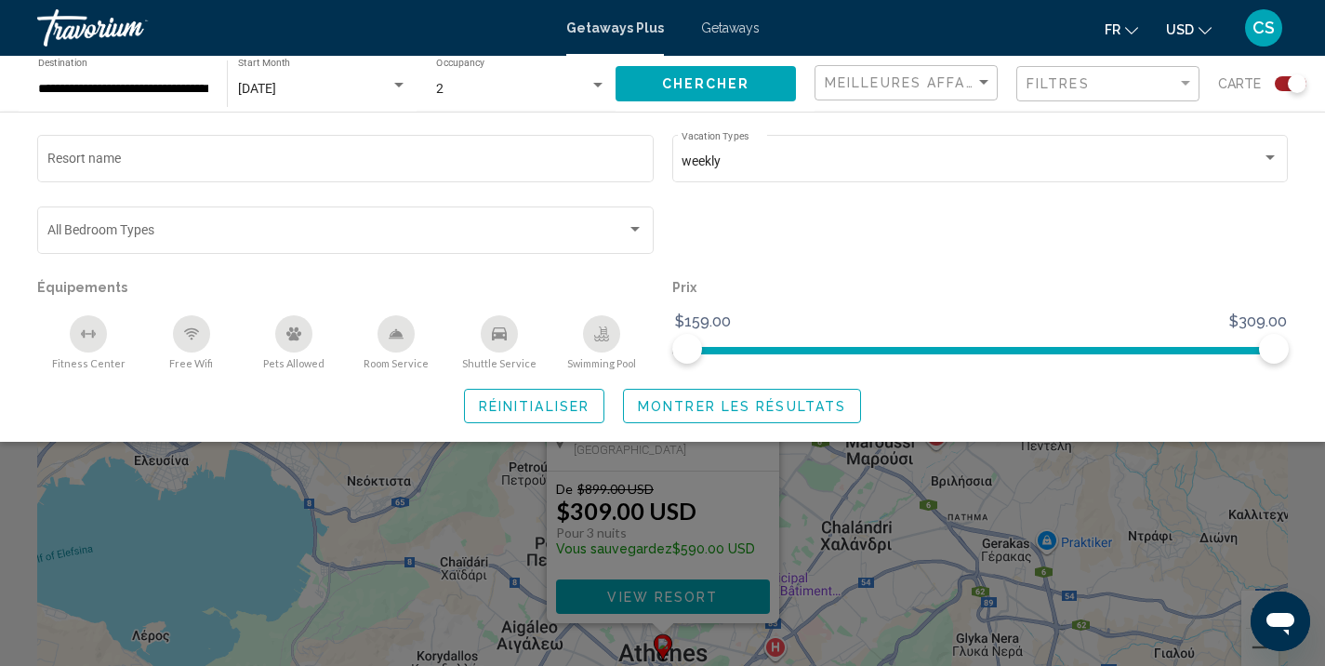
click at [706, 418] on button "Montrer les résultats" at bounding box center [742, 406] width 238 height 34
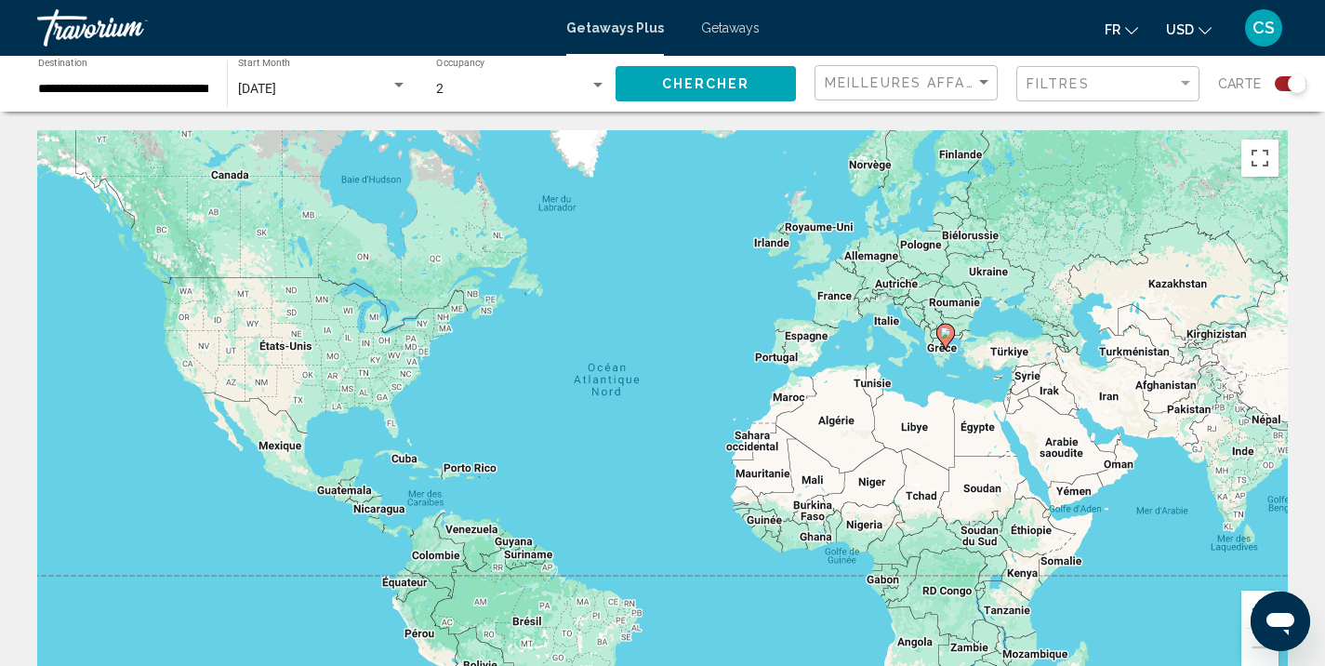
click at [122, 87] on input "**********" at bounding box center [123, 89] width 170 height 15
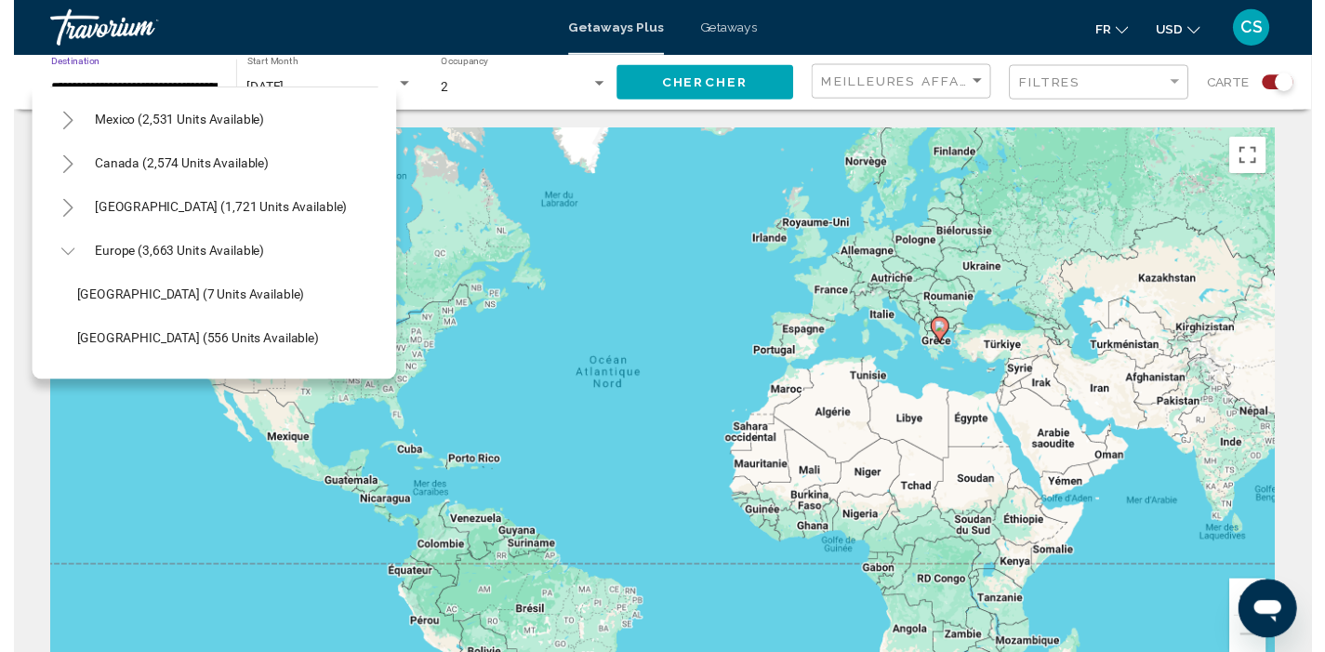
scroll to position [88, 4]
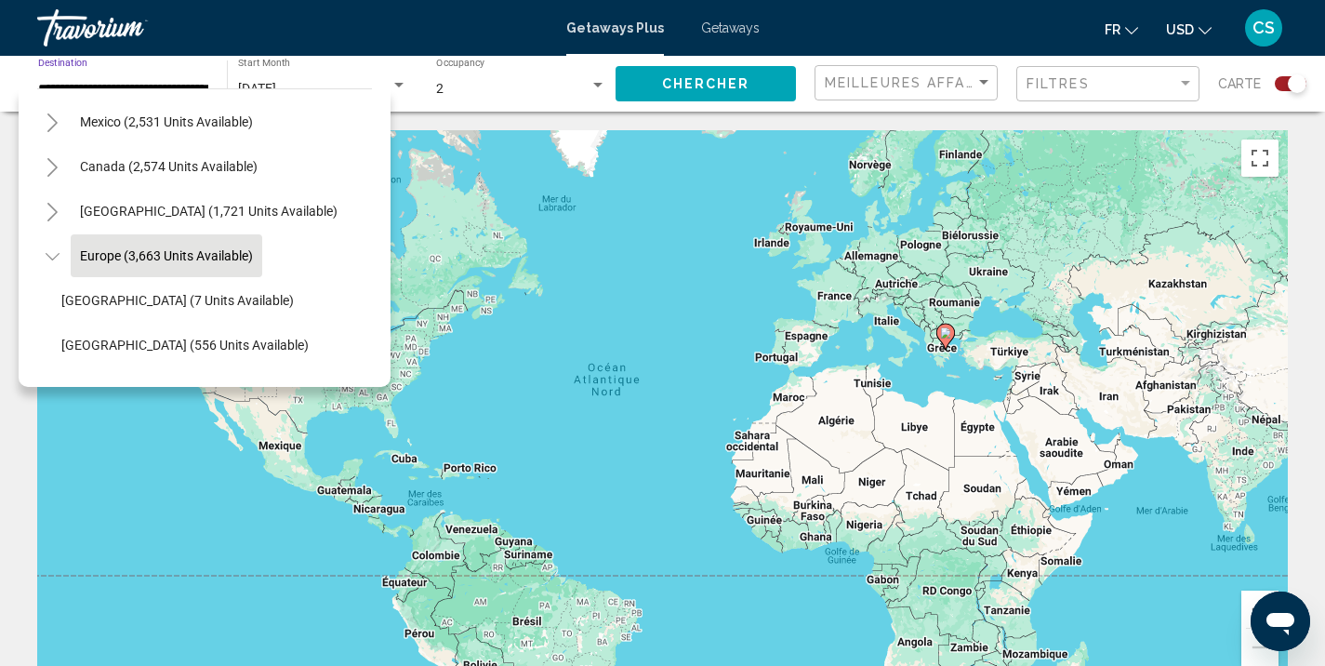
click at [122, 252] on span "Europe (3,663 units available)" at bounding box center [166, 255] width 173 height 15
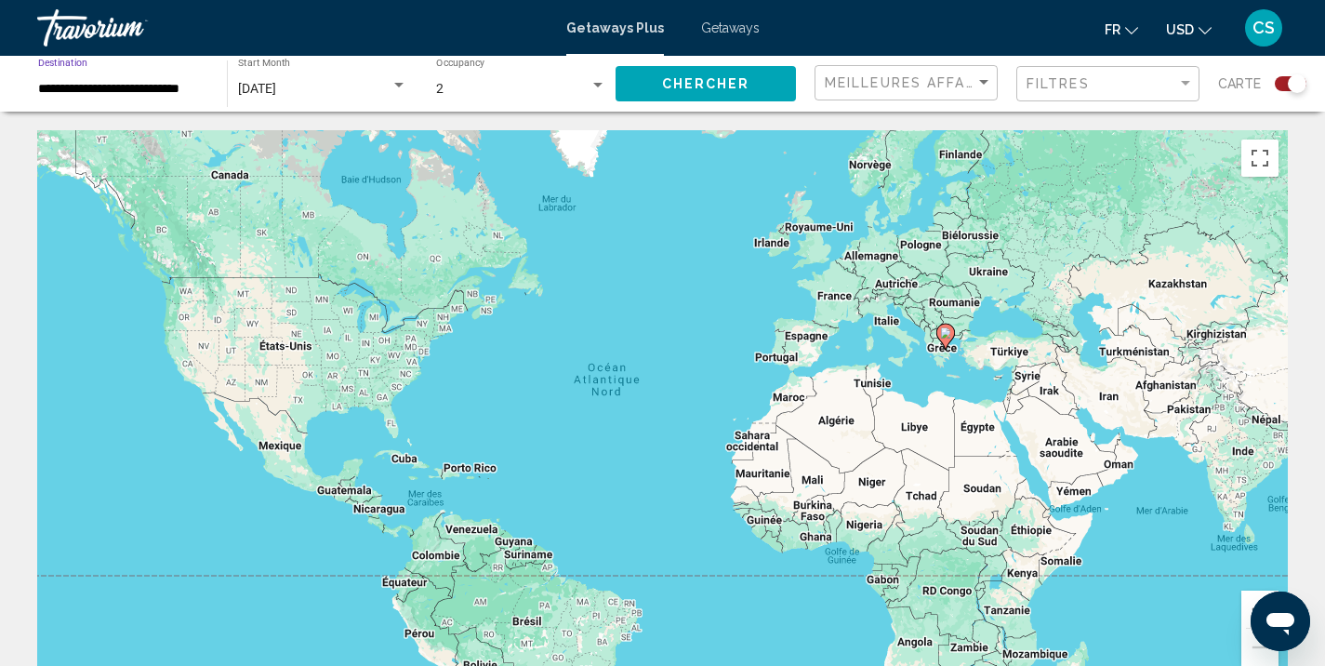
click at [694, 73] on button "Chercher" at bounding box center [706, 83] width 180 height 34
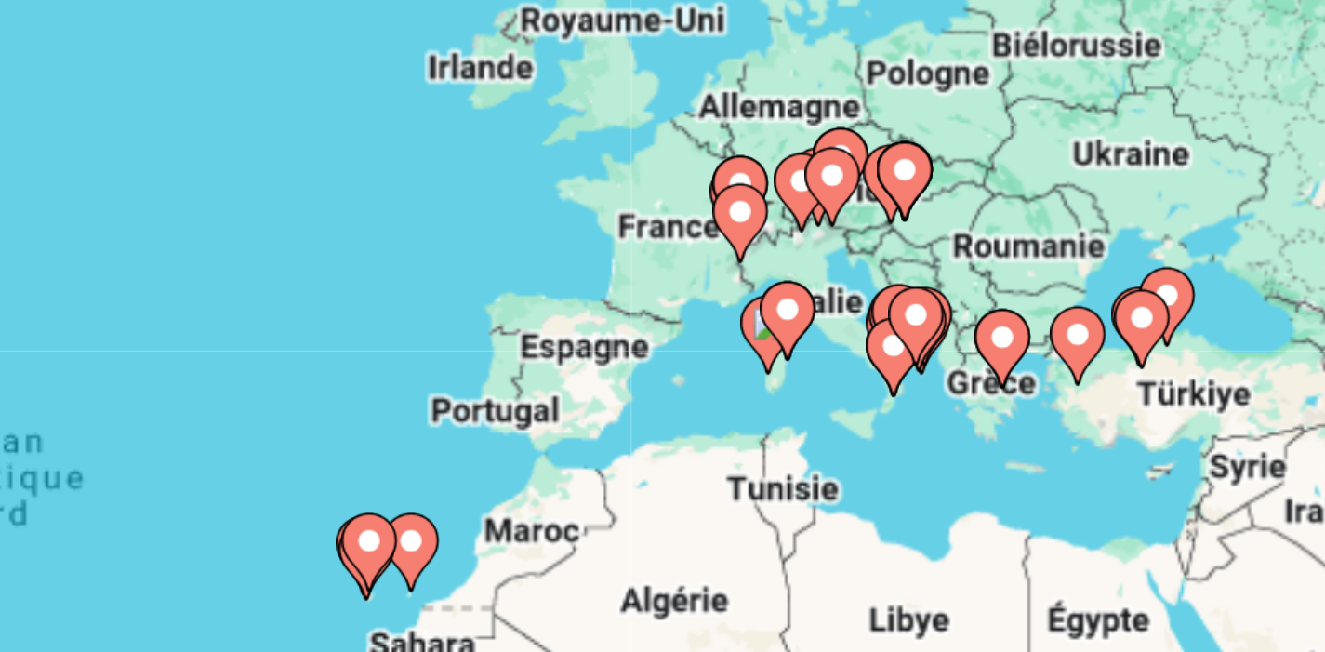
click at [907, 315] on gmp-advanced-marker "Main content" at bounding box center [916, 329] width 19 height 28
type input "**********"
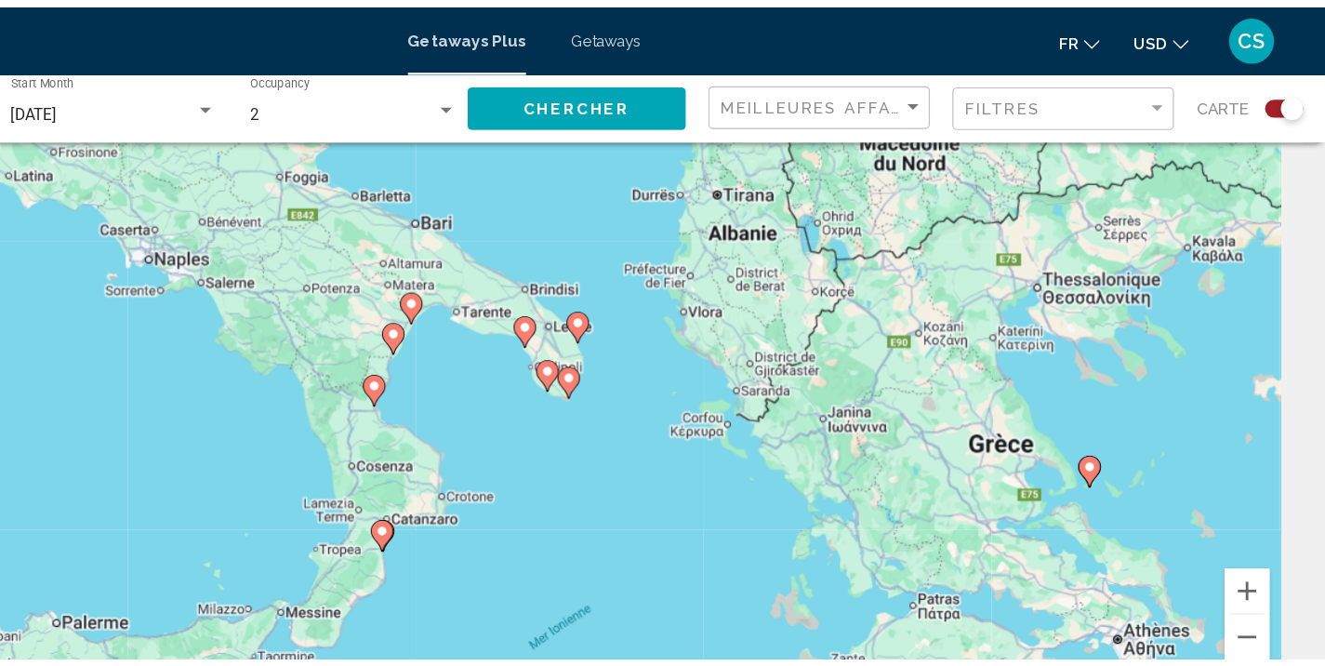
scroll to position [44, 0]
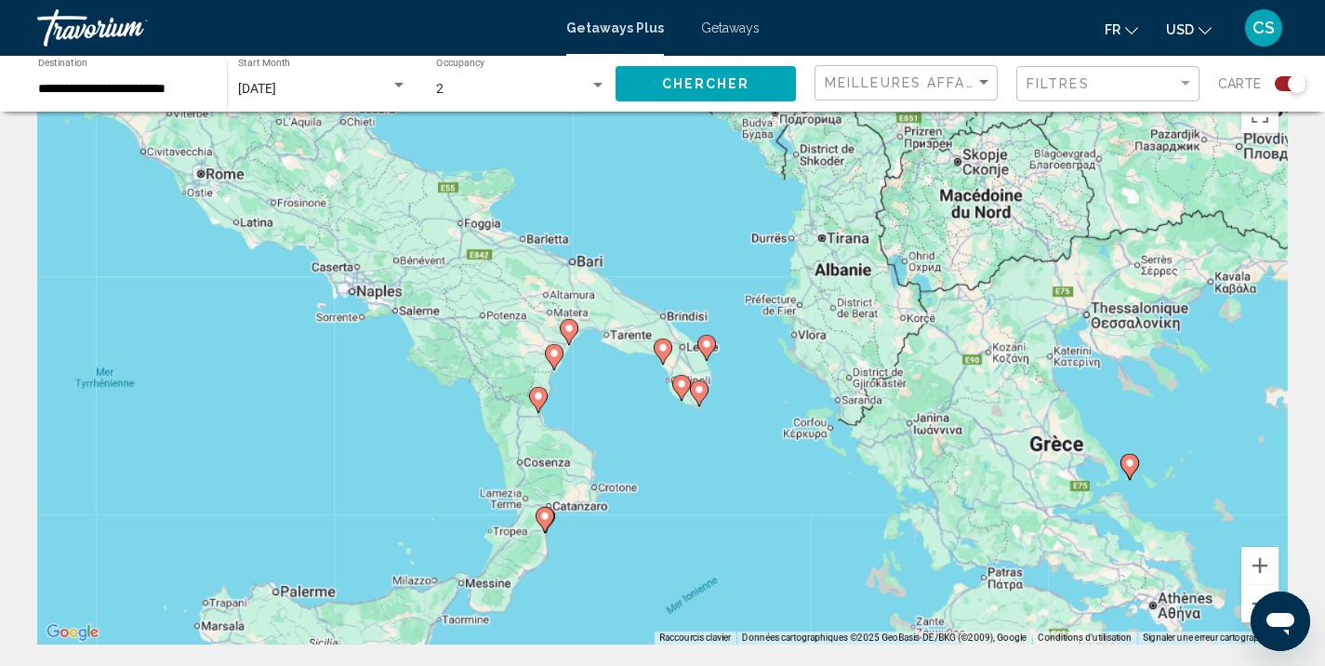
click at [543, 519] on image "Main content" at bounding box center [544, 515] width 11 height 11
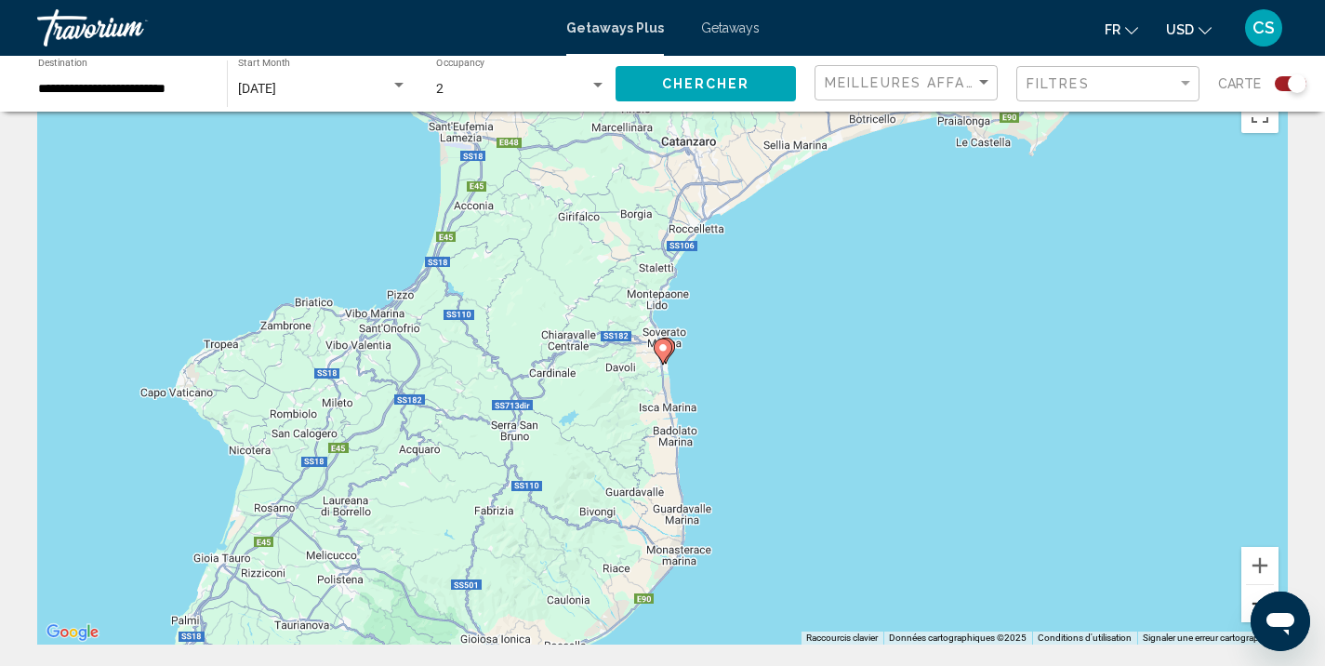
click at [1251, 590] on button "Zoom arrière" at bounding box center [1259, 603] width 37 height 37
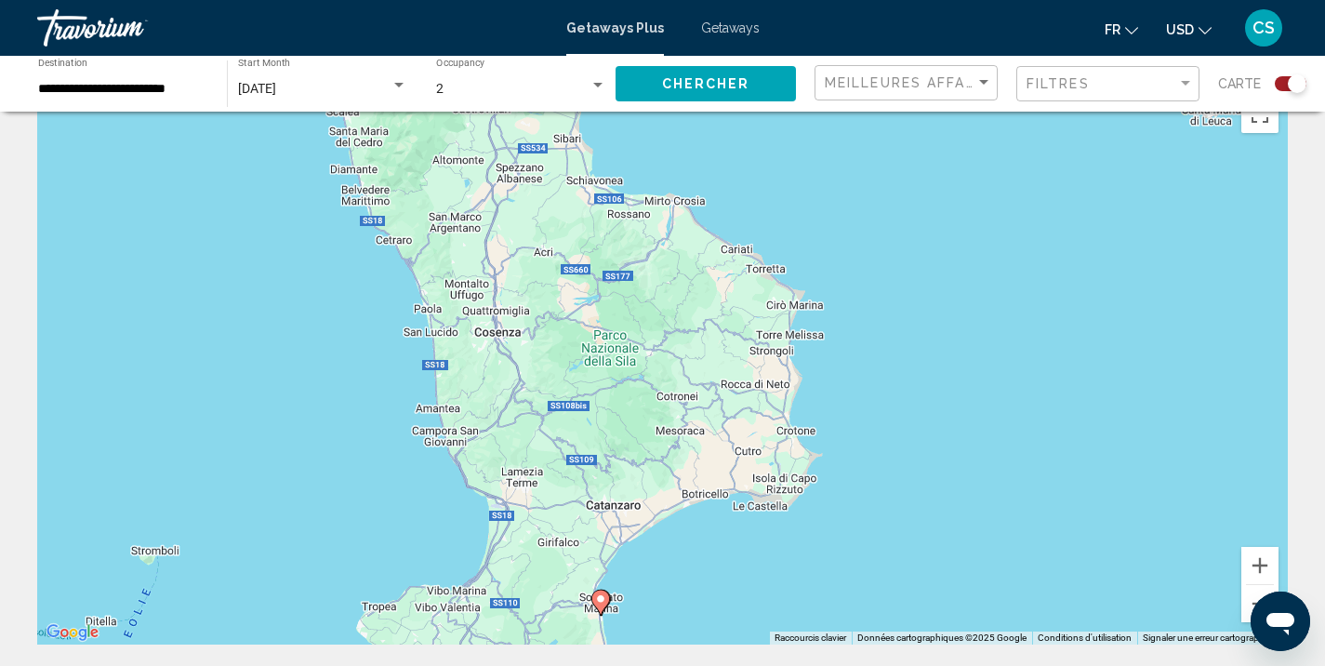
drag, startPoint x: 970, startPoint y: 420, endPoint x: 907, endPoint y: 673, distance: 260.5
click at [907, 622] on html "**********" at bounding box center [662, 289] width 1325 height 666
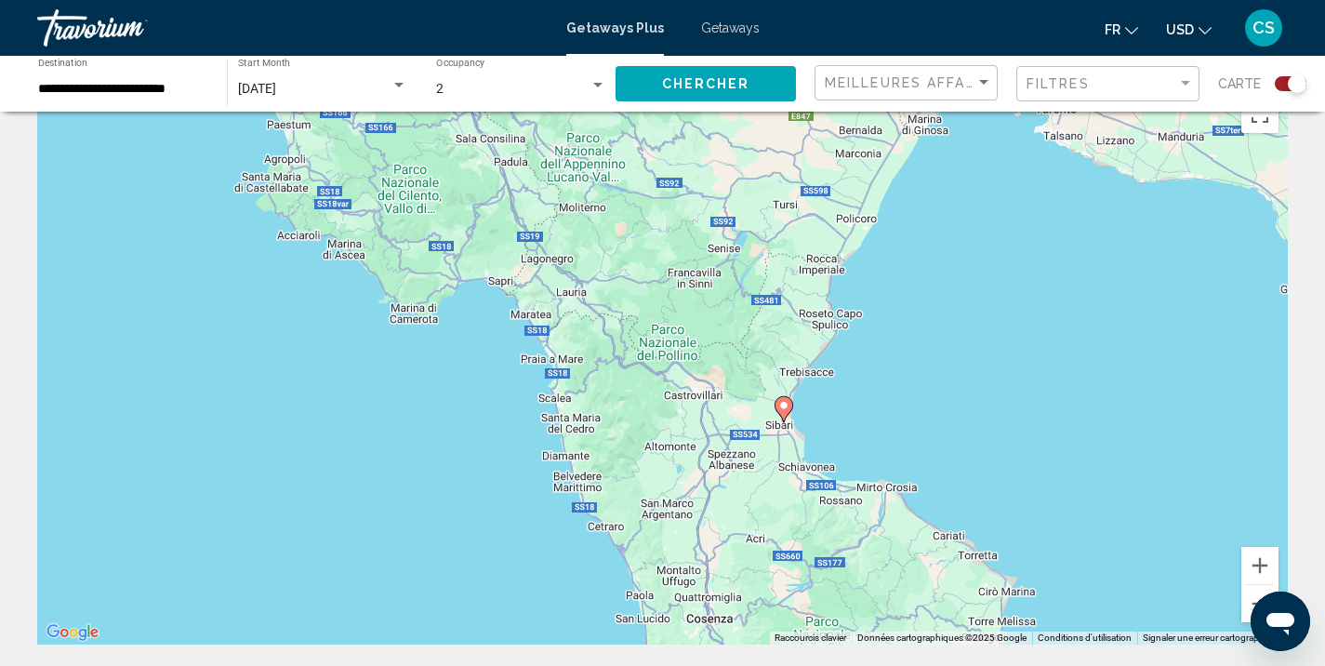
drag, startPoint x: 709, startPoint y: 428, endPoint x: 920, endPoint y: 713, distance: 355.0
click at [920, 622] on html "**********" at bounding box center [662, 289] width 1325 height 666
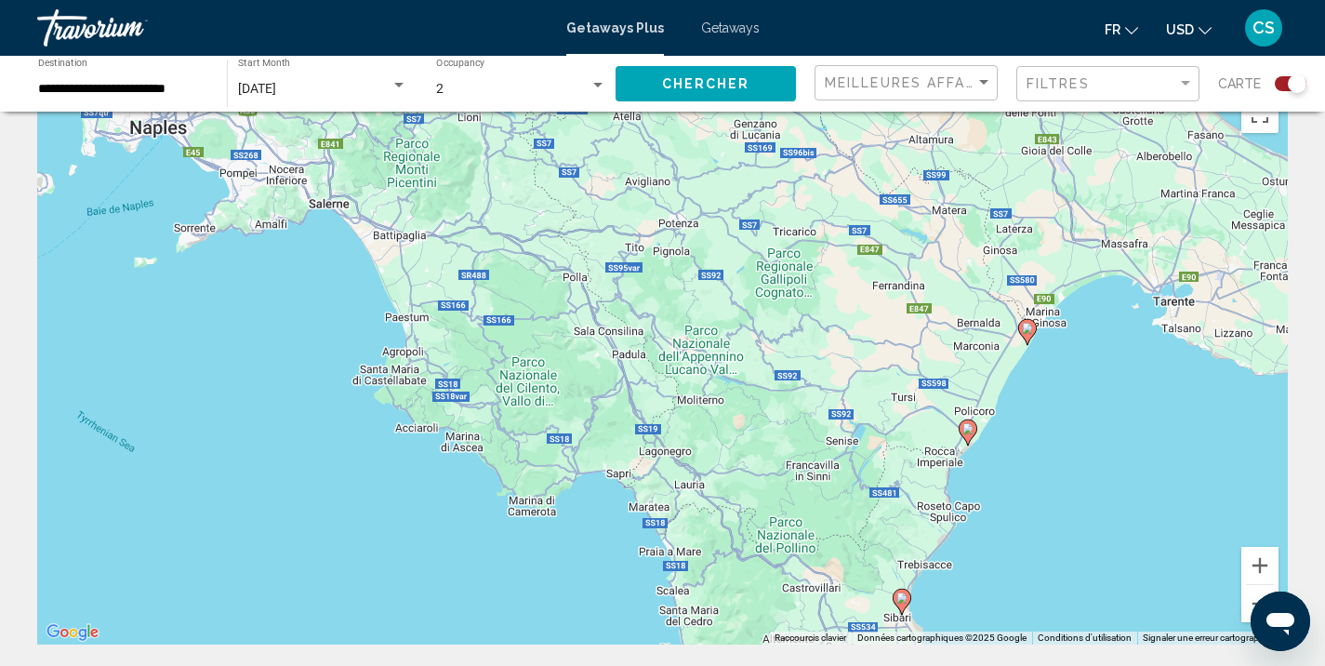
drag, startPoint x: 763, startPoint y: 436, endPoint x: 884, endPoint y: 631, distance: 229.6
click at [884, 631] on div "Pour naviguer, appuyez sur les touches fléchées. Pour activer le glissement ave…" at bounding box center [662, 365] width 1251 height 558
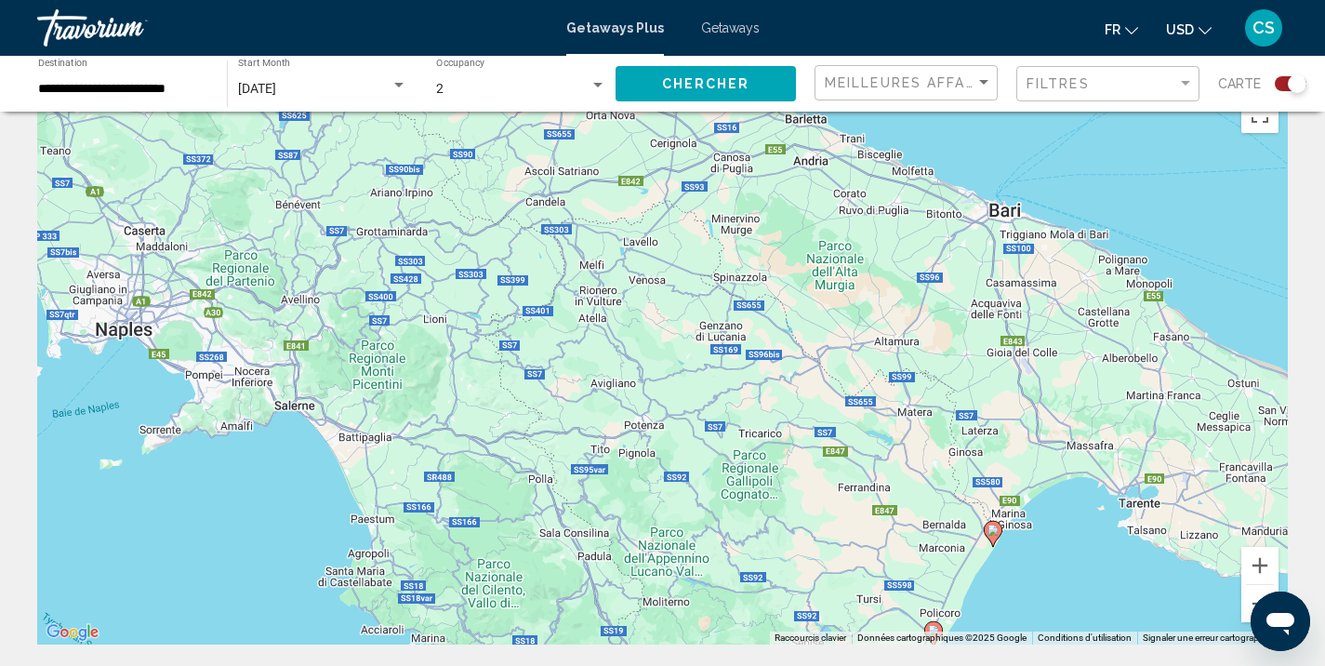
drag, startPoint x: 859, startPoint y: 431, endPoint x: 904, endPoint y: 642, distance: 215.7
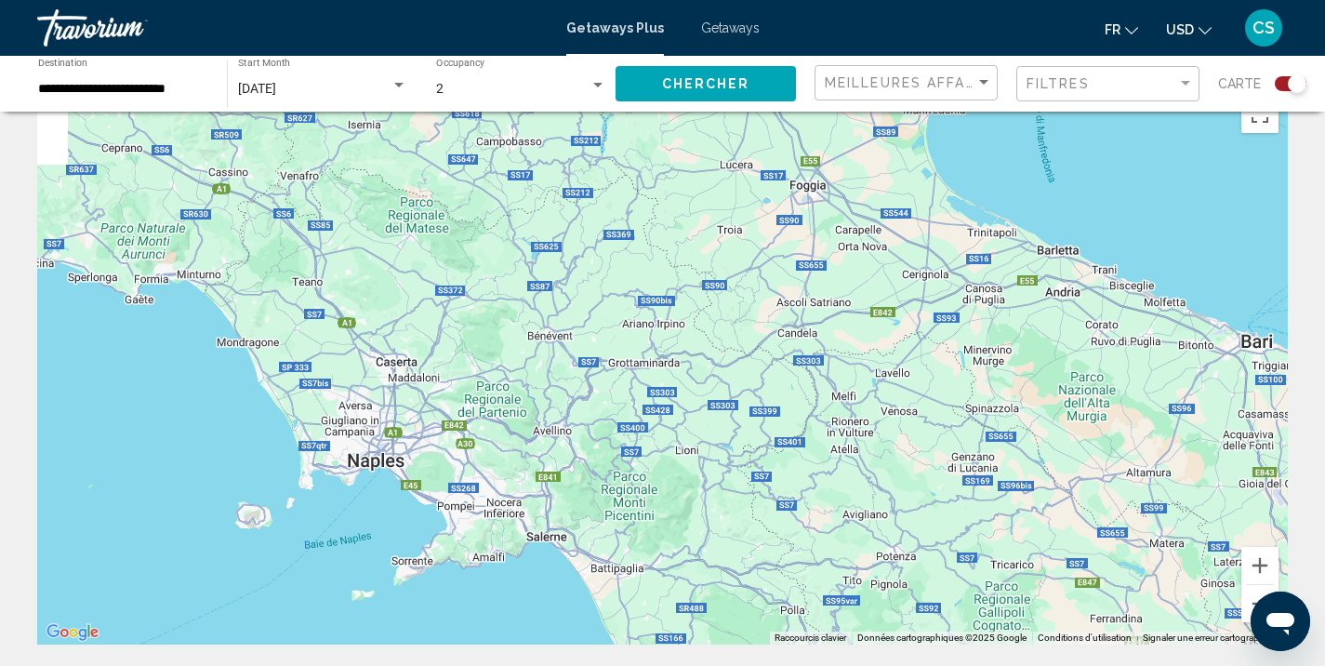
drag, startPoint x: 657, startPoint y: 317, endPoint x: 817, endPoint y: 445, distance: 205.0
click at [817, 445] on div "Pour naviguer, appuyez sur les touches fléchées. Pour activer le glissement ave…" at bounding box center [662, 365] width 1251 height 558
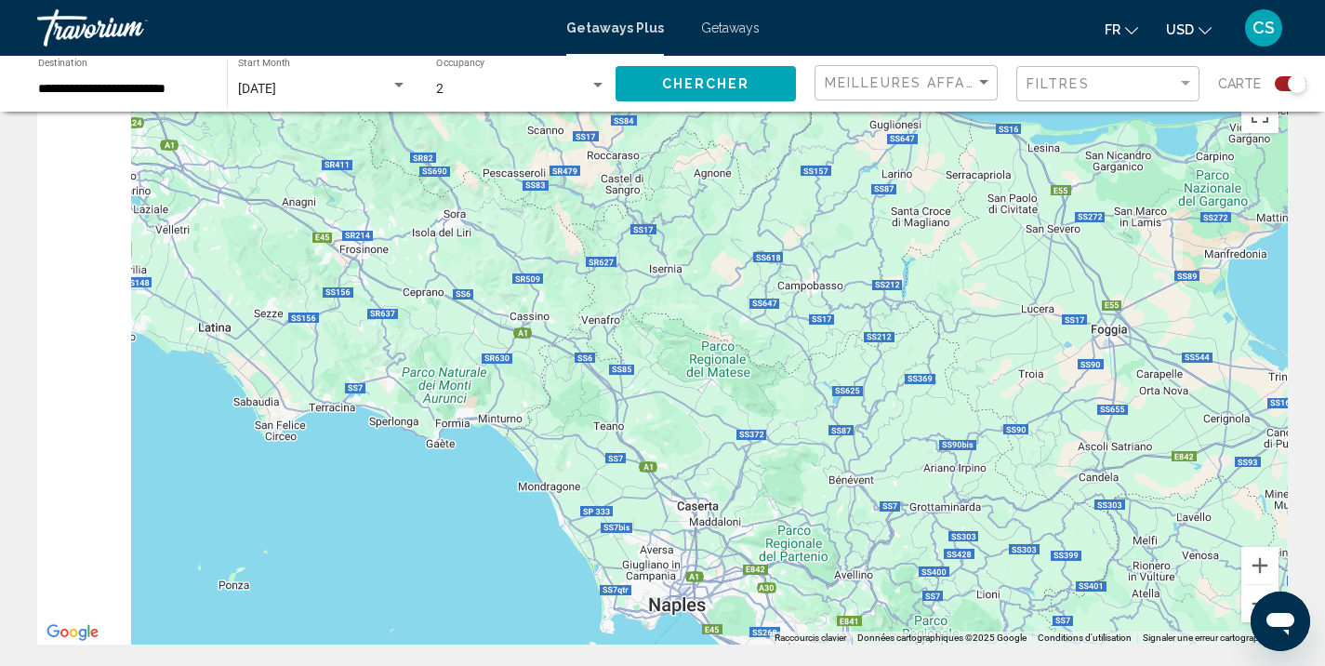
drag, startPoint x: 584, startPoint y: 273, endPoint x: 884, endPoint y: 417, distance: 332.7
click at [884, 417] on div "Pour naviguer, appuyez sur les touches fléchées. Pour activer le glissement ave…" at bounding box center [662, 365] width 1251 height 558
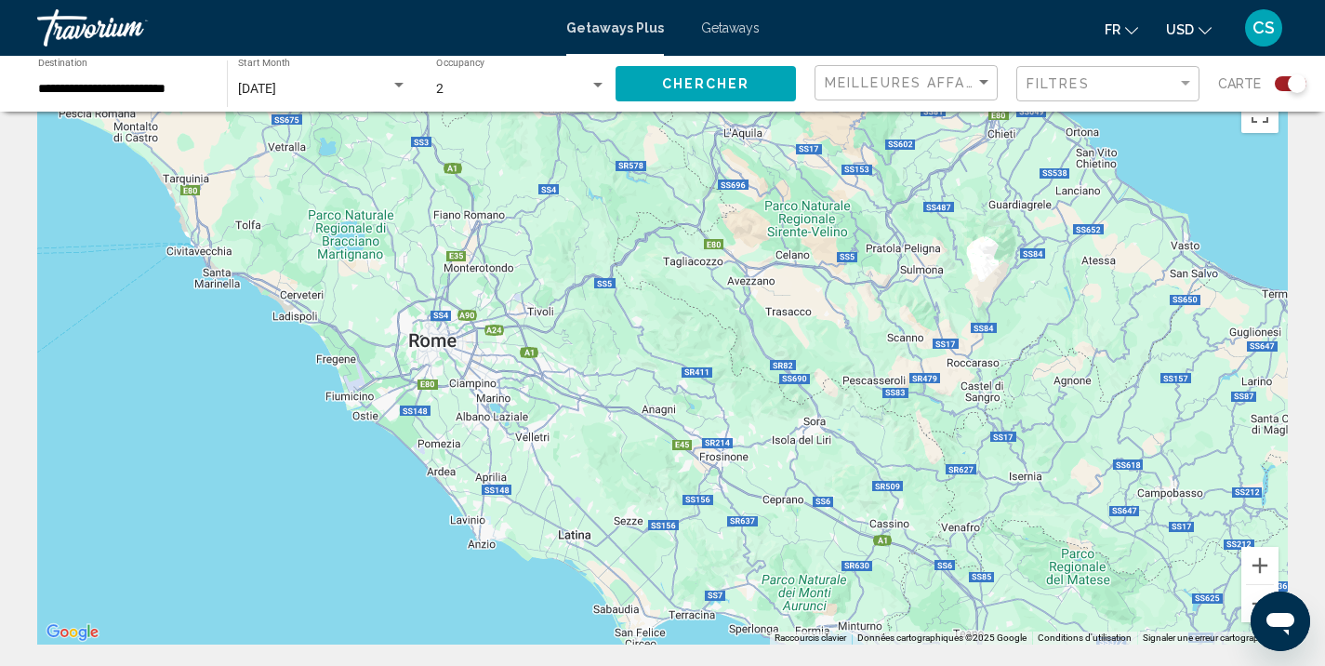
drag, startPoint x: 768, startPoint y: 298, endPoint x: 1047, endPoint y: 452, distance: 318.8
click at [1047, 452] on div "Pour naviguer, appuyez sur les touches fléchées." at bounding box center [662, 365] width 1251 height 558
click at [1250, 601] on button "Zoom arrière" at bounding box center [1259, 603] width 37 height 37
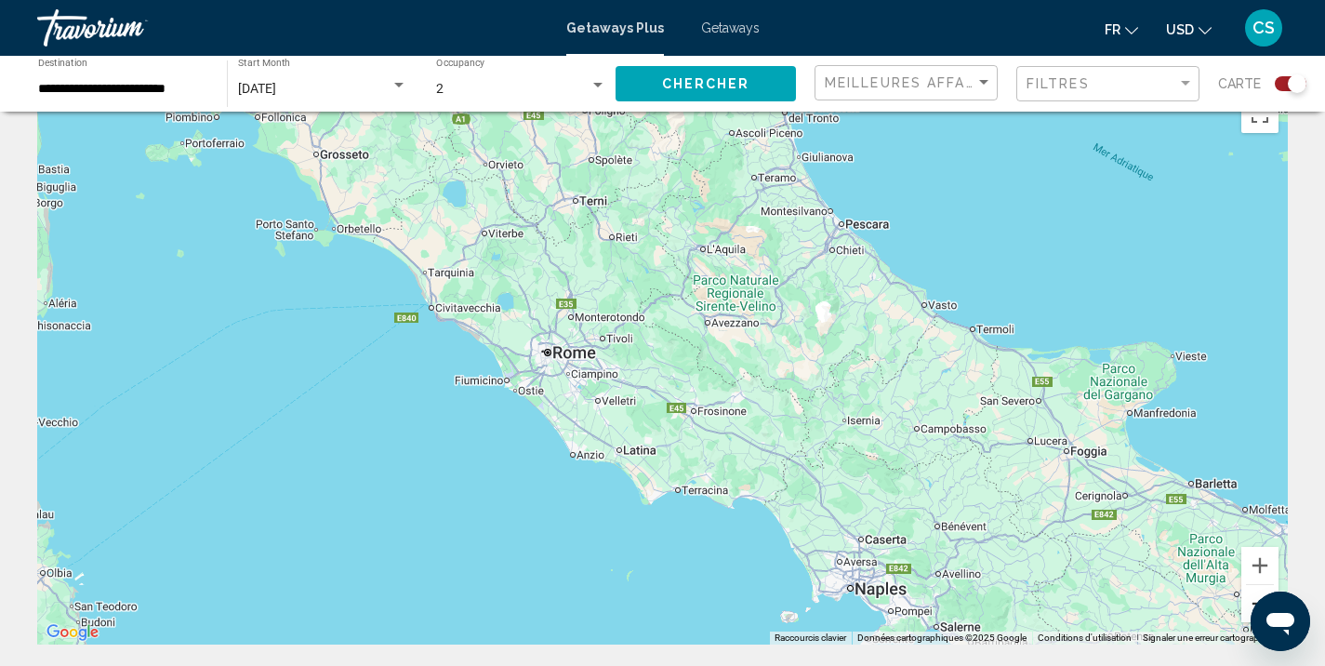
click at [1248, 597] on button "Zoom arrière" at bounding box center [1259, 603] width 37 height 37
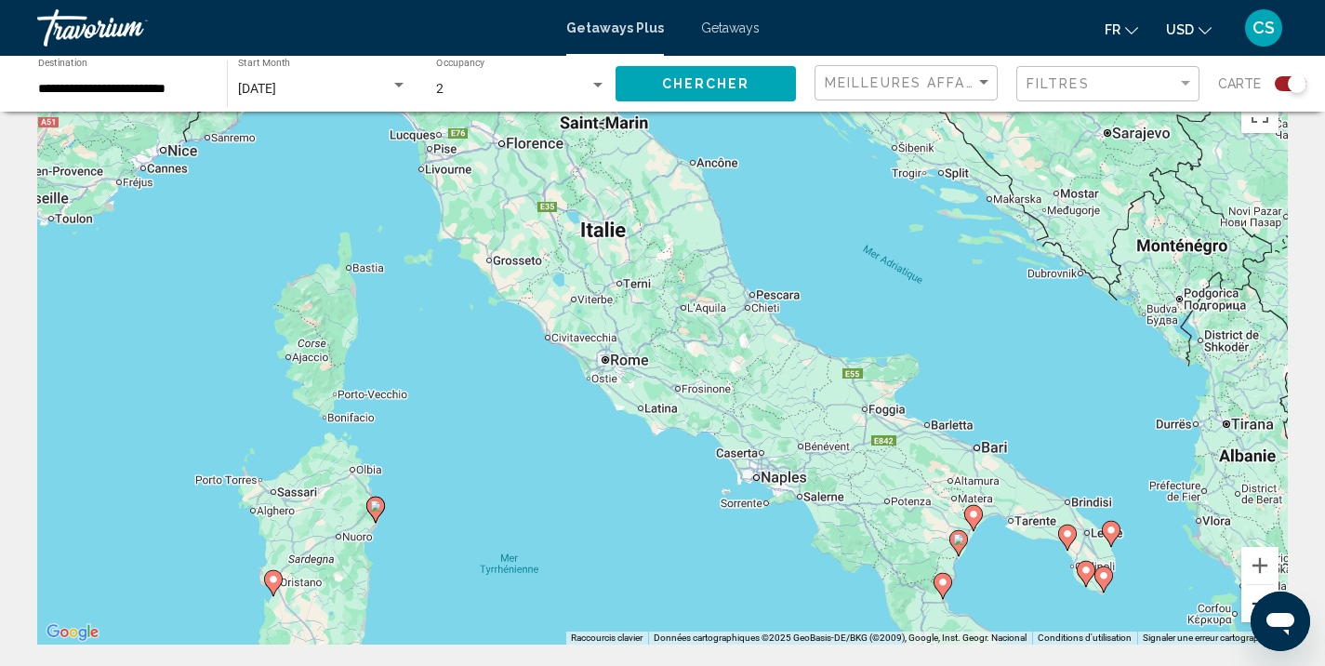
click at [1248, 597] on button "Zoom arrière" at bounding box center [1259, 603] width 37 height 37
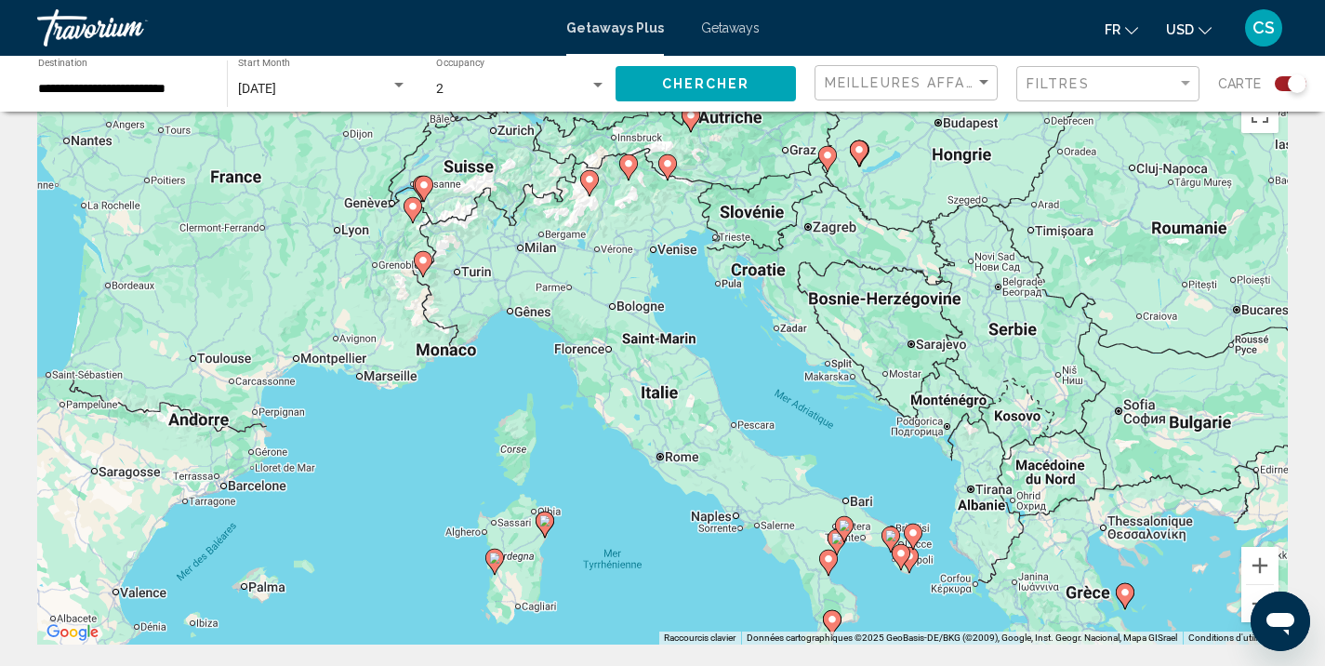
drag, startPoint x: 737, startPoint y: 354, endPoint x: 764, endPoint y: 451, distance: 100.4
click at [764, 451] on div "Pour naviguer, appuyez sur les touches fléchées. Pour activer le glissement ave…" at bounding box center [662, 365] width 1251 height 558
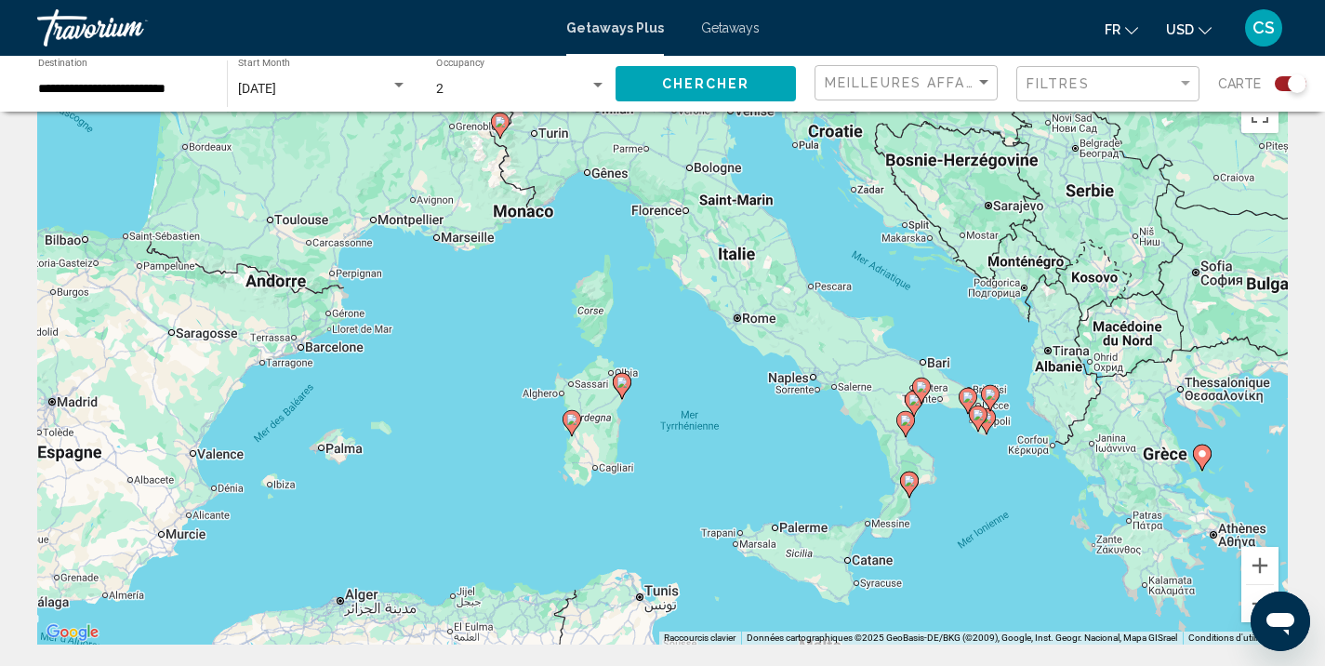
drag, startPoint x: 584, startPoint y: 484, endPoint x: 662, endPoint y: 345, distance: 159.8
click at [662, 343] on div "Pour naviguer, appuyez sur les touches fléchées. Pour activer le glissement ave…" at bounding box center [662, 365] width 1251 height 558
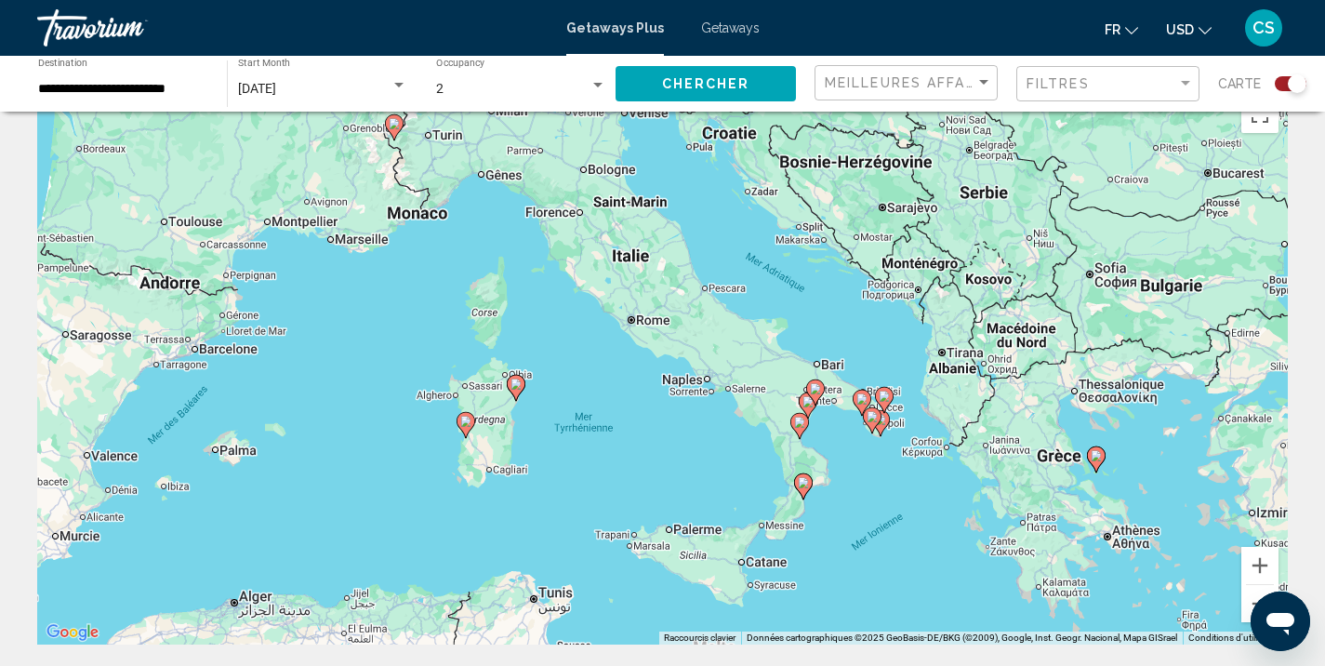
drag, startPoint x: 916, startPoint y: 455, endPoint x: 806, endPoint y: 457, distance: 109.7
click at [806, 457] on div "Pour naviguer, appuyez sur les touches fléchées. Pour activer le glissement ave…" at bounding box center [662, 365] width 1251 height 558
click at [527, 384] on div "Pour naviguer, appuyez sur les touches fléchées. Pour activer le glissement ave…" at bounding box center [662, 365] width 1251 height 558
click at [518, 386] on image "Main content" at bounding box center [515, 383] width 11 height 11
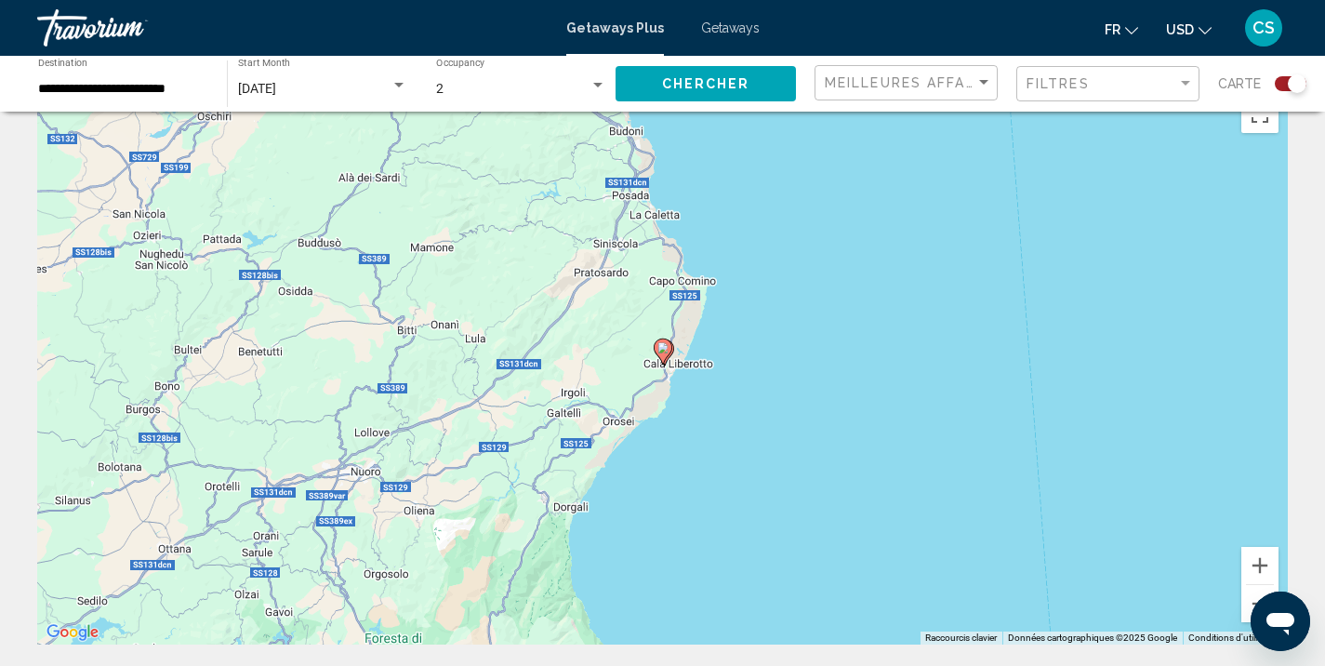
click at [668, 348] on image "Main content" at bounding box center [662, 347] width 11 height 11
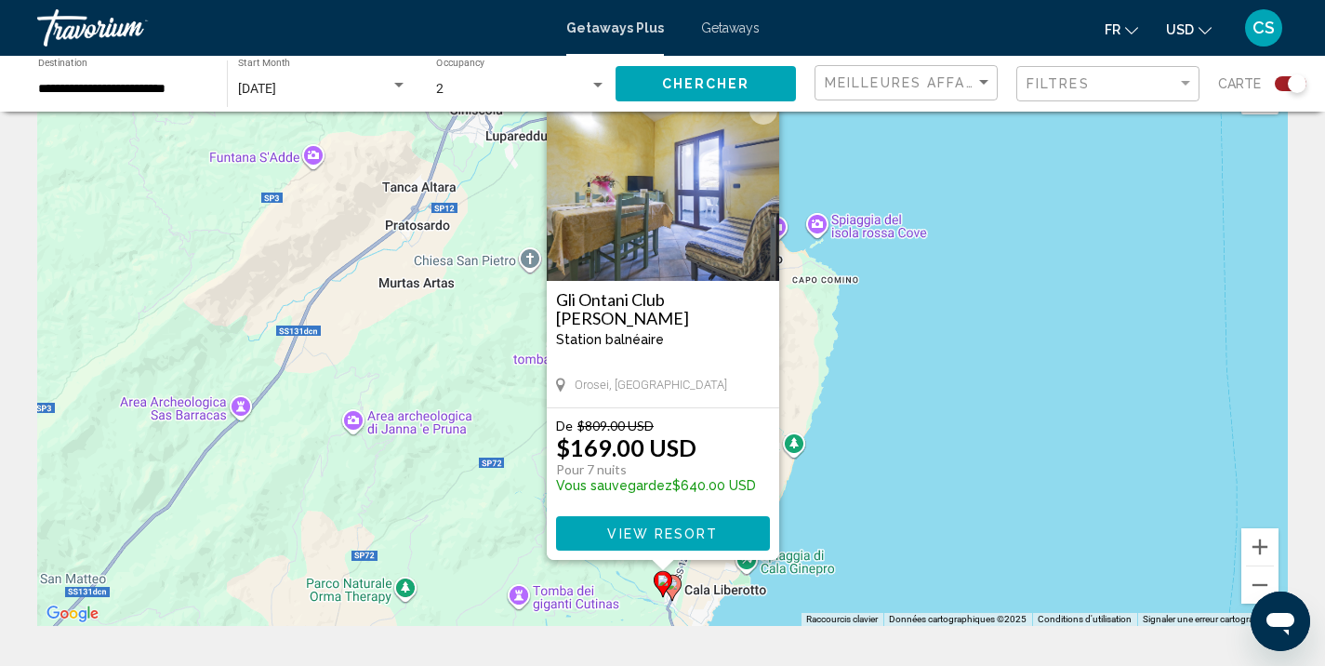
scroll to position [60, 0]
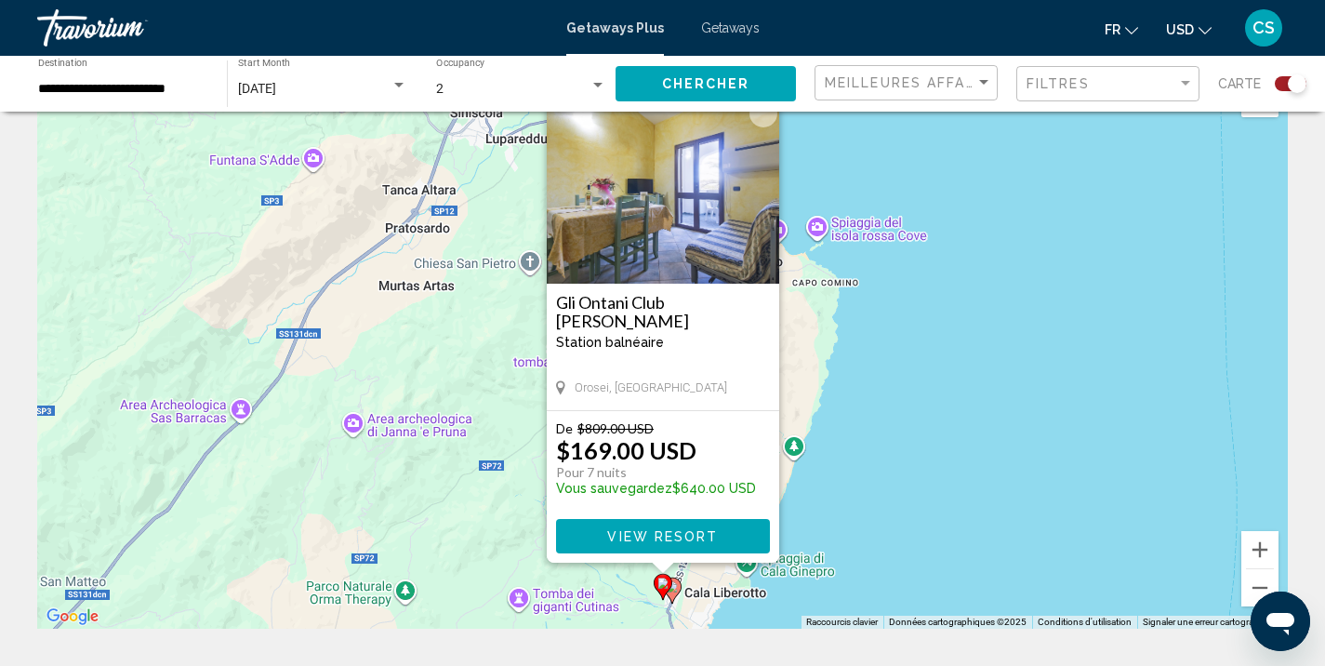
click at [683, 593] on div "Pour activer le glissement avec le clavier, appuyez sur Alt+Entrée. Une fois ce…" at bounding box center [662, 350] width 1251 height 558
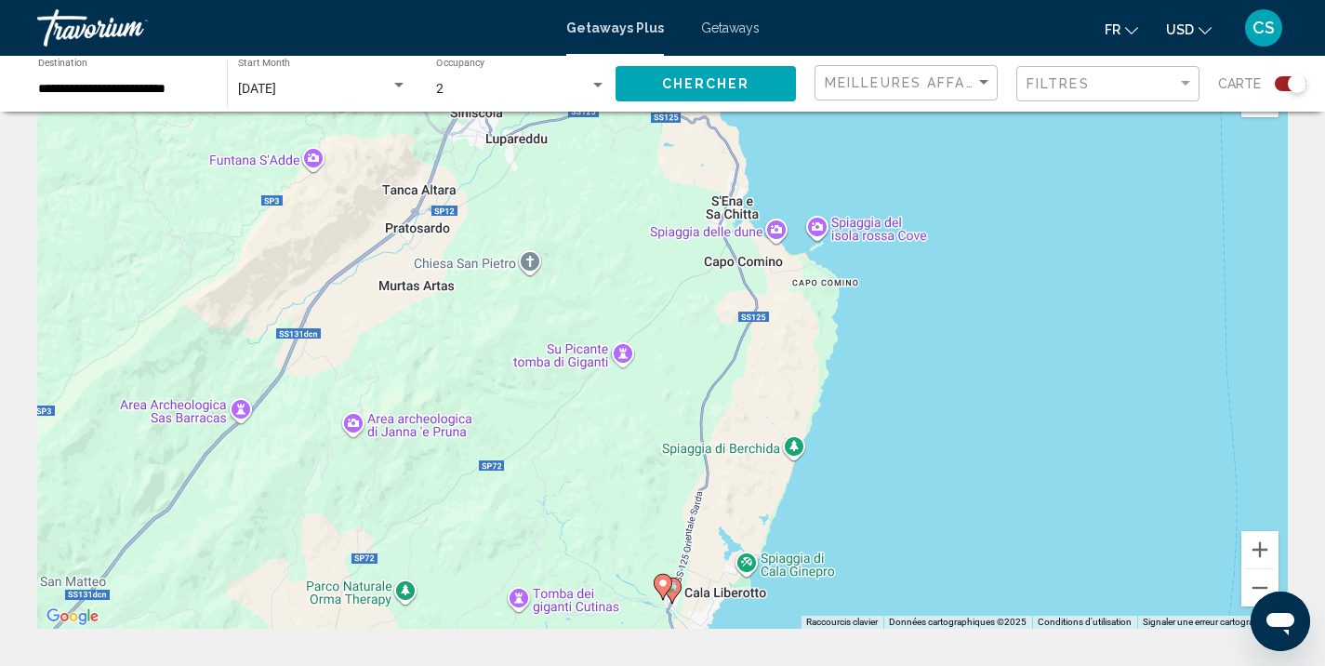
click at [677, 594] on icon "Main content" at bounding box center [672, 590] width 19 height 26
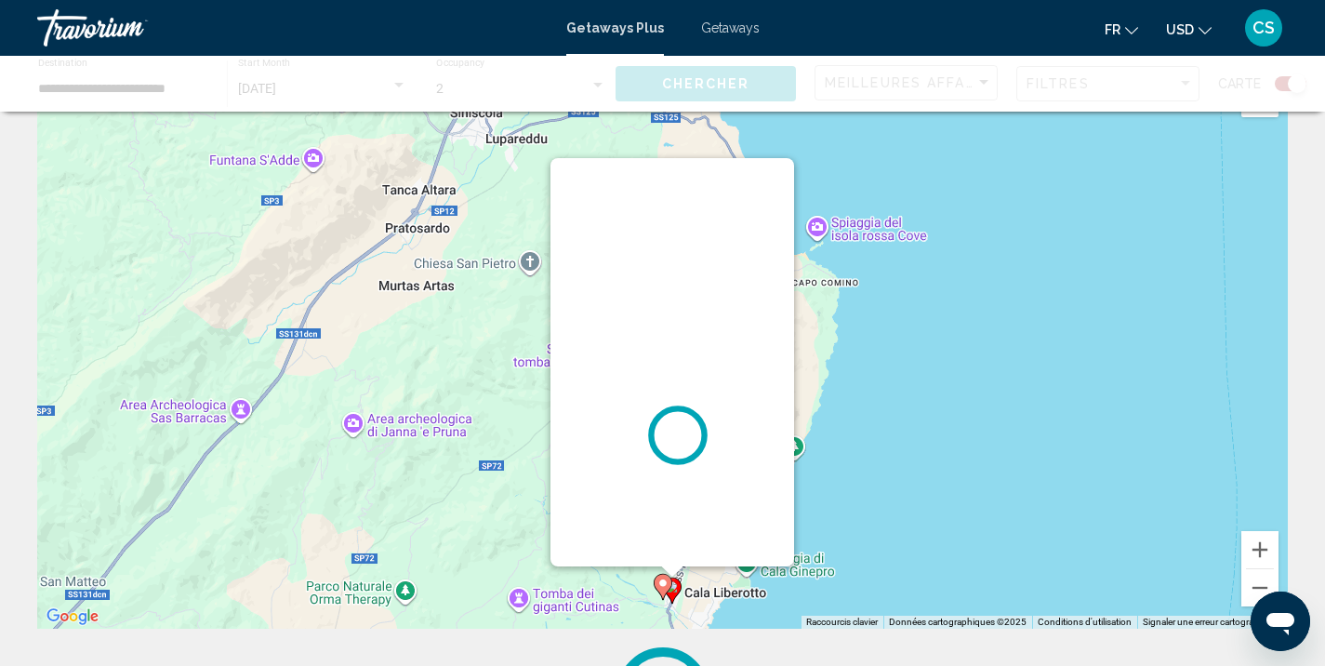
scroll to position [0, 0]
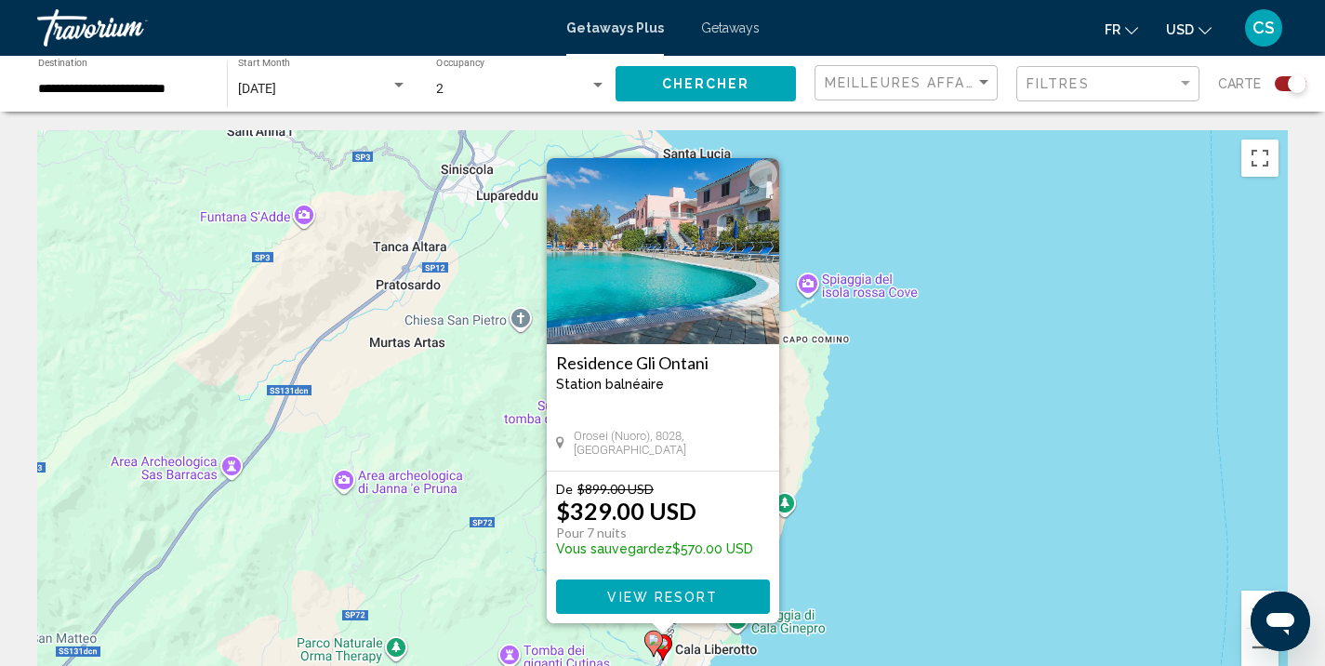
click at [657, 641] on image "Main content" at bounding box center [653, 639] width 11 height 11
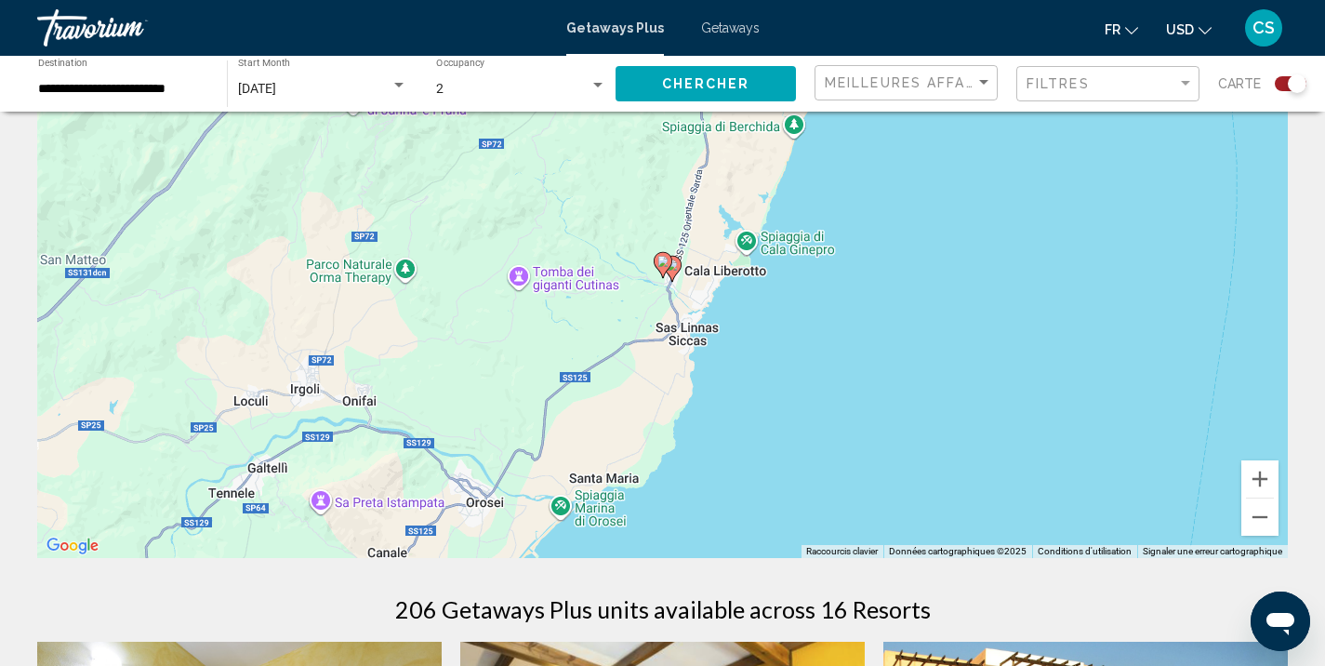
click at [665, 265] on image "Main content" at bounding box center [662, 261] width 11 height 11
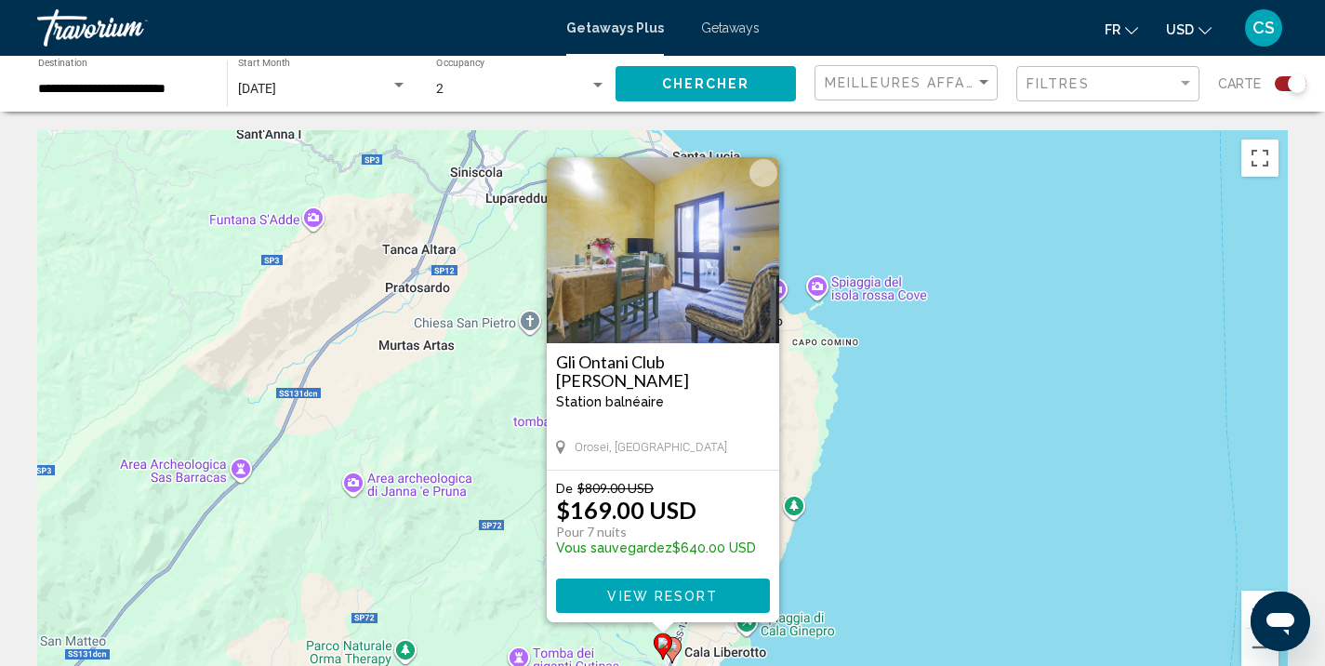
click at [1003, 494] on div "Pour activer le glissement avec le clavier, appuyez sur Alt+Entrée. Une fois ce…" at bounding box center [662, 409] width 1251 height 558
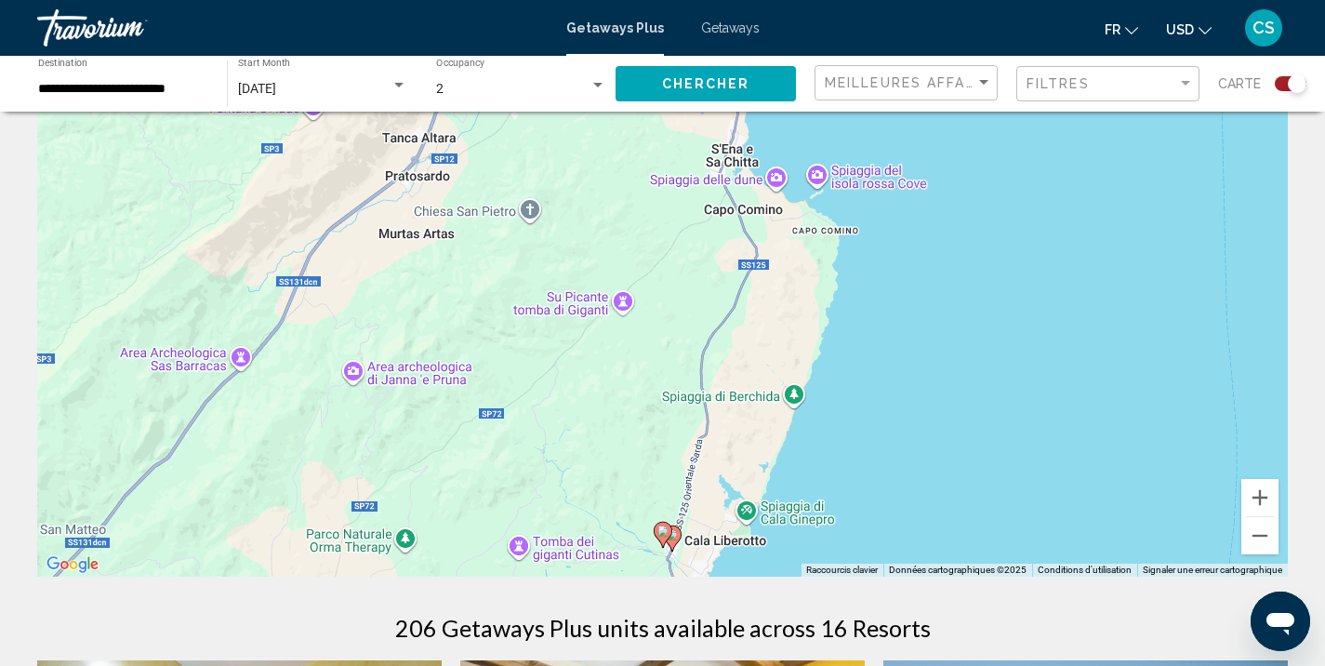
scroll to position [116, 0]
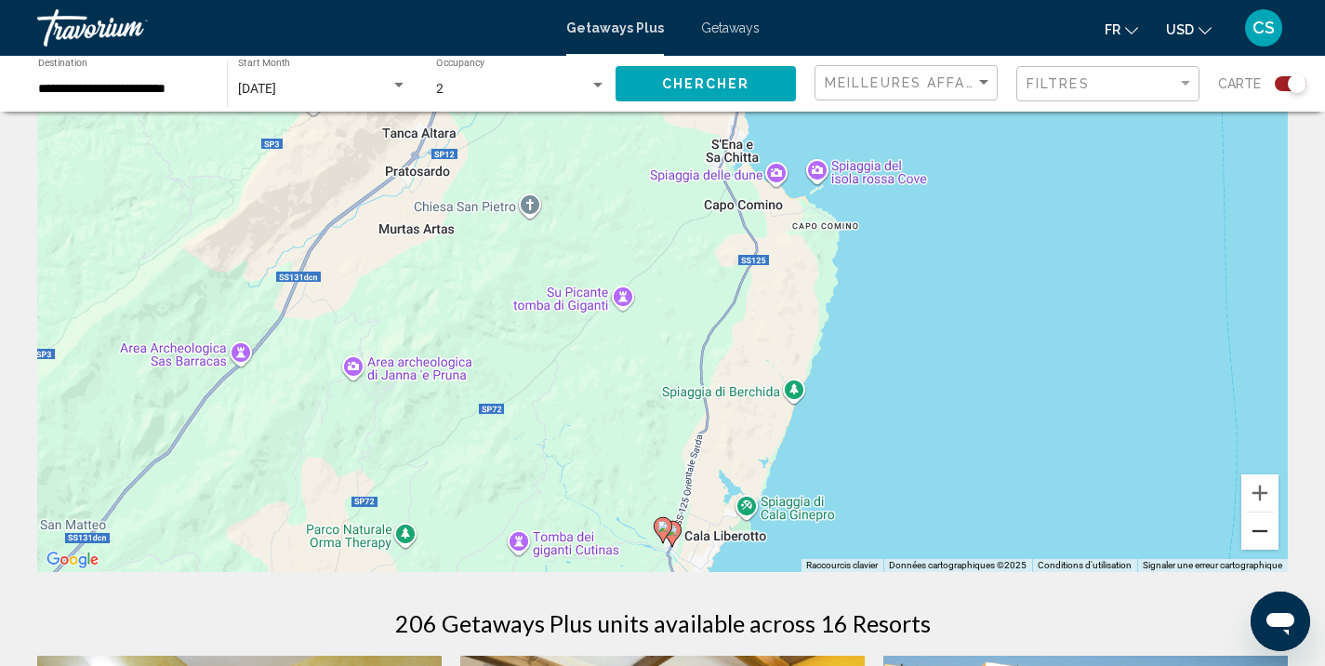
click at [1259, 531] on button "Zoom arrière" at bounding box center [1259, 530] width 37 height 37
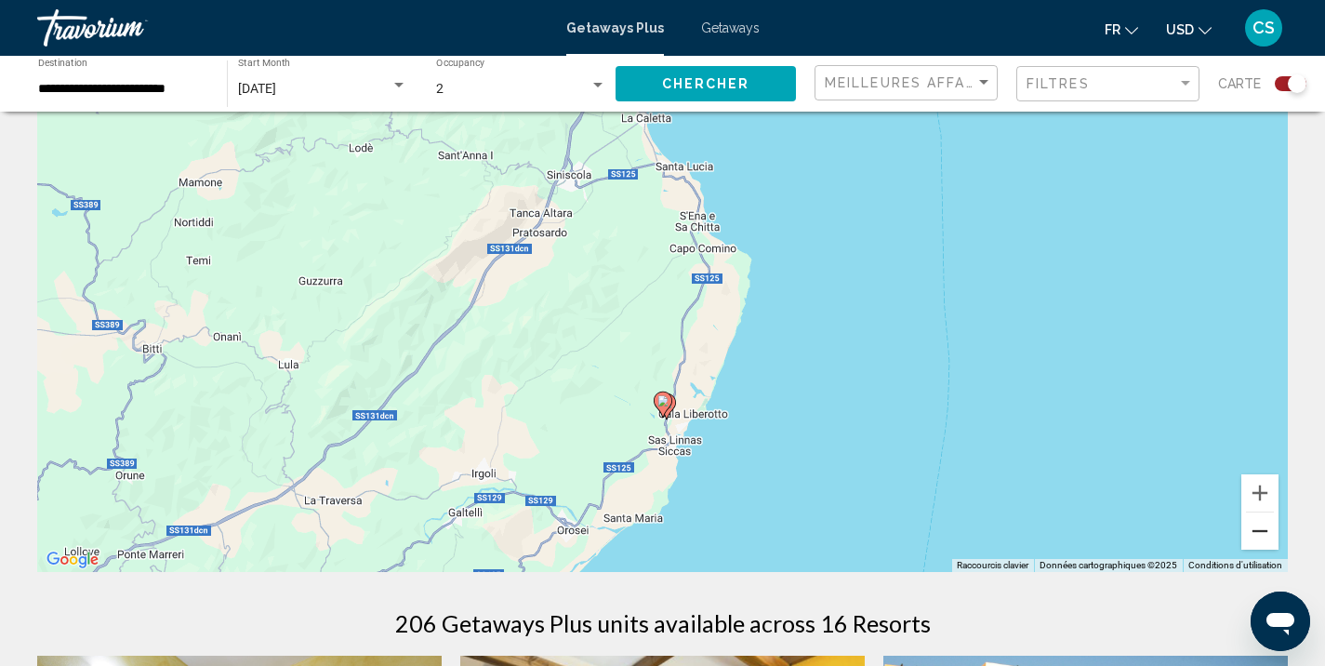
click at [1259, 531] on button "Zoom arrière" at bounding box center [1259, 530] width 37 height 37
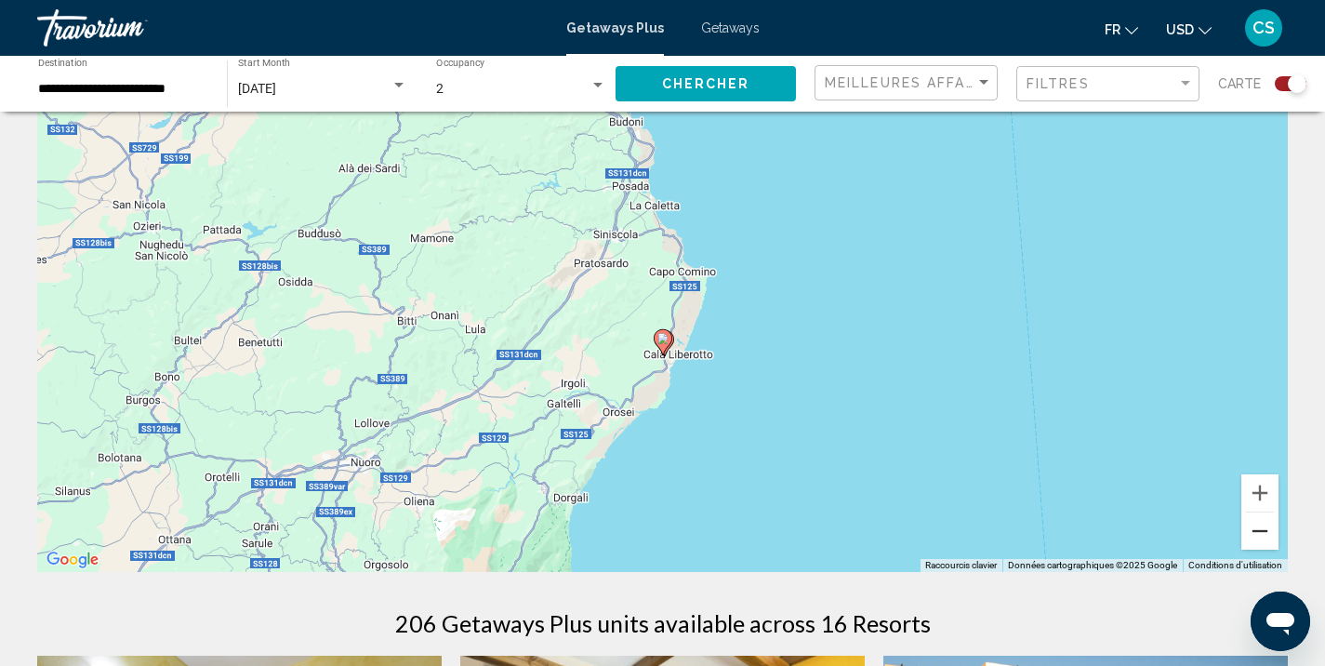
click at [1259, 531] on button "Zoom arrière" at bounding box center [1259, 530] width 37 height 37
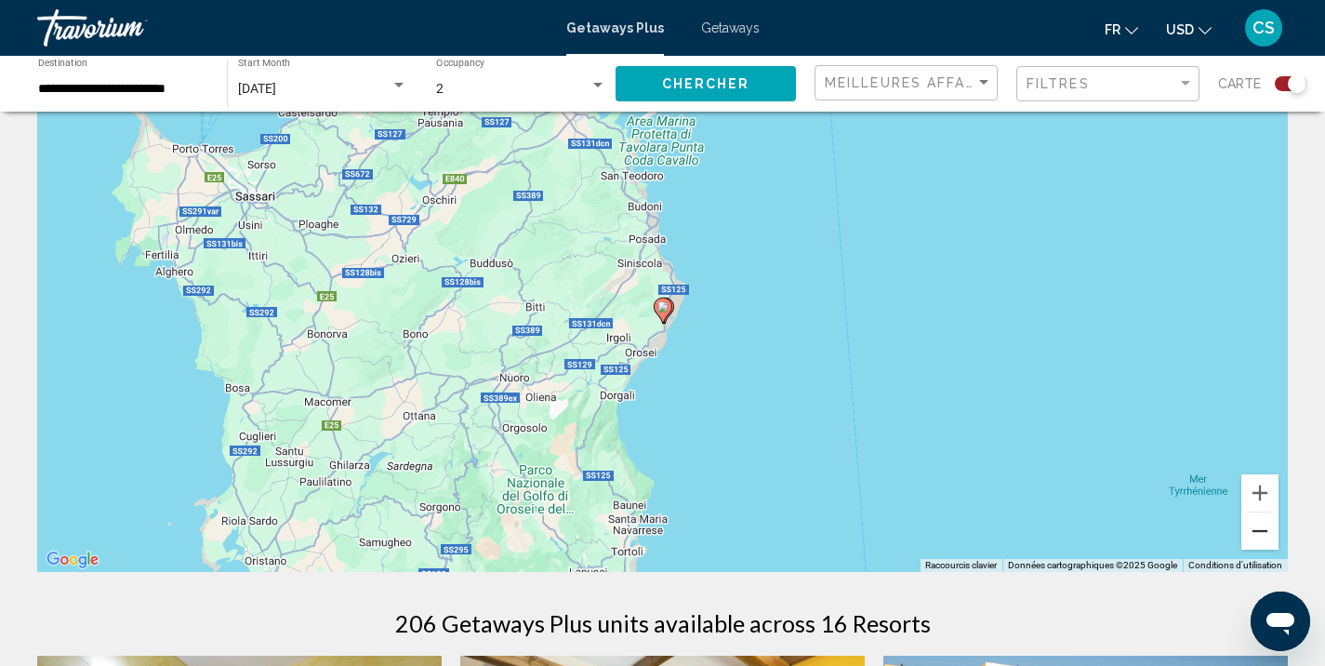
click at [1259, 531] on button "Zoom arrière" at bounding box center [1259, 530] width 37 height 37
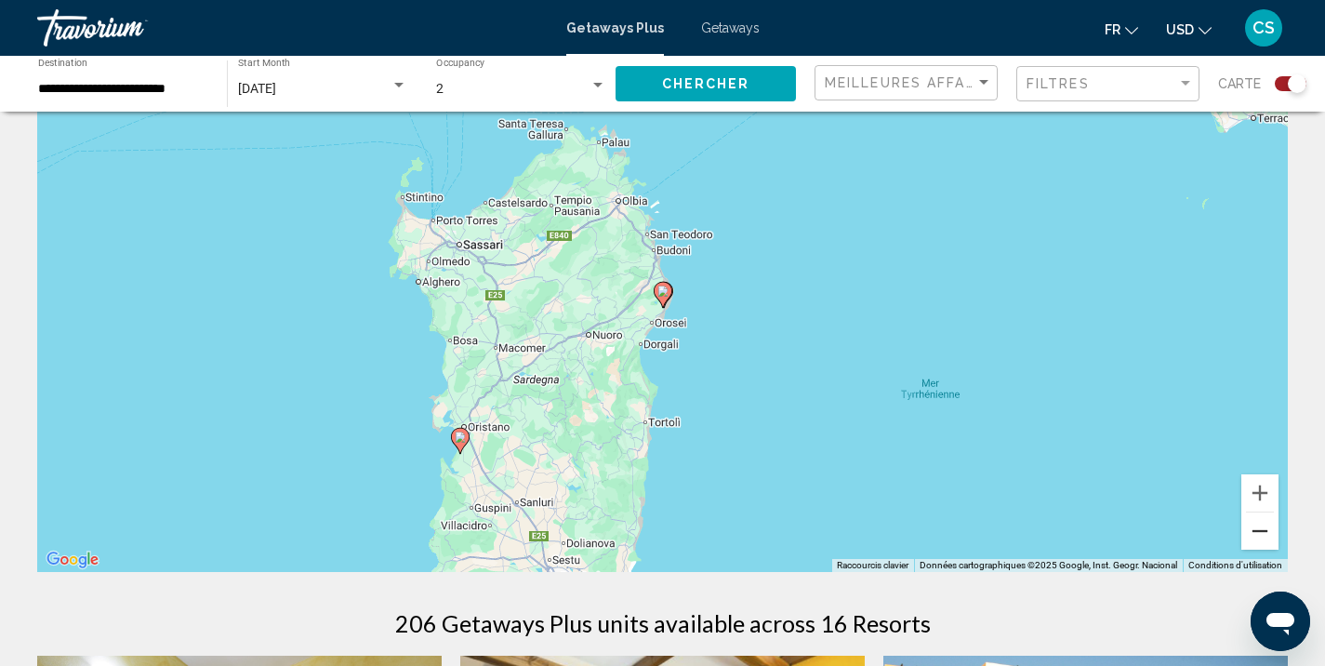
click at [1259, 531] on button "Zoom arrière" at bounding box center [1259, 530] width 37 height 37
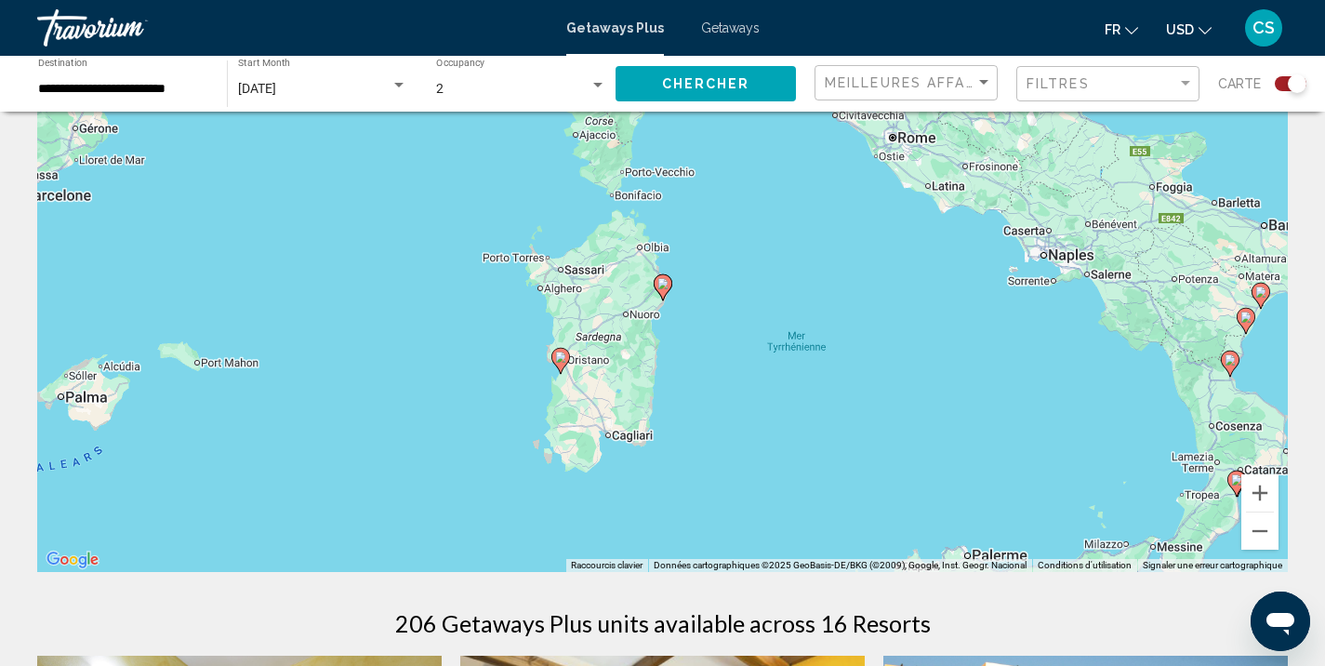
click at [562, 353] on image "Main content" at bounding box center [560, 356] width 11 height 11
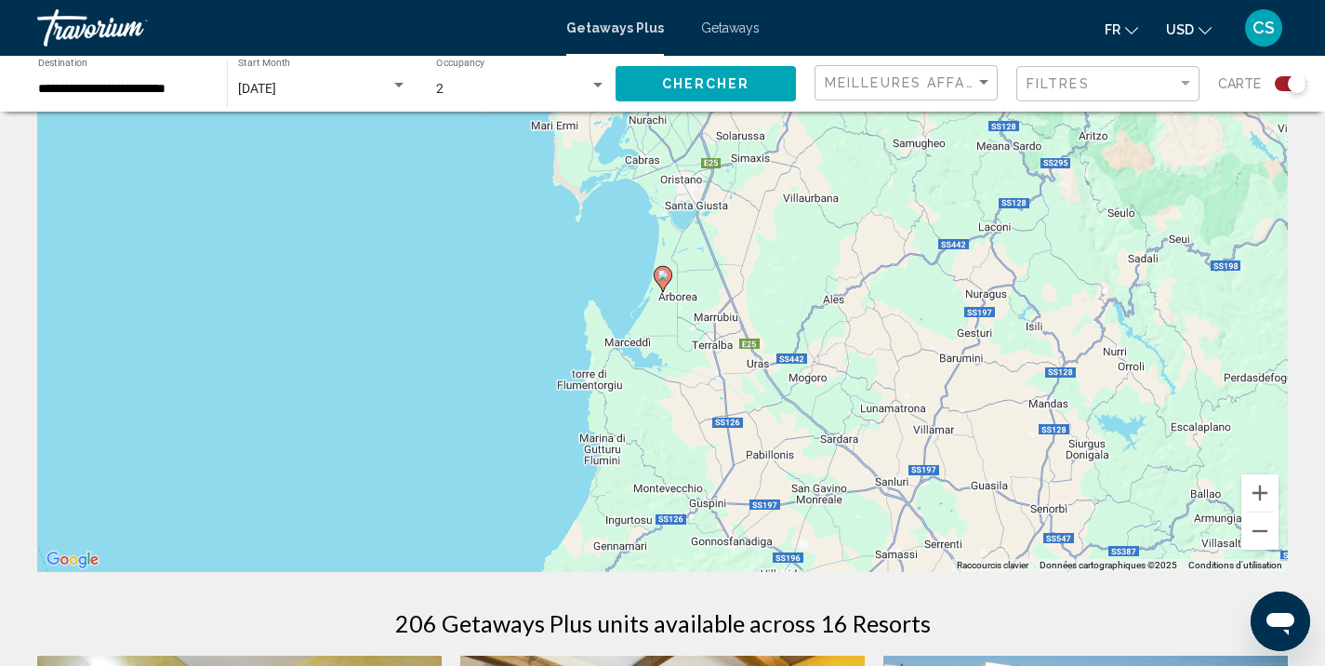
click at [665, 277] on image "Main content" at bounding box center [662, 275] width 11 height 11
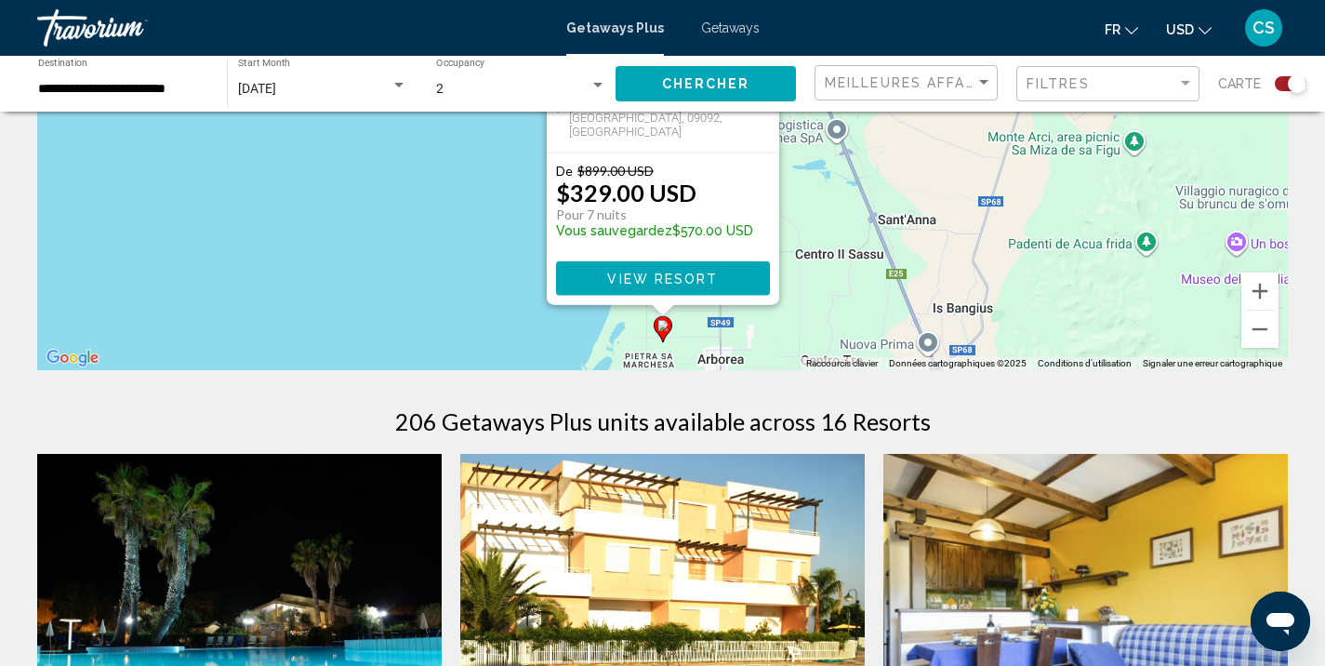
scroll to position [324, 0]
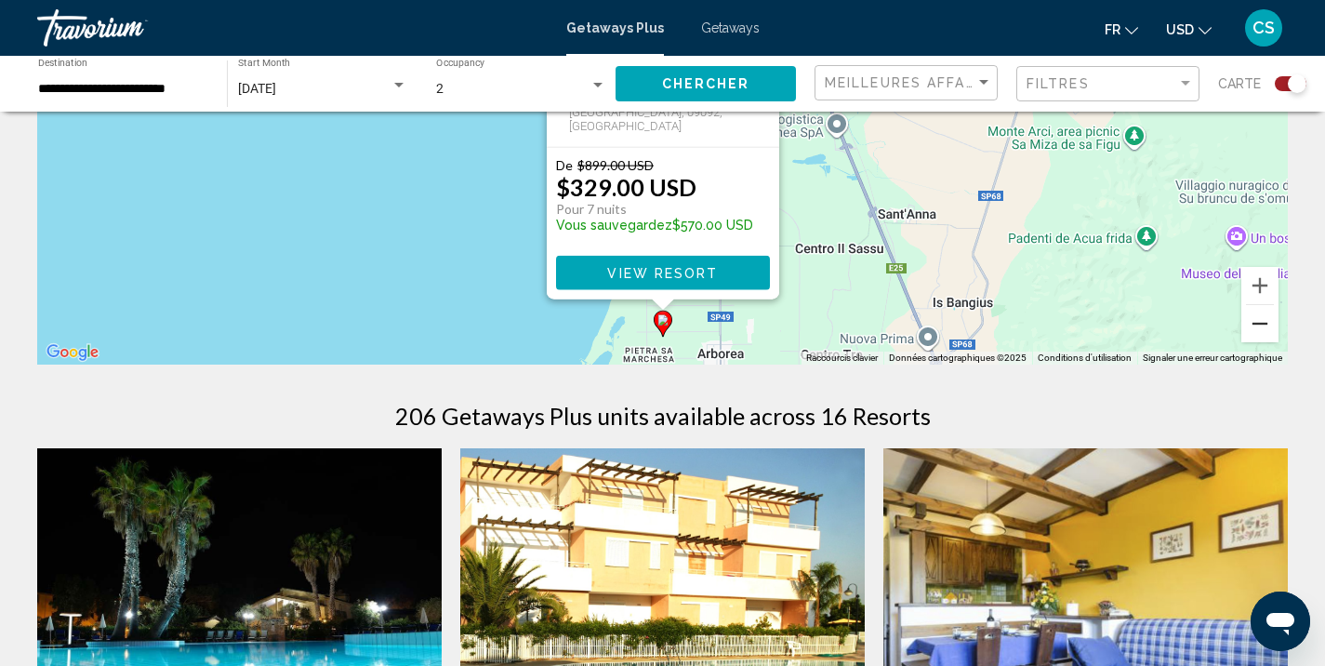
click at [1268, 326] on button "Zoom arrière" at bounding box center [1259, 323] width 37 height 37
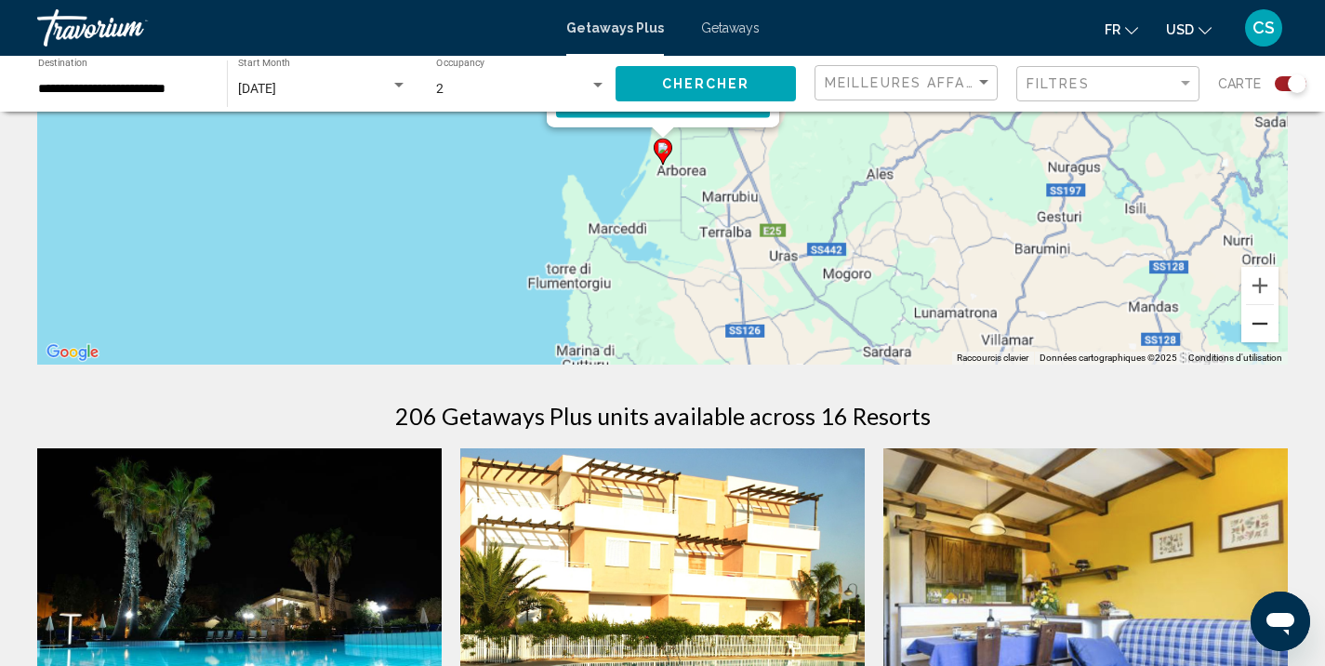
click at [1268, 326] on button "Zoom arrière" at bounding box center [1259, 323] width 37 height 37
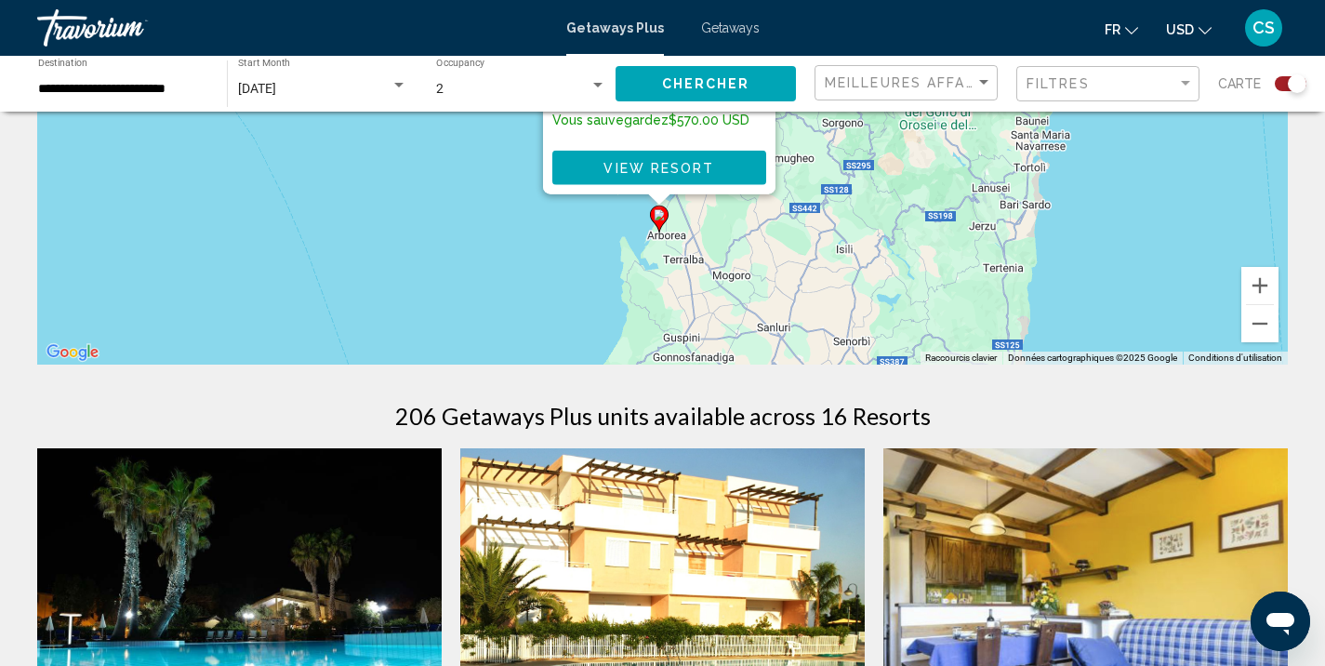
drag, startPoint x: 1046, startPoint y: 299, endPoint x: 998, endPoint y: 457, distance: 165.3
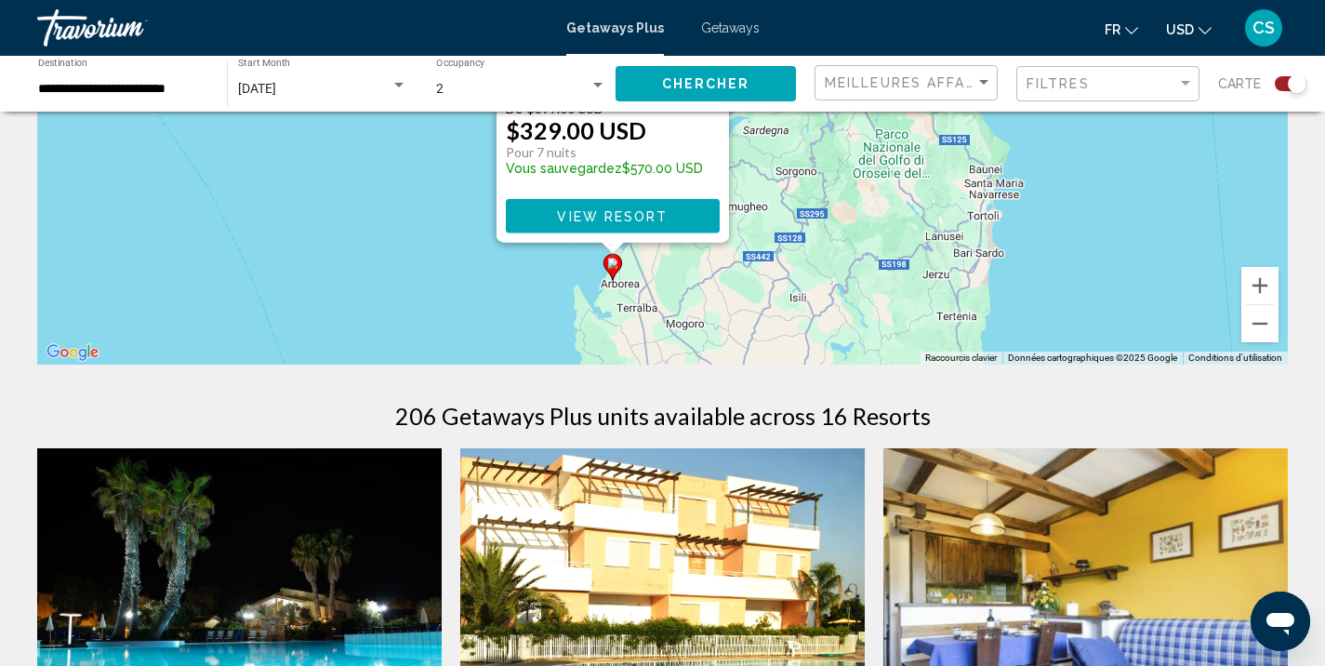
drag, startPoint x: 932, startPoint y: 271, endPoint x: 960, endPoint y: 345, distance: 79.4
click at [960, 345] on div "Pour activer le glissement avec le clavier, appuyez sur Alt+Entrée. Une fois ce…" at bounding box center [662, 86] width 1251 height 558
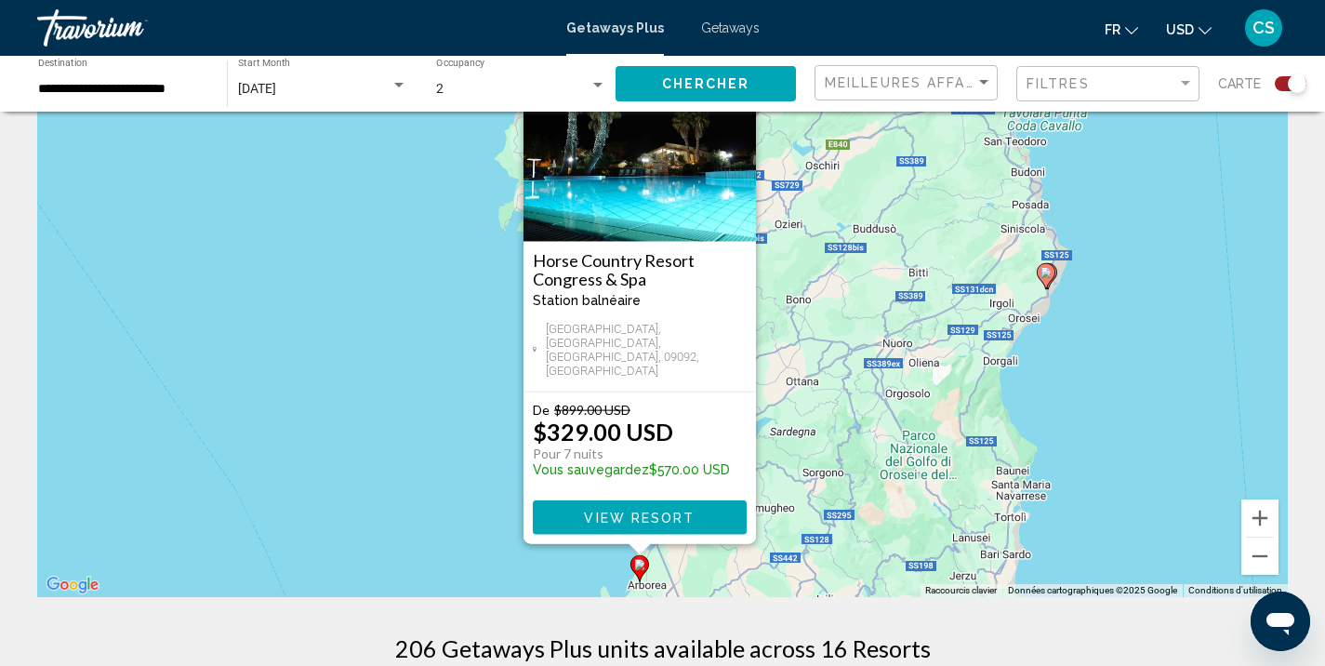
scroll to position [101, 0]
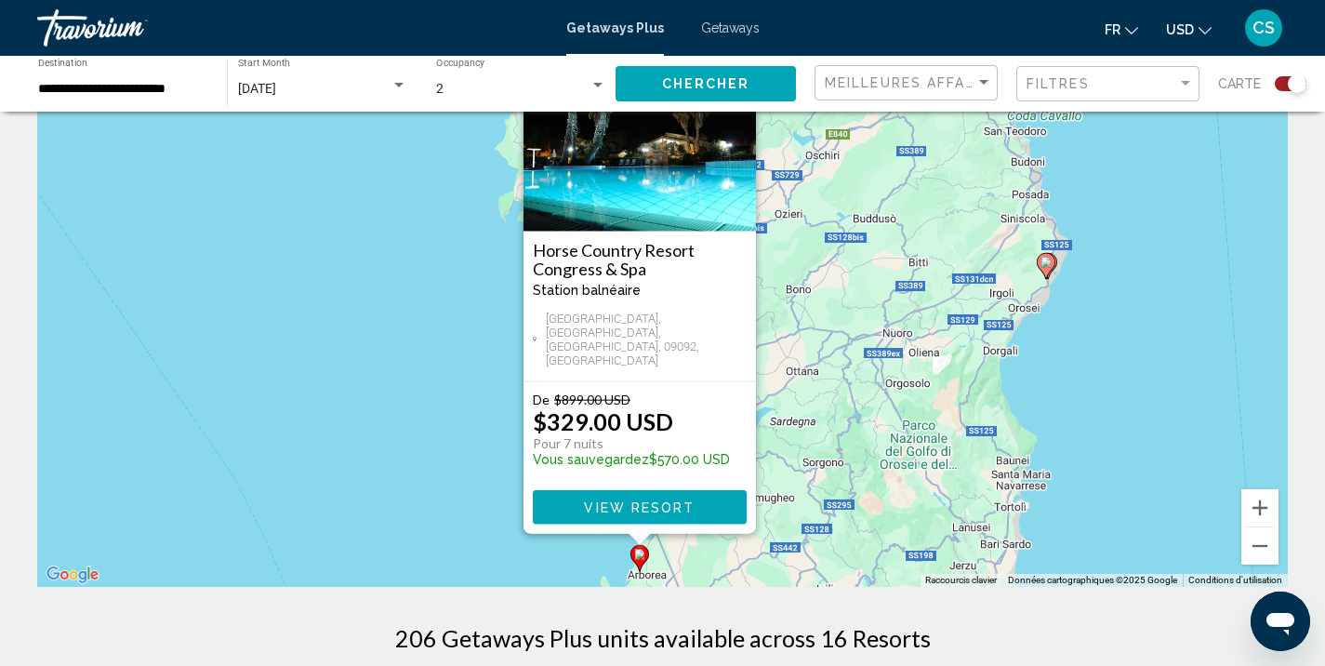
click at [665, 220] on img "Main content" at bounding box center [639, 139] width 232 height 186
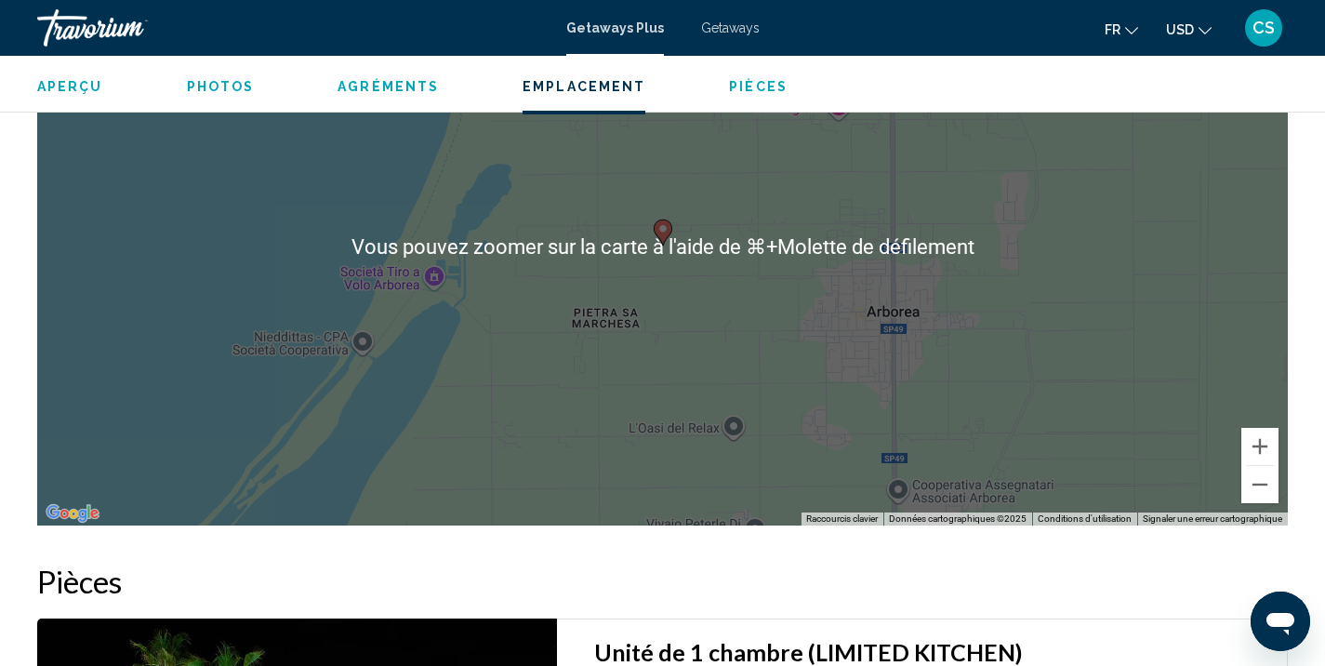
scroll to position [2470, 0]
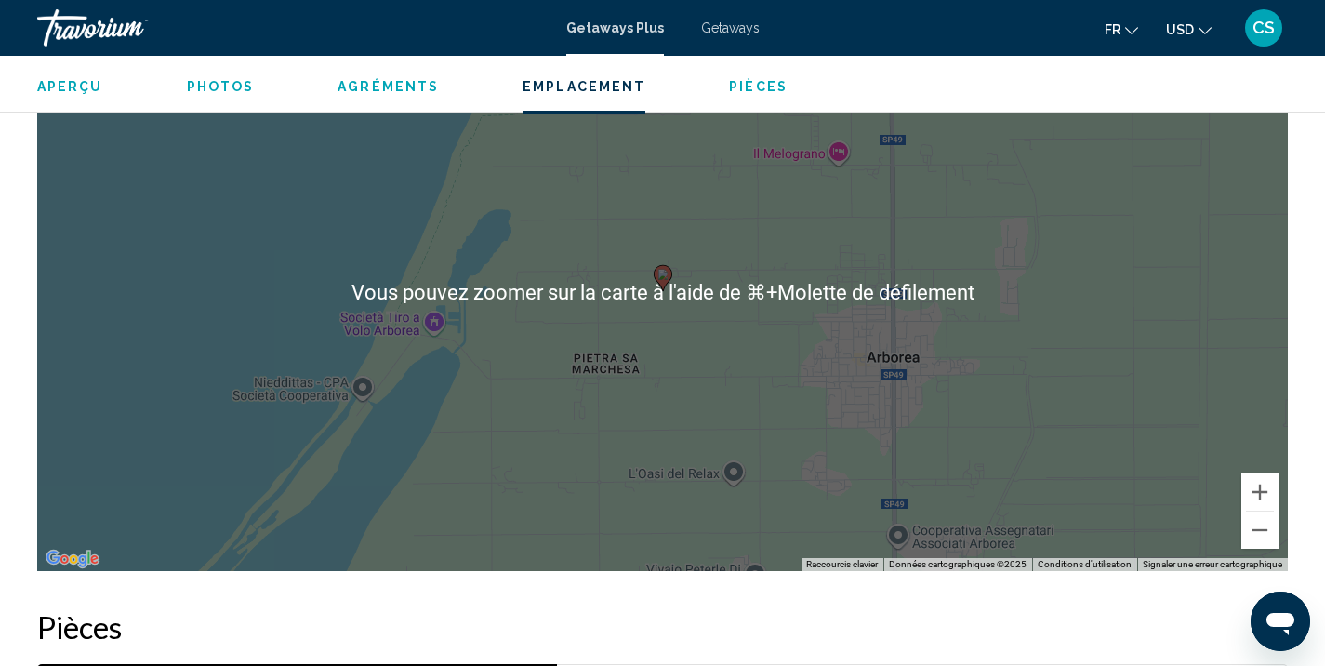
click at [233, 95] on button "Photos" at bounding box center [221, 86] width 68 height 17
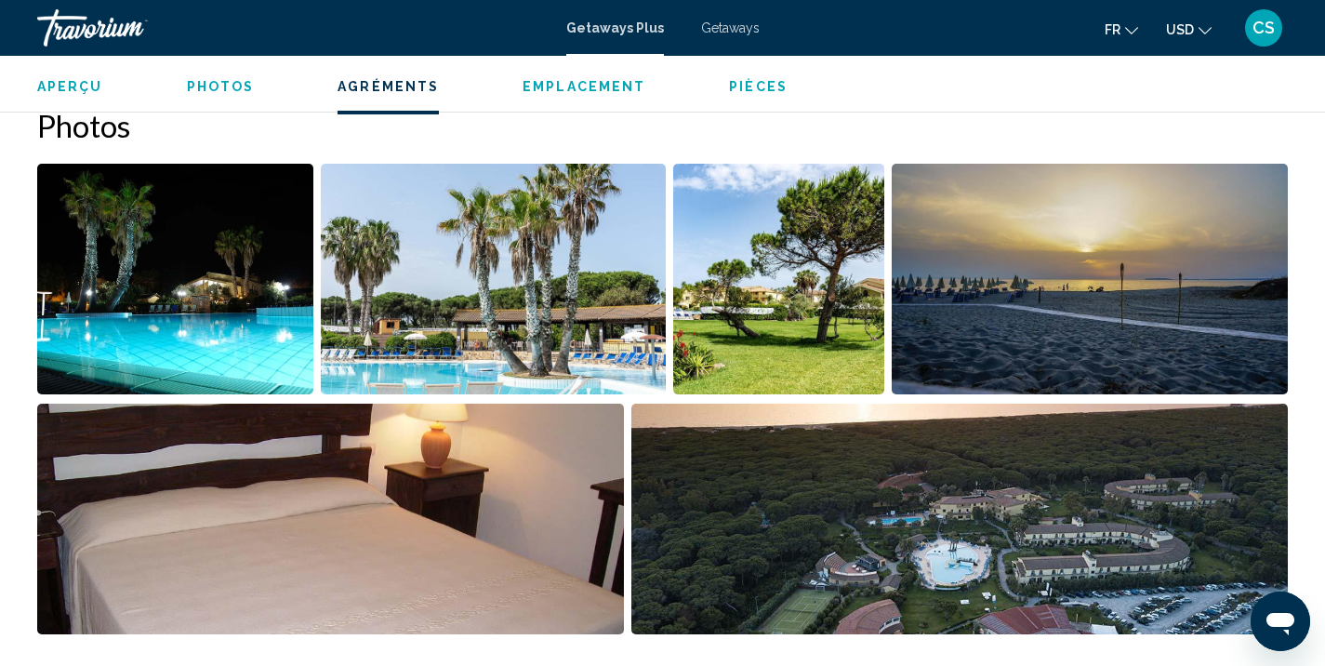
scroll to position [829, 0]
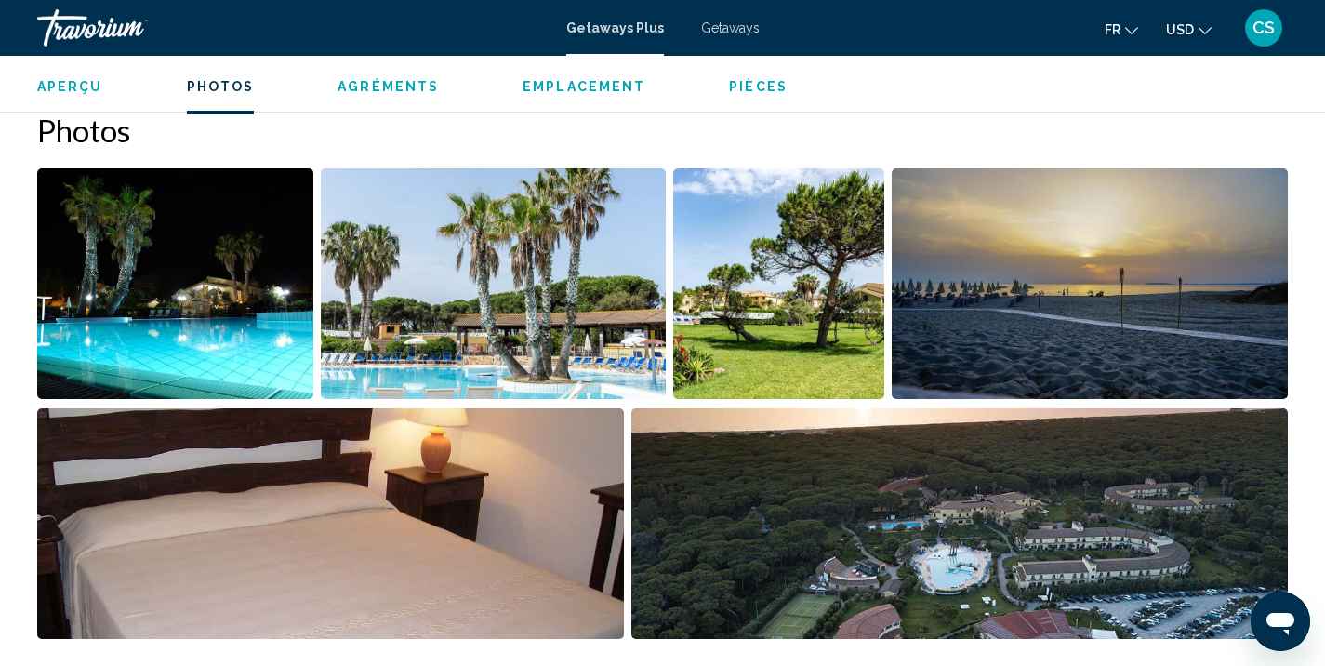
click at [178, 275] on img "Open full-screen image slider" at bounding box center [175, 283] width 276 height 231
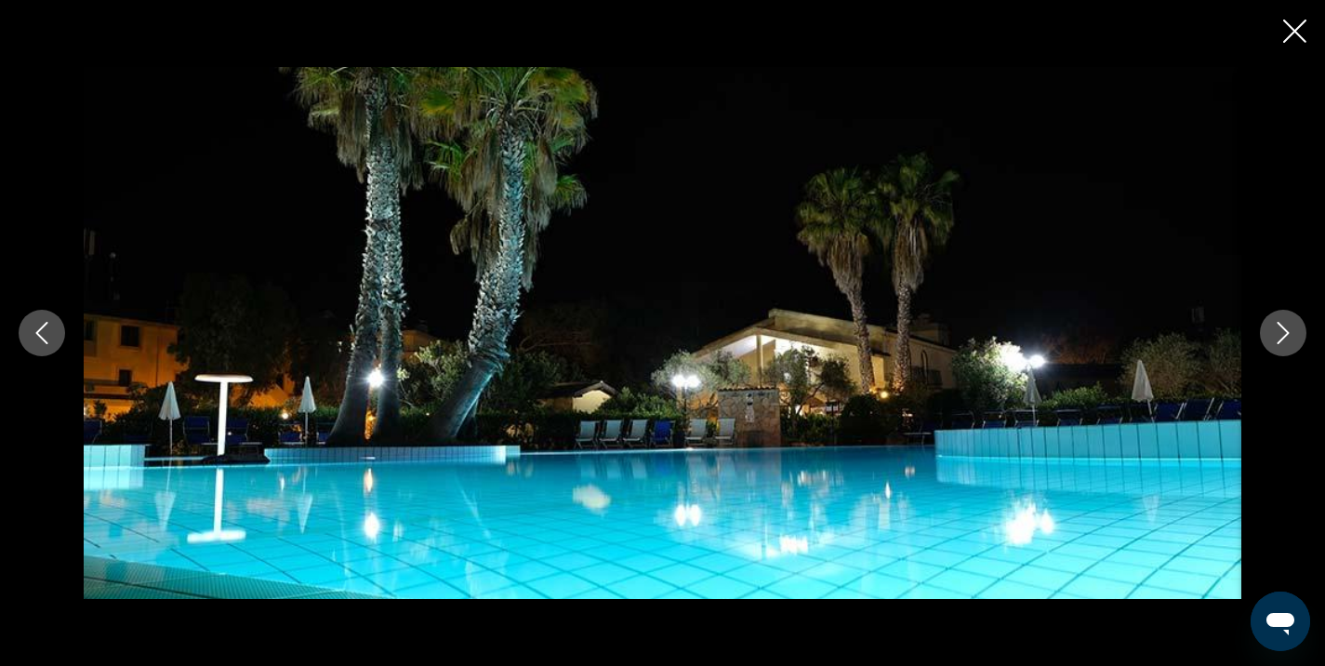
click at [1285, 344] on button "Next image" at bounding box center [1283, 333] width 46 height 46
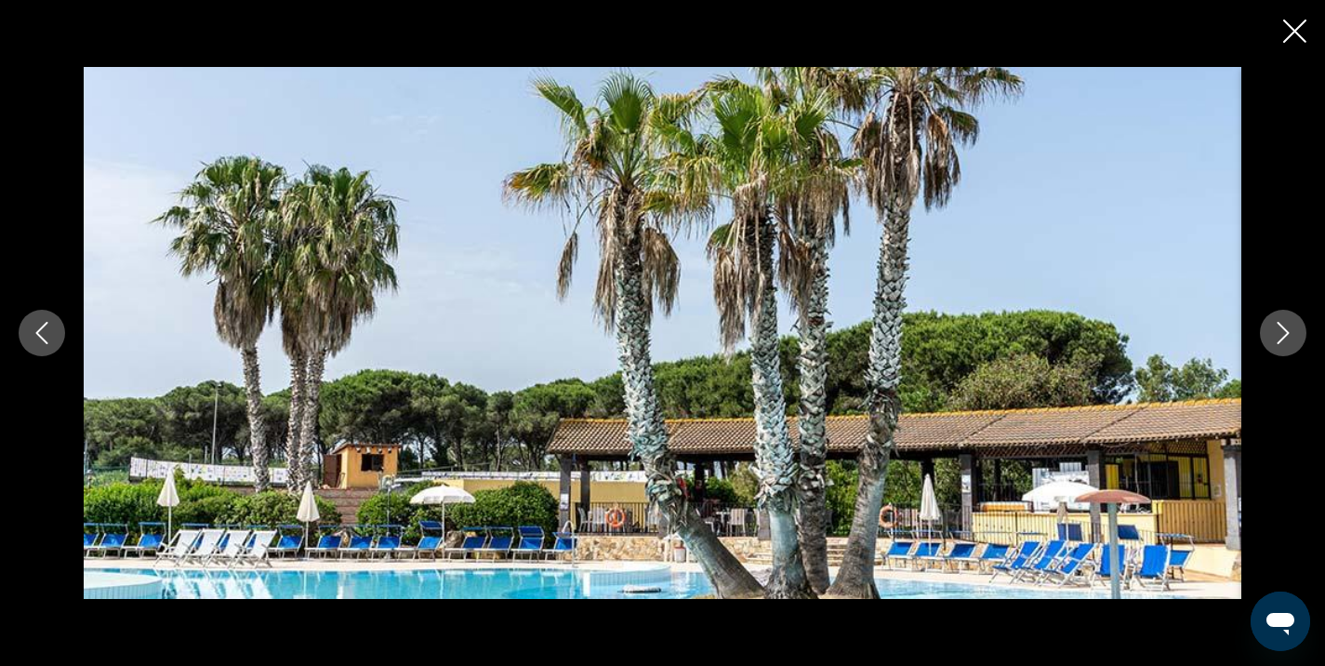
click at [1285, 344] on button "Next image" at bounding box center [1283, 333] width 46 height 46
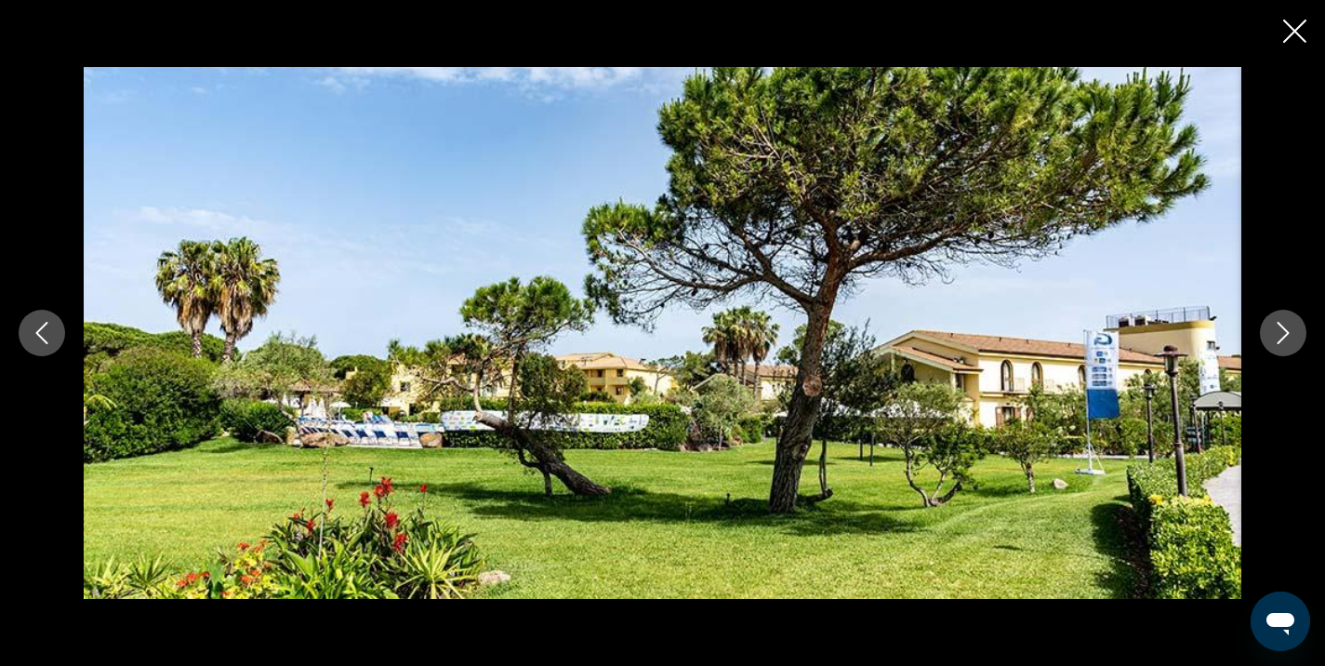
click at [1285, 344] on button "Next image" at bounding box center [1283, 333] width 46 height 46
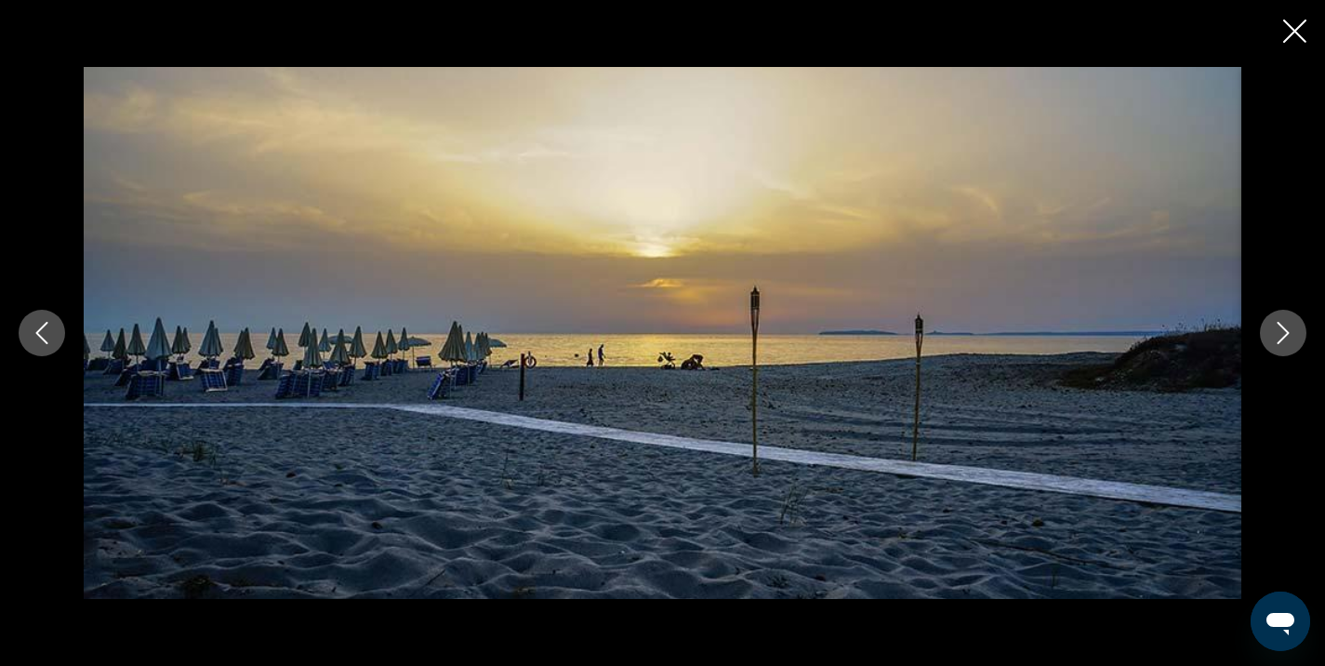
click at [1285, 344] on button "Next image" at bounding box center [1283, 333] width 46 height 46
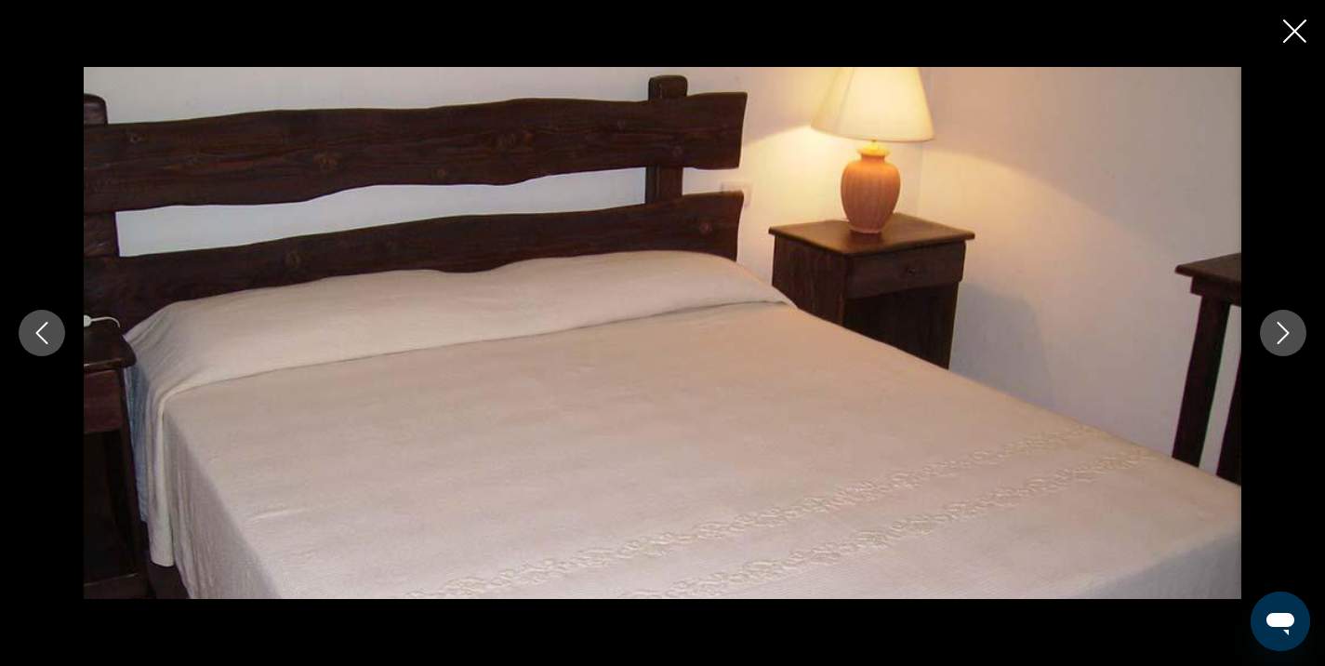
click at [1285, 344] on button "Next image" at bounding box center [1283, 333] width 46 height 46
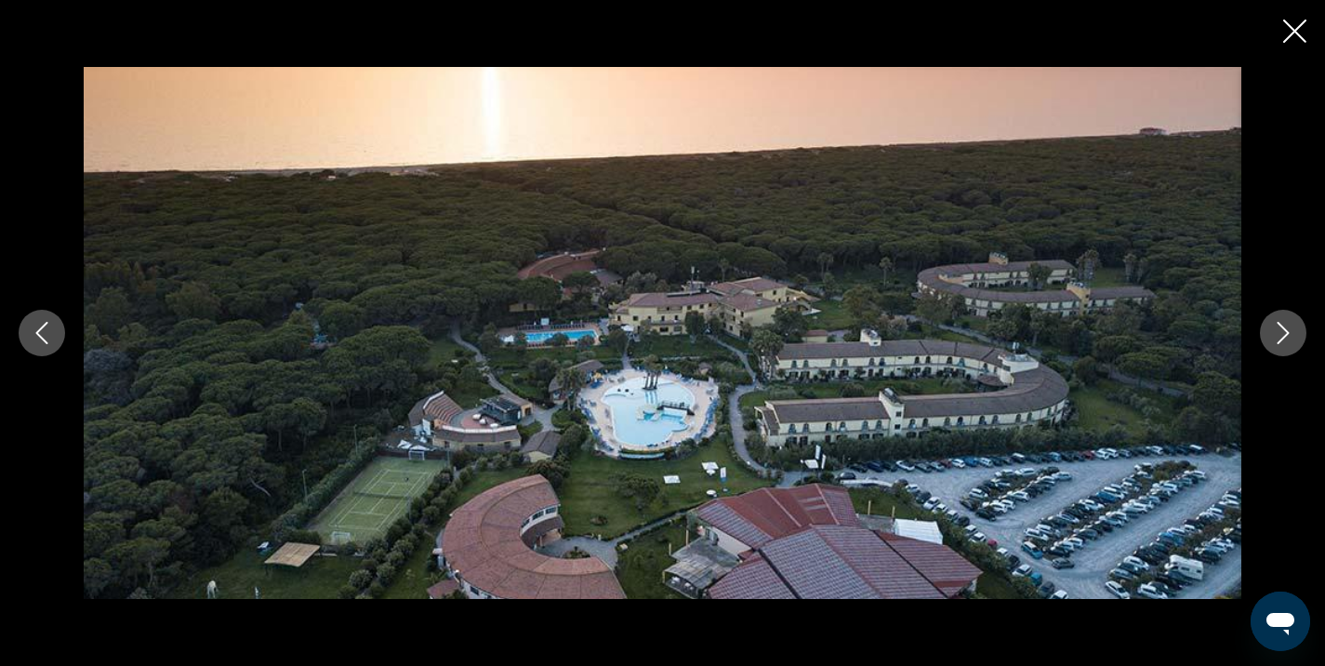
click at [1285, 344] on button "Next image" at bounding box center [1283, 333] width 46 height 46
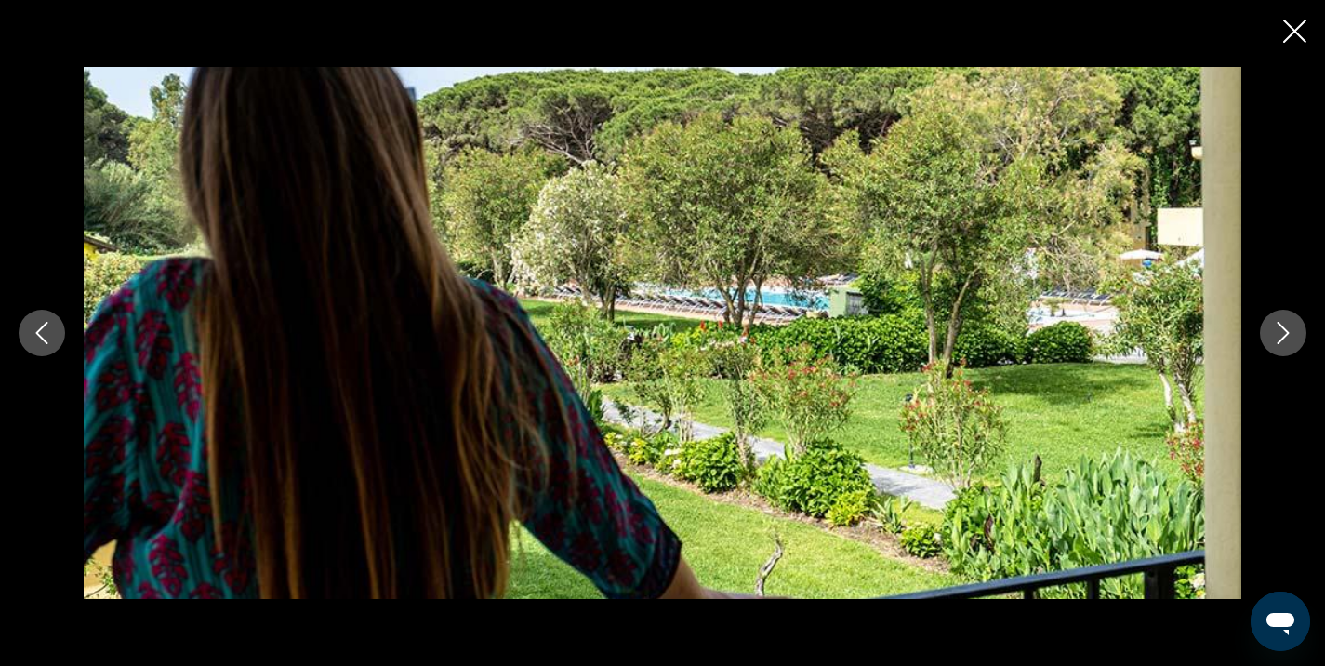
click at [1285, 344] on button "Next image" at bounding box center [1283, 333] width 46 height 46
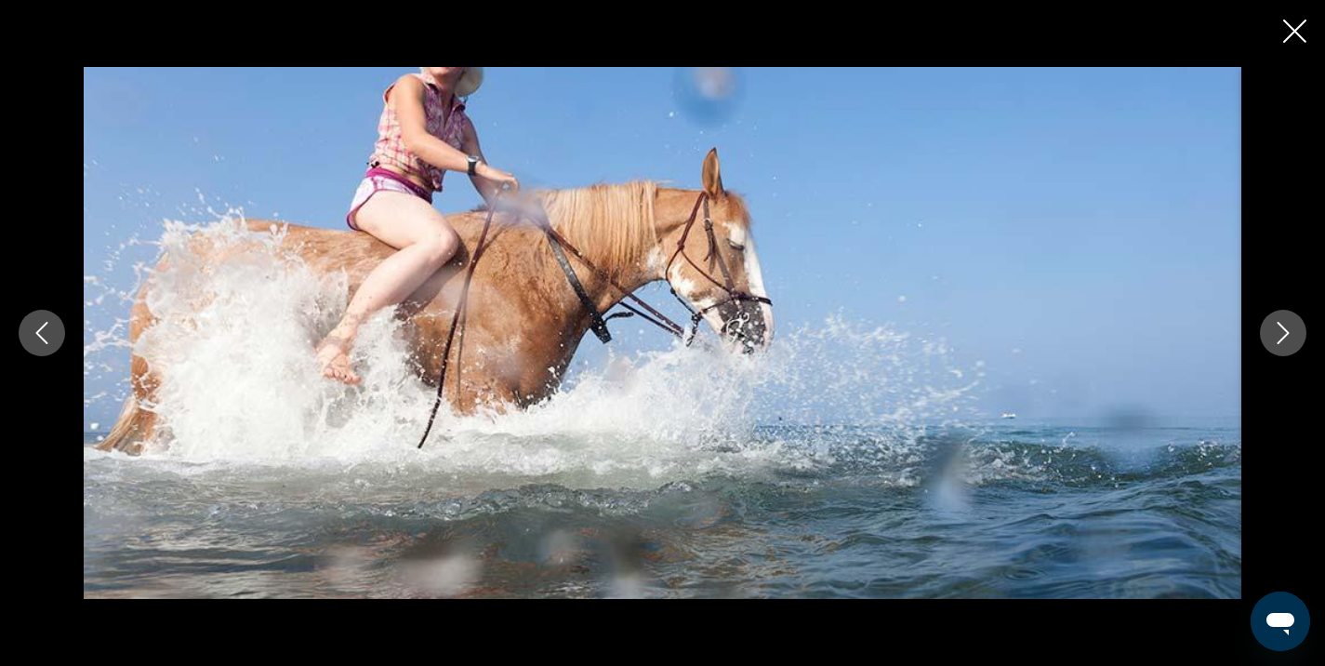
click at [1285, 344] on button "Next image" at bounding box center [1283, 333] width 46 height 46
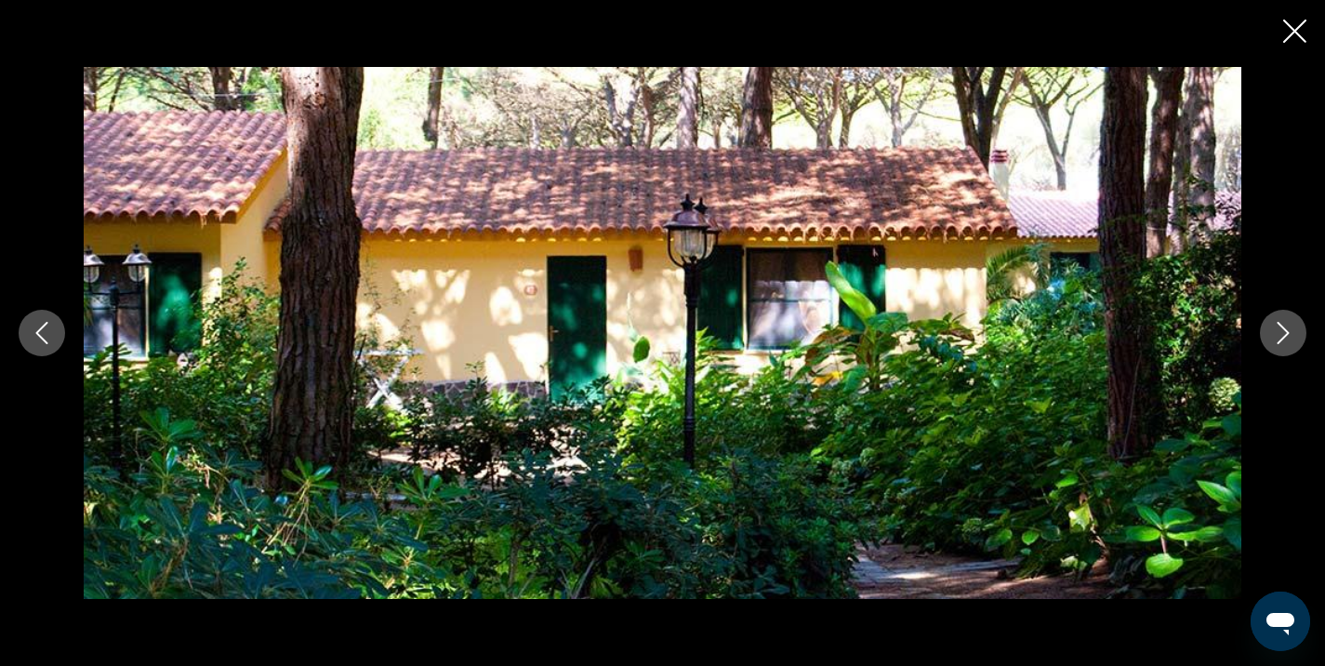
click at [1285, 344] on button "Next image" at bounding box center [1283, 333] width 46 height 46
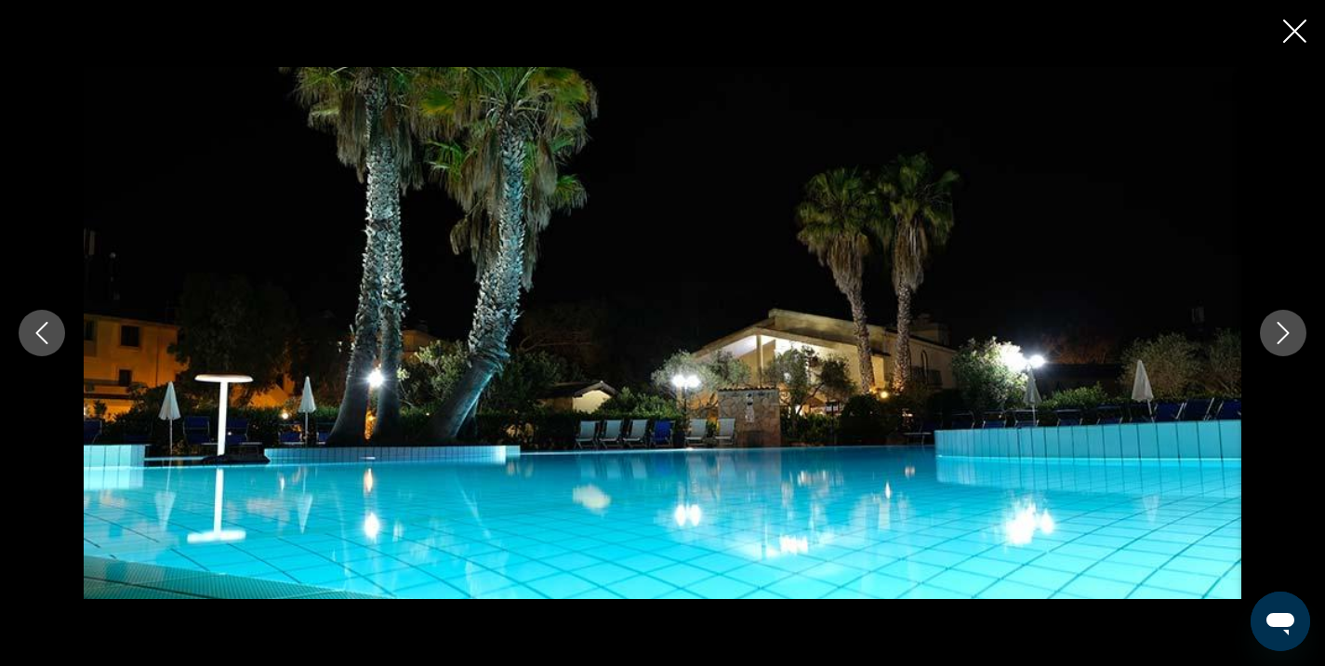
click at [1302, 33] on icon "Close slideshow" at bounding box center [1294, 31] width 23 height 23
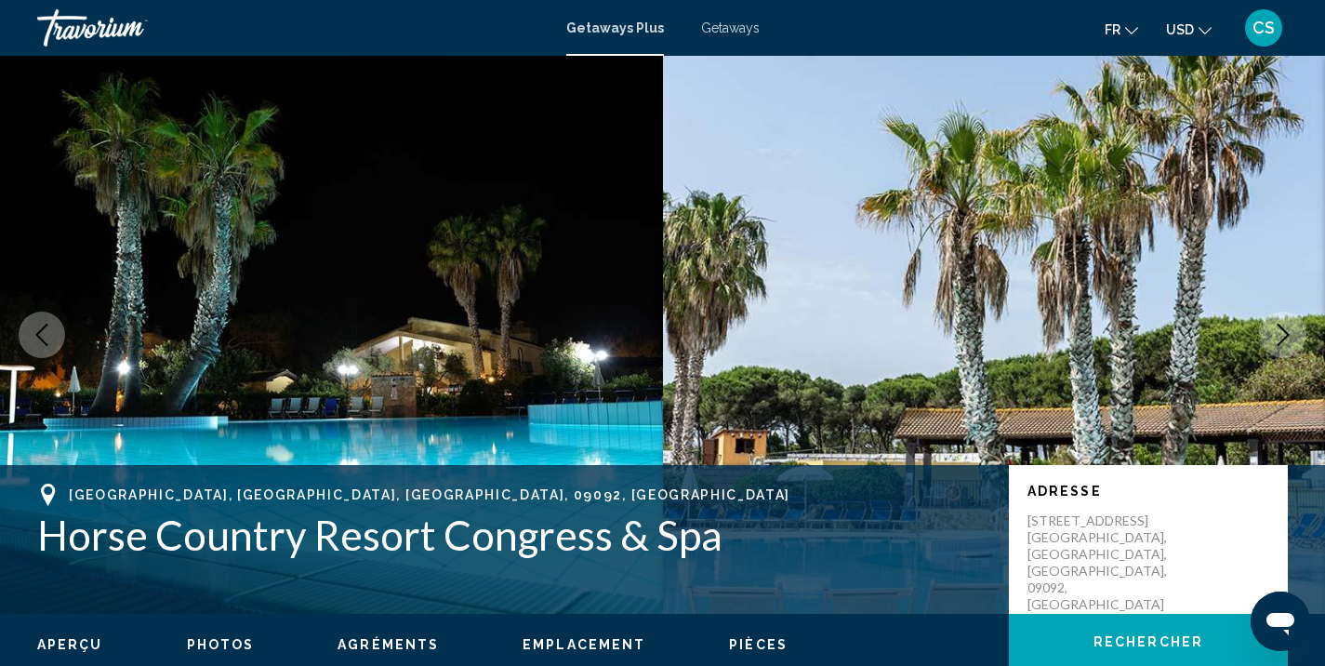
scroll to position [0, 0]
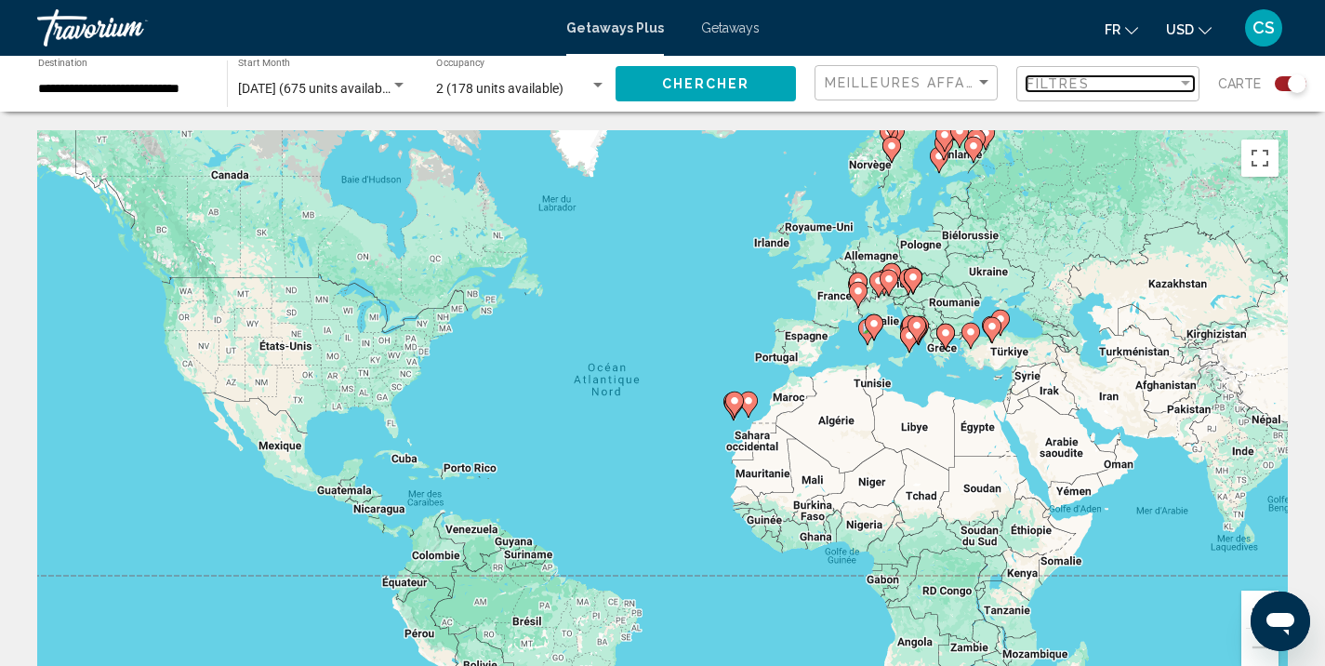
click at [1184, 81] on div "Filter" at bounding box center [1185, 83] width 9 height 5
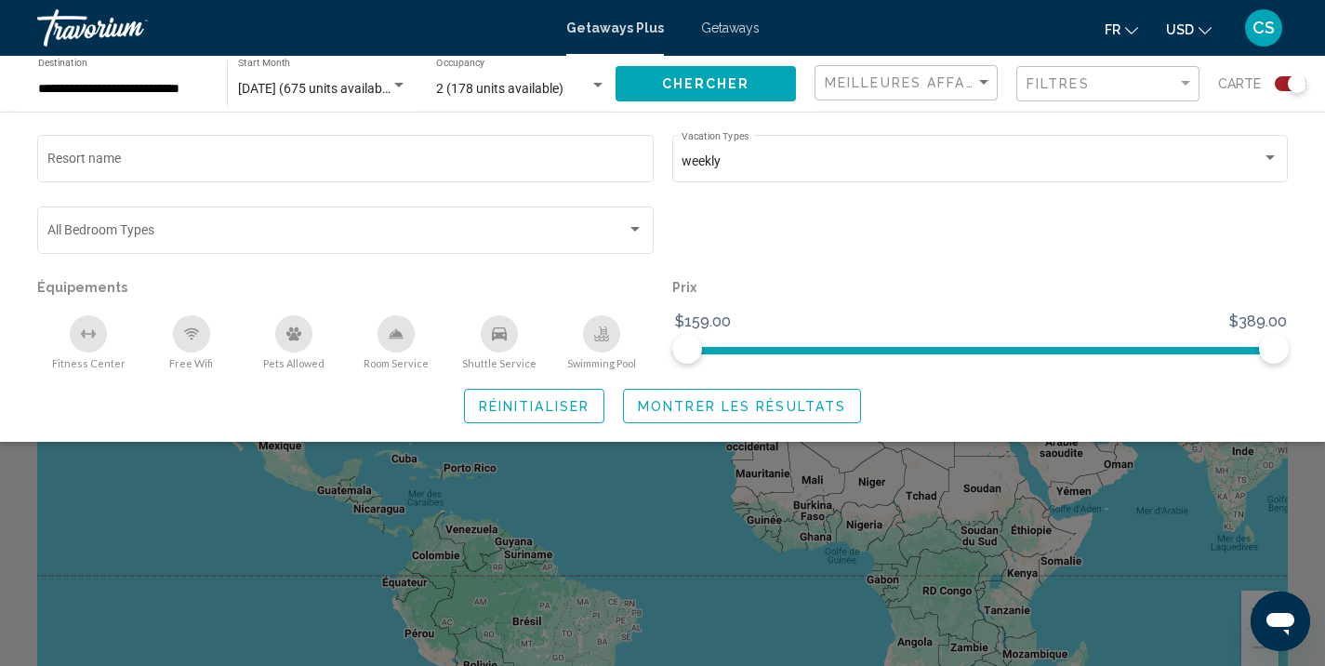
click at [920, 529] on div "Search widget" at bounding box center [662, 472] width 1325 height 387
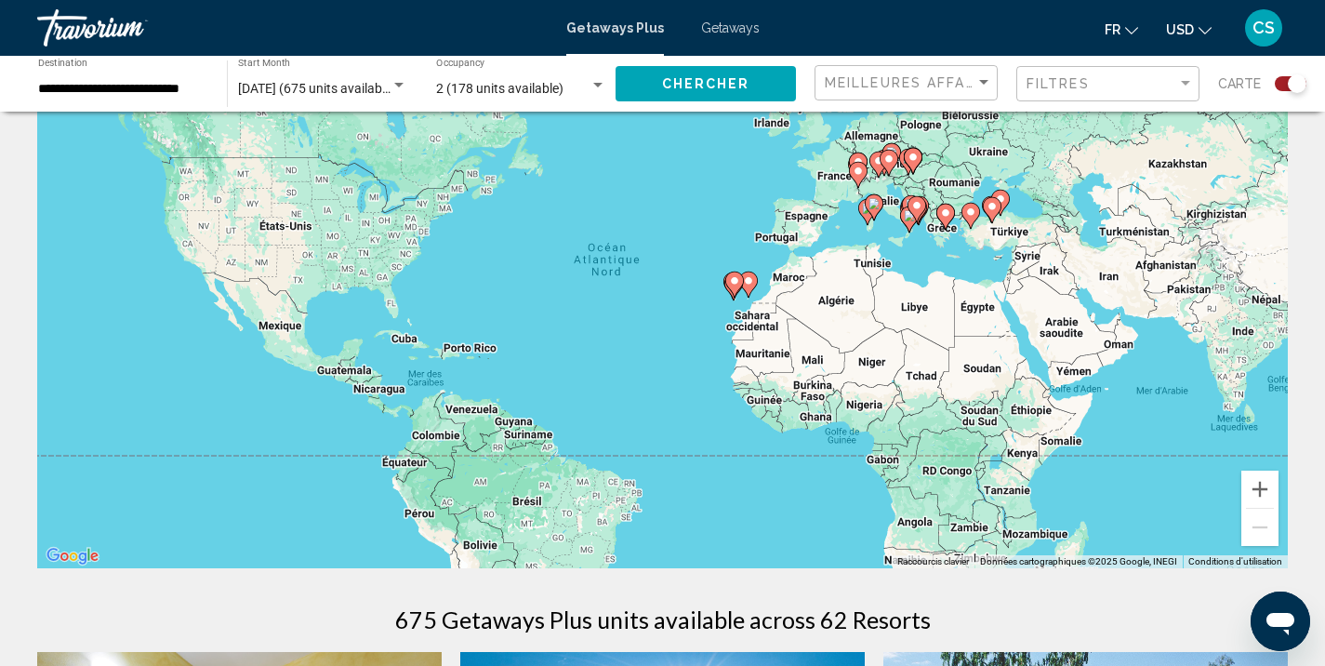
scroll to position [125, 0]
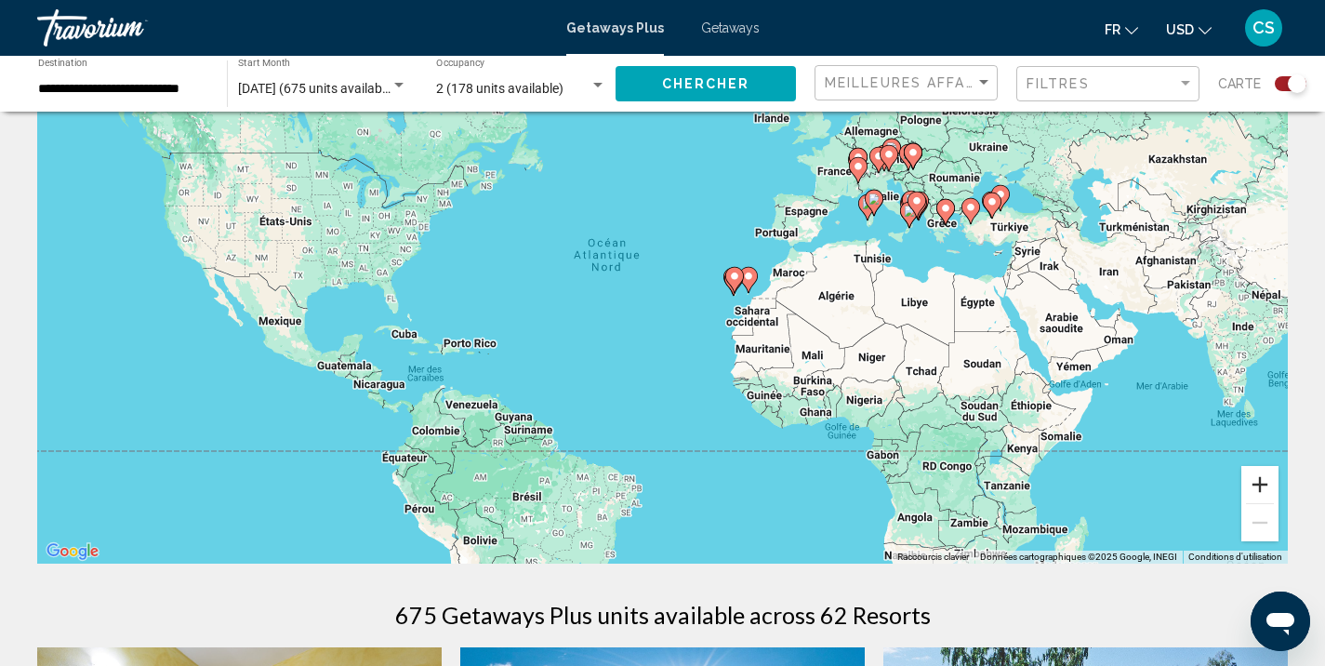
click at [1267, 489] on button "Zoom avant" at bounding box center [1259, 484] width 37 height 37
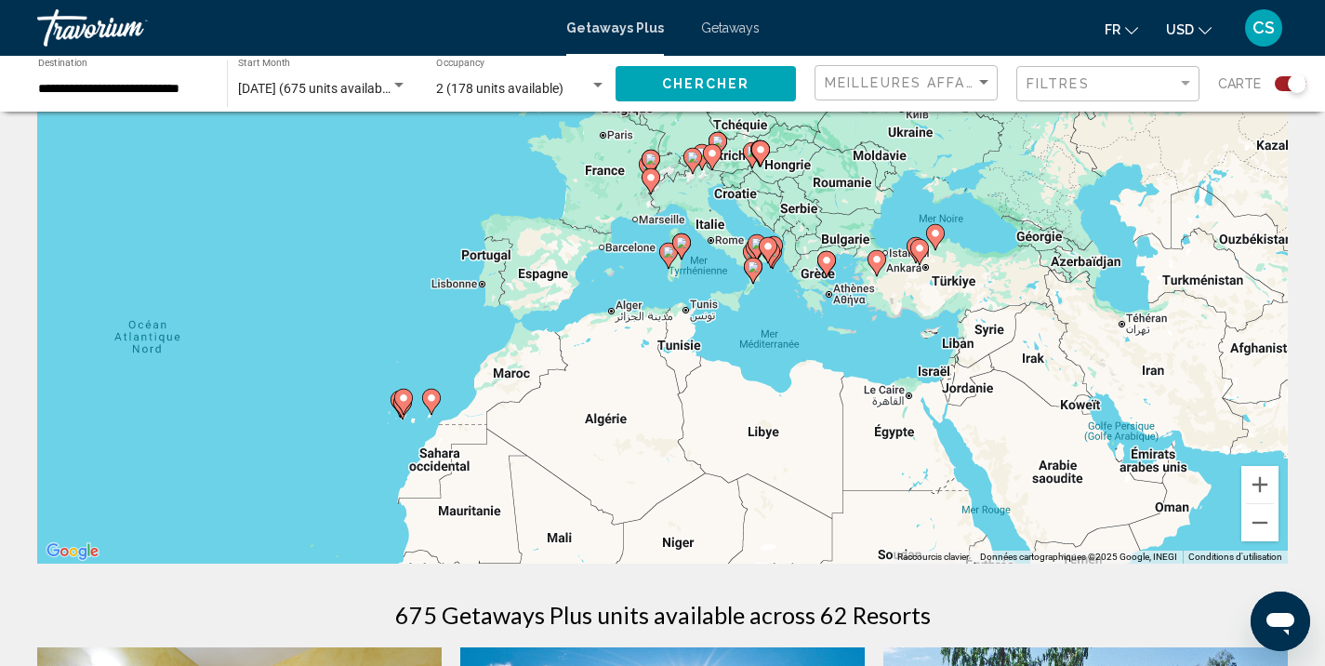
drag, startPoint x: 1103, startPoint y: 401, endPoint x: 642, endPoint y: 512, distance: 473.6
click at [642, 512] on div "Pour activer le glissement avec le clavier, appuyez sur Alt+Entrée. Une fois ce…" at bounding box center [662, 285] width 1251 height 558
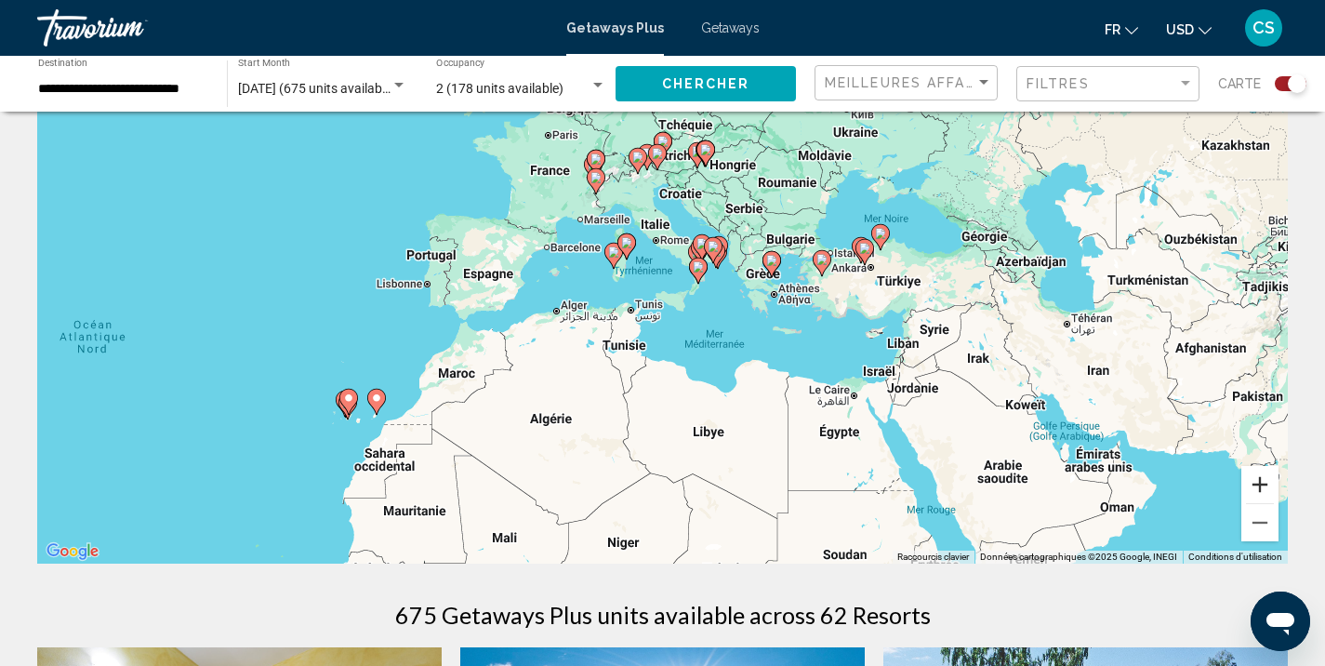
click at [1272, 490] on button "Zoom avant" at bounding box center [1259, 484] width 37 height 37
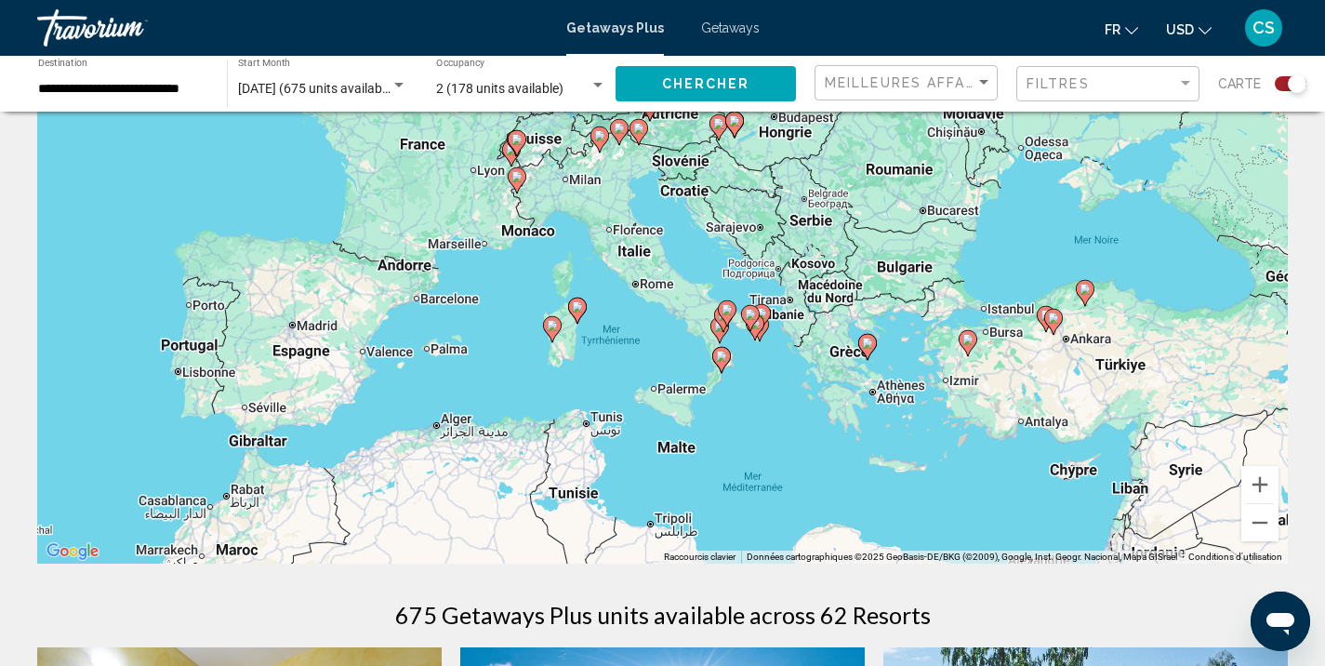
drag, startPoint x: 1019, startPoint y: 340, endPoint x: 1007, endPoint y: 432, distance: 92.8
click at [1005, 432] on div "Pour activer le glissement avec le clavier, appuyez sur Alt+Entrée. Une fois ce…" at bounding box center [662, 285] width 1251 height 558
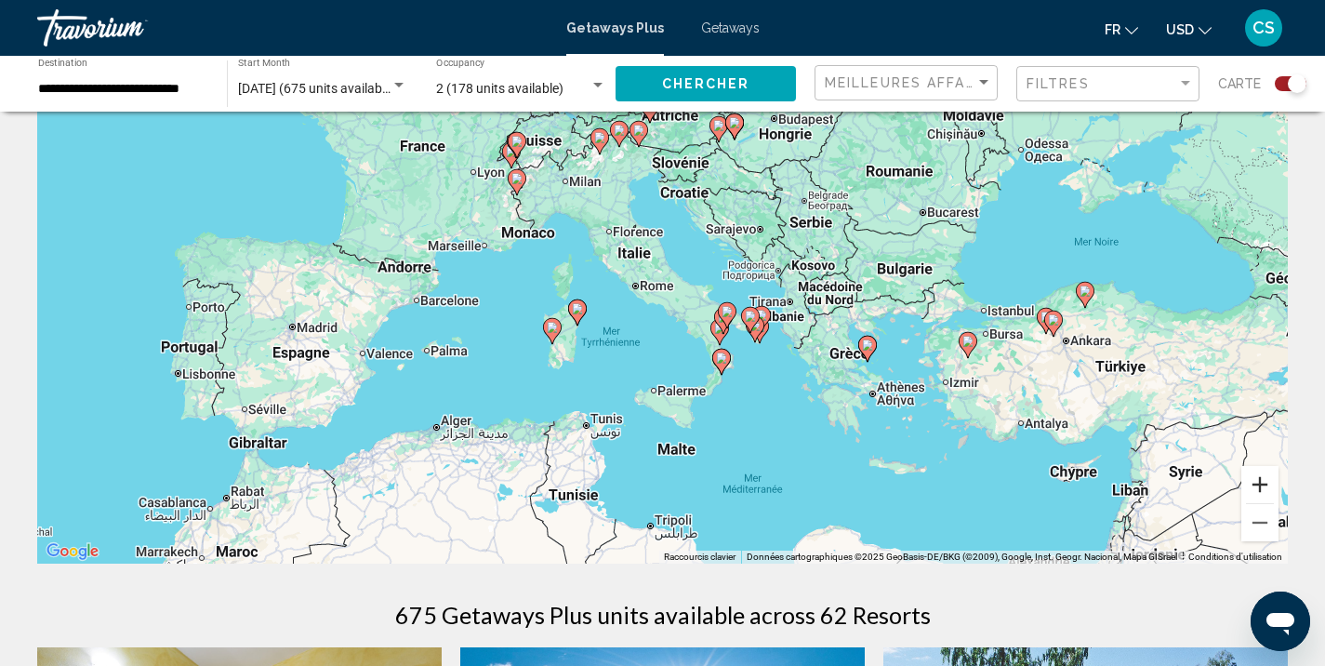
click at [1261, 490] on button "Zoom avant" at bounding box center [1259, 484] width 37 height 37
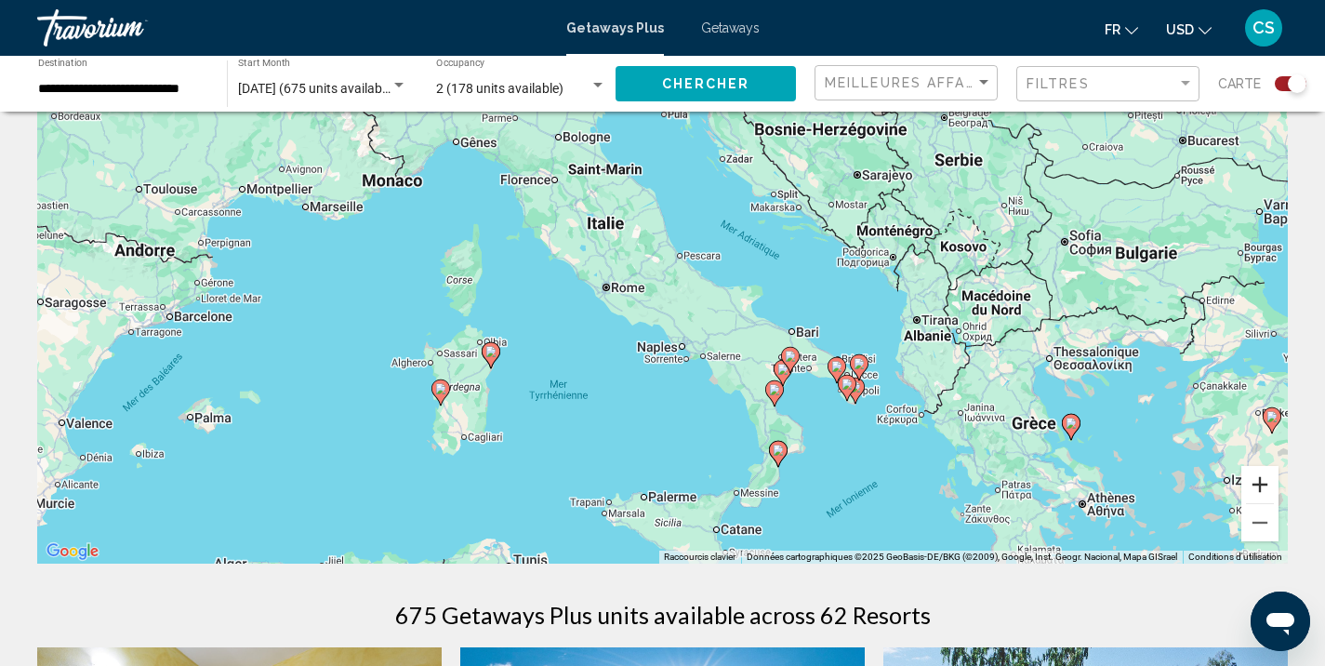
click at [1261, 489] on button "Zoom avant" at bounding box center [1259, 484] width 37 height 37
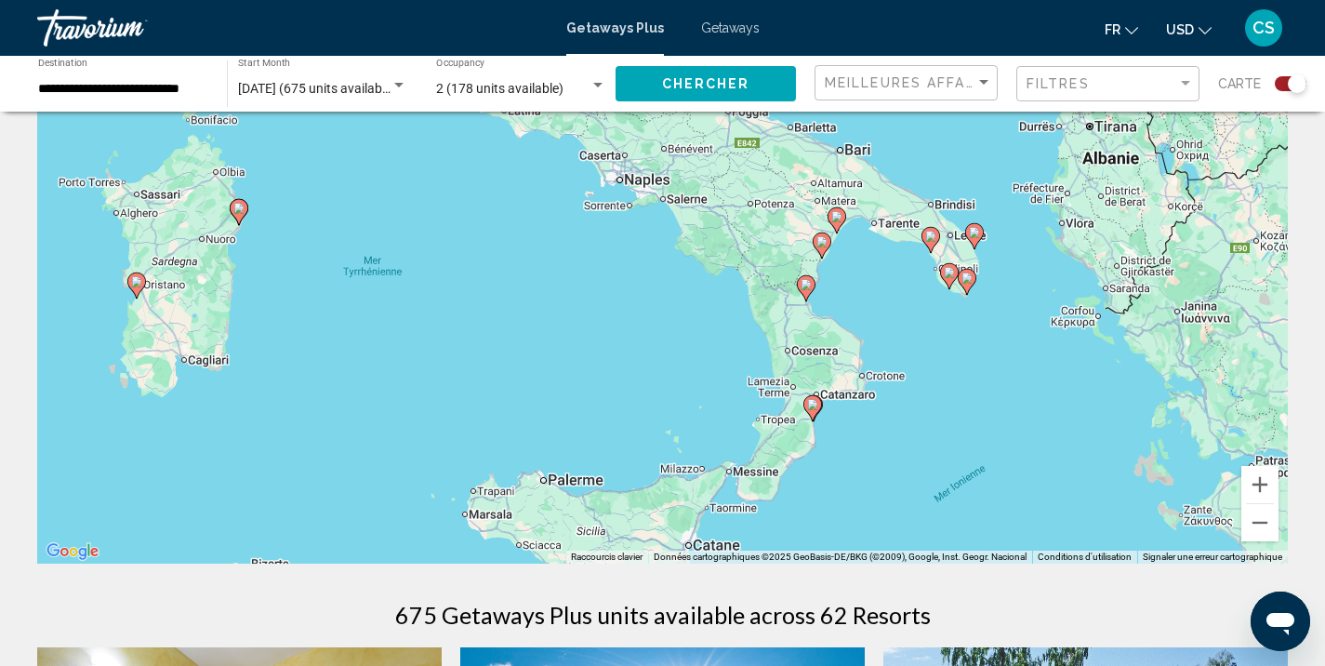
drag, startPoint x: 1029, startPoint y: 429, endPoint x: 944, endPoint y: 197, distance: 246.8
click at [947, 197] on div "Pour activer le glissement avec le clavier, appuyez sur Alt+Entrée. Une fois ce…" at bounding box center [662, 285] width 1251 height 558
click at [810, 287] on image "Main content" at bounding box center [806, 284] width 11 height 11
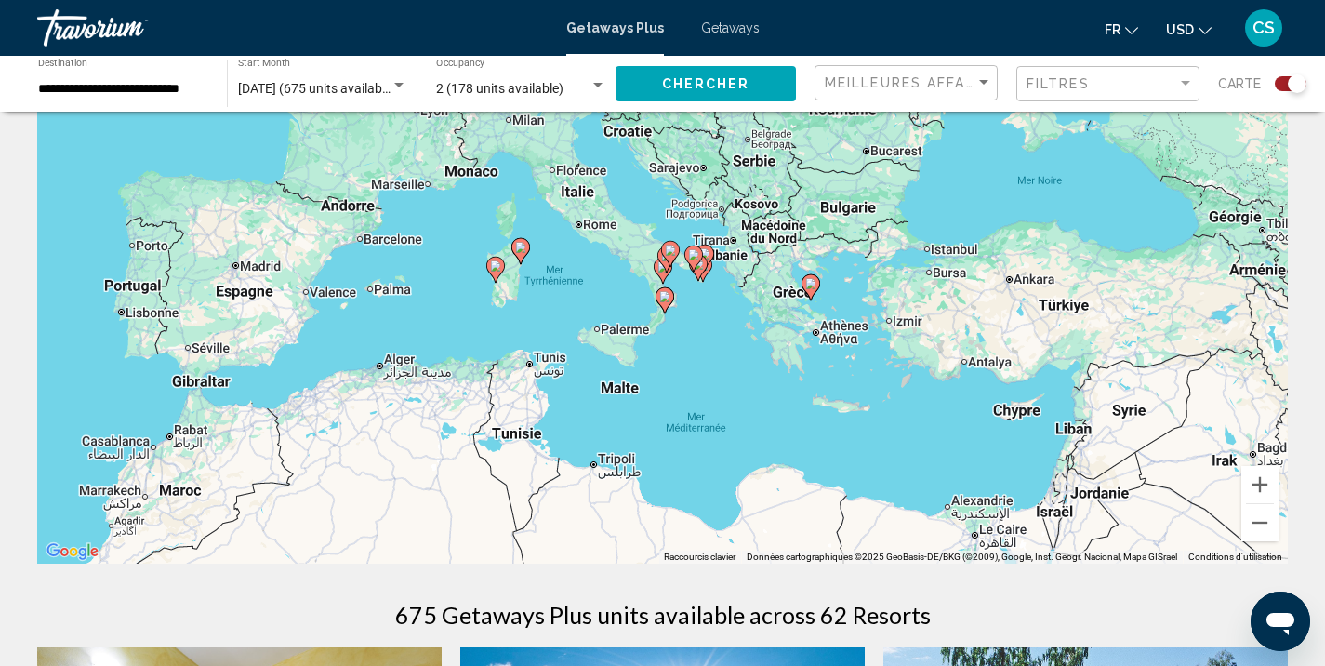
click at [665, 276] on icon "Main content" at bounding box center [662, 270] width 17 height 24
type input "**********"
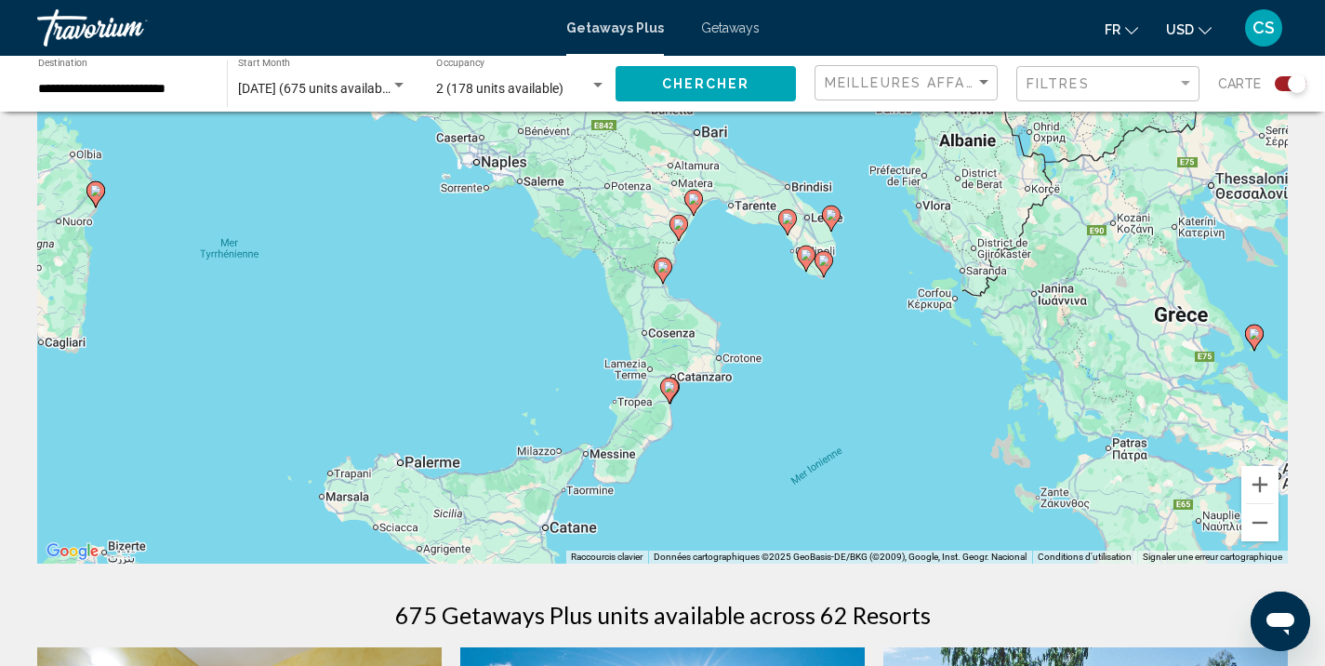
click at [665, 276] on icon "Main content" at bounding box center [662, 270] width 17 height 24
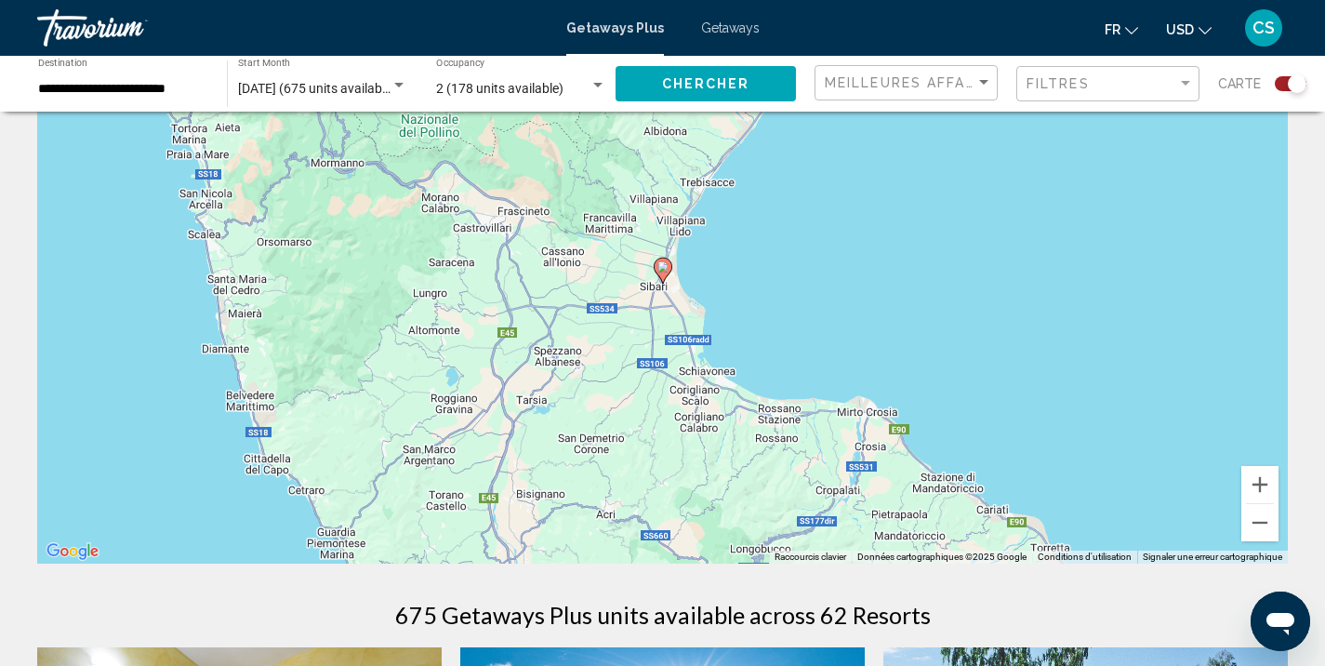
click at [662, 269] on image "Main content" at bounding box center [662, 266] width 11 height 11
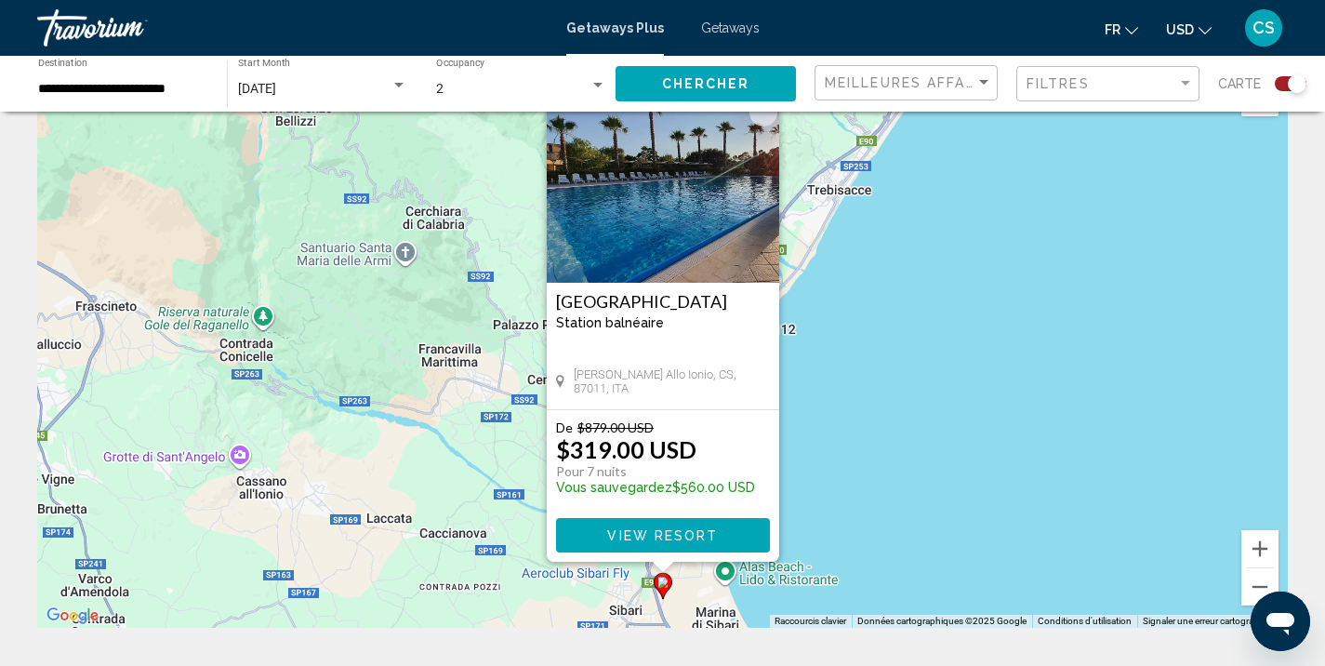
scroll to position [61, 0]
click at [823, 356] on div "Pour activer le glissement avec le clavier, appuyez sur Alt+Entrée. Une fois ce…" at bounding box center [662, 348] width 1251 height 558
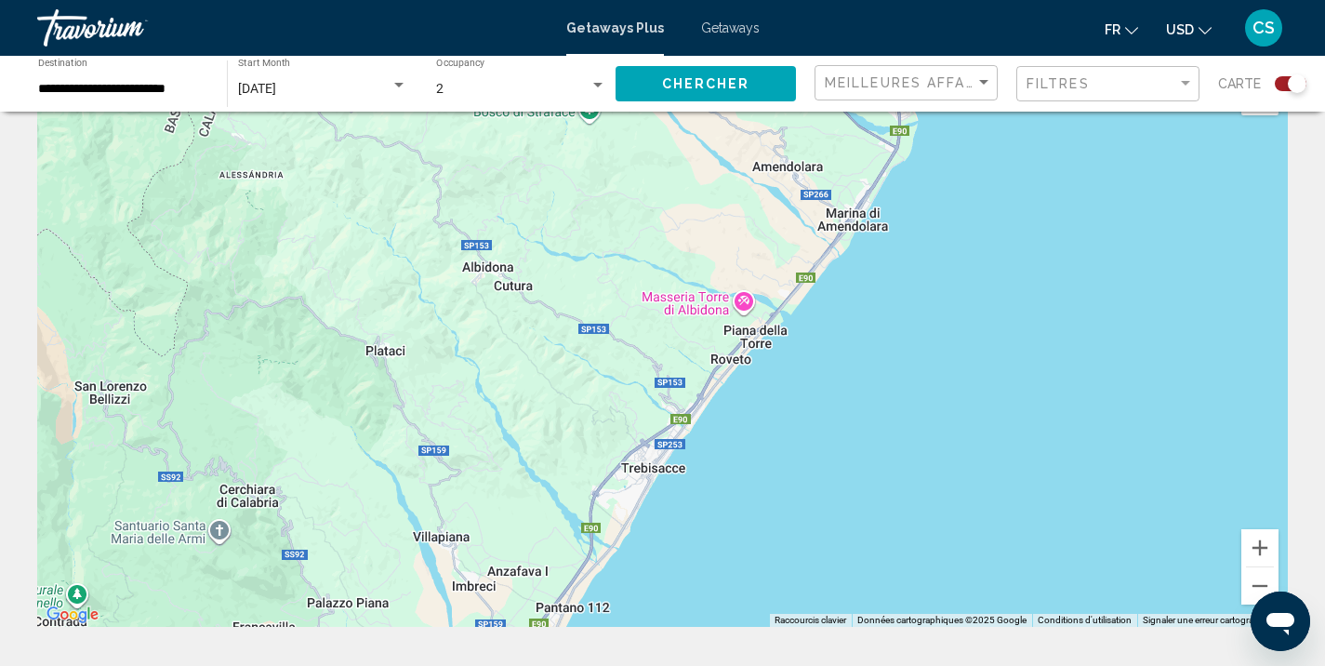
drag, startPoint x: 737, startPoint y: 406, endPoint x: 551, endPoint y: 687, distance: 336.8
click at [551, 604] on html "**********" at bounding box center [662, 272] width 1325 height 666
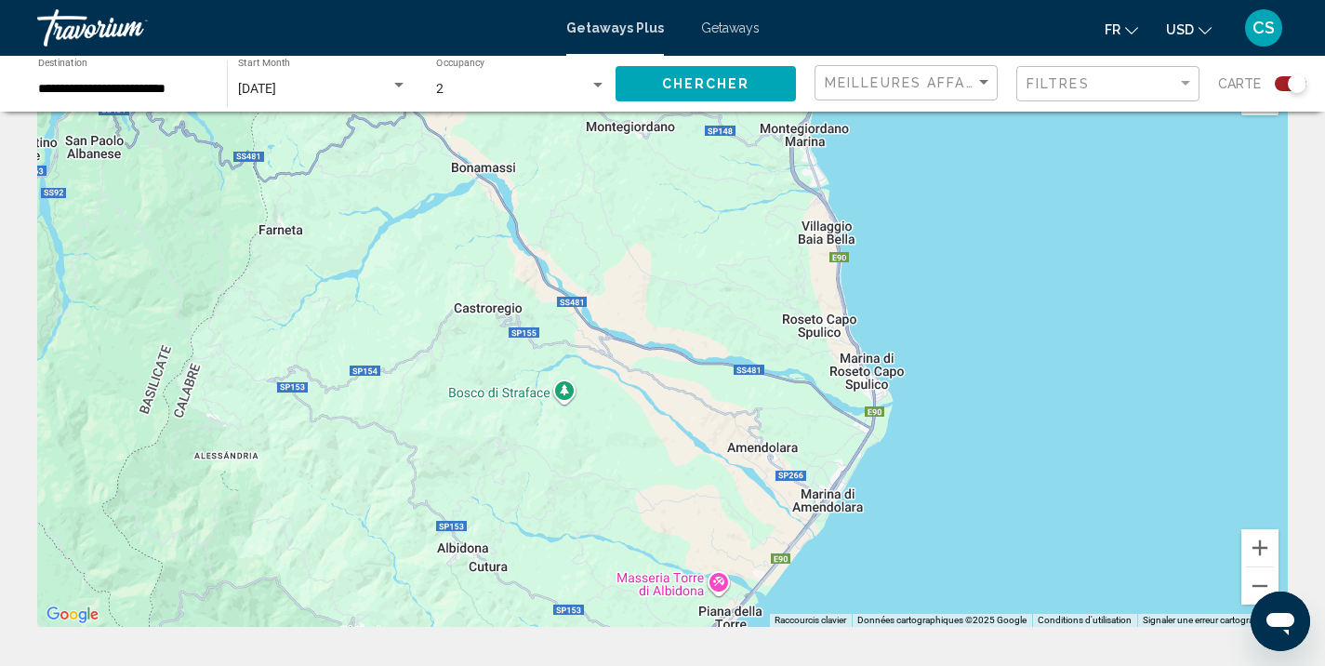
drag, startPoint x: 989, startPoint y: 404, endPoint x: 974, endPoint y: 687, distance: 284.0
click at [974, 604] on html "**********" at bounding box center [662, 272] width 1325 height 666
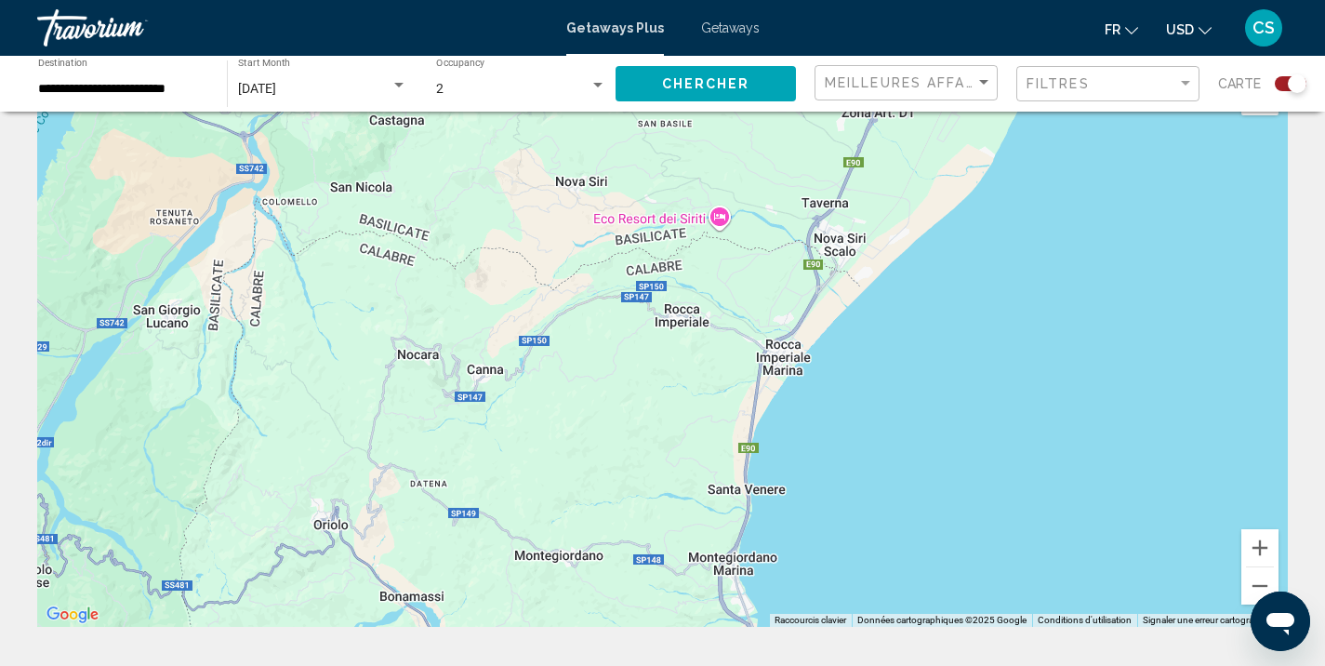
drag, startPoint x: 869, startPoint y: 234, endPoint x: 798, endPoint y: 666, distance: 437.3
click at [798, 604] on html "**********" at bounding box center [662, 272] width 1325 height 666
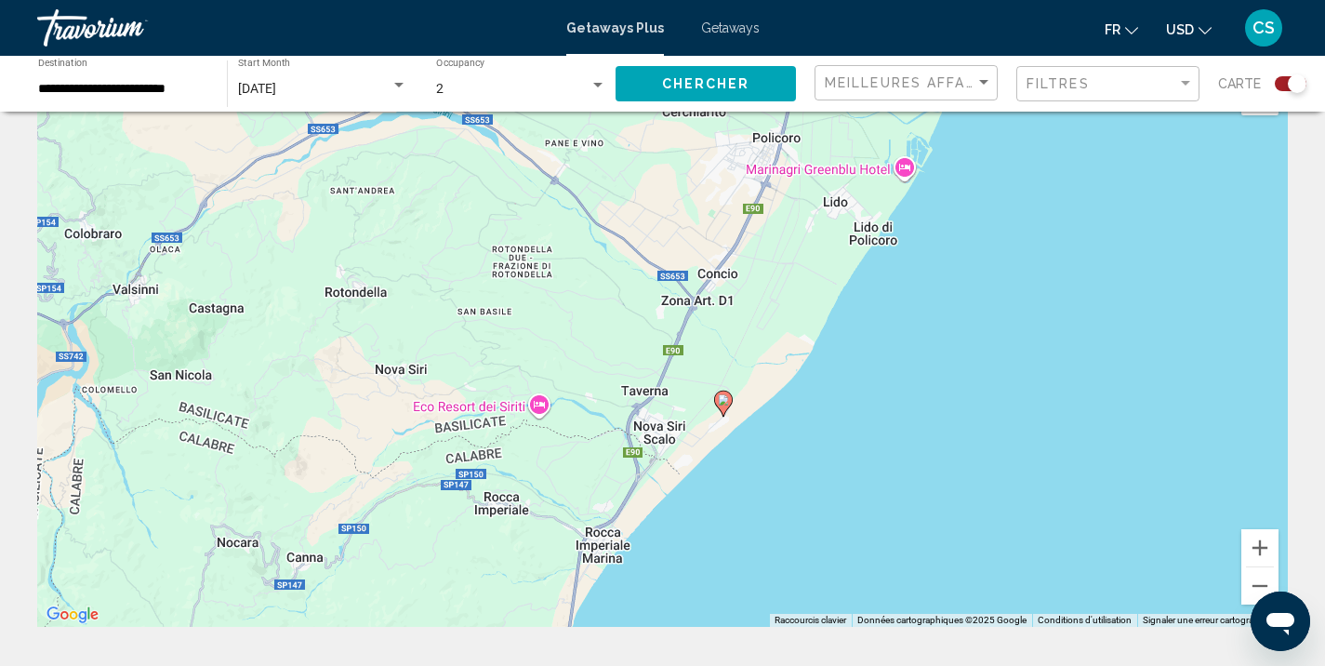
drag, startPoint x: 909, startPoint y: 416, endPoint x: 676, endPoint y: 635, distance: 320.3
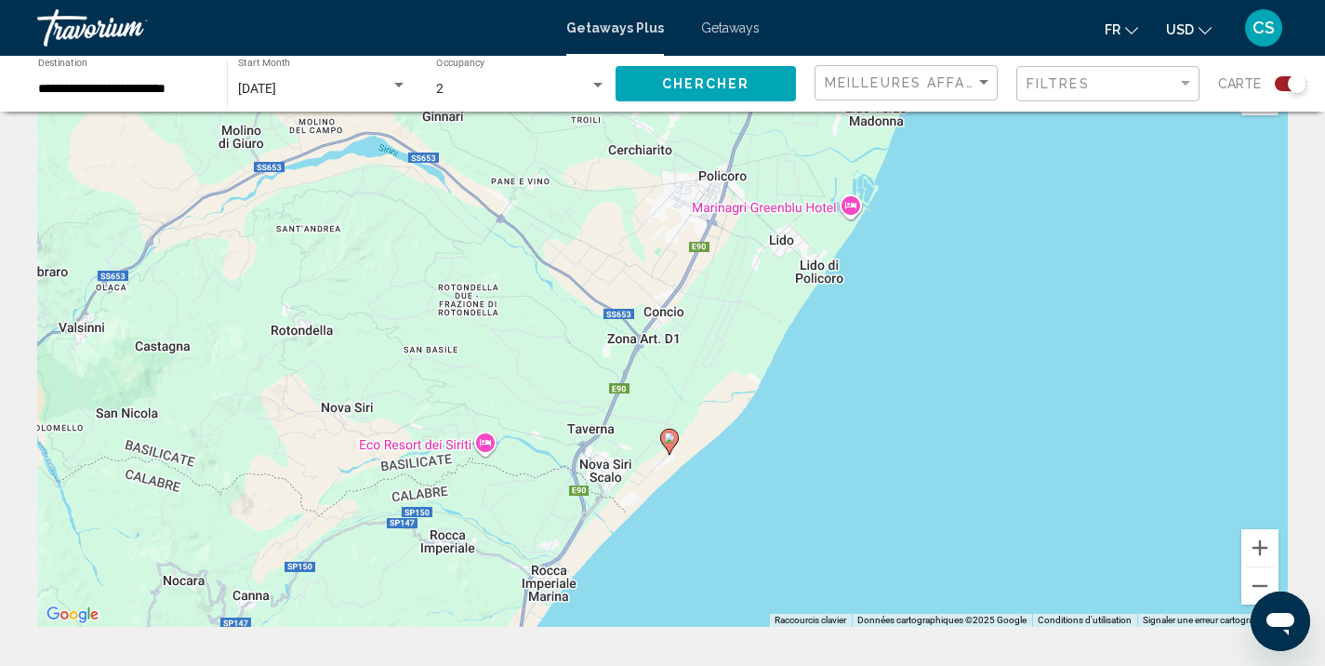
click at [666, 433] on image "Main content" at bounding box center [669, 437] width 11 height 11
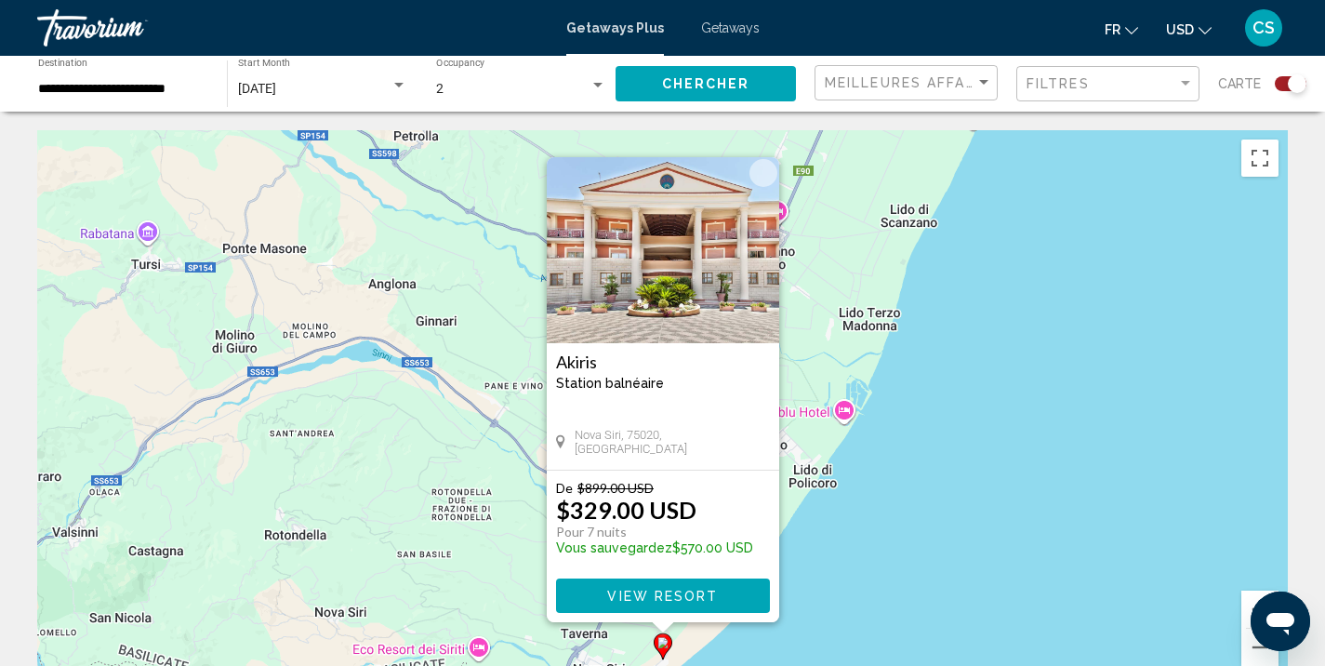
scroll to position [58, 0]
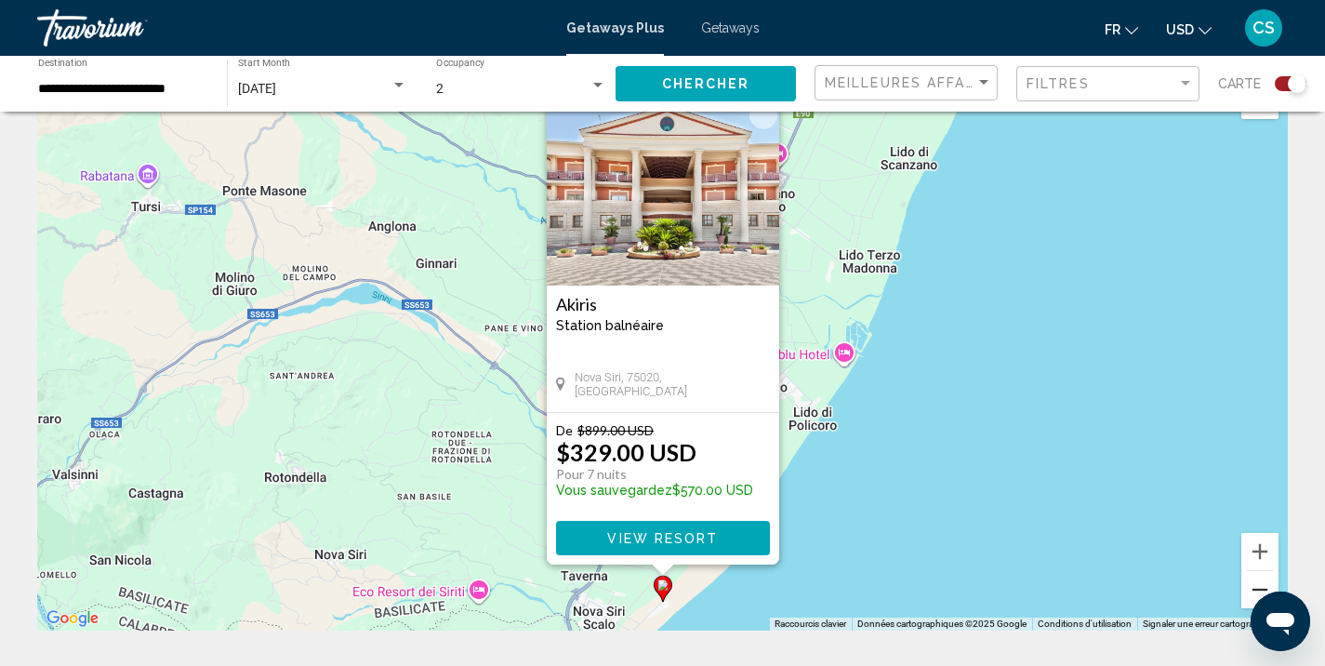
click at [1258, 588] on button "Zoom arrière" at bounding box center [1259, 589] width 37 height 37
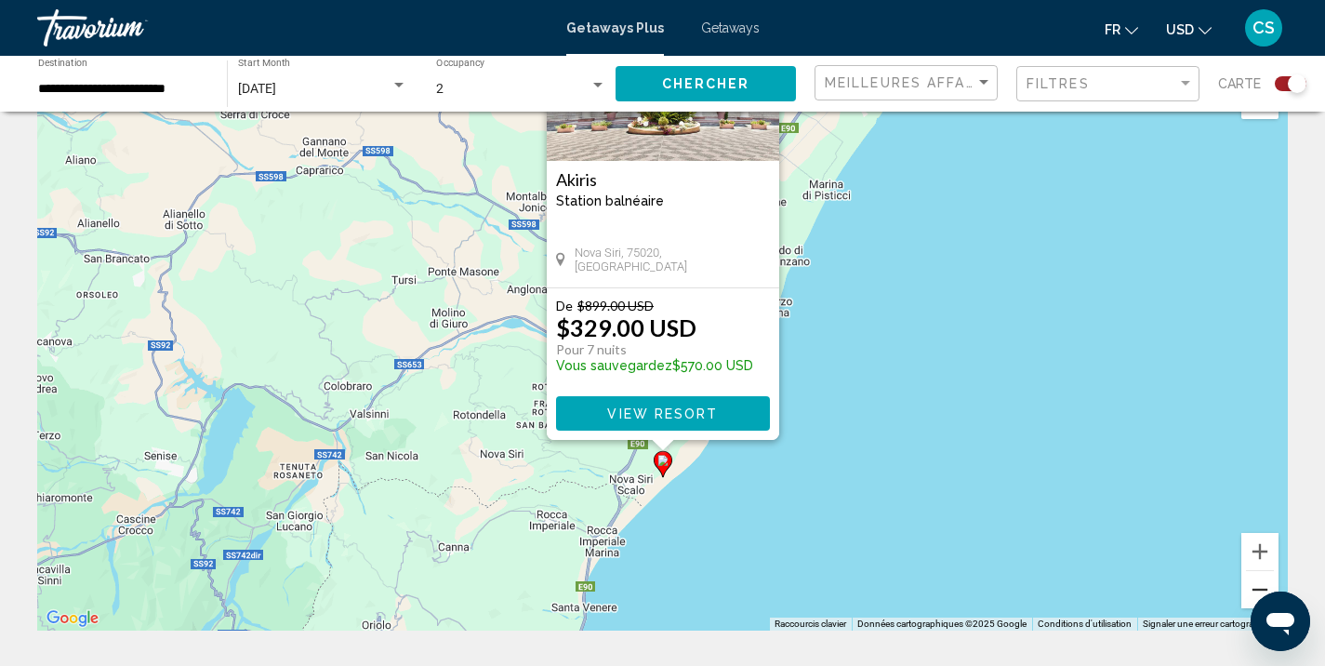
click at [1258, 588] on button "Zoom arrière" at bounding box center [1259, 589] width 37 height 37
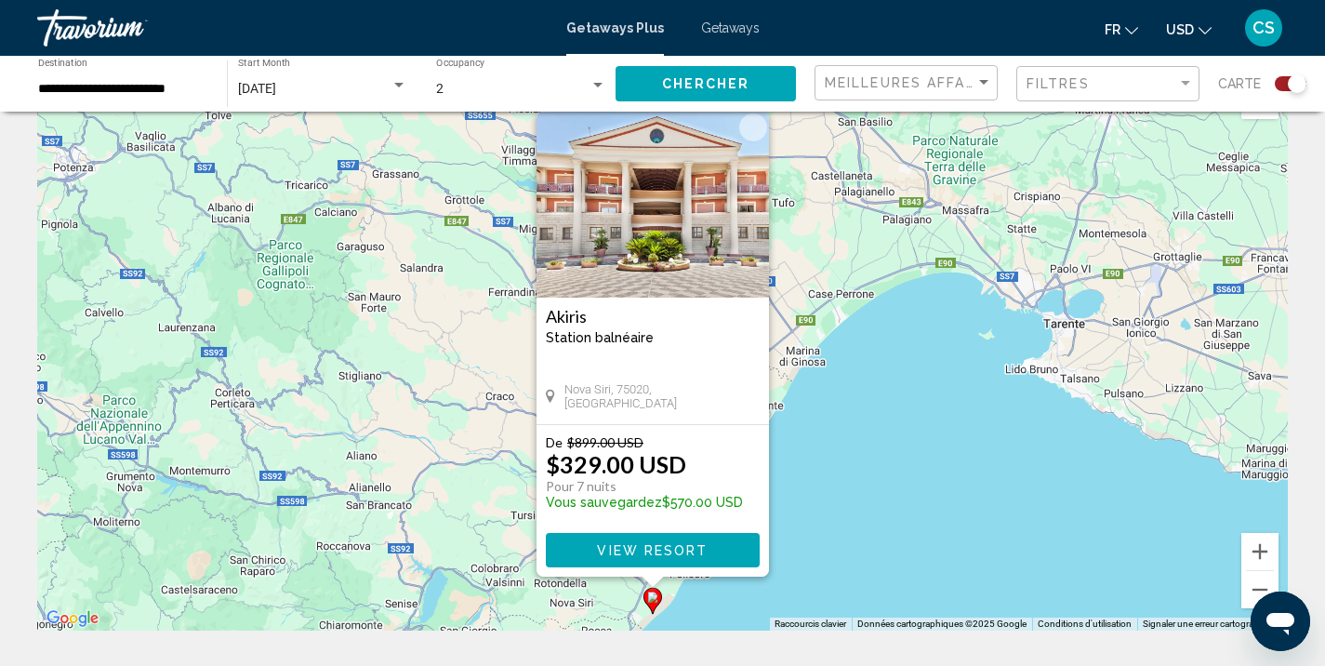
drag, startPoint x: 973, startPoint y: 327, endPoint x: 963, endPoint y: 531, distance: 203.9
click at [963, 531] on div "Pour activer le glissement avec le clavier, appuyez sur Alt+Entrée. Une fois ce…" at bounding box center [662, 352] width 1251 height 558
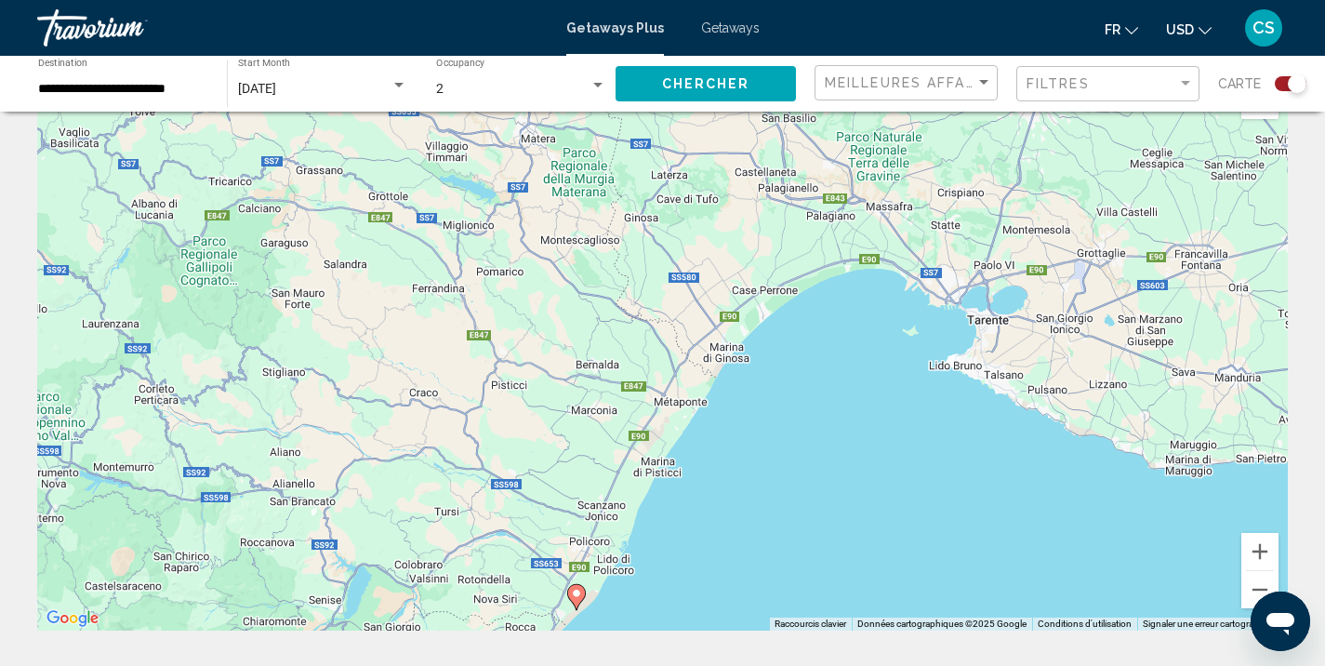
drag, startPoint x: 963, startPoint y: 531, endPoint x: 903, endPoint y: 525, distance: 60.7
click at [900, 525] on div "Pour activer le glissement avec le clavier, appuyez sur Alt+Entrée. Une fois ce…" at bounding box center [662, 352] width 1251 height 558
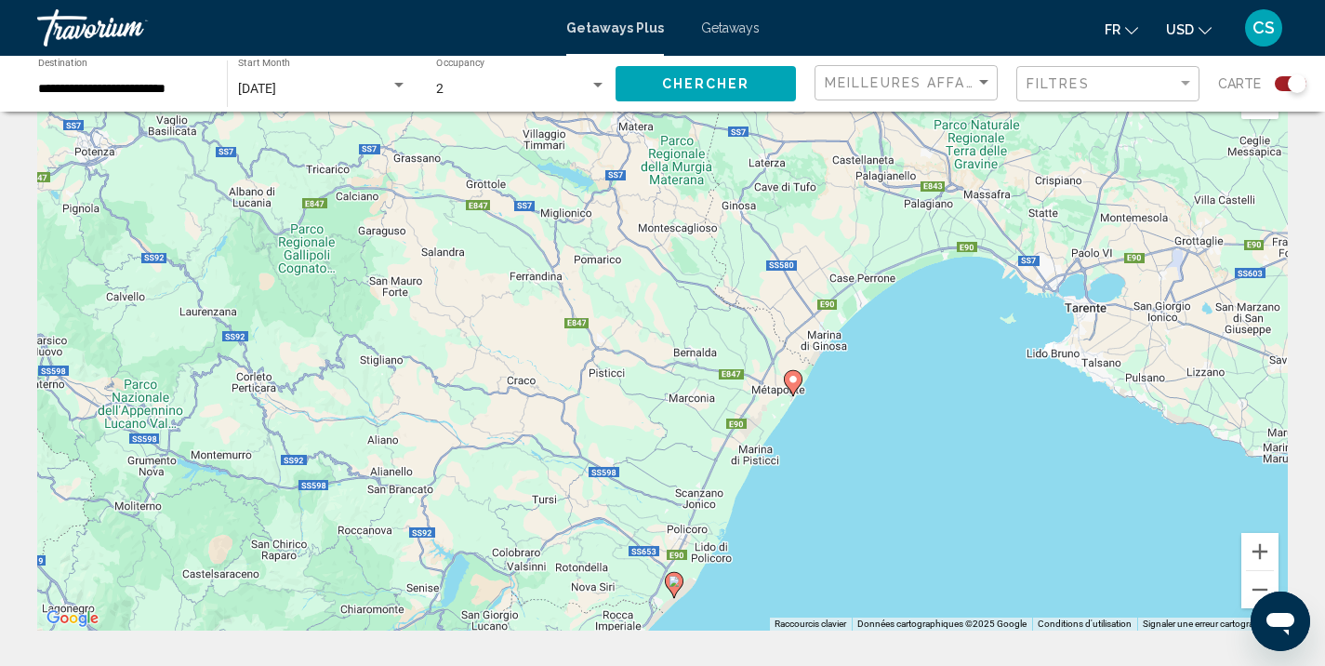
click at [788, 385] on icon "Main content" at bounding box center [792, 383] width 17 height 24
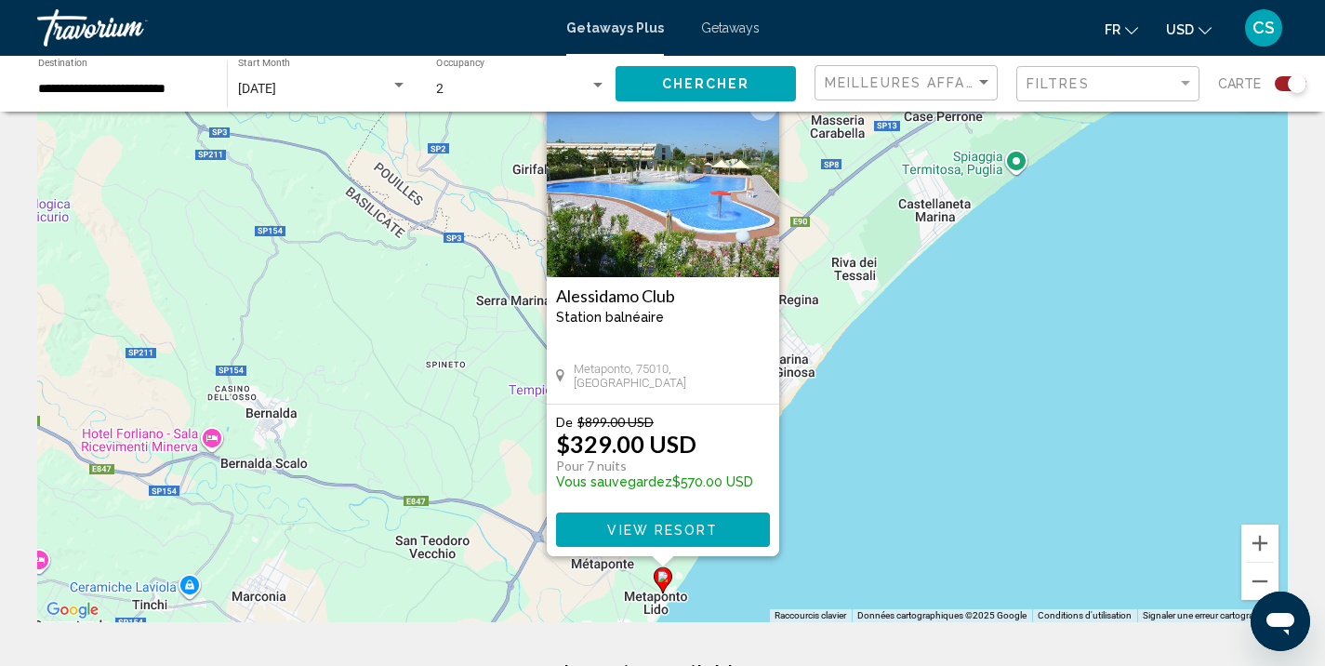
scroll to position [60, 0]
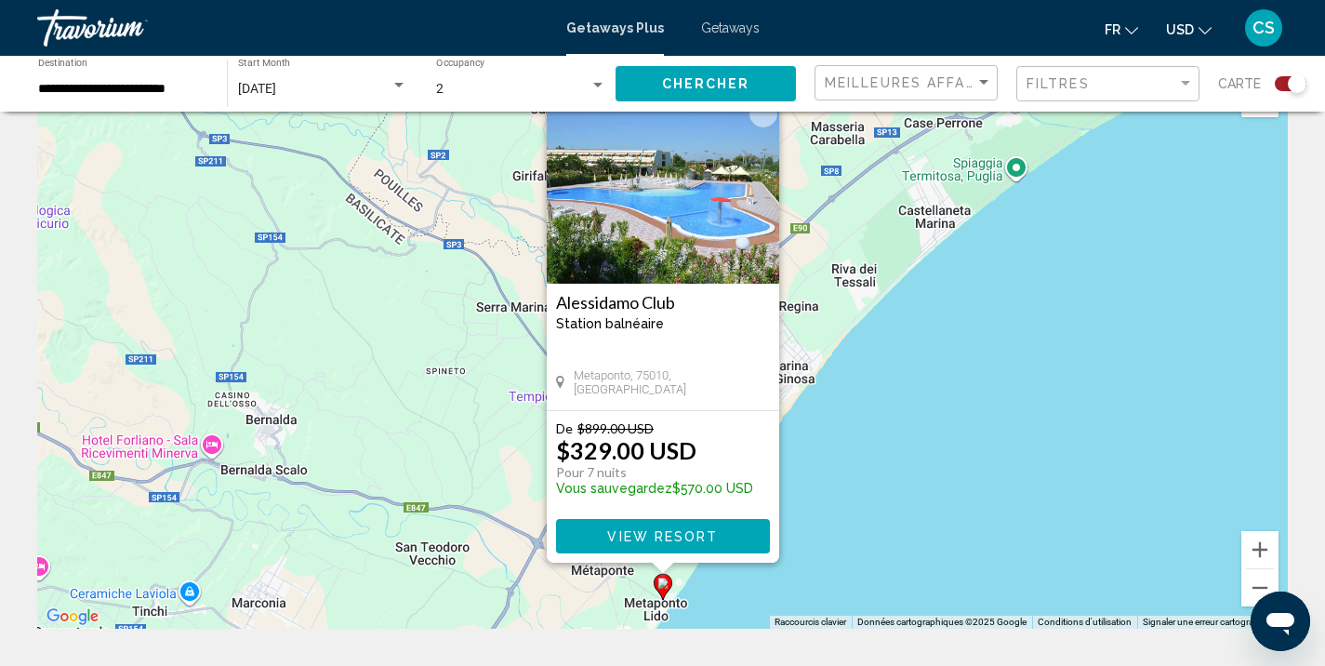
click at [1026, 484] on div "Pour activer le glissement avec le clavier, appuyez sur Alt+Entrée. Une fois ce…" at bounding box center [662, 350] width 1251 height 558
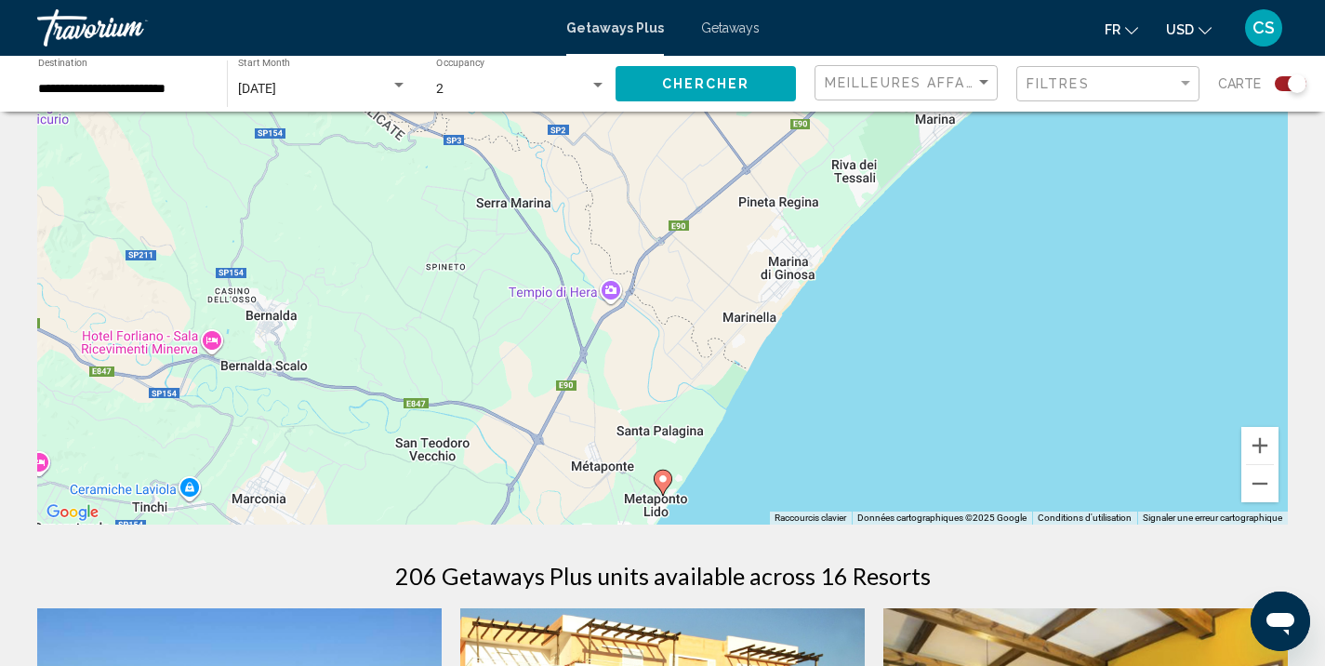
scroll to position [187, 0]
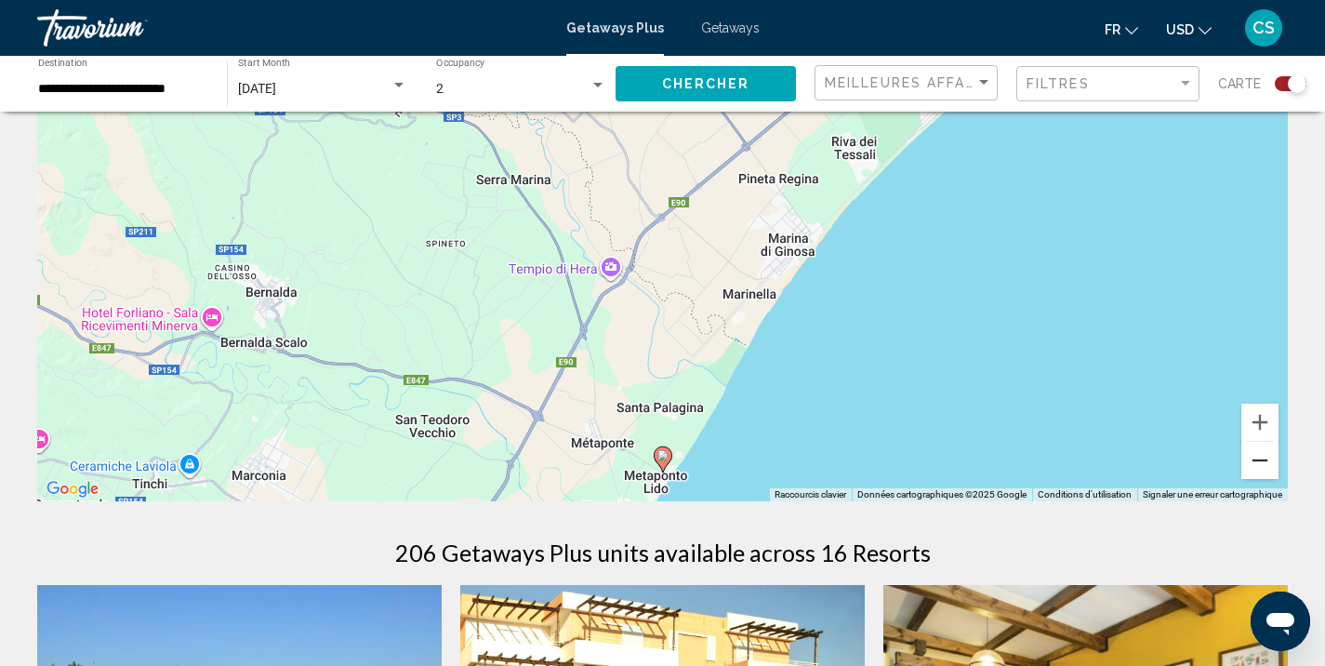
click at [1252, 447] on button "Zoom arrière" at bounding box center [1259, 460] width 37 height 37
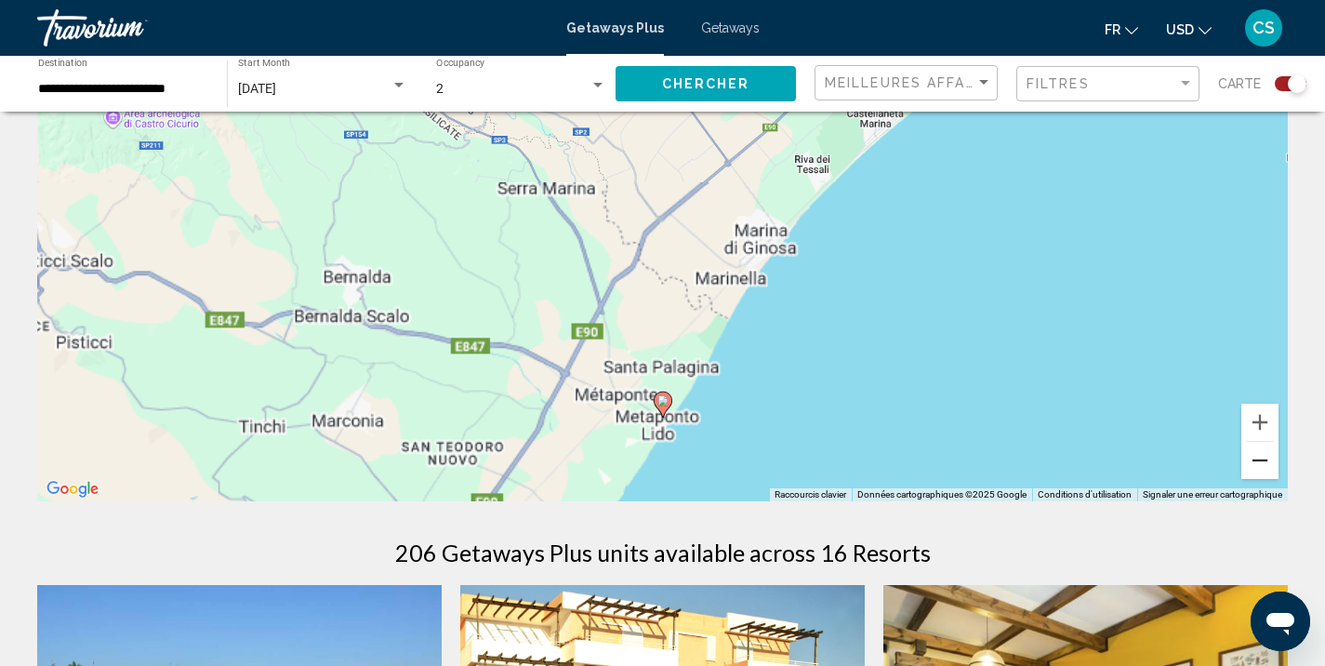
click at [1252, 447] on button "Zoom arrière" at bounding box center [1259, 460] width 37 height 37
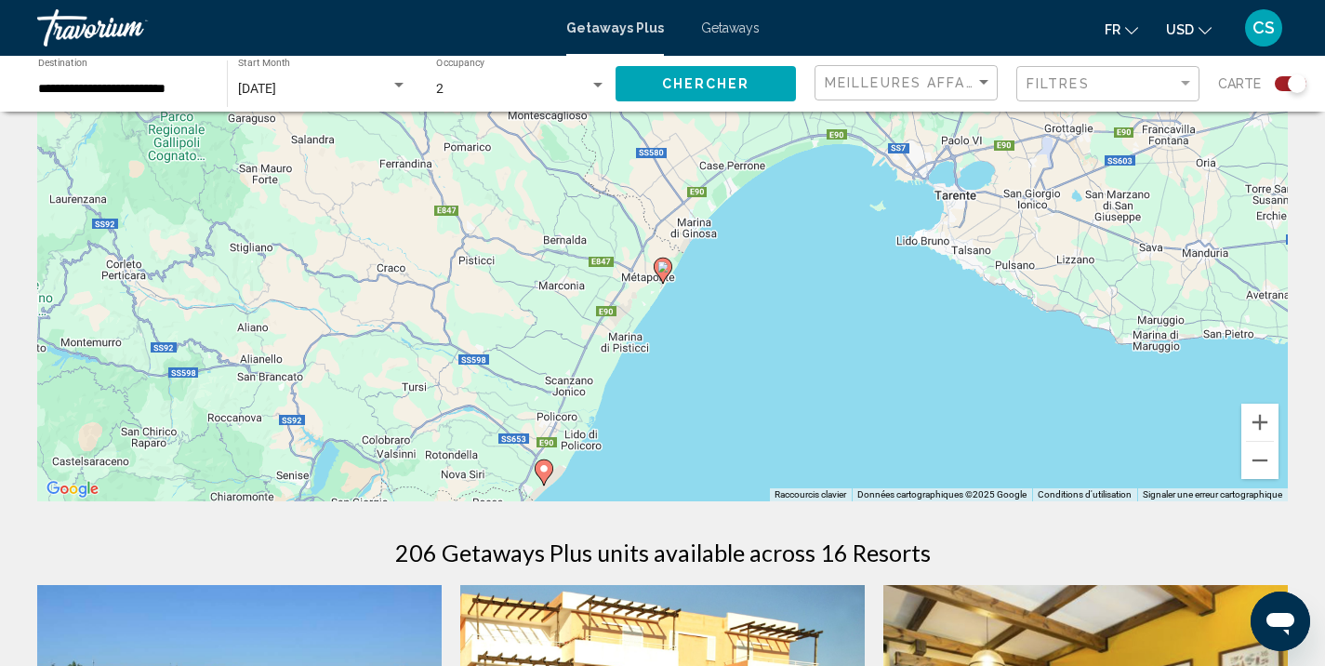
scroll to position [113, 0]
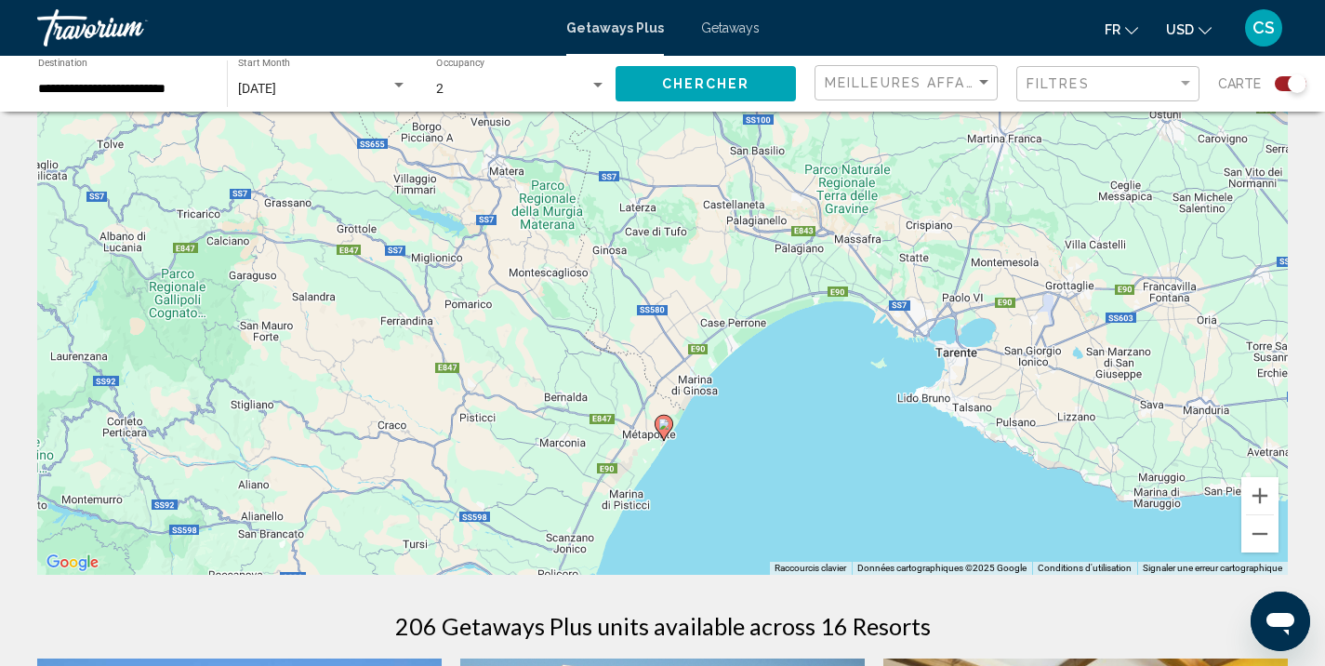
drag, startPoint x: 890, startPoint y: 400, endPoint x: 891, endPoint y: 513, distance: 113.4
click at [891, 513] on div "Pour activer le glissement avec le clavier, appuyez sur Alt+Entrée. Une fois ce…" at bounding box center [662, 296] width 1251 height 558
